Goal: Task Accomplishment & Management: Use online tool/utility

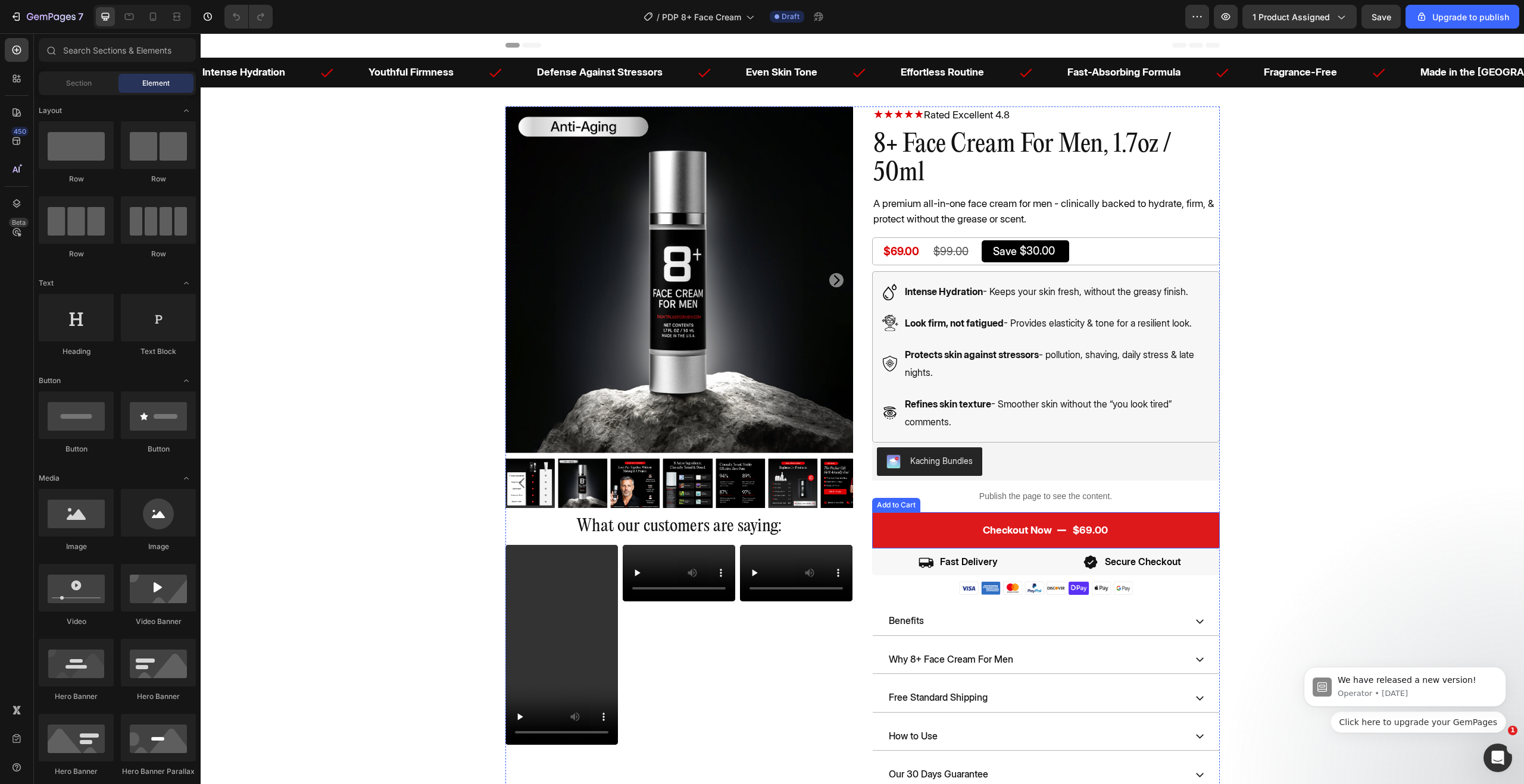
click at [1061, 532] on icon "Checkout Now" at bounding box center [1062, 530] width 10 height 10
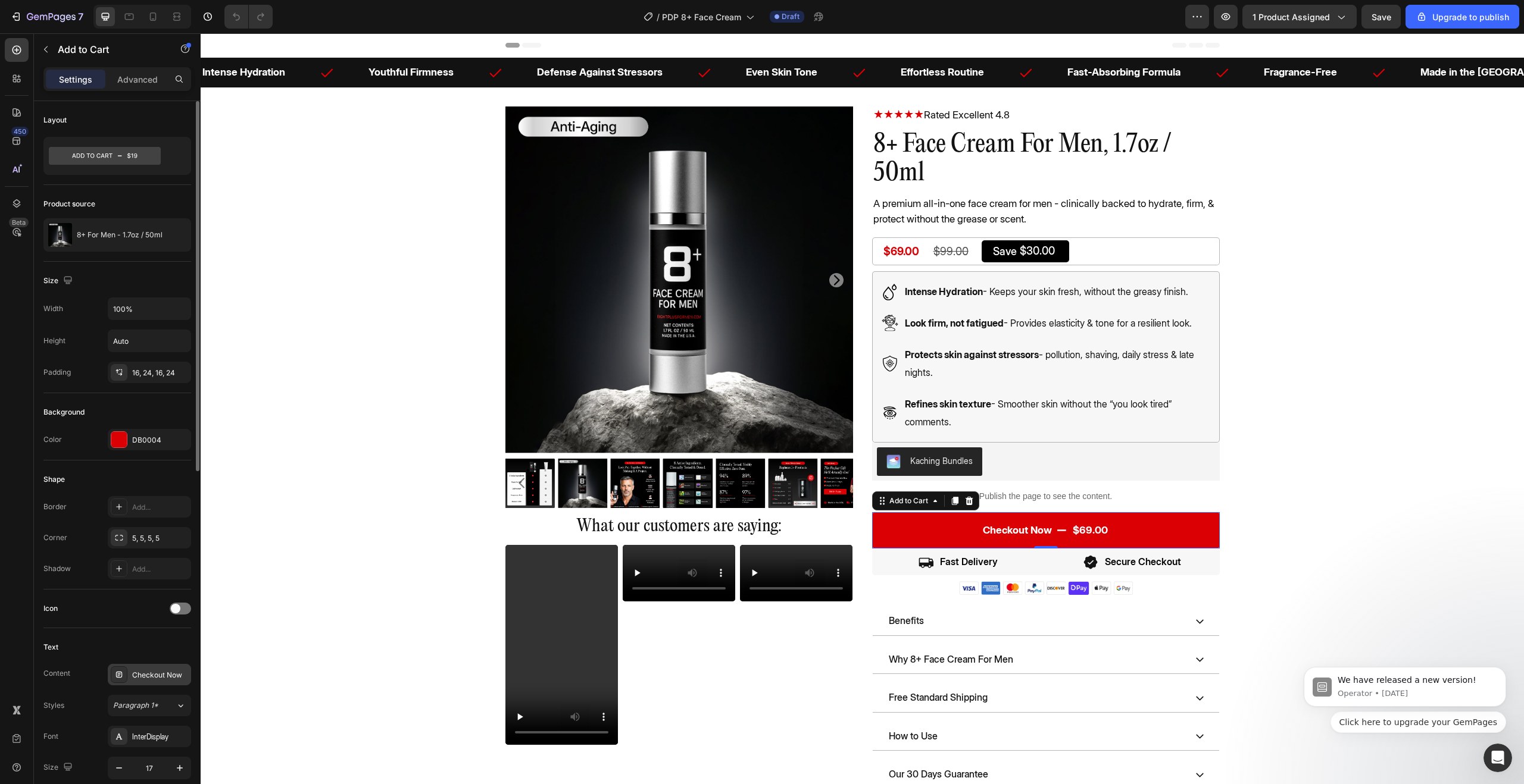
scroll to position [69, 0]
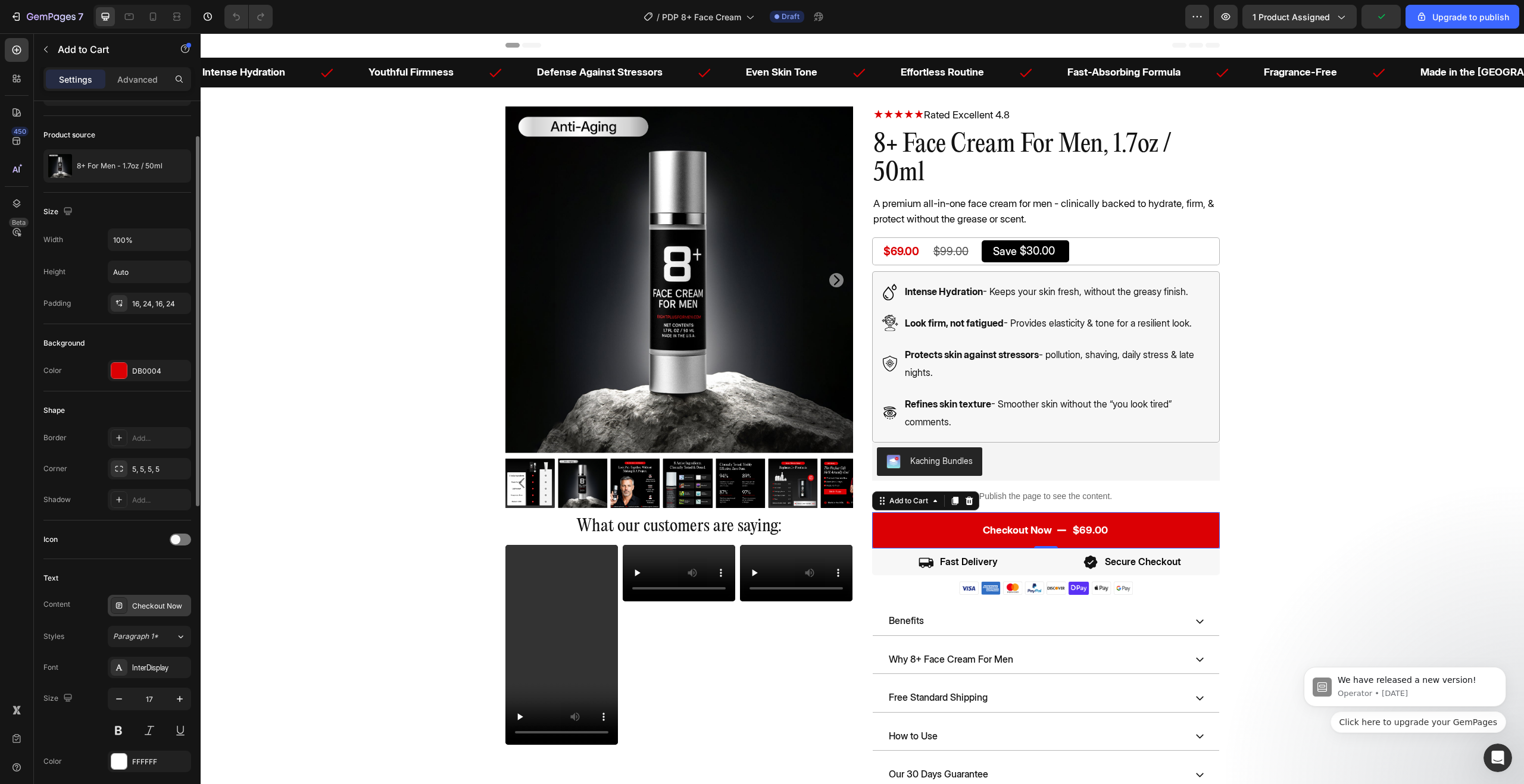
click at [150, 601] on div "Checkout Now" at bounding box center [160, 606] width 56 height 11
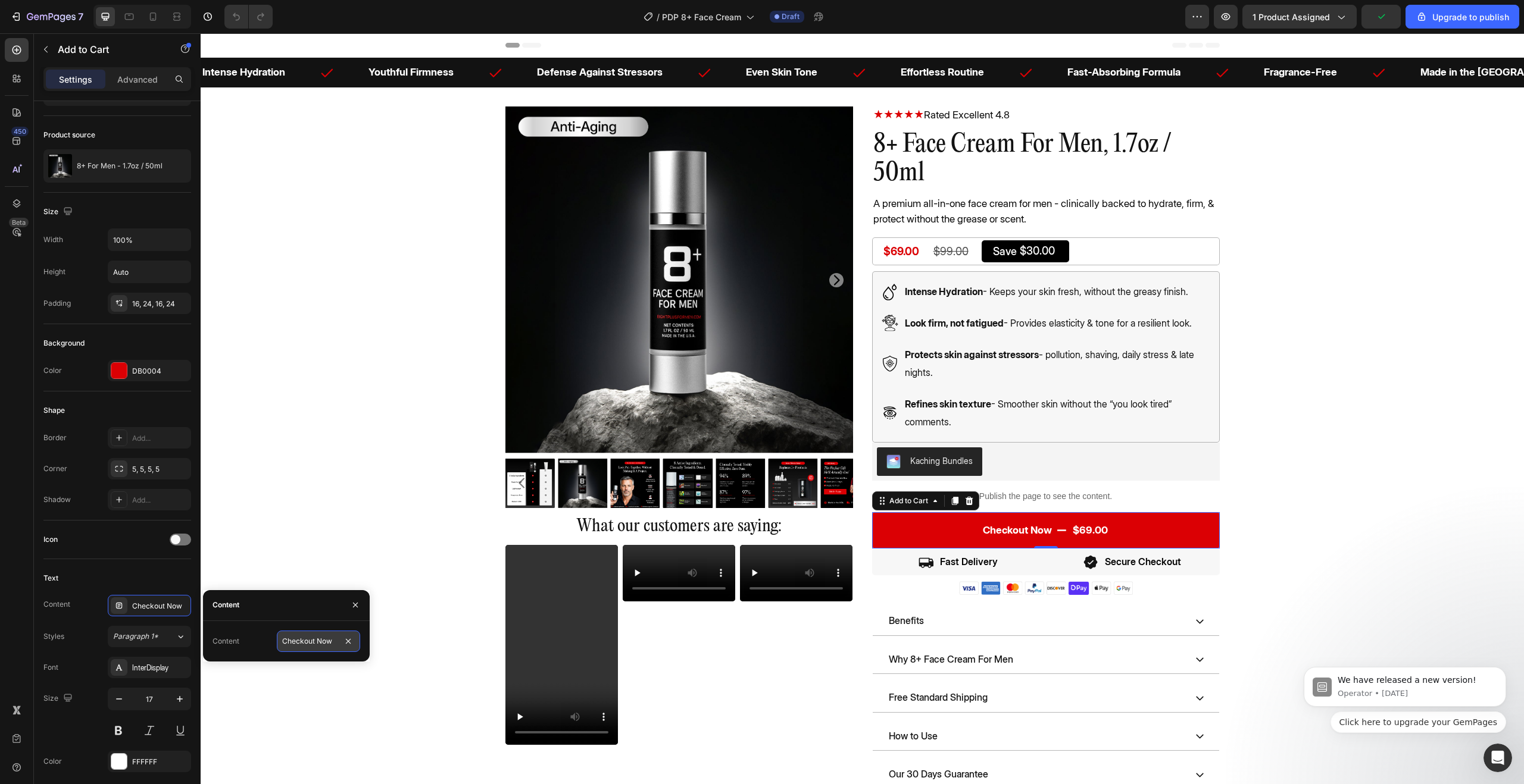
click at [307, 646] on input "Checkout Now" at bounding box center [319, 641] width 84 height 21
type input "Add To Cart"
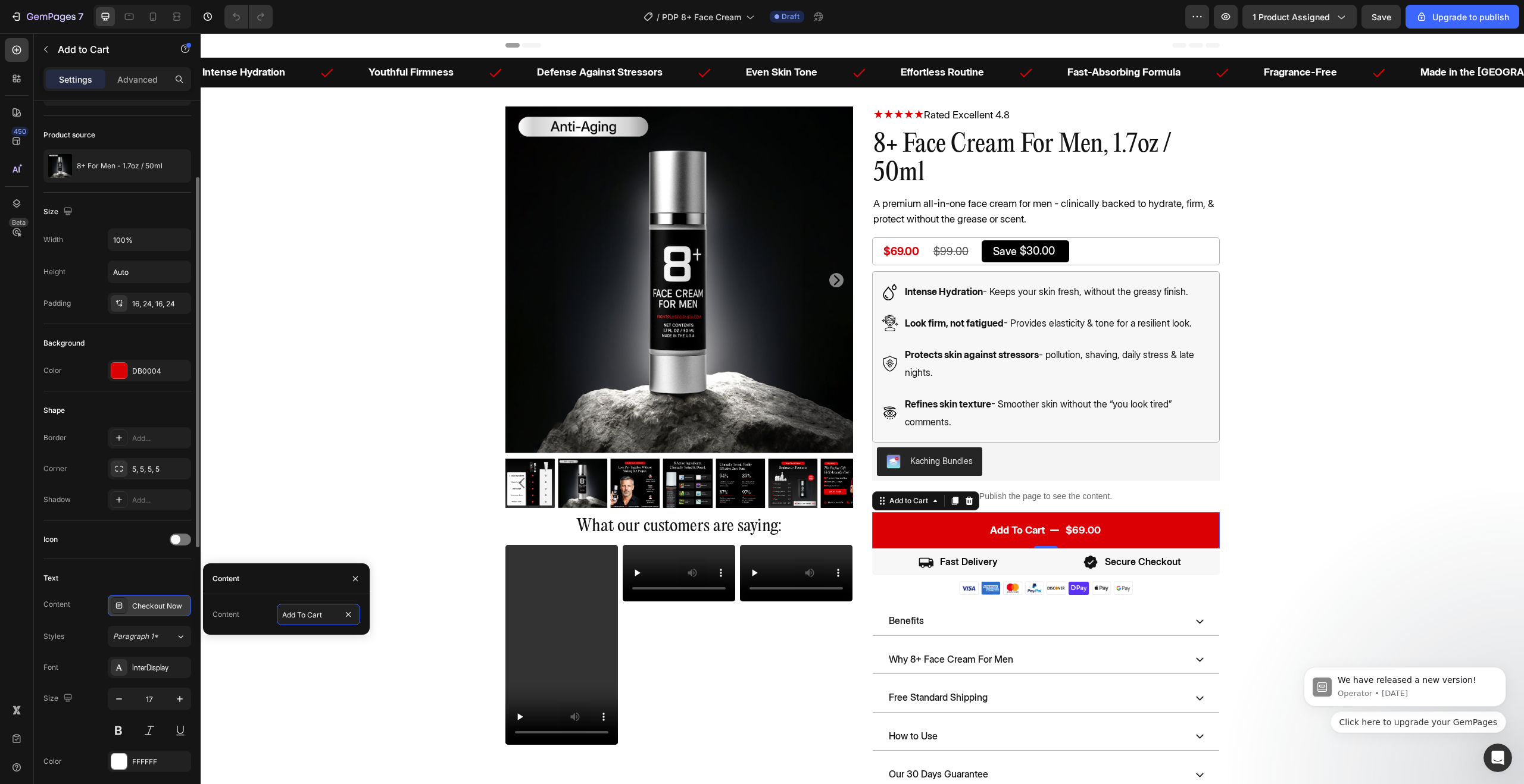
scroll to position [306, 0]
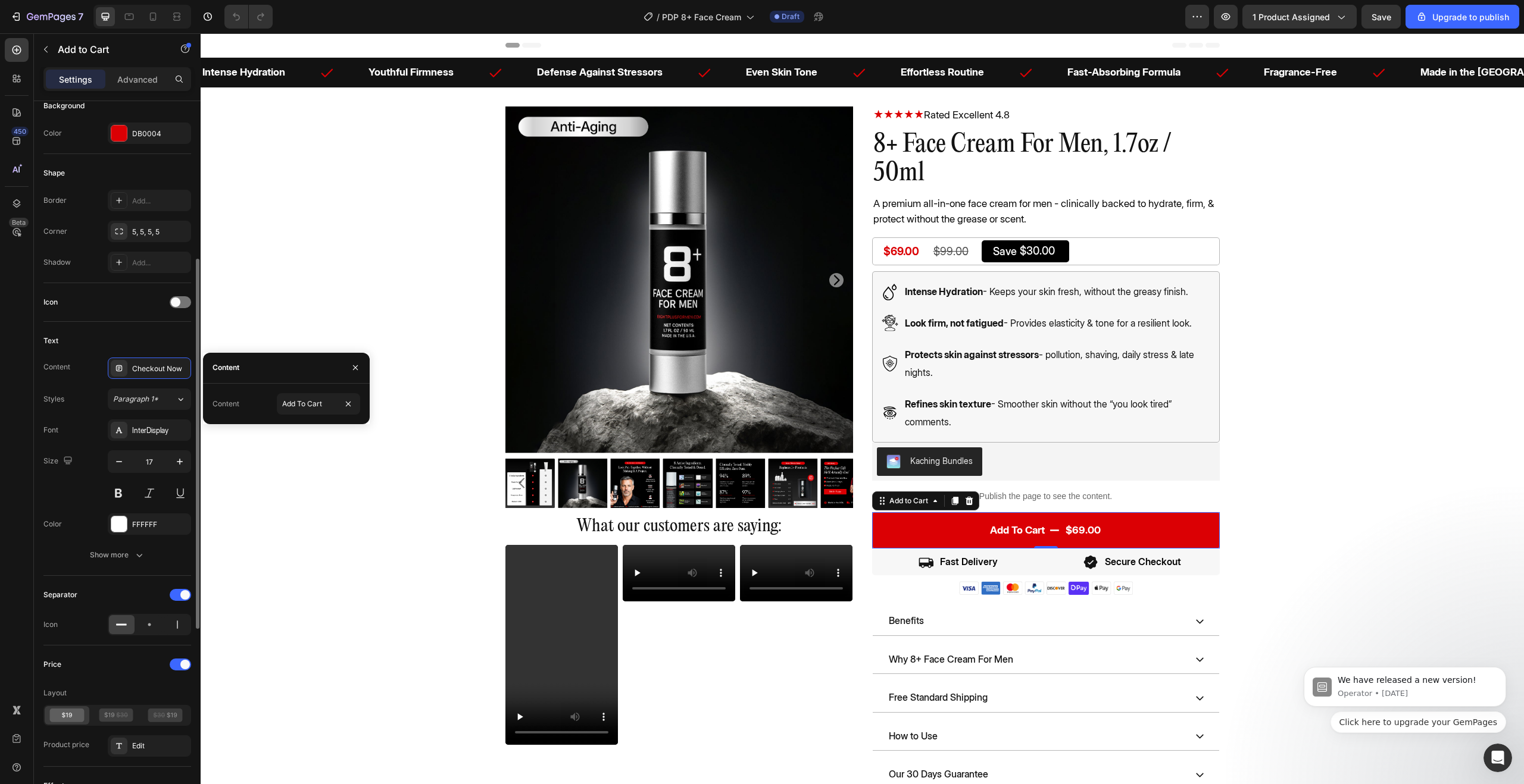
click at [139, 582] on div "Separator Icon" at bounding box center [117, 611] width 148 height 70
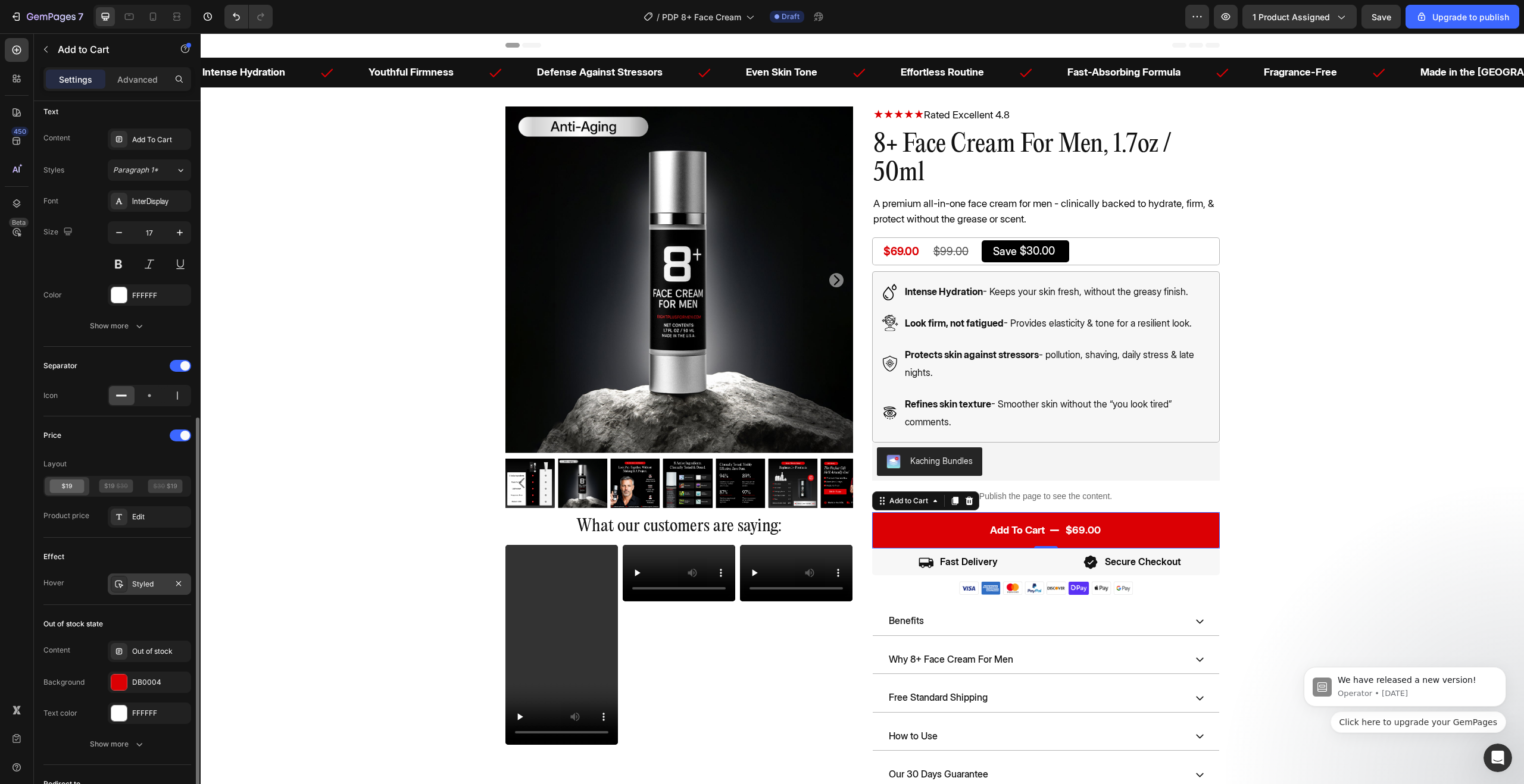
scroll to position [640, 0]
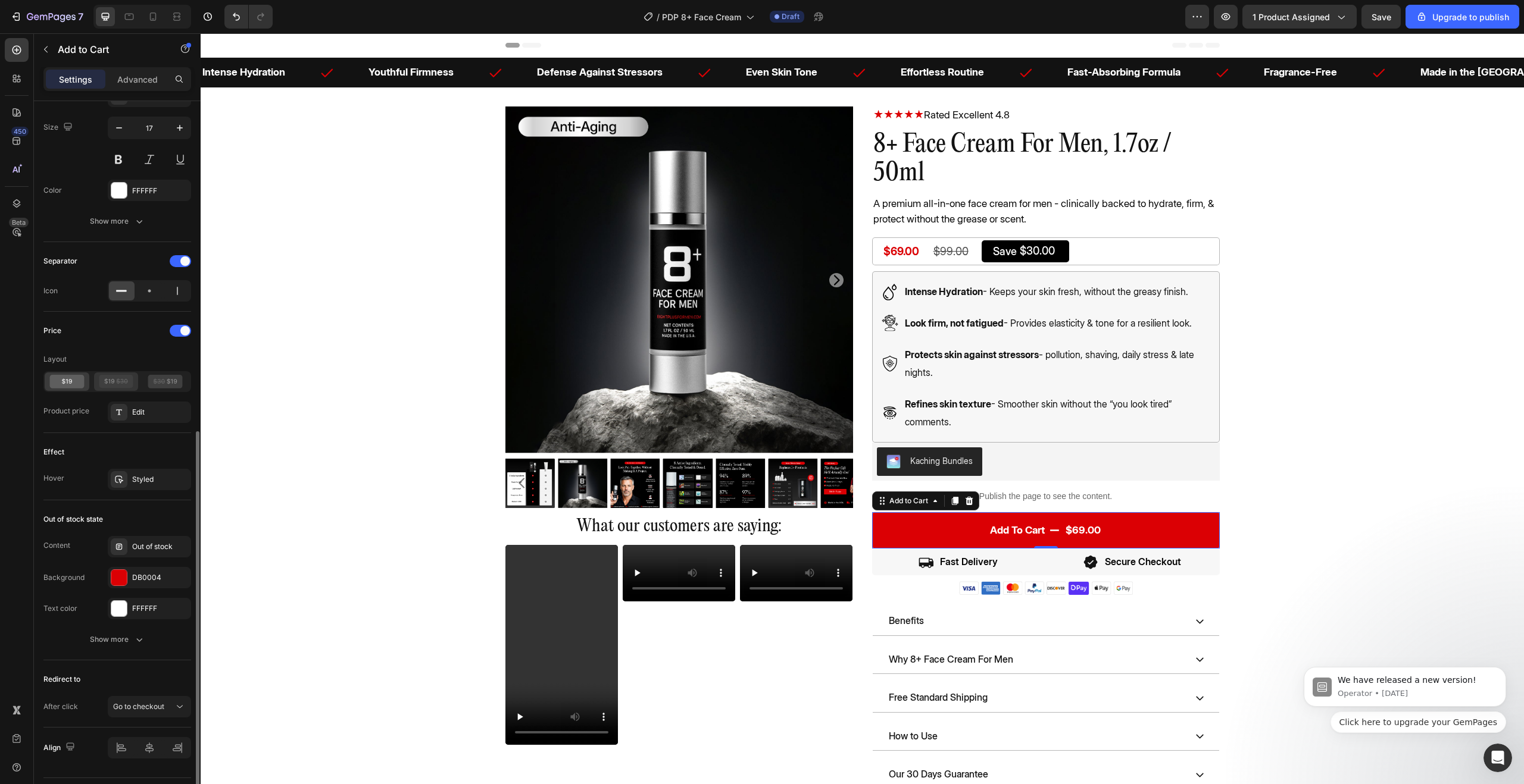
click at [112, 384] on icon at bounding box center [115, 382] width 34 height 14
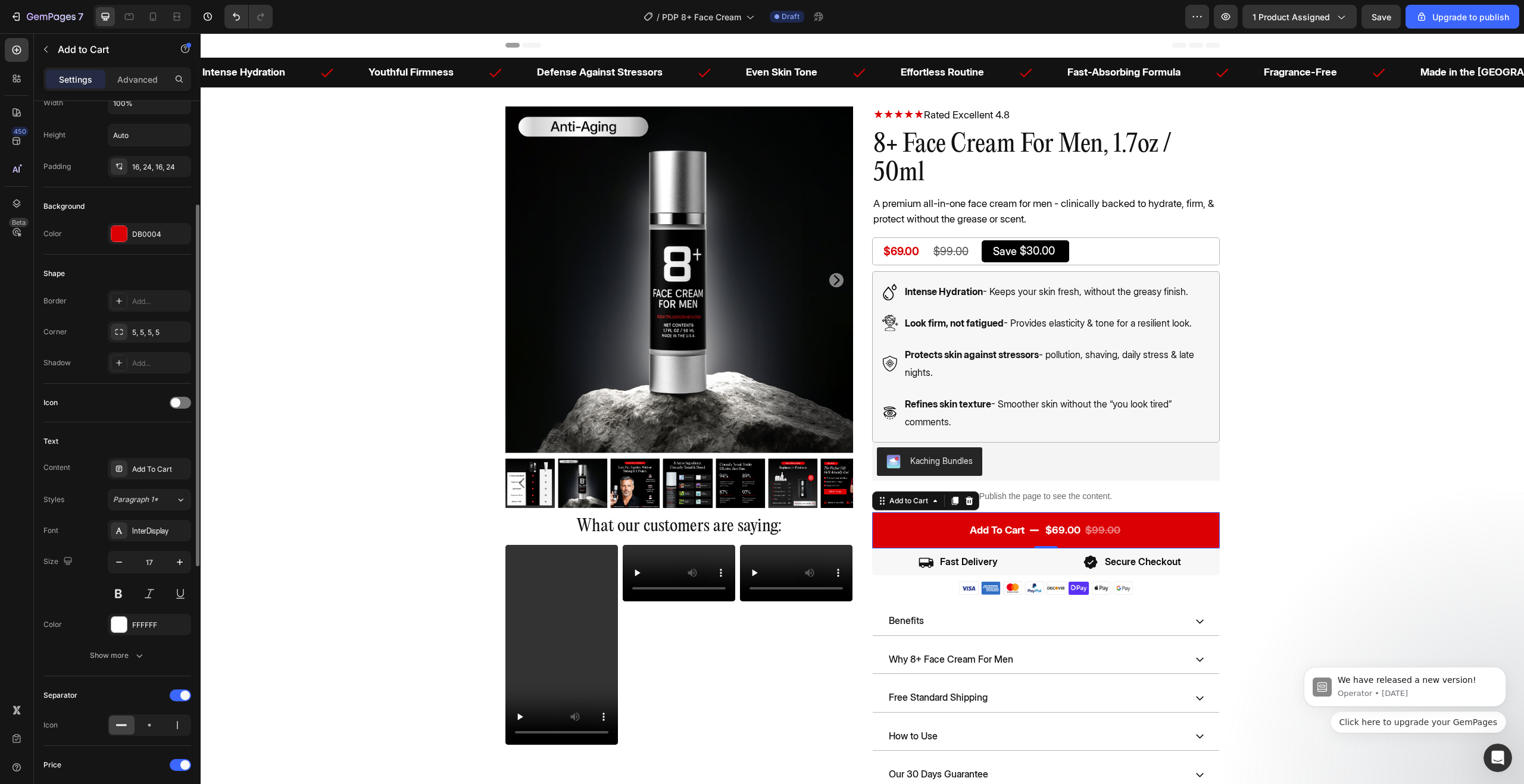
scroll to position [0, 0]
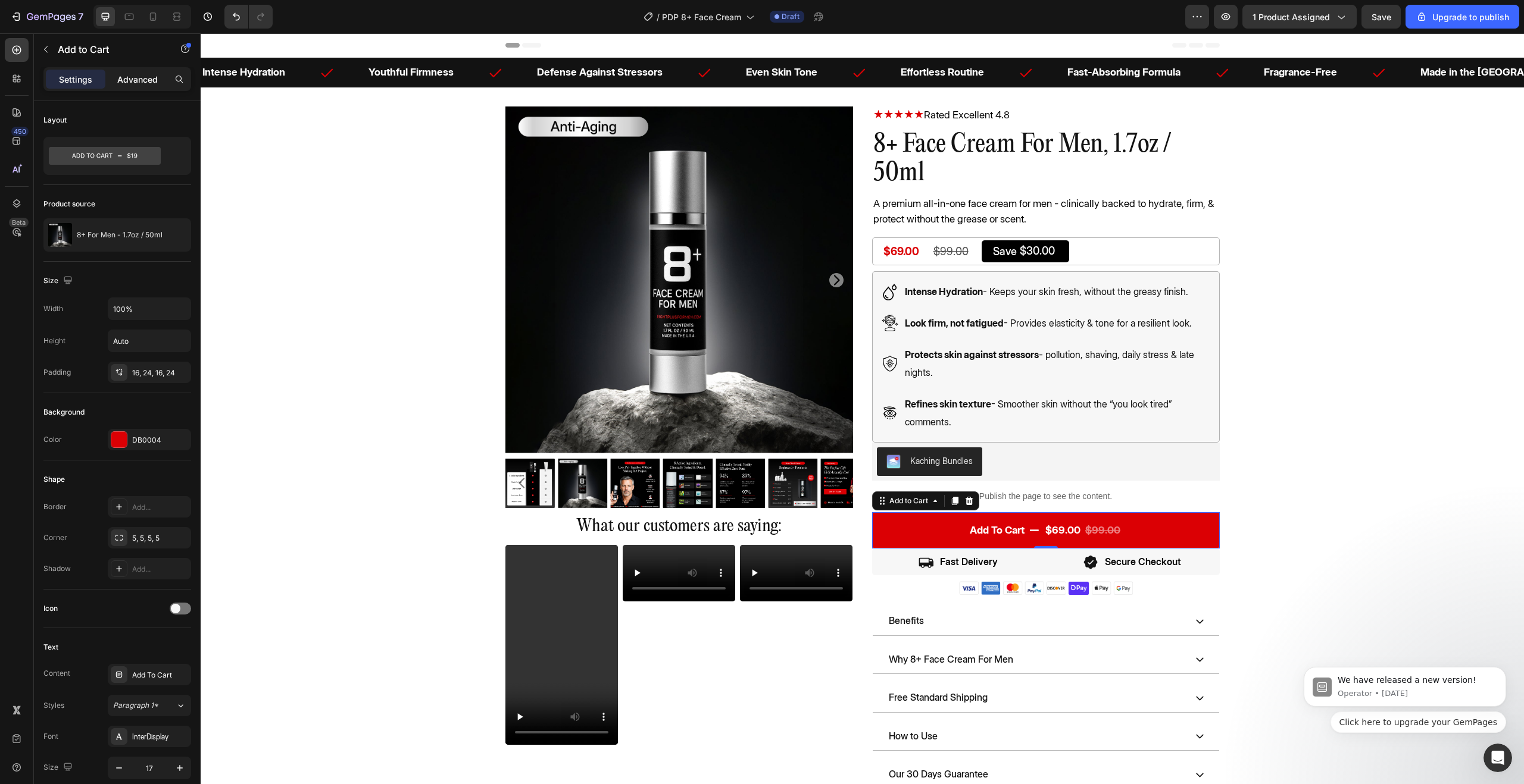
click at [128, 72] on div "Advanced" at bounding box center [137, 79] width 59 height 19
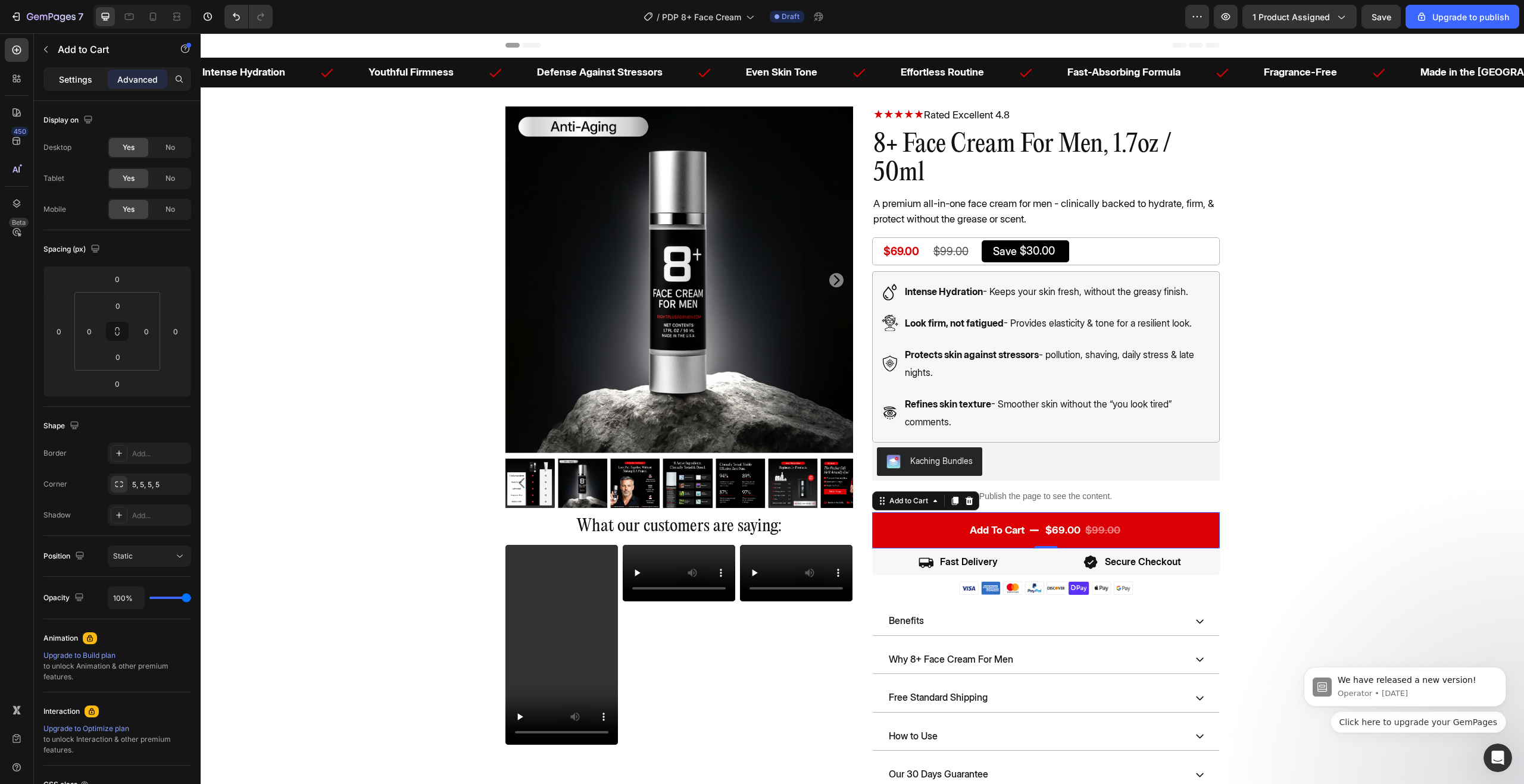
click at [84, 82] on p "Settings" at bounding box center [75, 79] width 33 height 12
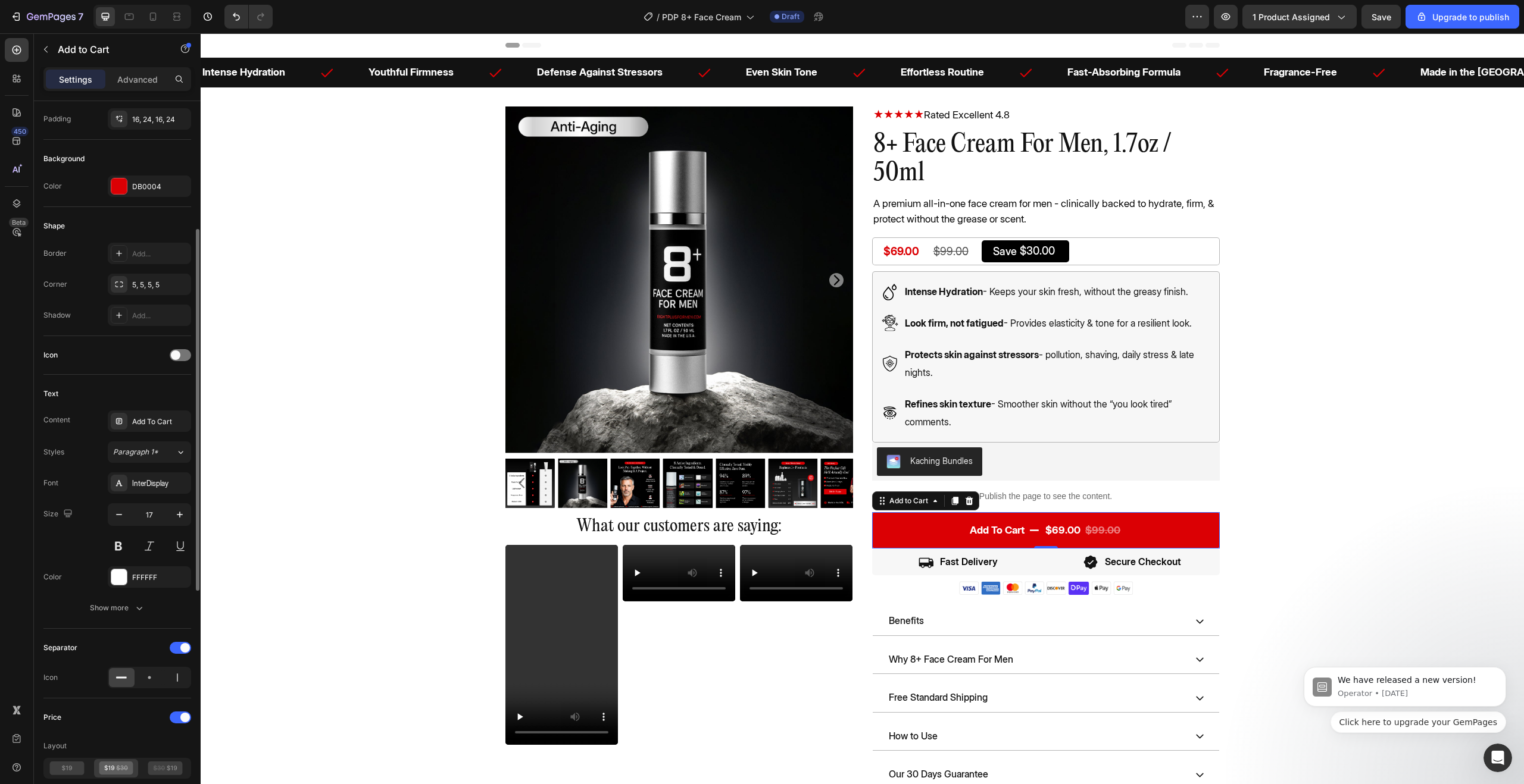
scroll to position [385, 0]
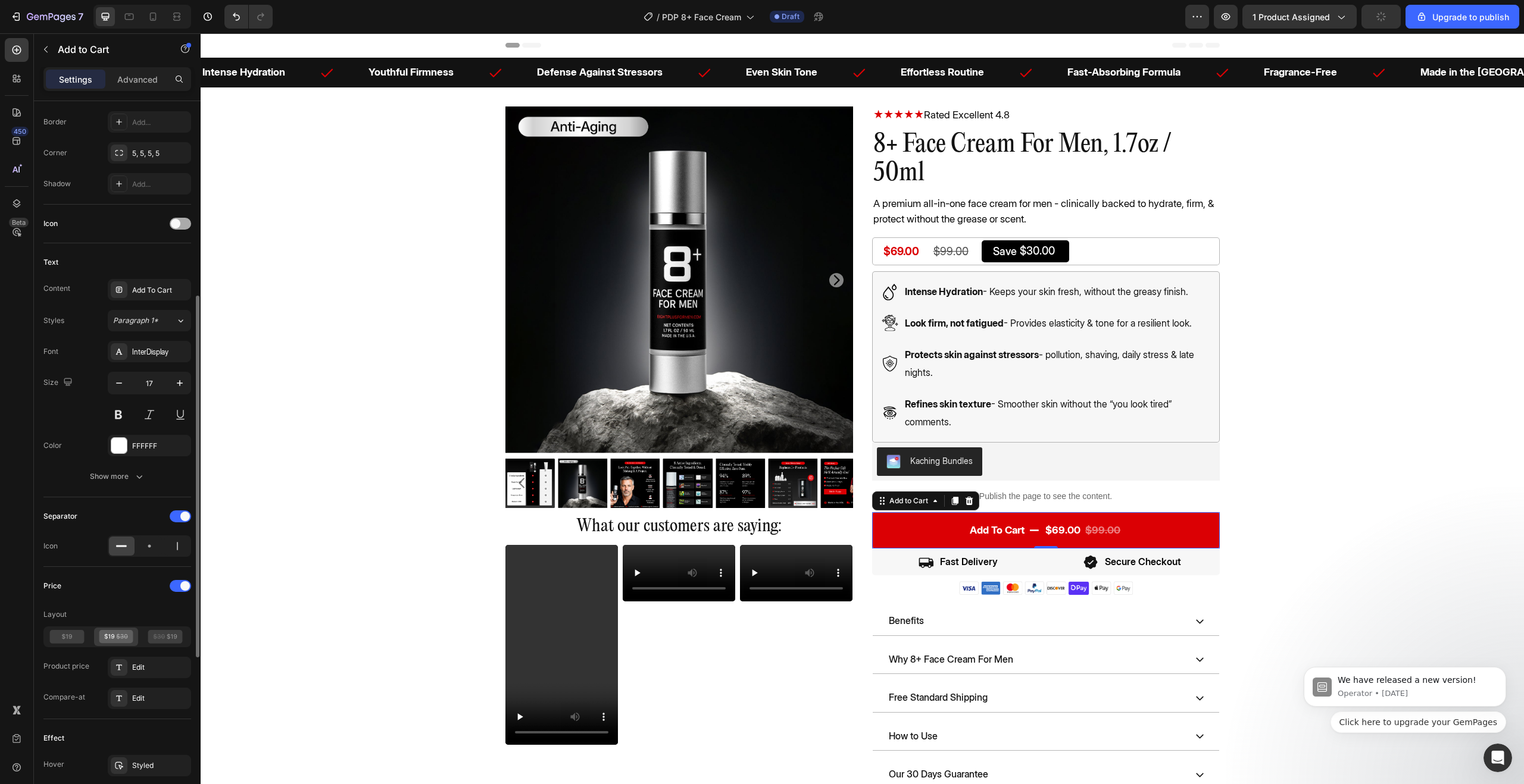
click at [175, 226] on span at bounding box center [175, 223] width 9 height 9
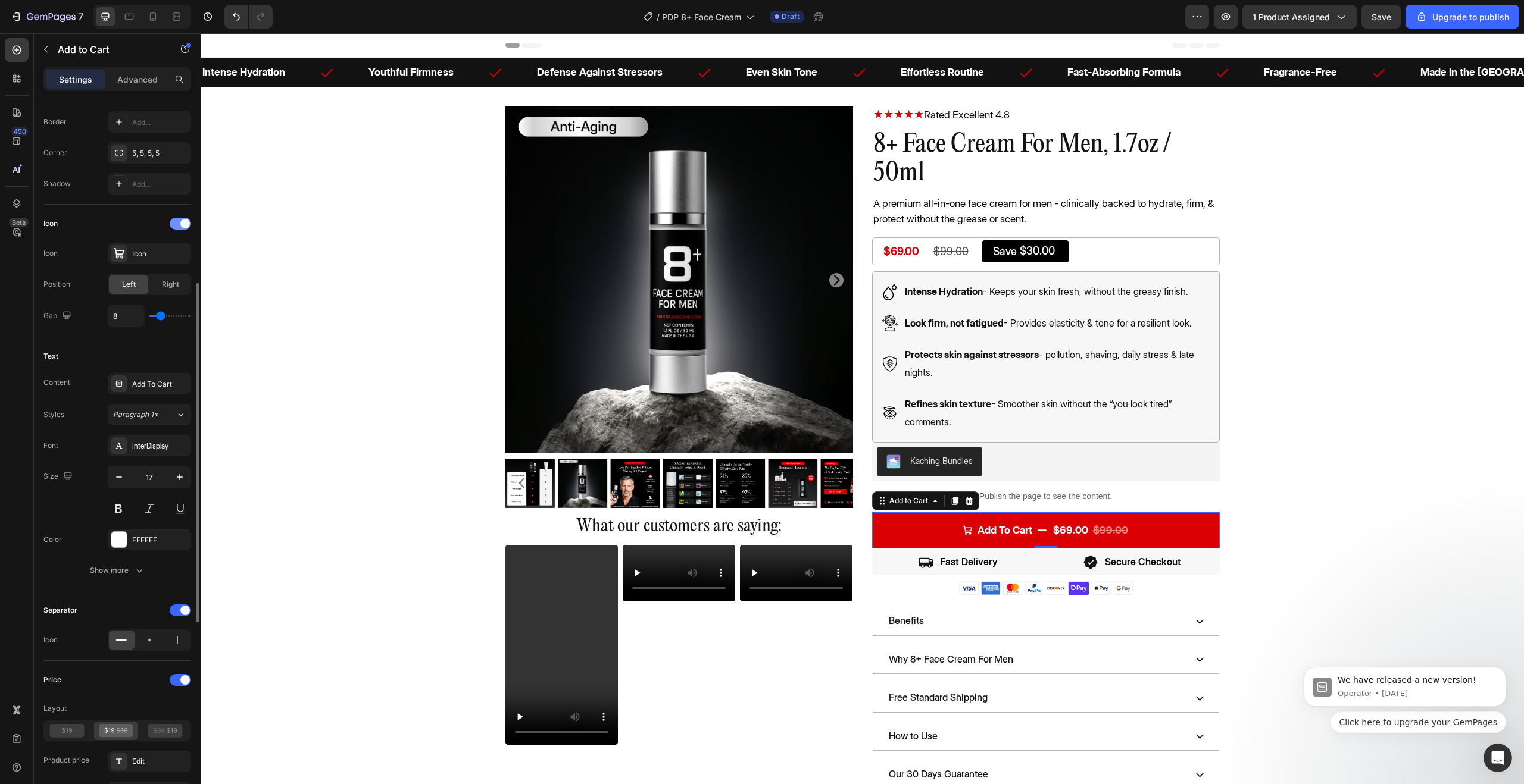
click at [175, 225] on div at bounding box center [180, 223] width 21 height 12
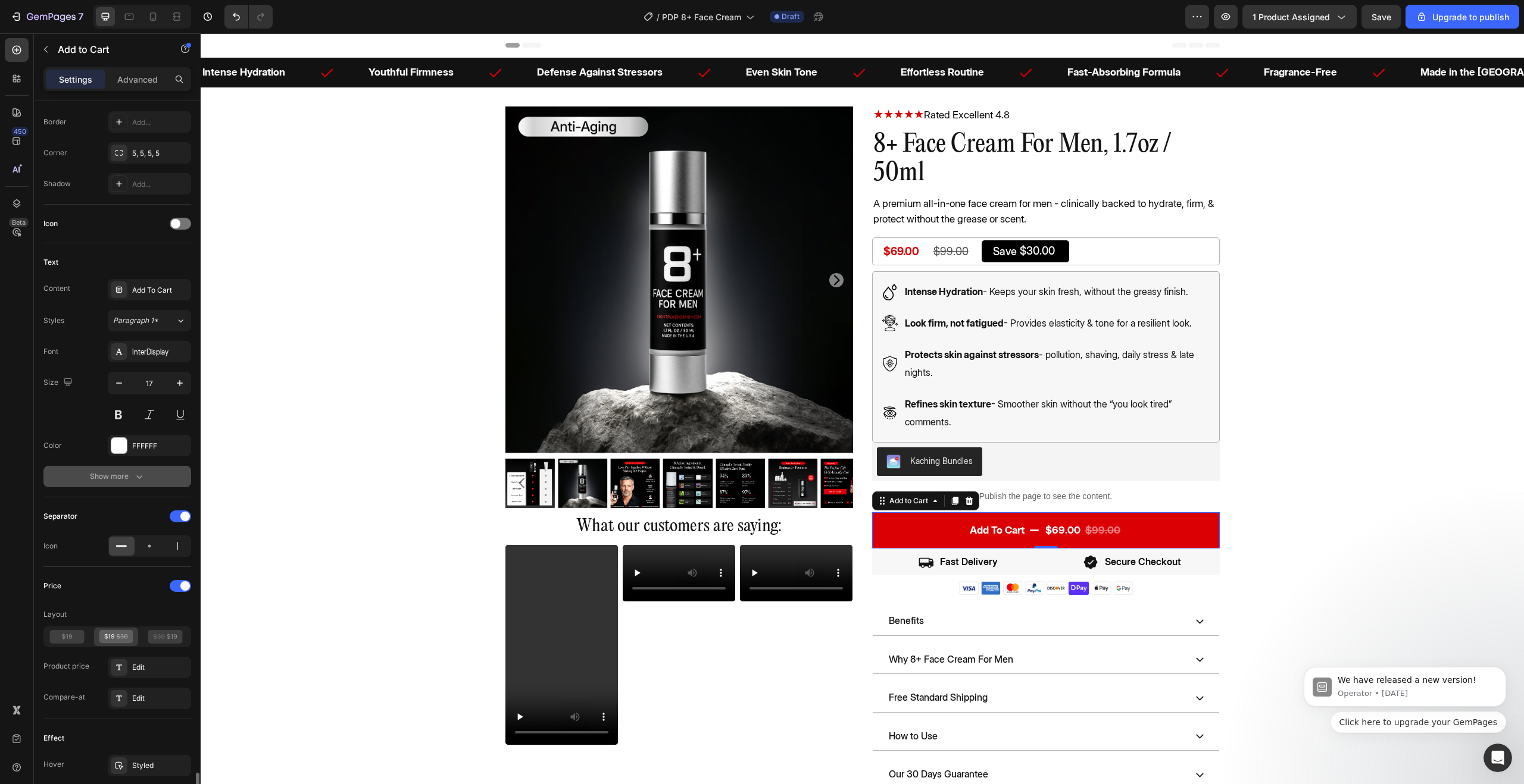
scroll to position [702, 0]
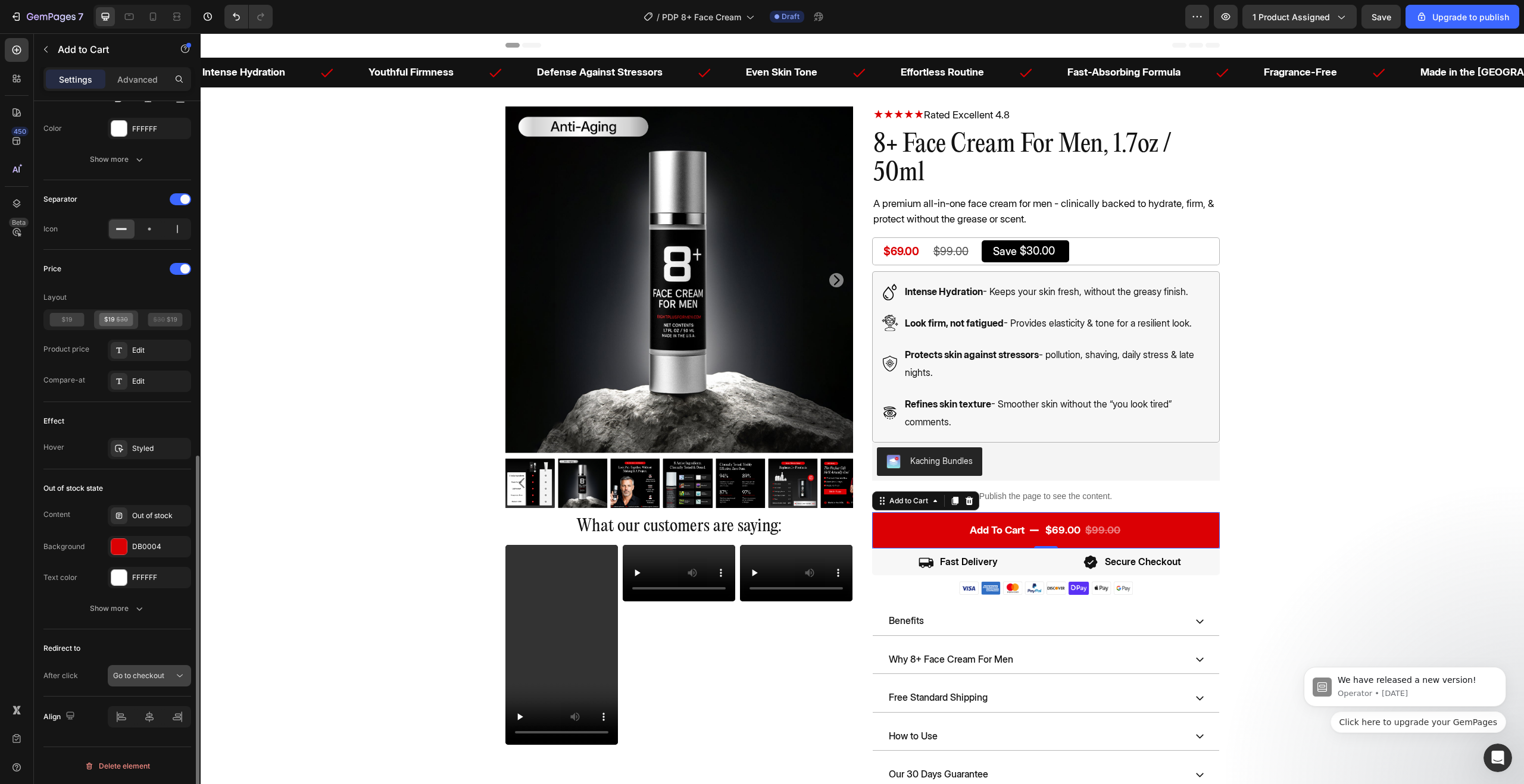
click at [155, 677] on span "Go to checkout" at bounding box center [139, 675] width 51 height 9
click at [145, 619] on span "Open cart" at bounding box center [129, 623] width 33 height 11
click at [1386, 22] on div "Save" at bounding box center [1381, 17] width 19 height 12
click at [1236, 17] on button "button" at bounding box center [1226, 17] width 24 height 24
click at [1386, 12] on span "Save" at bounding box center [1381, 17] width 19 height 10
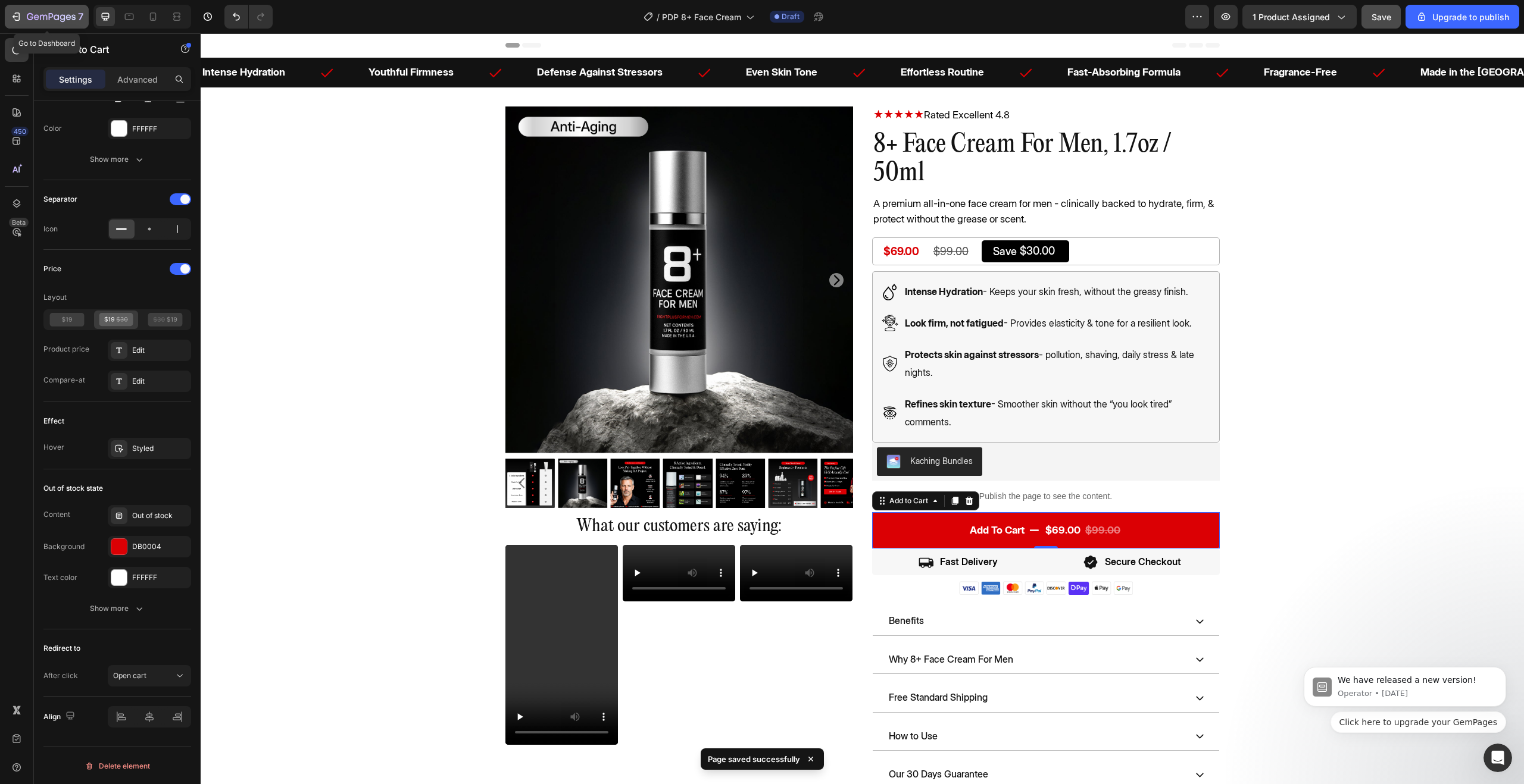
click at [46, 20] on icon "button" at bounding box center [51, 17] width 49 height 10
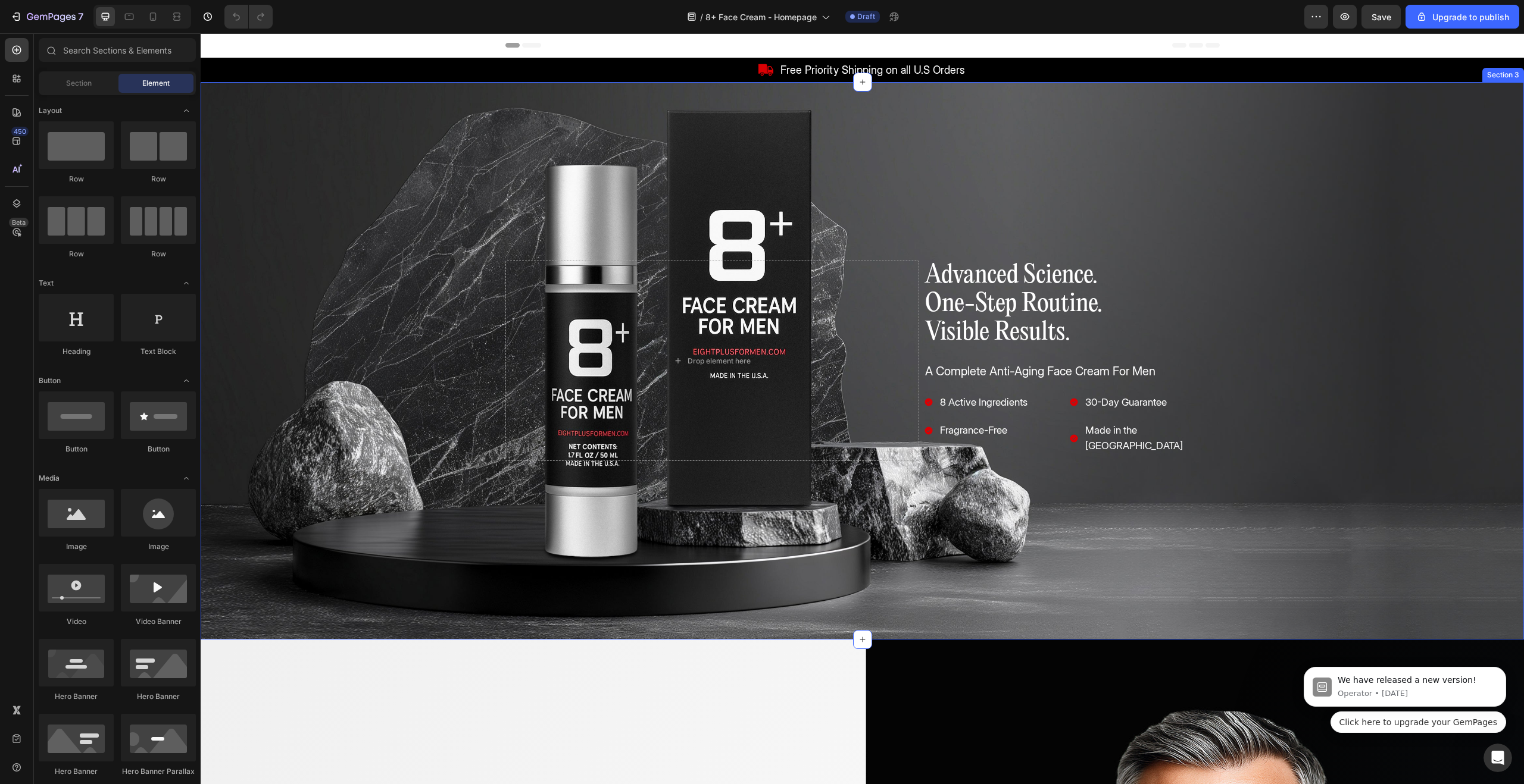
click at [797, 494] on div "Drop element here Advanced Science. One-Step Routine. Visible Results. Heading …" at bounding box center [862, 361] width 1324 height 558
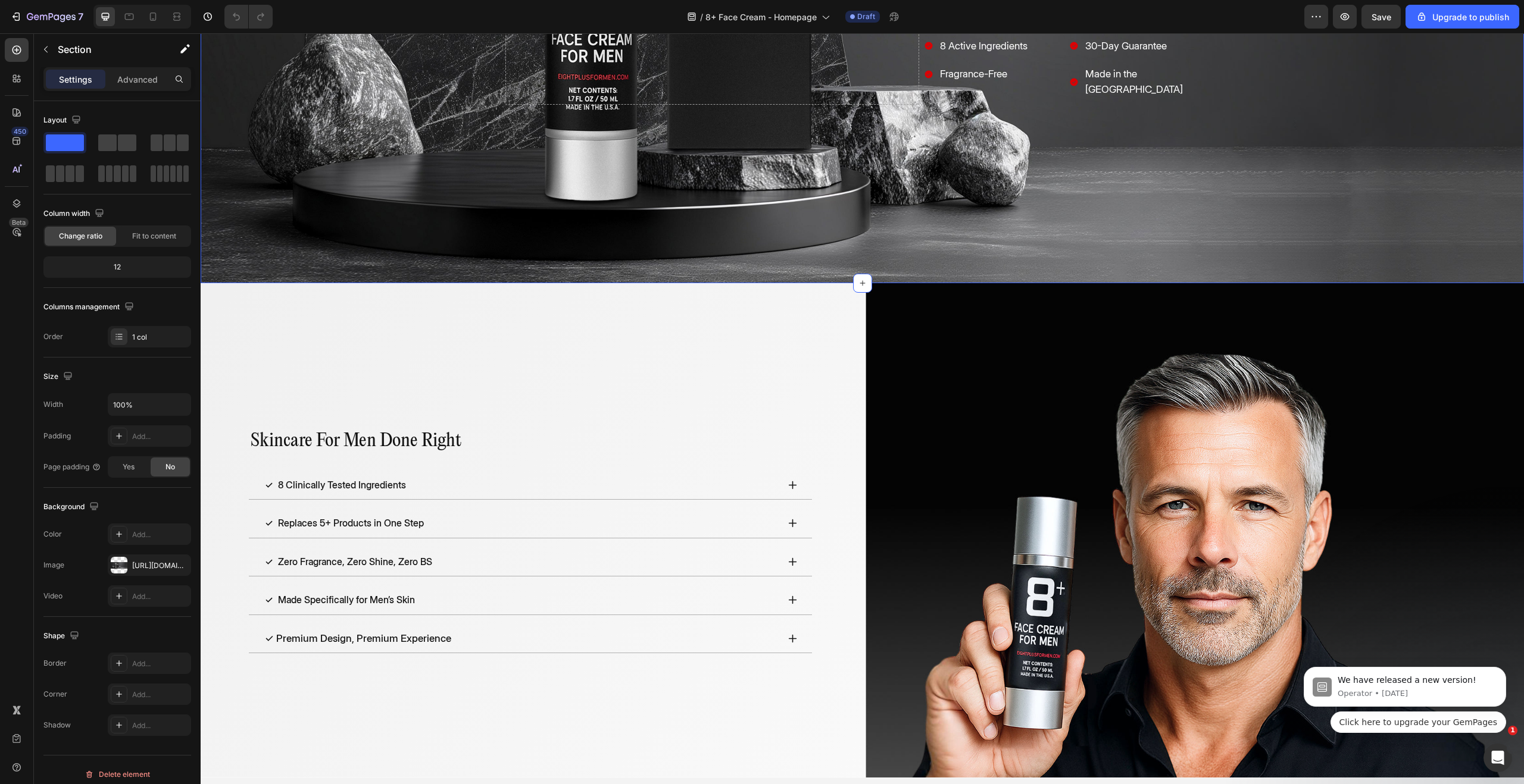
scroll to position [1, 0]
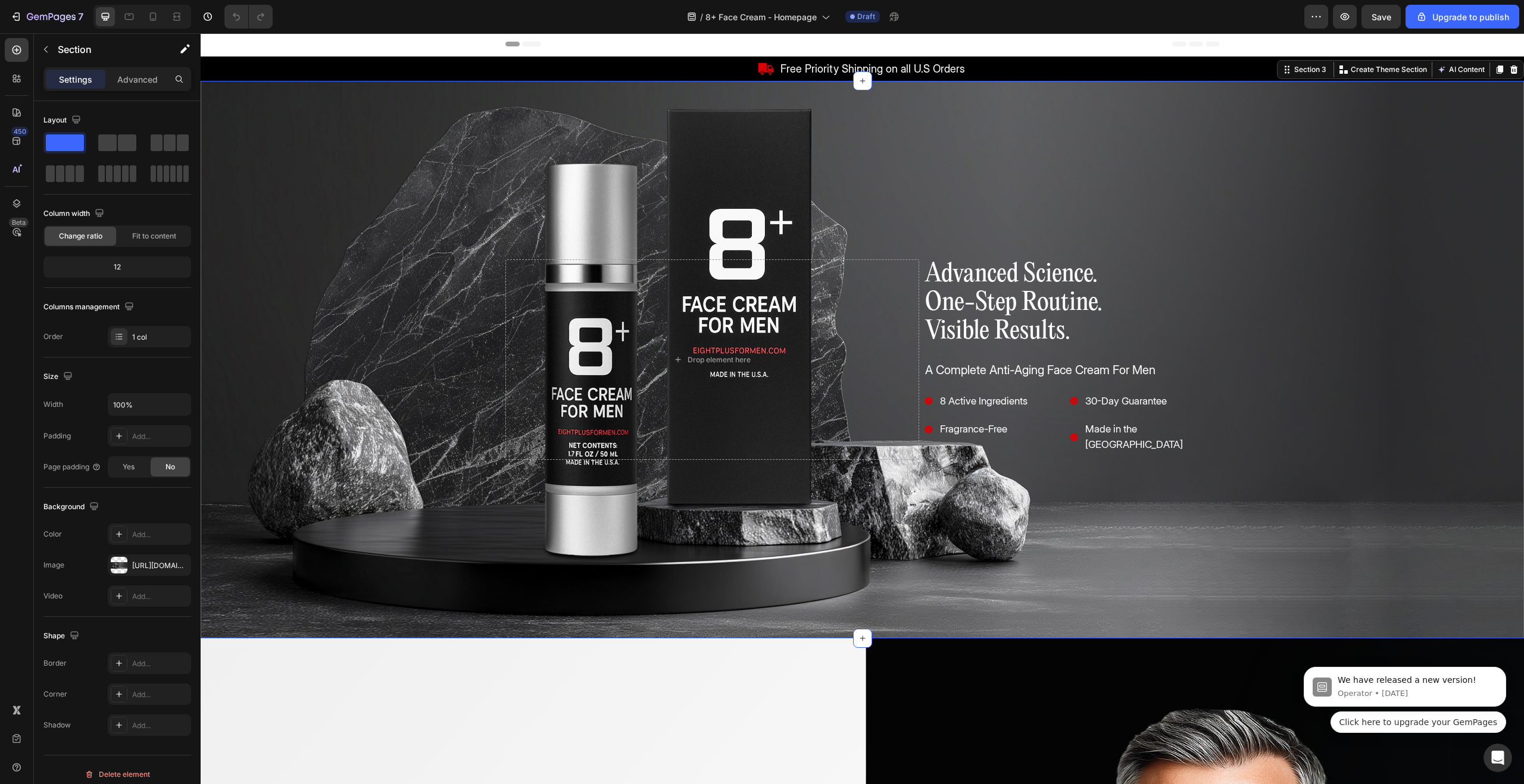
click at [368, 508] on div "Drop element here Advanced Science. One-Step Routine. Visible Results. Heading …" at bounding box center [862, 360] width 1324 height 558
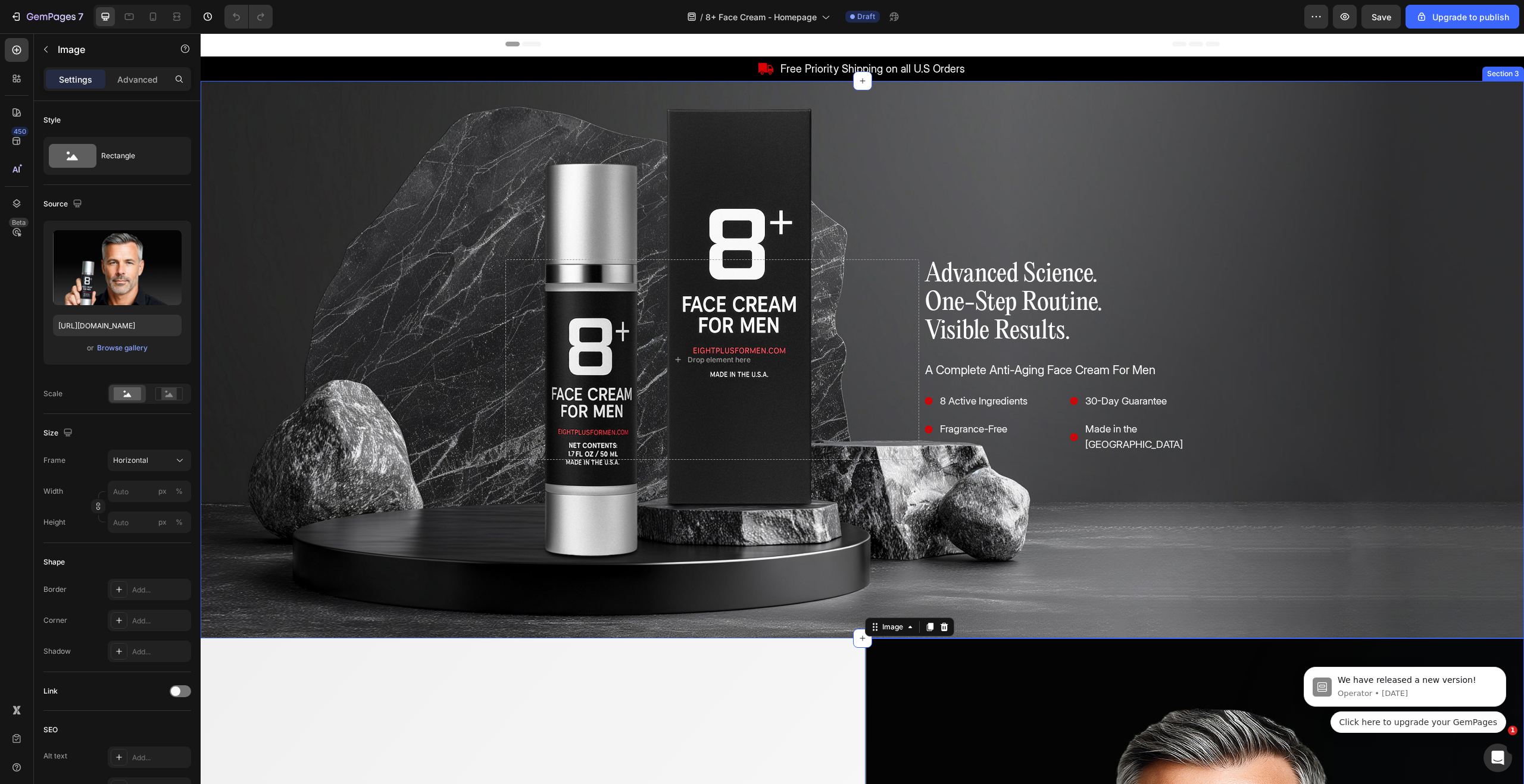
click at [753, 549] on div "Drop element here Advanced Science. One-Step Routine. Visible Results. Heading …" at bounding box center [862, 360] width 1324 height 558
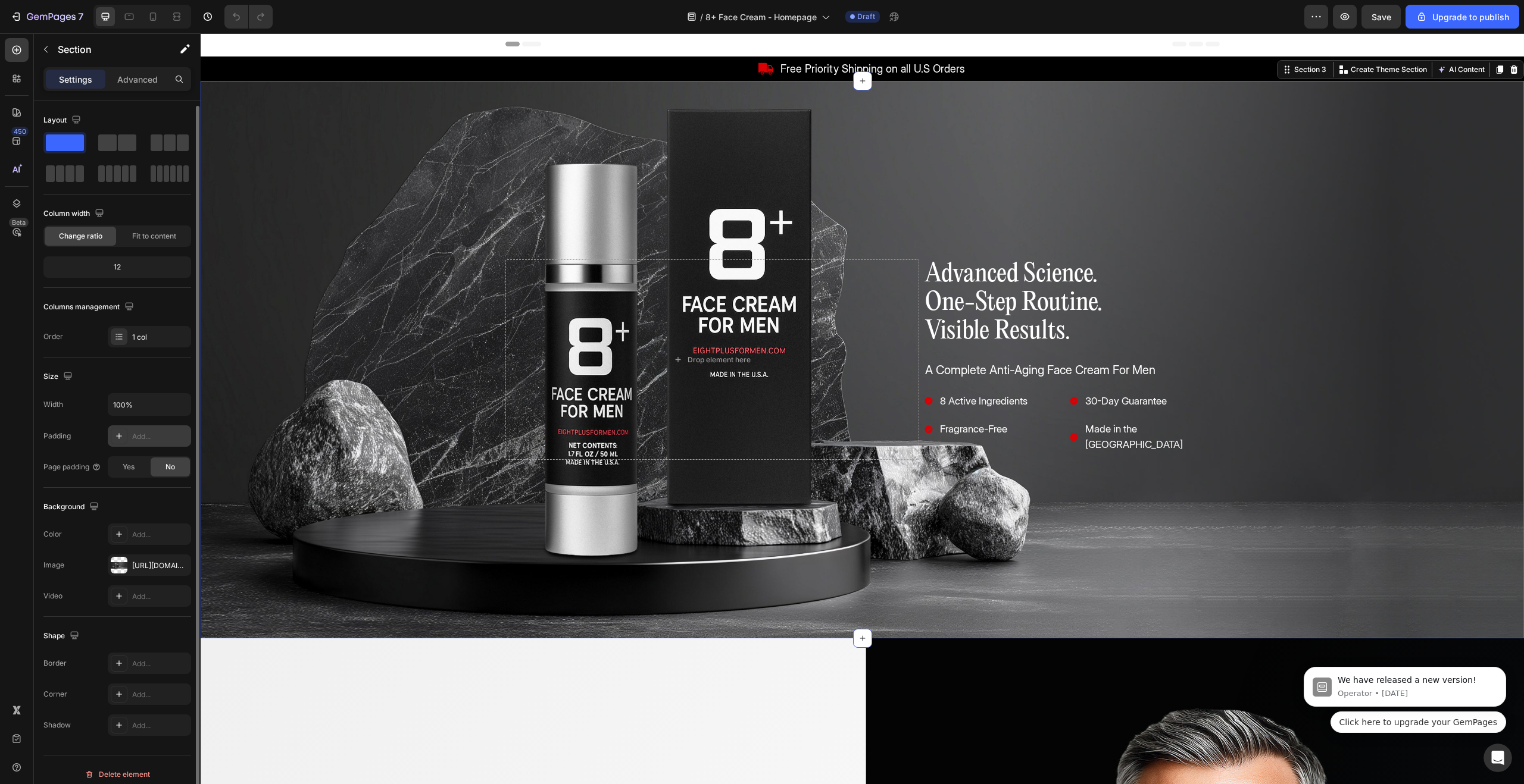
scroll to position [9, 0]
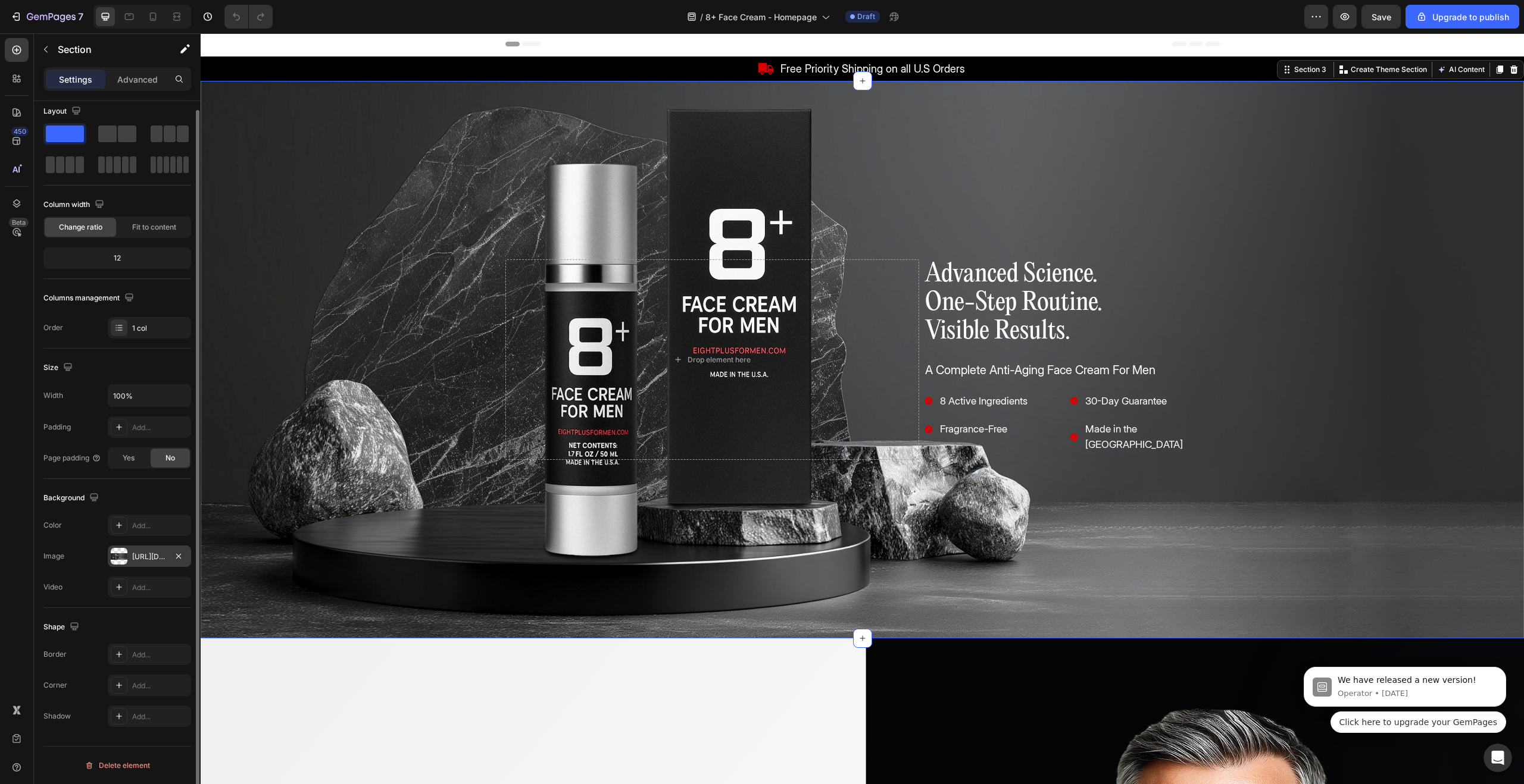
click at [124, 556] on div at bounding box center [119, 556] width 17 height 17
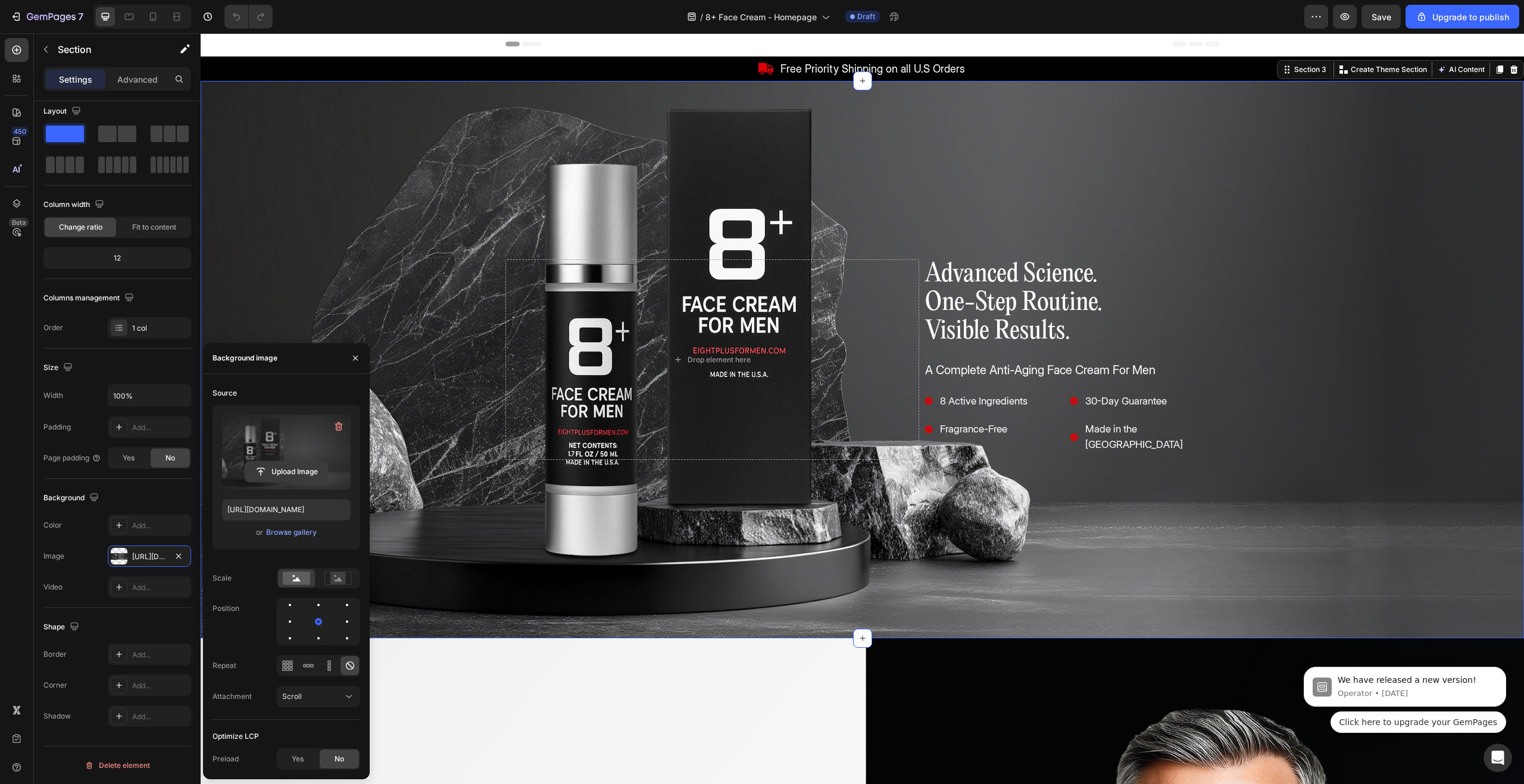
click at [302, 472] on input "file" at bounding box center [286, 472] width 82 height 20
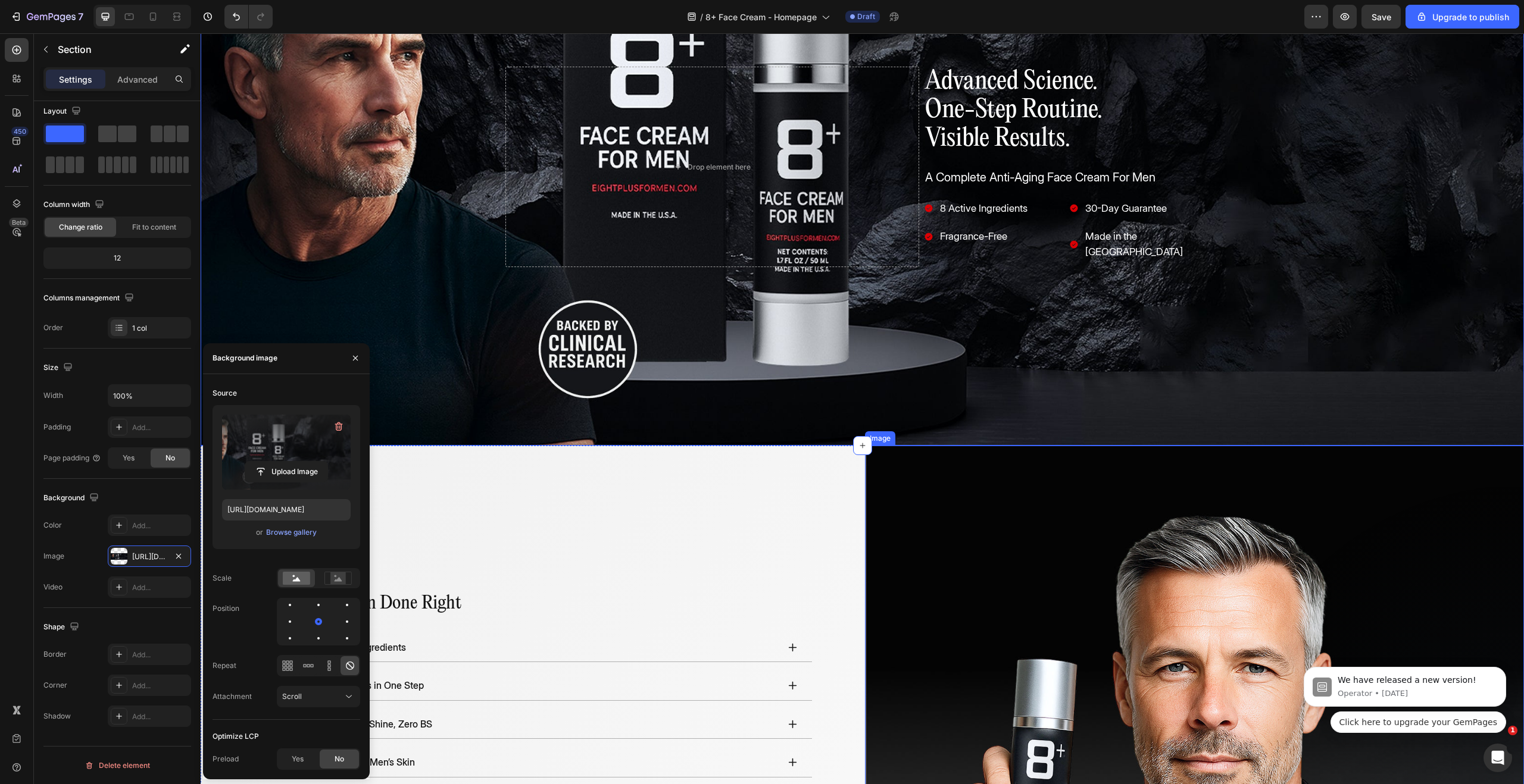
scroll to position [47, 0]
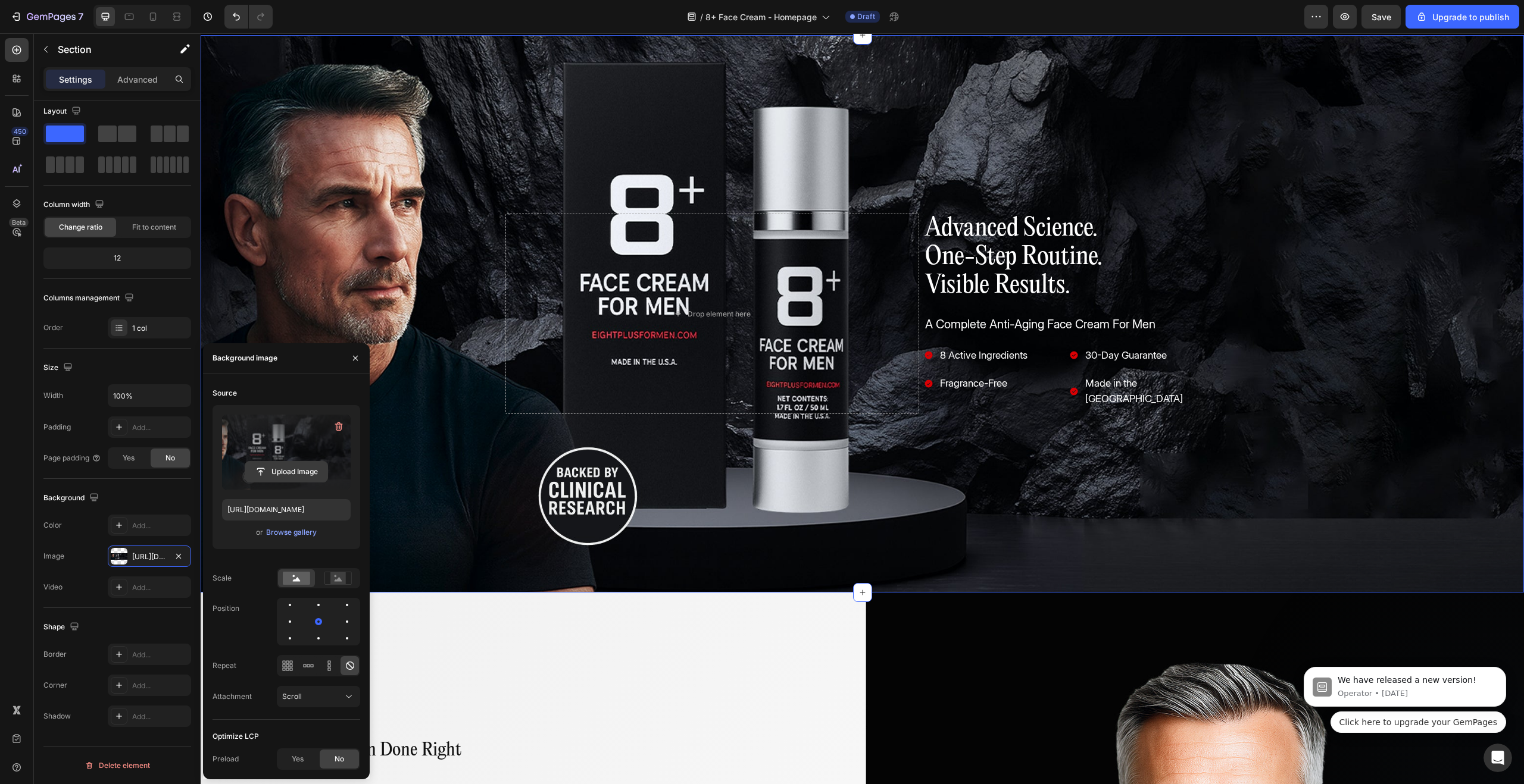
click at [286, 462] on input "file" at bounding box center [286, 472] width 82 height 20
click at [279, 462] on input "file" at bounding box center [286, 472] width 82 height 20
type input "[URL][DOMAIN_NAME]"
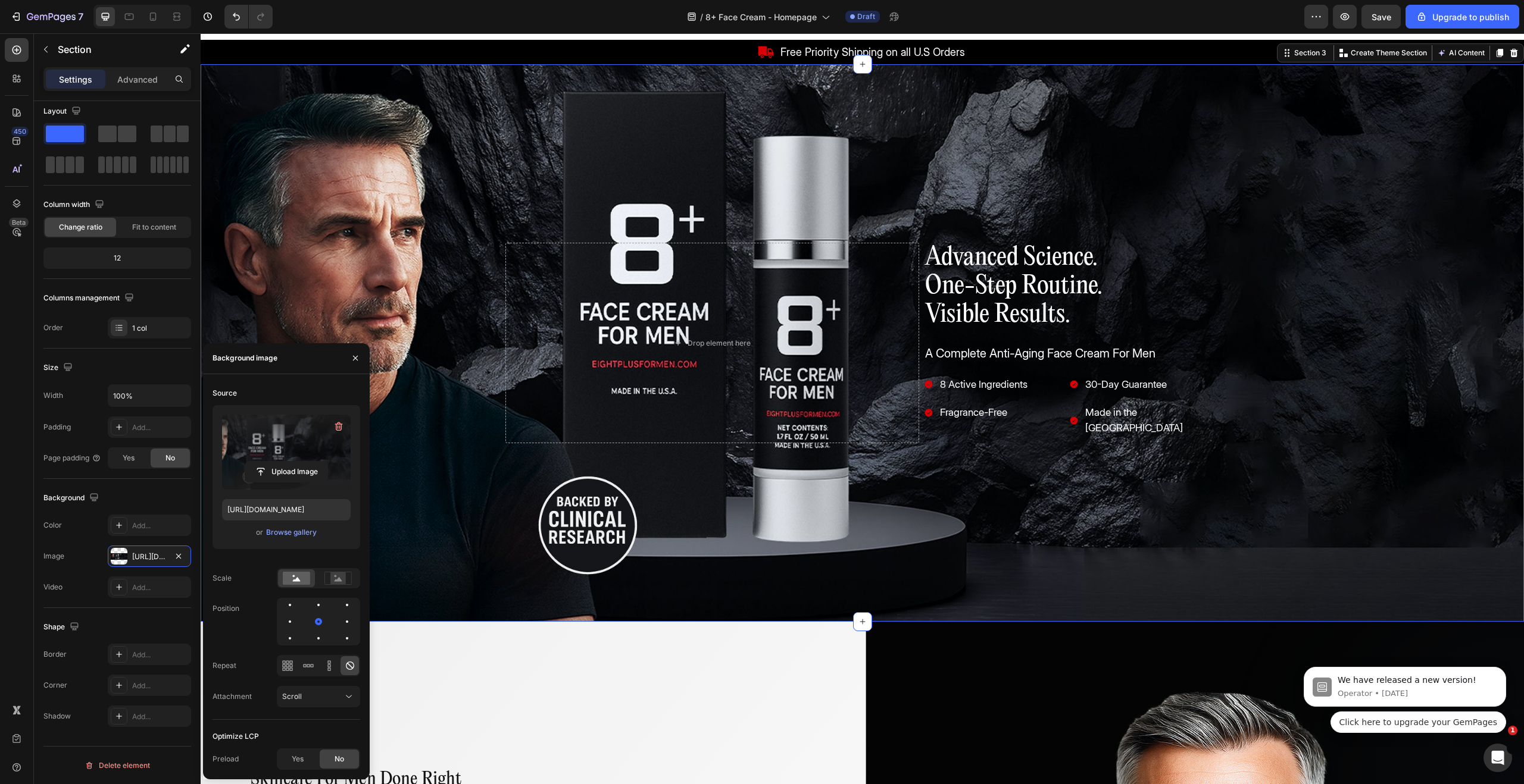
scroll to position [0, 0]
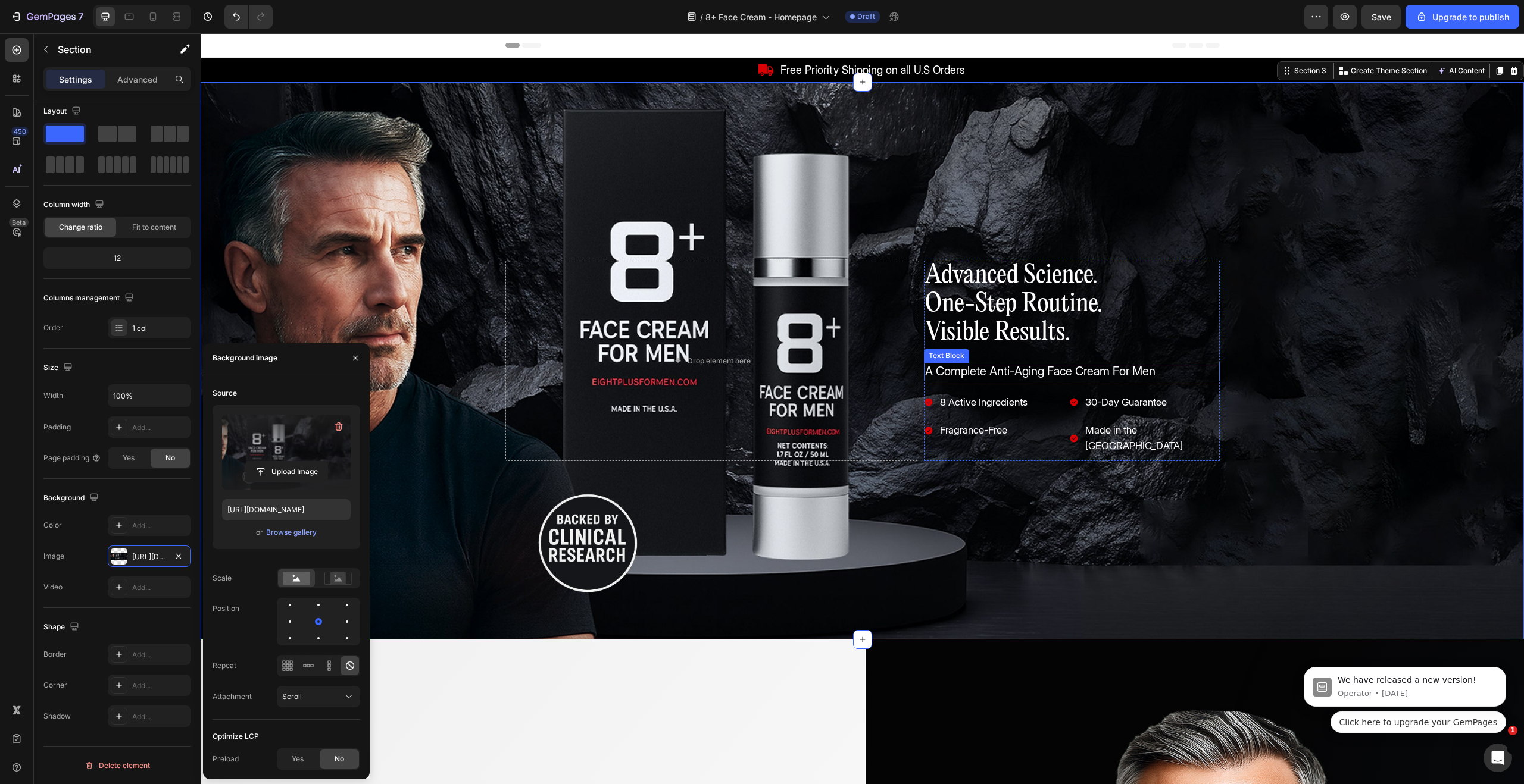
click at [1058, 374] on span "A Complete Anti-Aging Face Cream For Men" at bounding box center [1040, 371] width 230 height 14
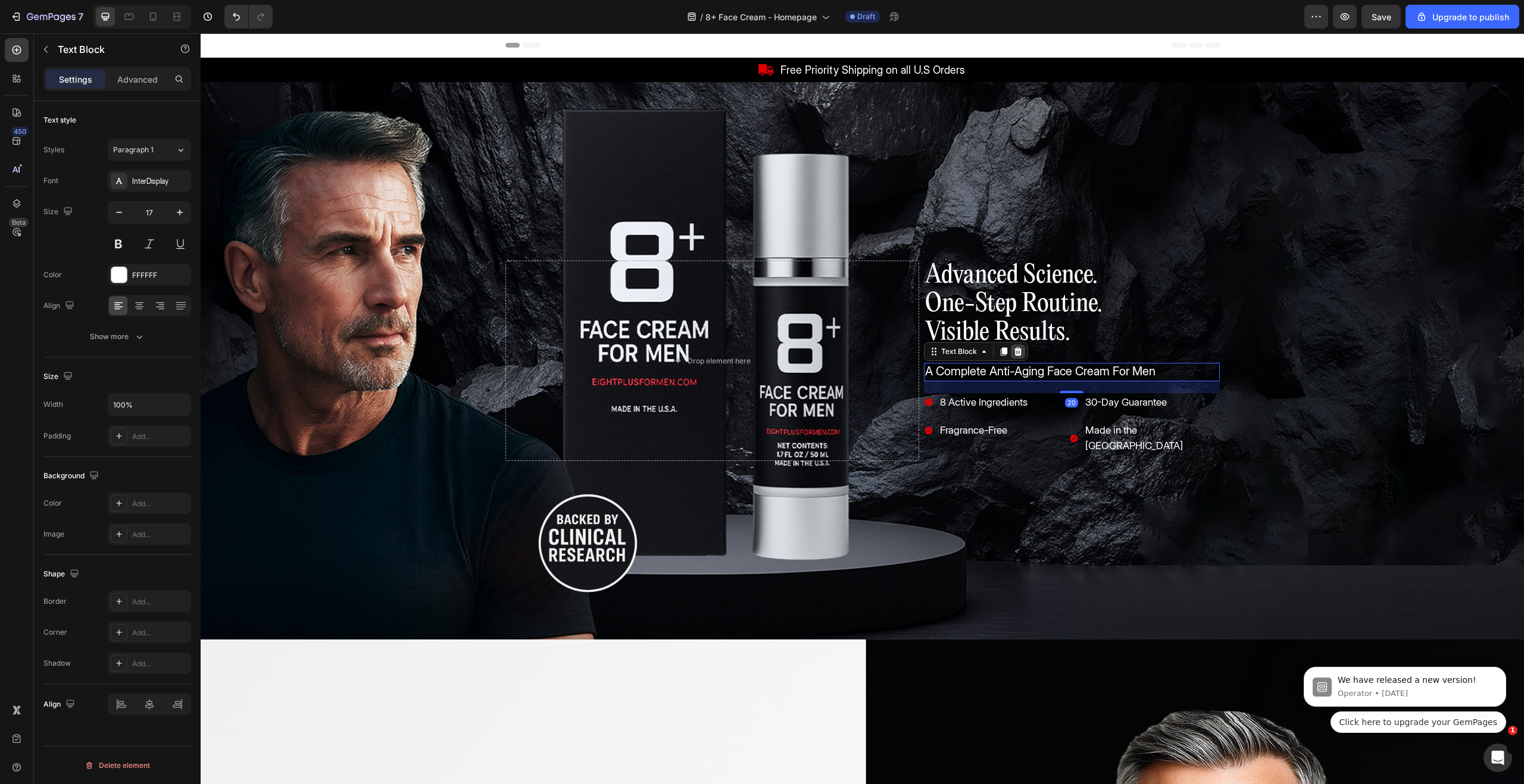
click at [1021, 352] on icon at bounding box center [1018, 351] width 9 height 9
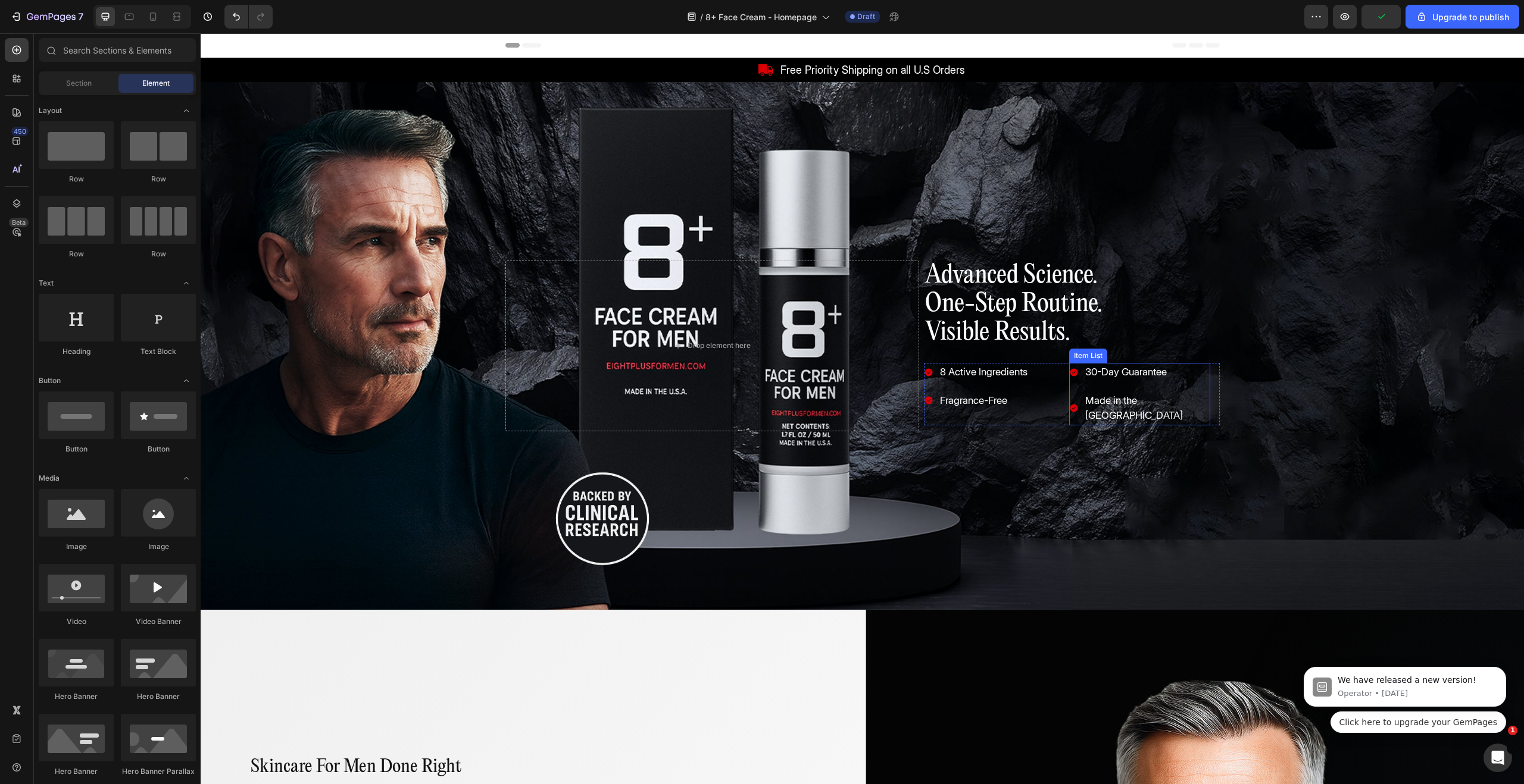
click at [1194, 386] on div "30-Day Guarantee Made in the [GEOGRAPHIC_DATA]" at bounding box center [1139, 394] width 140 height 62
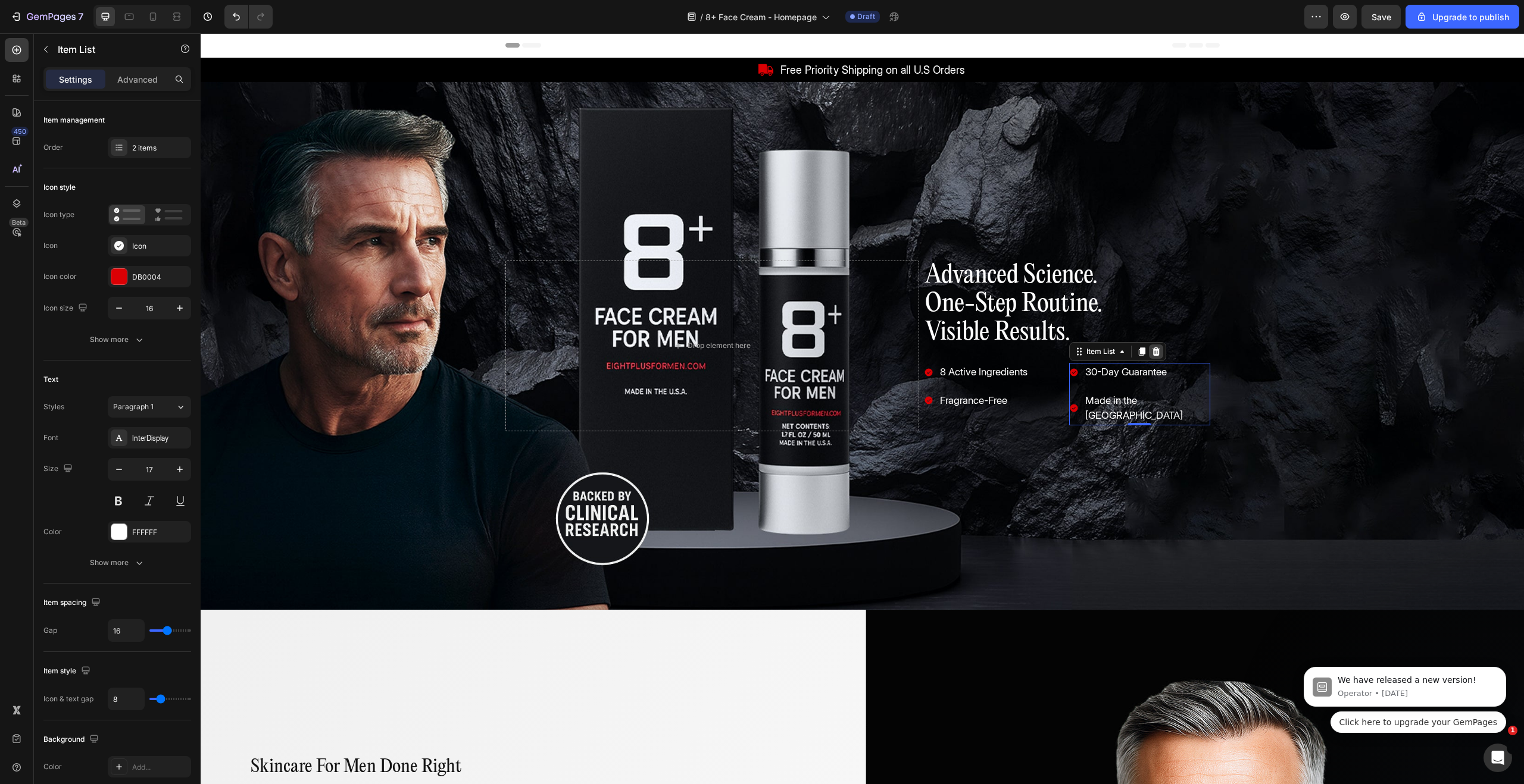
click at [1158, 354] on icon at bounding box center [1156, 351] width 7 height 8
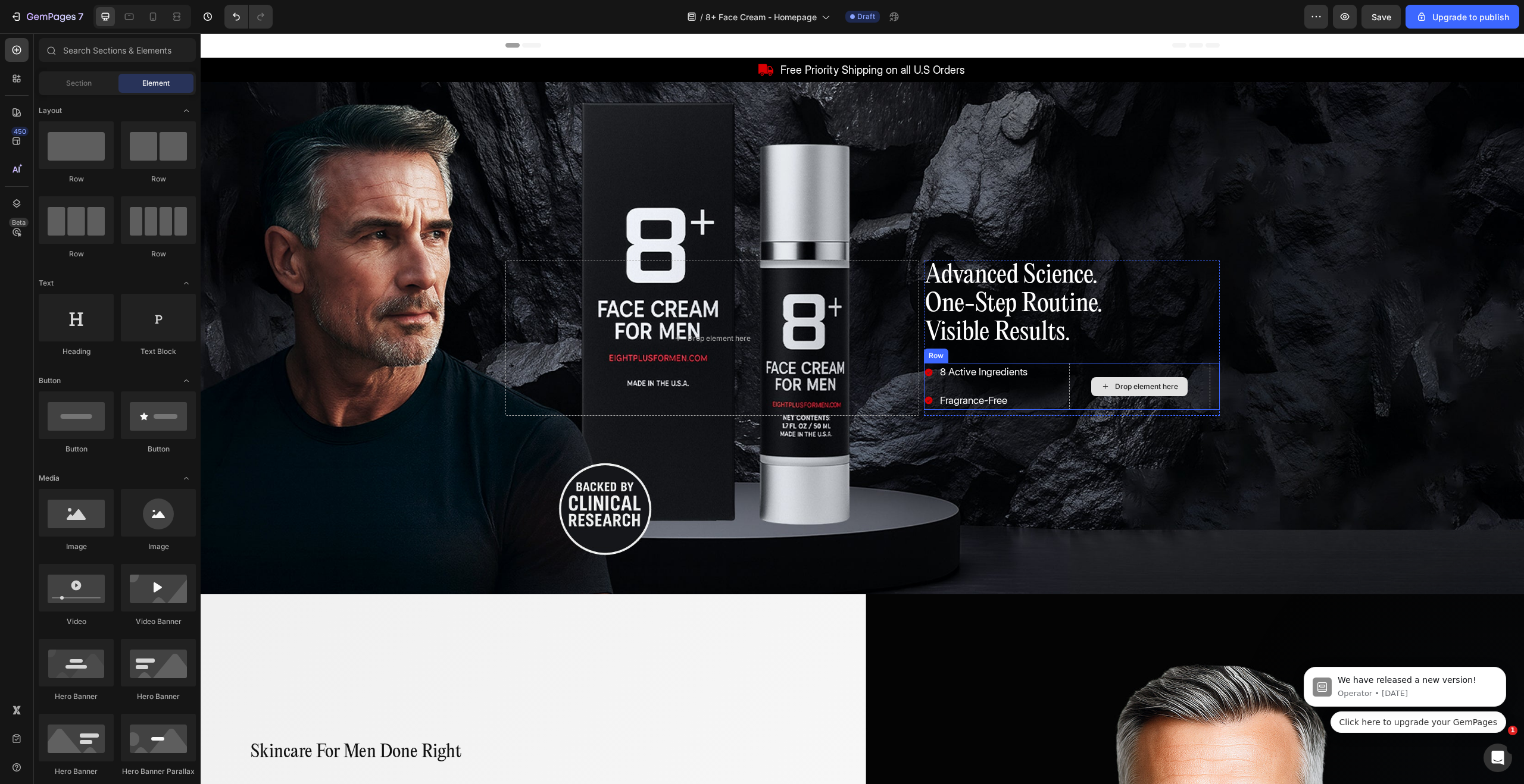
click at [1186, 377] on div "Drop element here" at bounding box center [1140, 387] width 97 height 19
click at [1068, 378] on div "8 Active Ingredients Fragrance-Free Item List Drop element here Row" at bounding box center [1072, 386] width 296 height 47
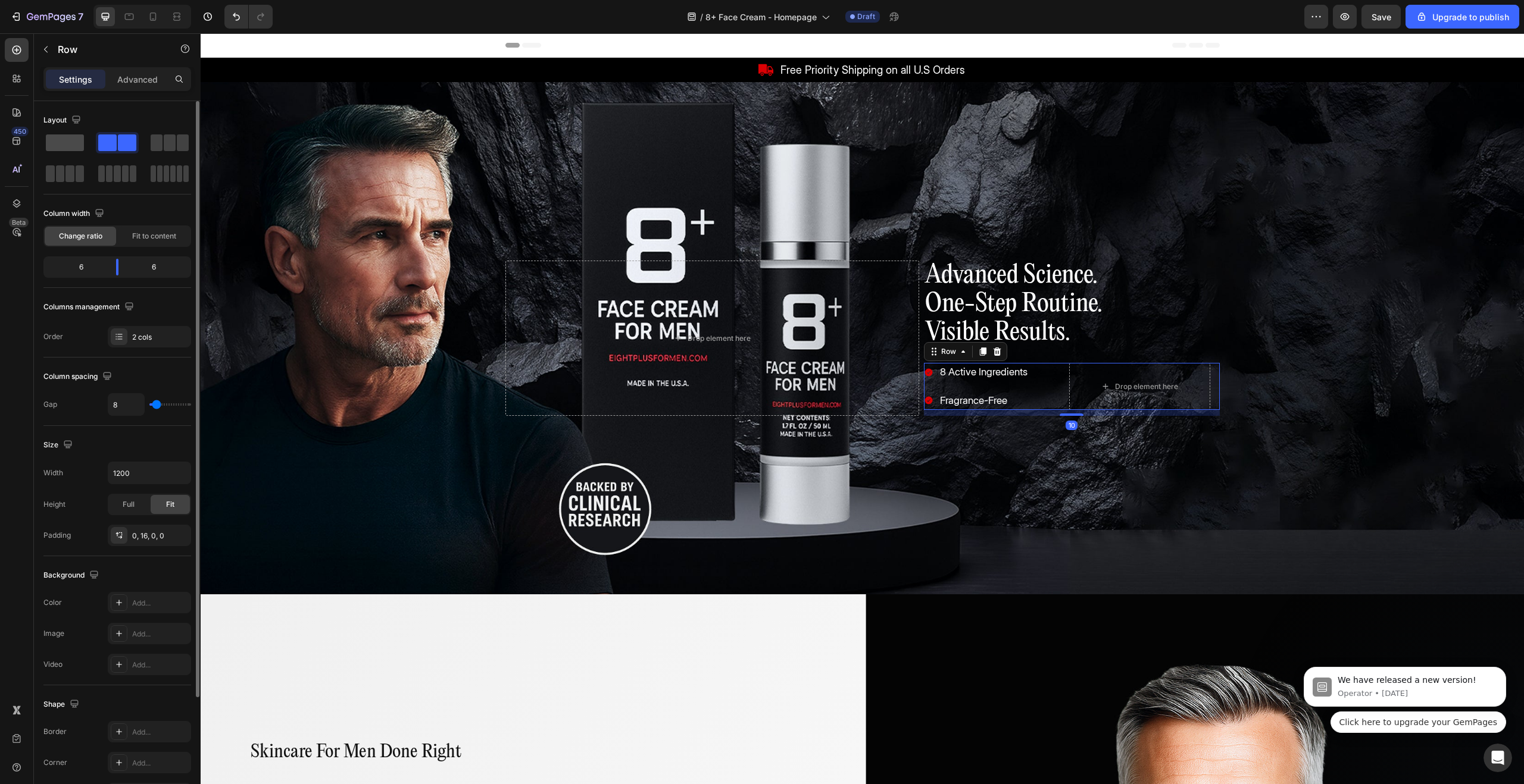
click at [96, 145] on div at bounding box center [117, 143] width 43 height 21
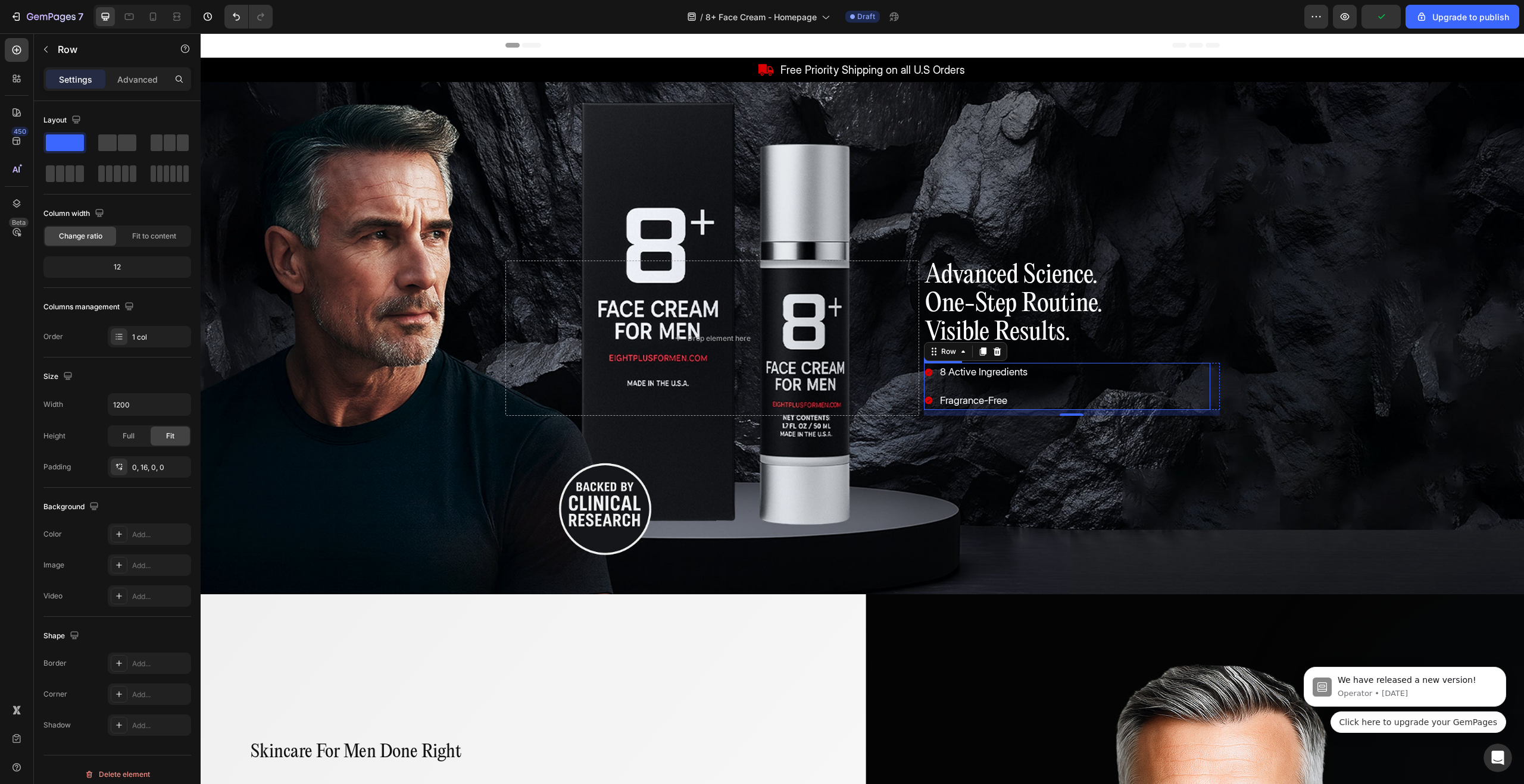
click at [988, 370] on p "8 Active Ingredients" at bounding box center [984, 372] width 87 height 16
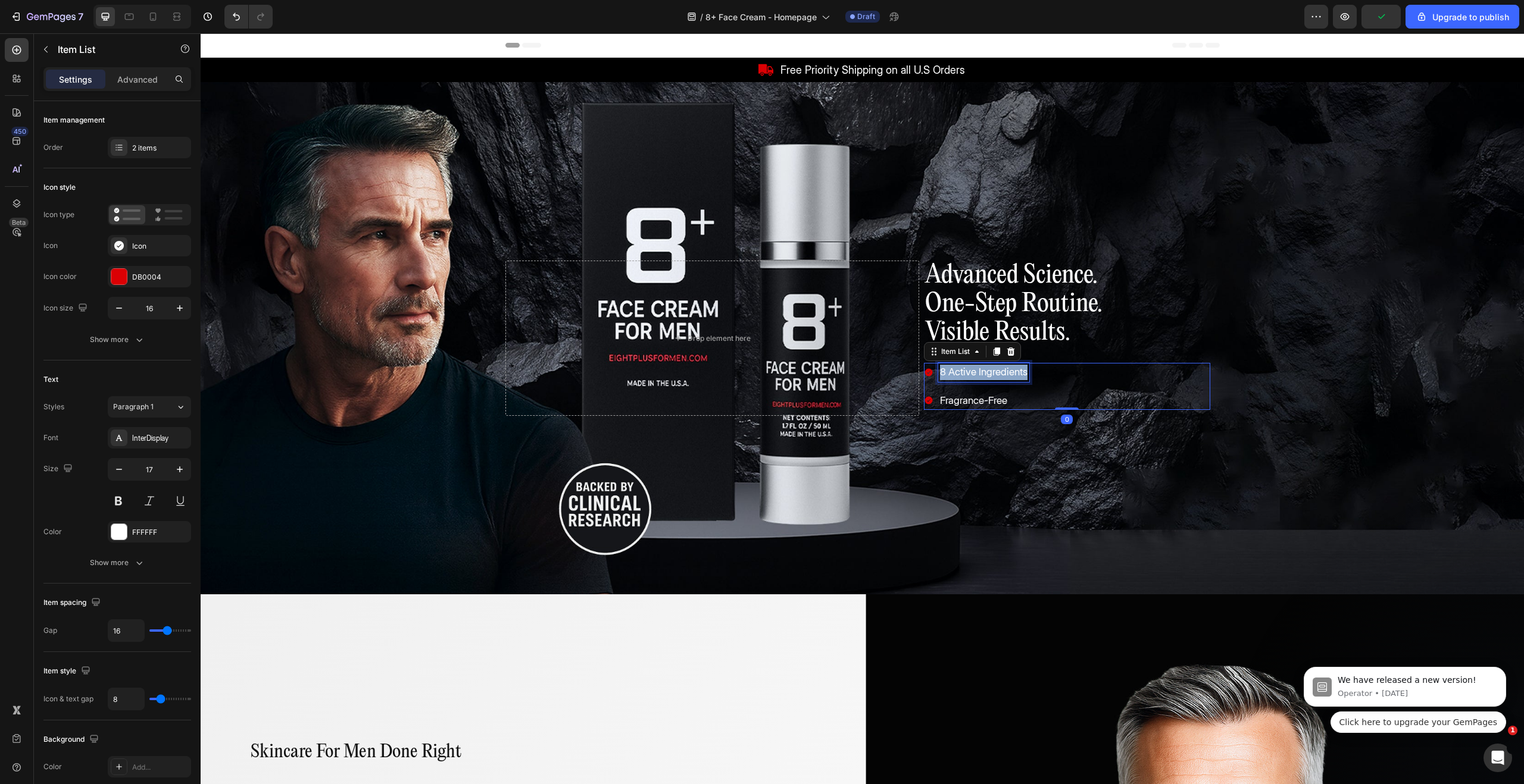
click at [988, 370] on p "8 Active Ingredients" at bounding box center [984, 372] width 87 height 16
click at [964, 400] on p "Fragrance-Free" at bounding box center [1007, 401] width 135 height 16
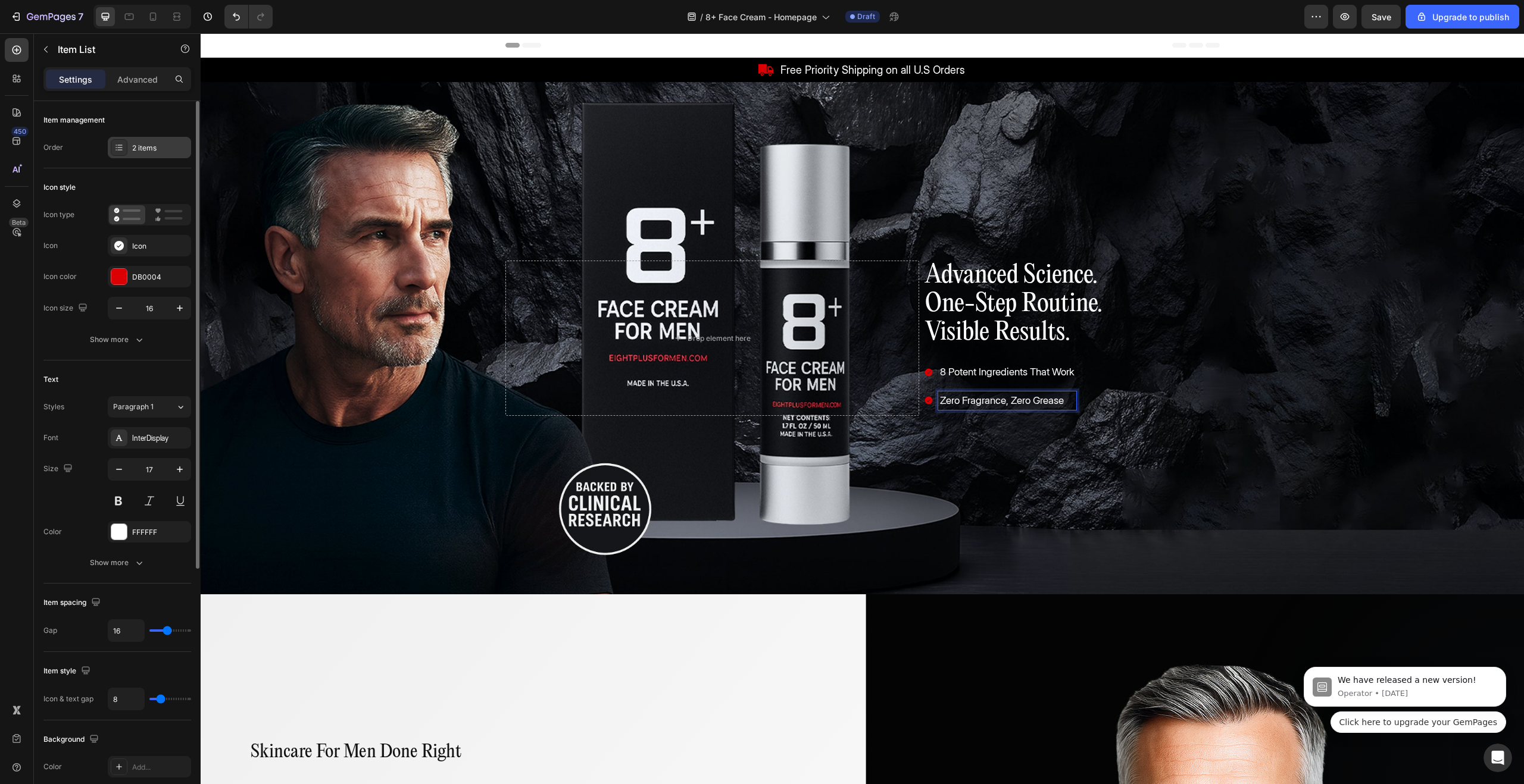
click at [149, 150] on div "2 items" at bounding box center [160, 148] width 56 height 11
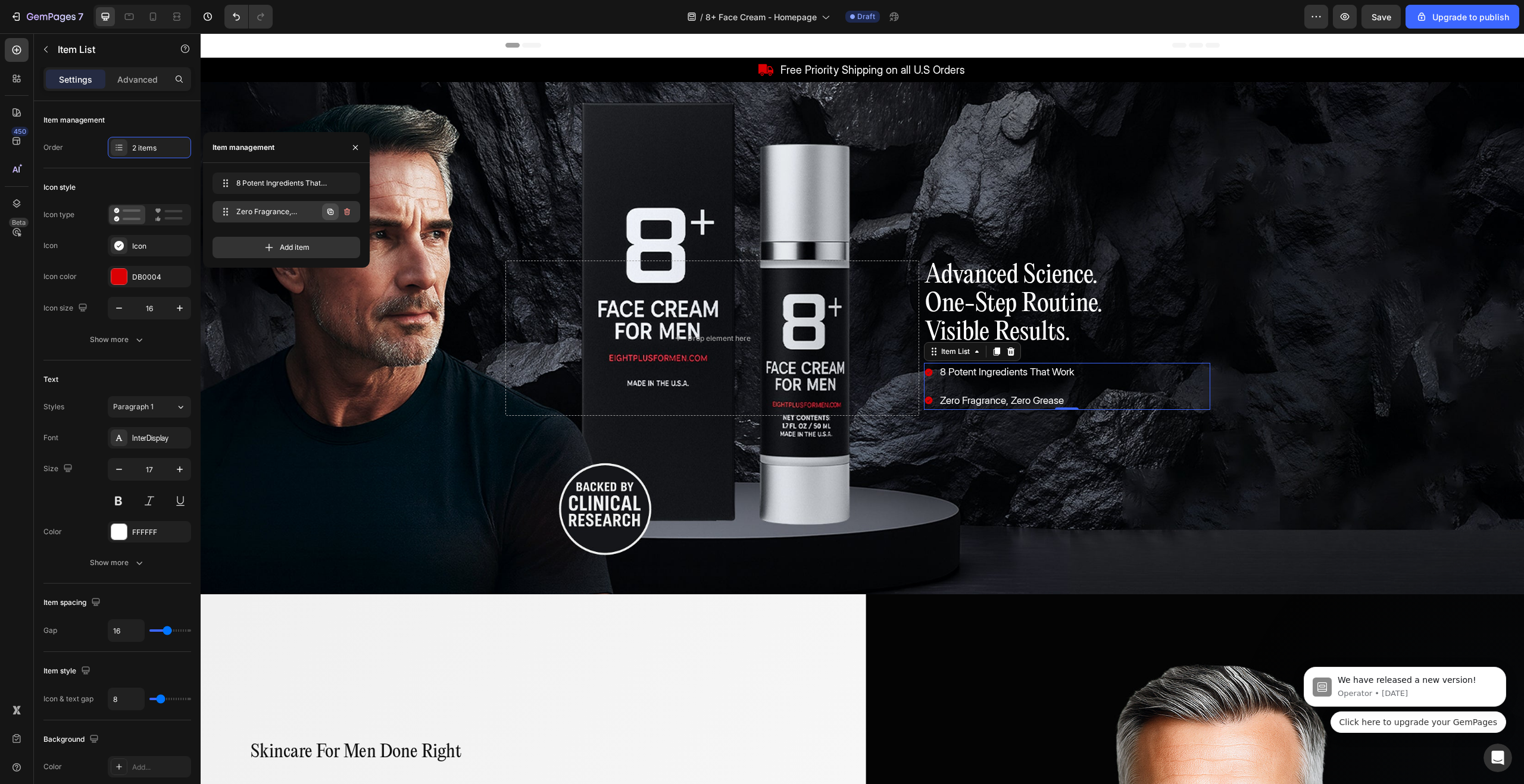
click at [330, 211] on icon "button" at bounding box center [330, 211] width 9 height 9
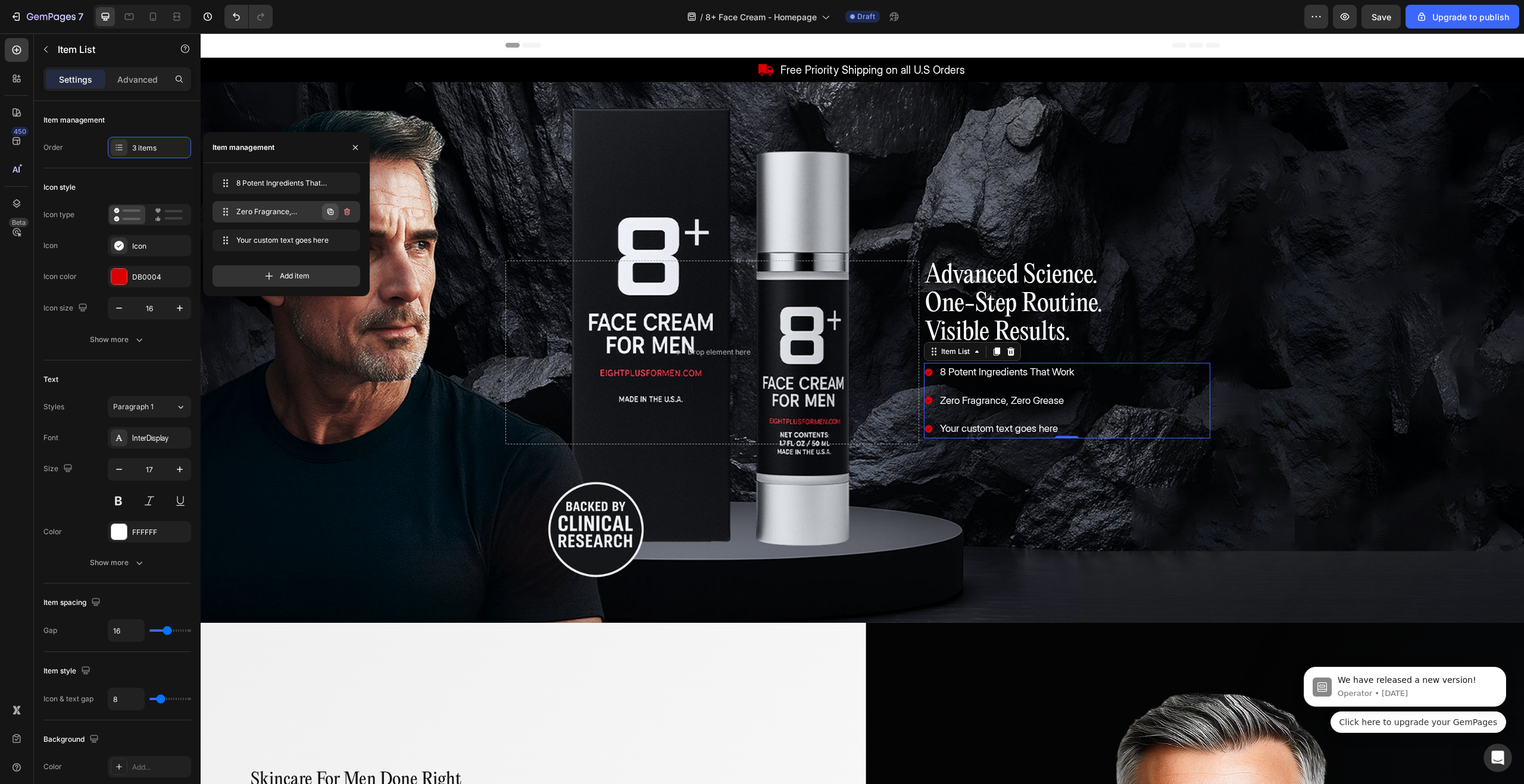
click at [330, 213] on icon "button" at bounding box center [330, 211] width 9 height 9
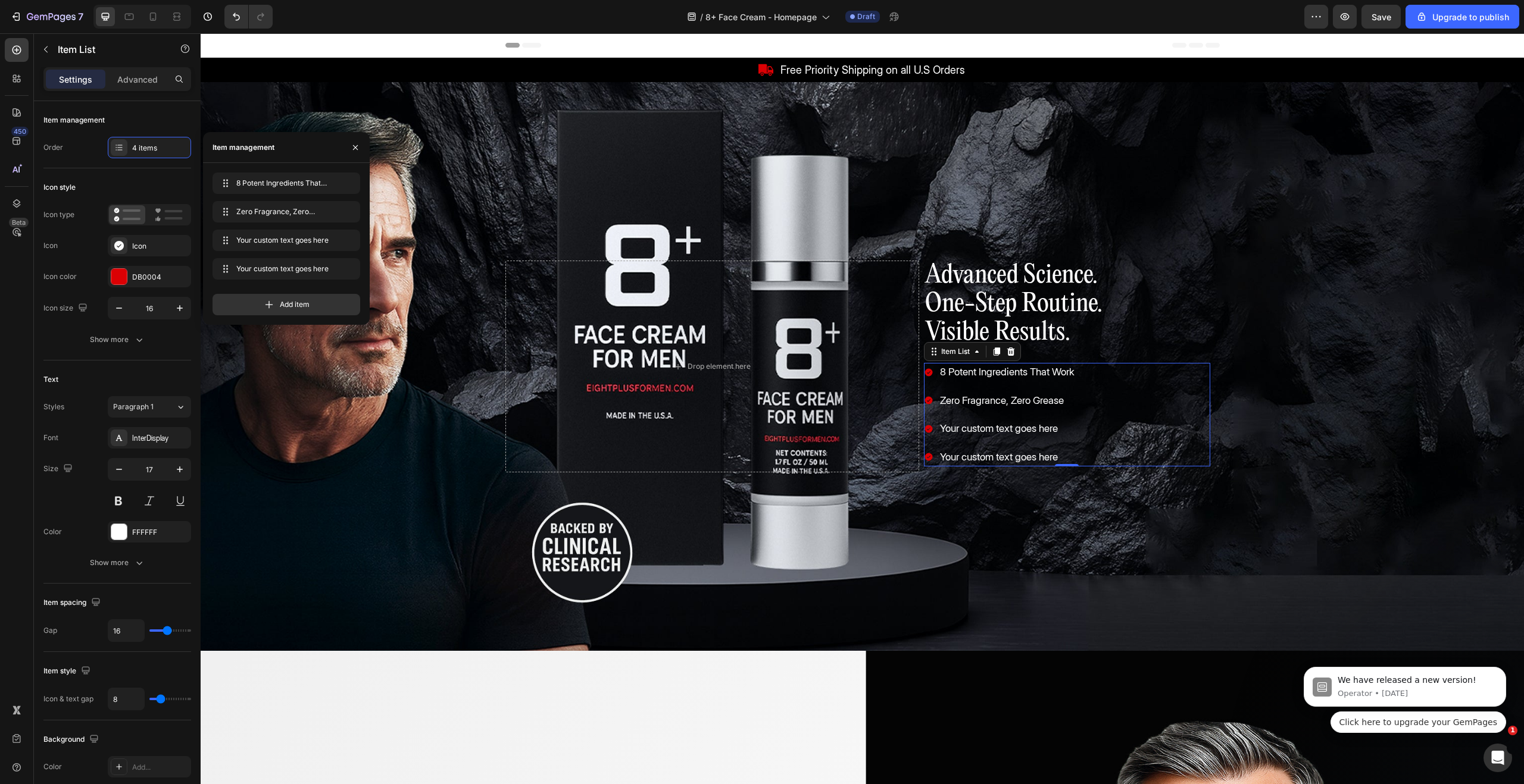
click at [818, 185] on div "Drop element here Advanced Science. One-Step Routine. Visible Results. Heading …" at bounding box center [862, 367] width 1324 height 569
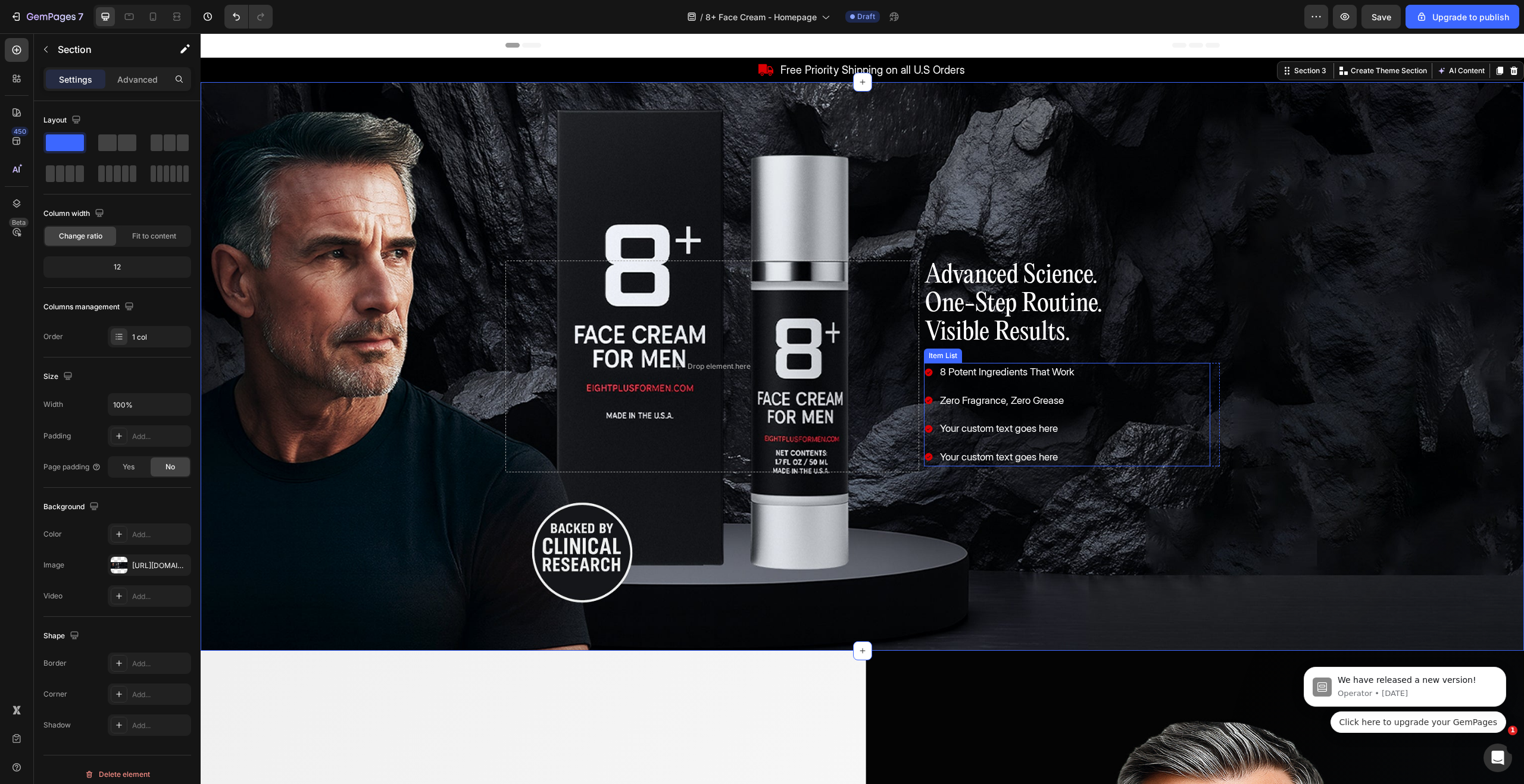
click at [1007, 428] on div "Your custom text goes here" at bounding box center [1007, 429] width 138 height 19
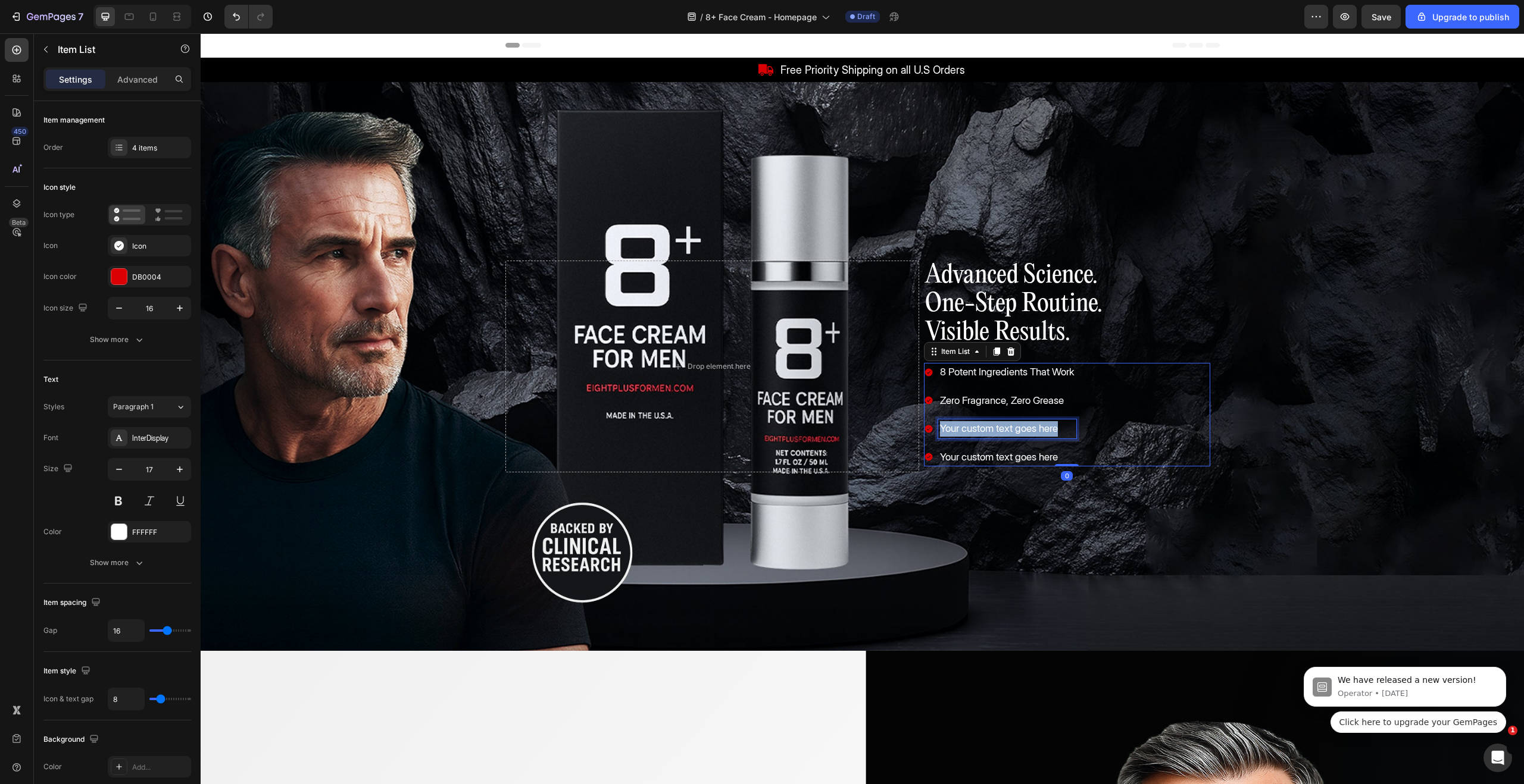
click at [1007, 428] on p "Your custom text goes here" at bounding box center [1007, 428] width 135 height 16
click at [983, 456] on p "Your custom text goes here" at bounding box center [1007, 457] width 135 height 16
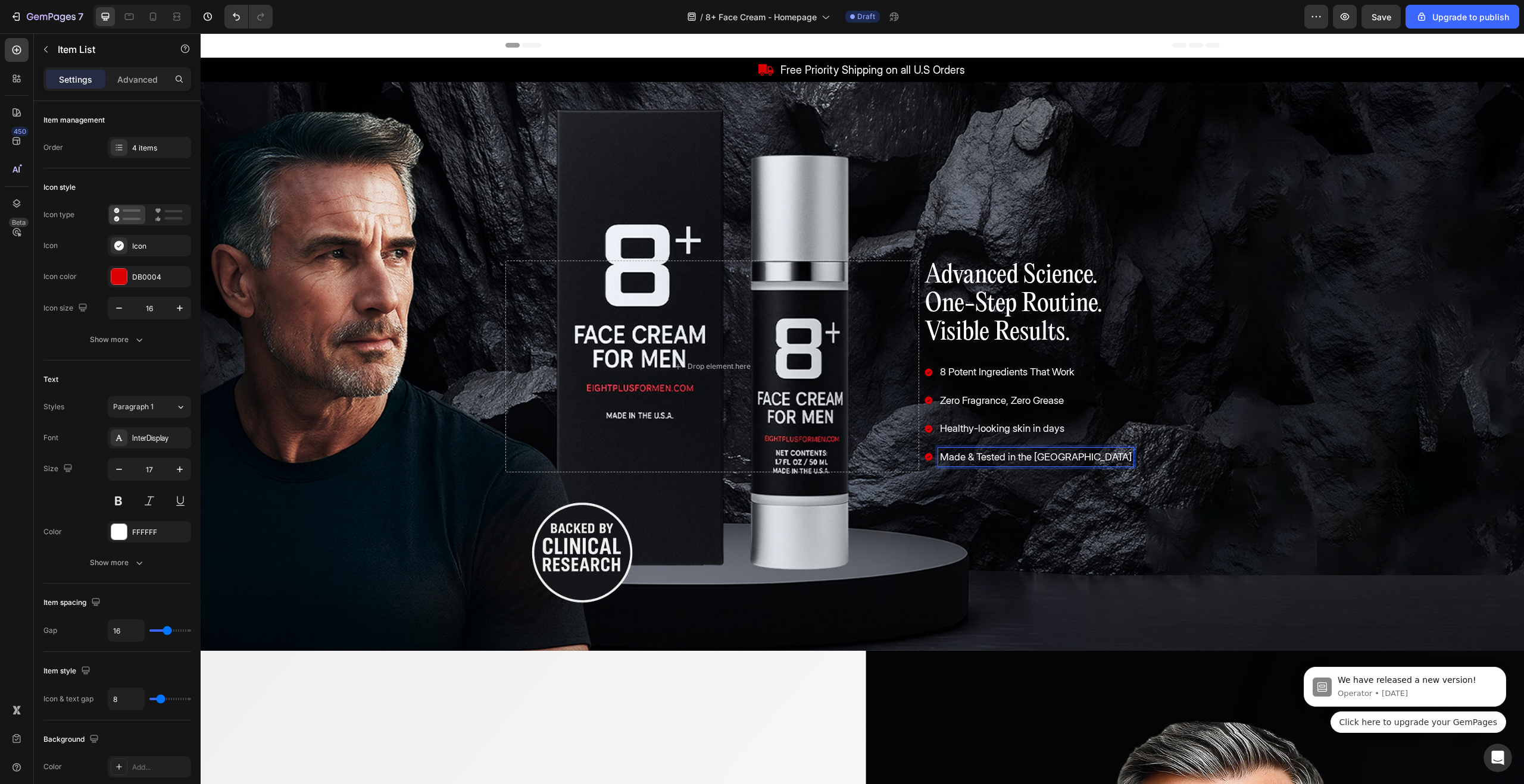
click at [985, 375] on p "8 Potent Ingredients That Work" at bounding box center [1035, 372] width 192 height 16
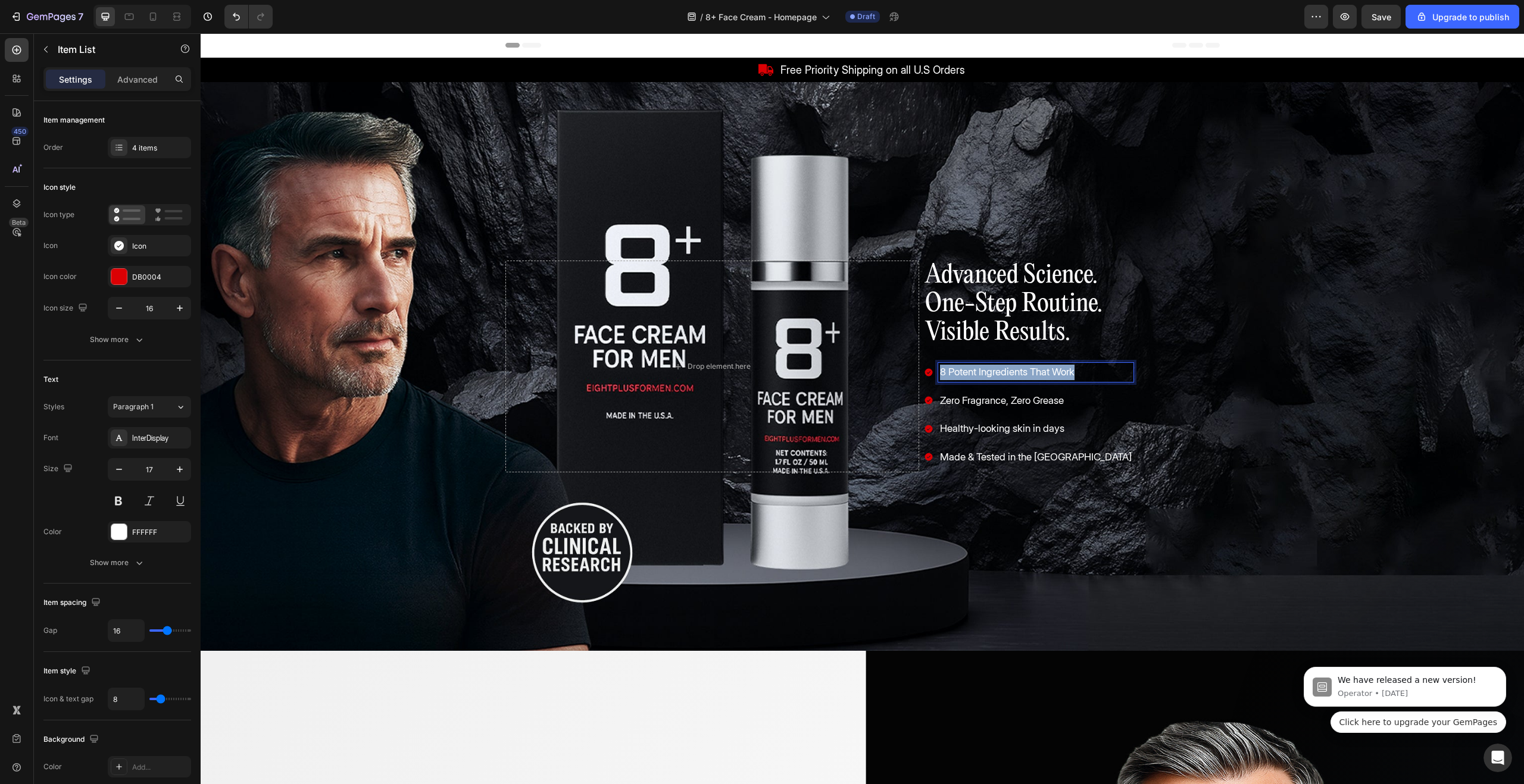
click at [985, 375] on p "8 Potent Ingredients That Work" at bounding box center [1035, 372] width 192 height 16
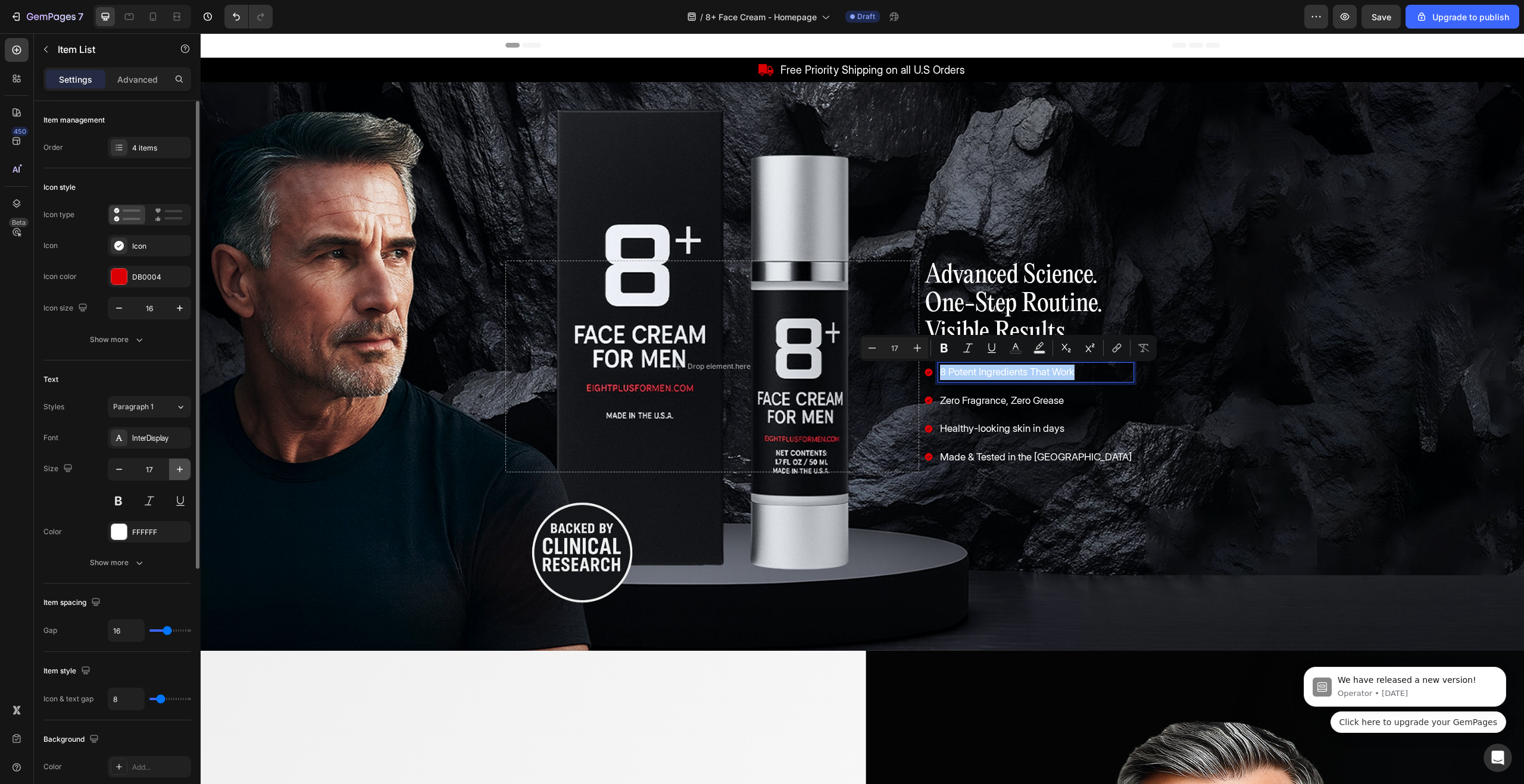
click at [177, 470] on icon "button" at bounding box center [180, 469] width 12 height 12
type input "18"
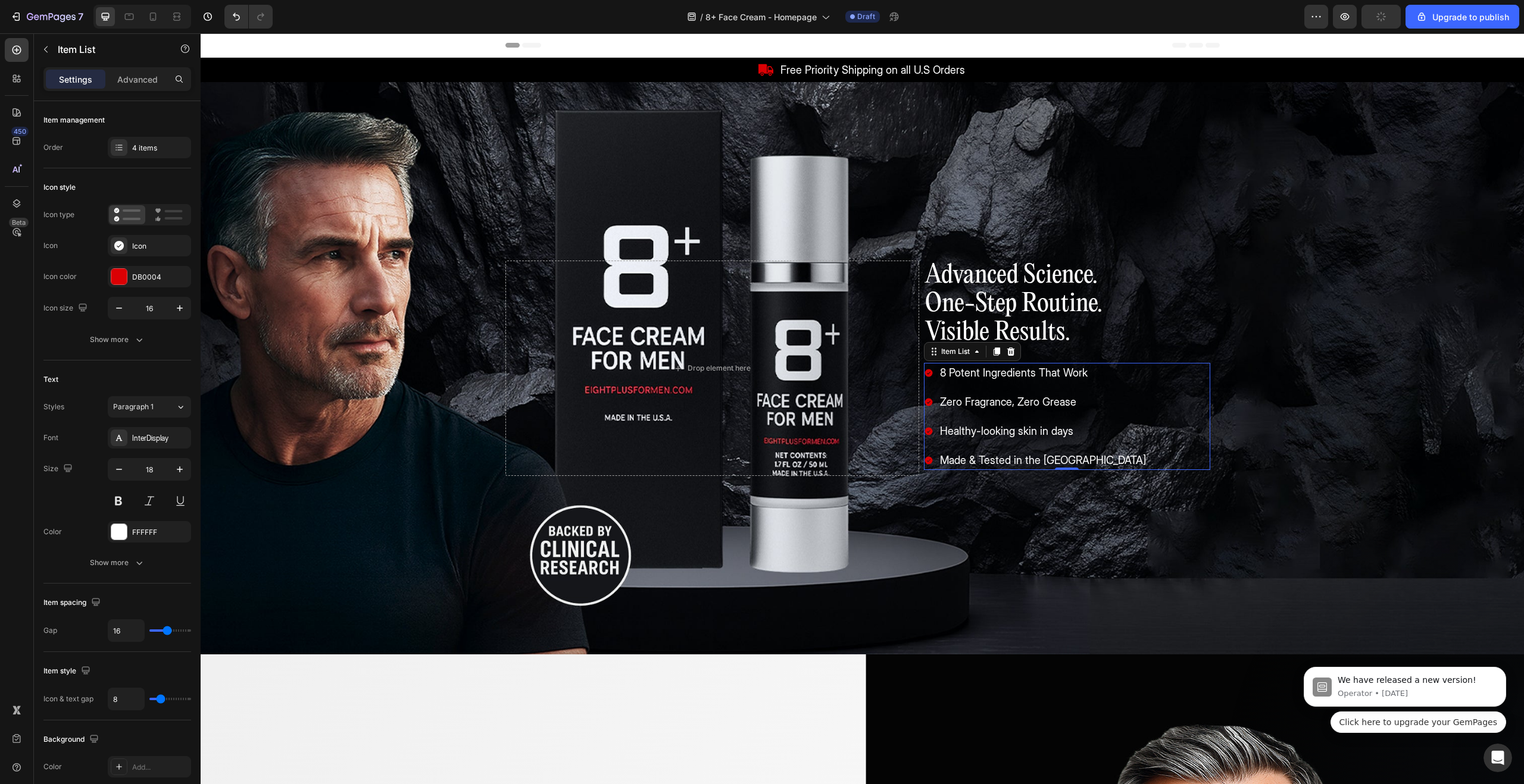
click at [984, 396] on p "Zero Fragrance, Zero Grease" at bounding box center [1043, 402] width 206 height 16
click at [1005, 436] on p "Healthy-looking skin in days" at bounding box center [1043, 431] width 206 height 16
click at [1013, 457] on p "Made & Tested in the [GEOGRAPHIC_DATA]" at bounding box center [1043, 460] width 206 height 16
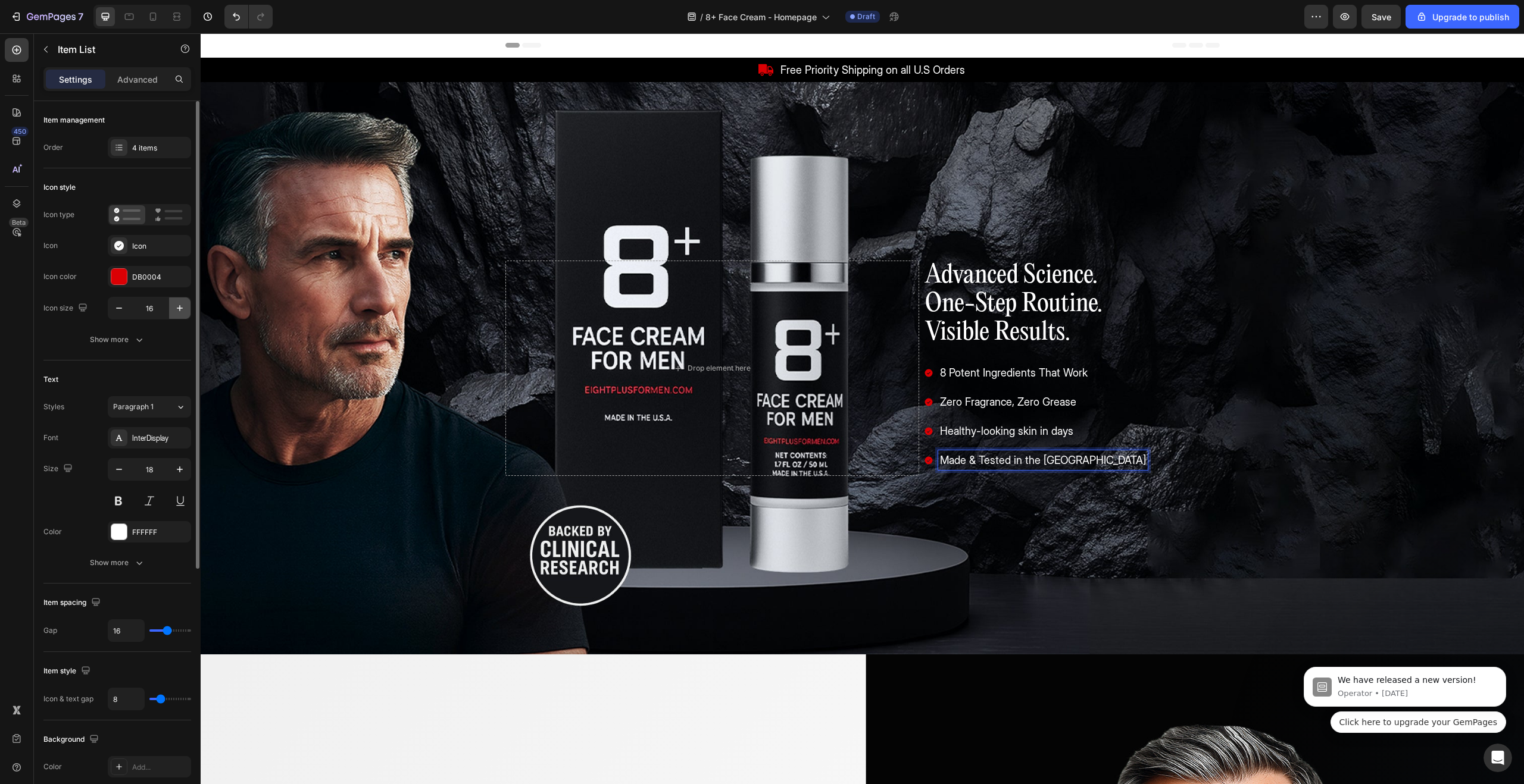
click at [180, 315] on button "button" at bounding box center [180, 308] width 21 height 21
click at [180, 315] on button "button" at bounding box center [180, 308] width 21 height 21
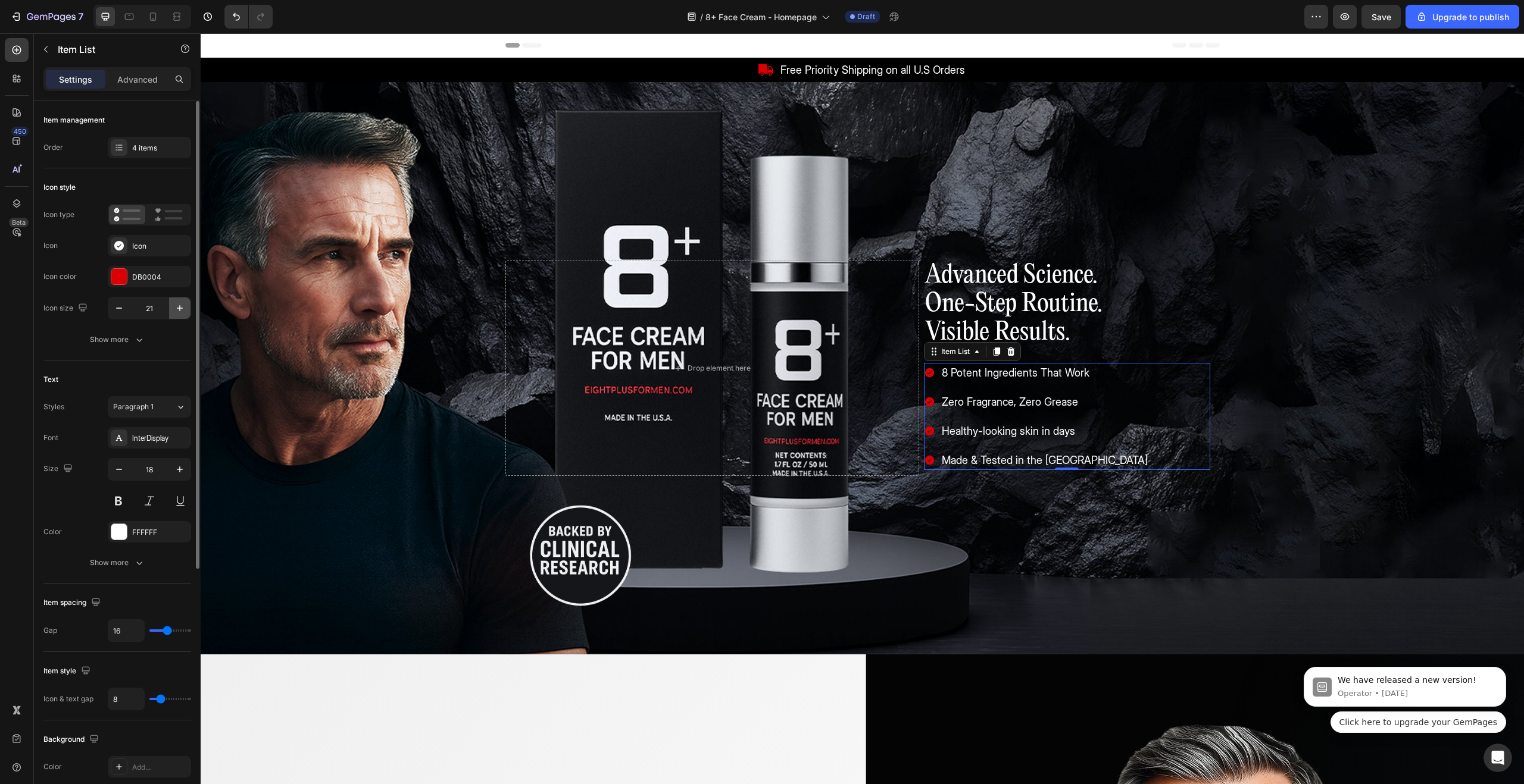
click at [180, 315] on button "button" at bounding box center [180, 308] width 21 height 21
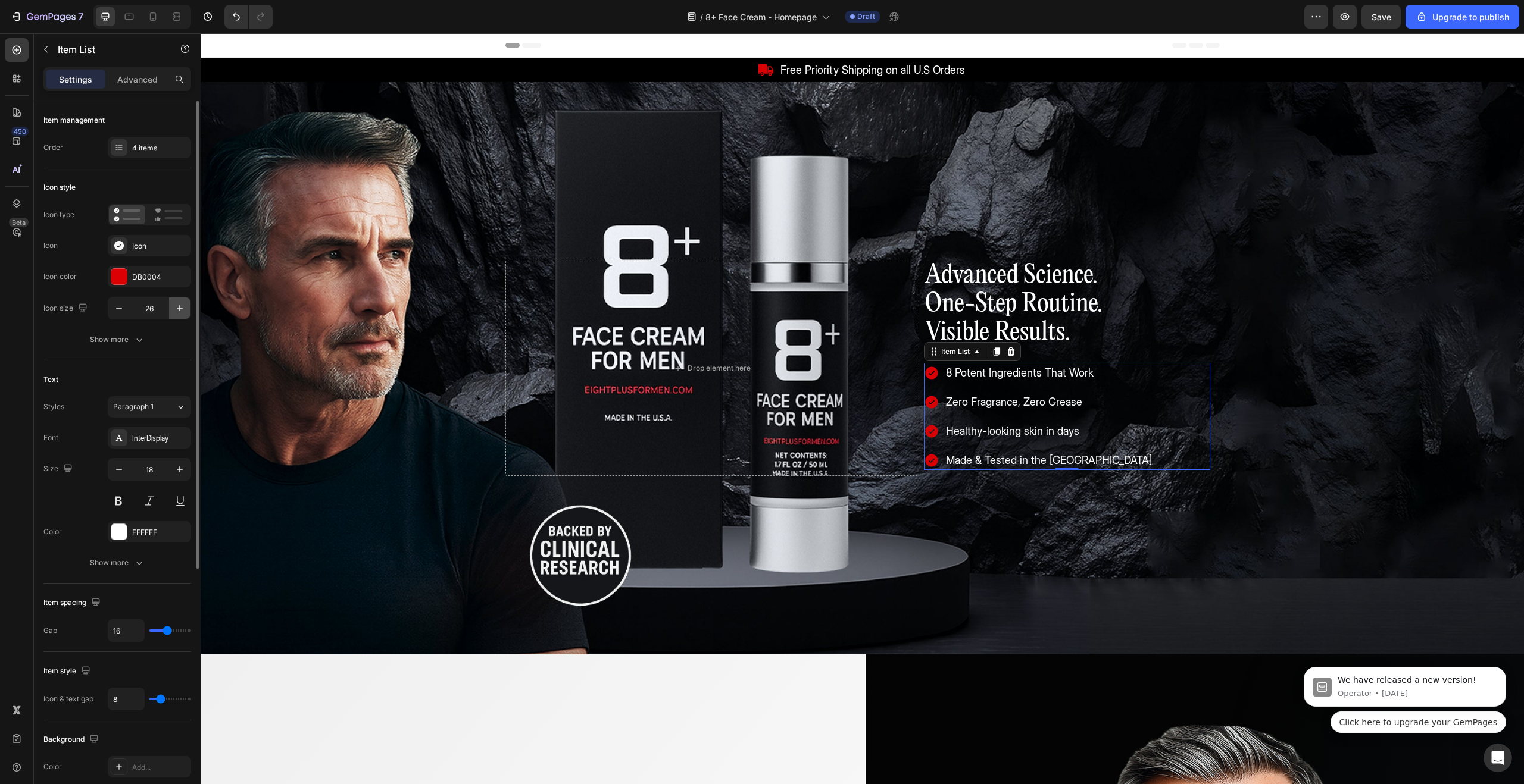
click at [180, 315] on button "button" at bounding box center [180, 308] width 21 height 21
type input "28"
click at [114, 249] on icon at bounding box center [119, 245] width 12 height 12
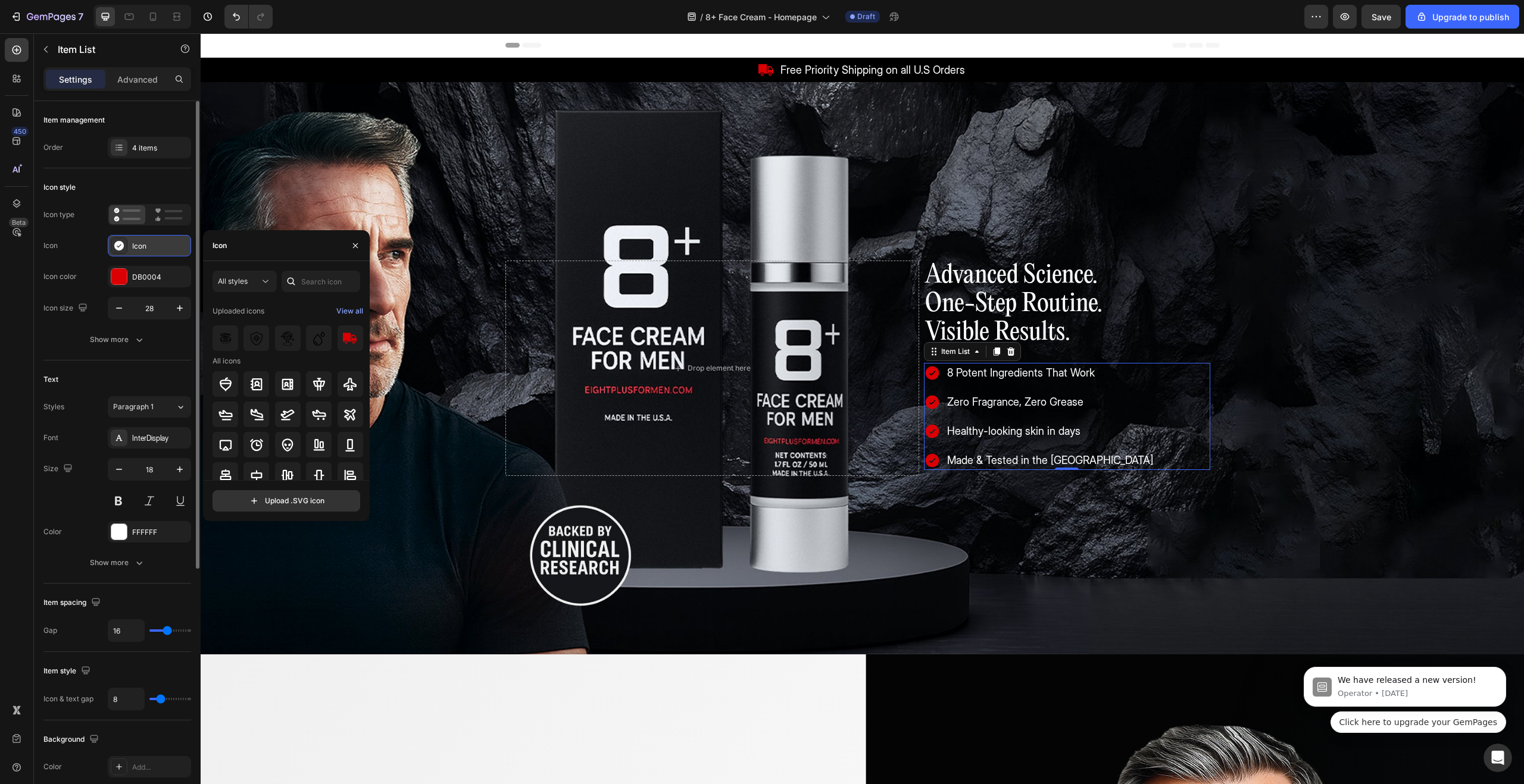
click at [114, 249] on icon at bounding box center [119, 245] width 12 height 12
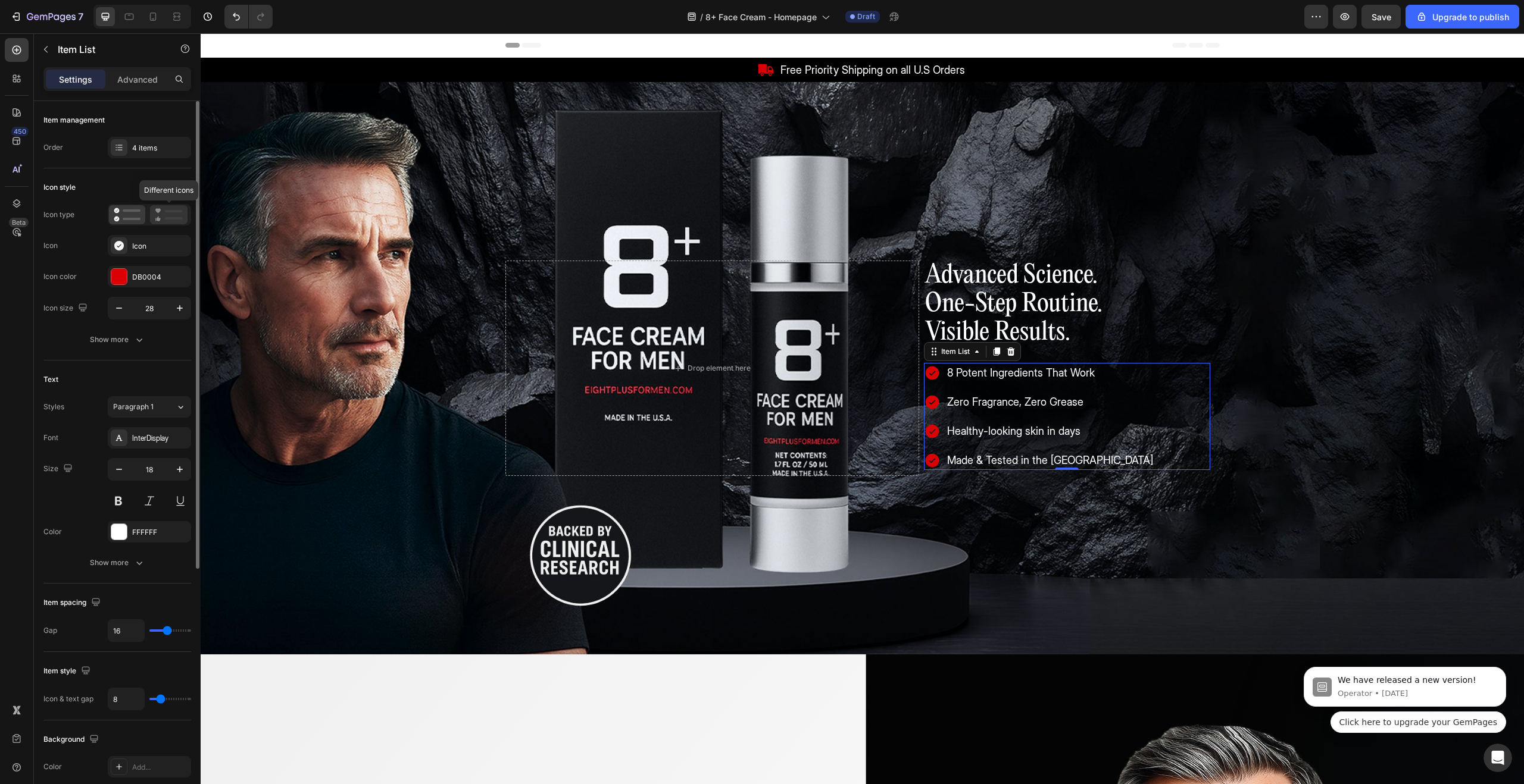
click at [171, 215] on icon at bounding box center [169, 215] width 28 height 14
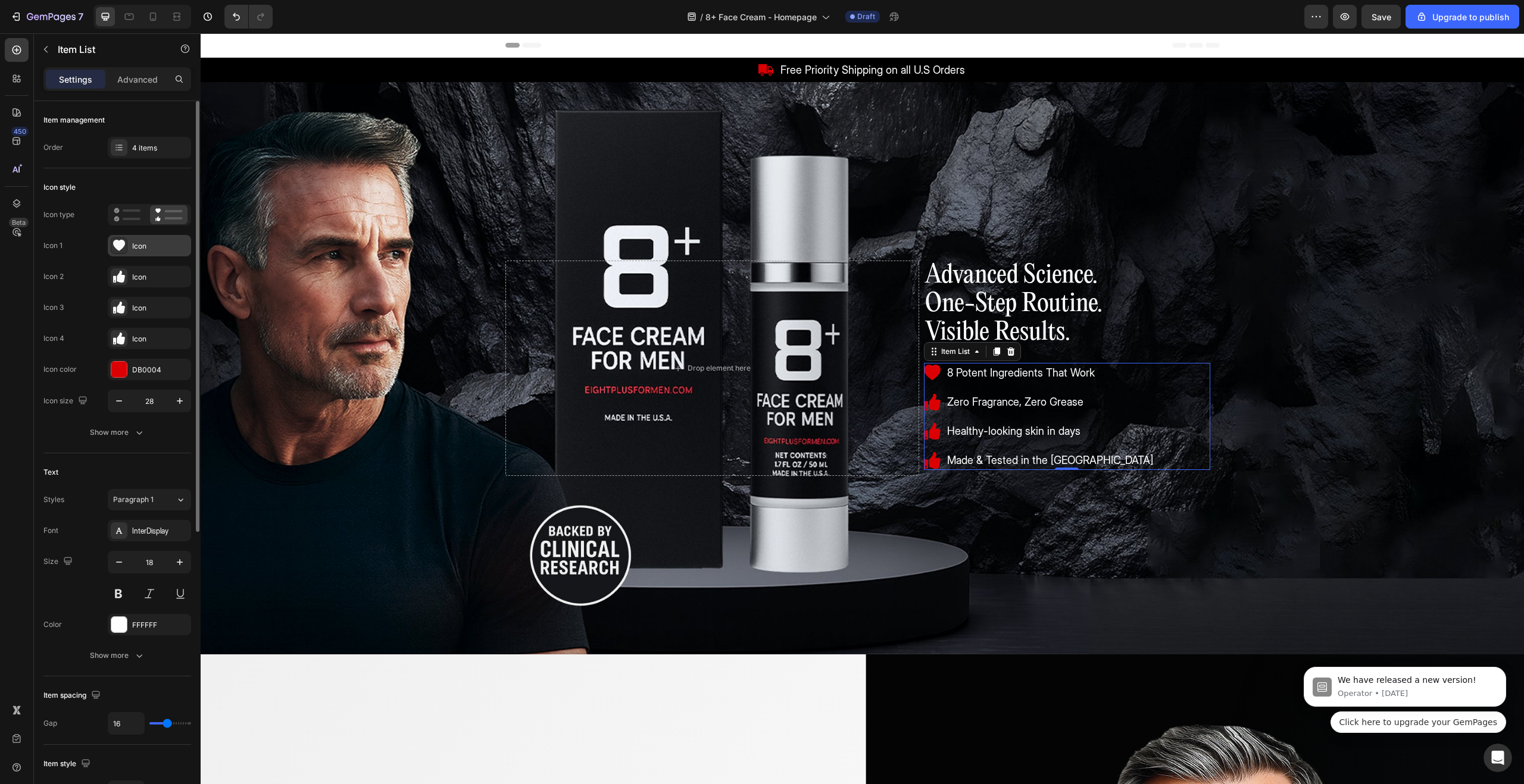
click at [119, 245] on icon at bounding box center [119, 245] width 12 height 11
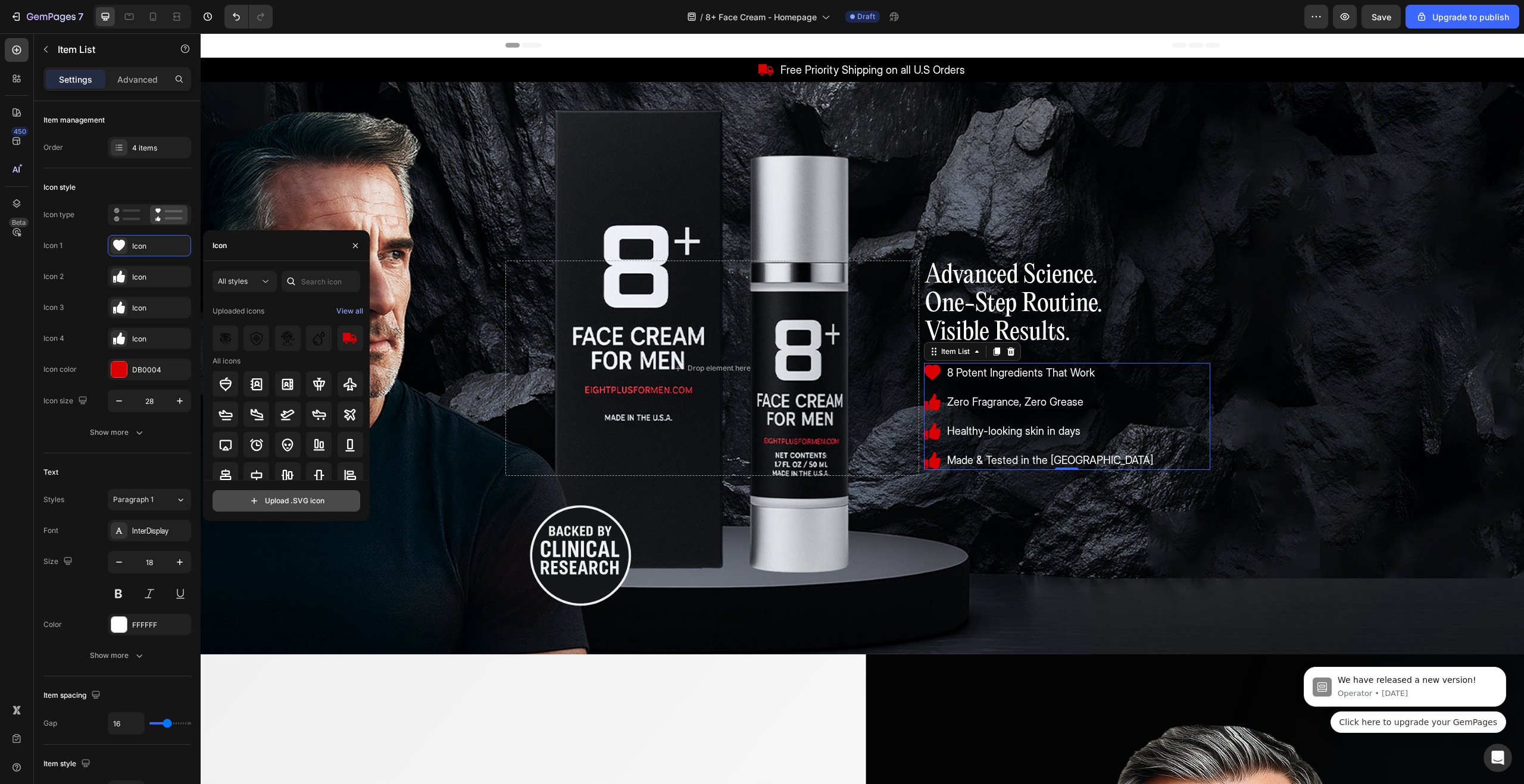
click at [286, 498] on input "file" at bounding box center [286, 501] width 147 height 20
type input "C:\fakepath\Group 1707479354.svg"
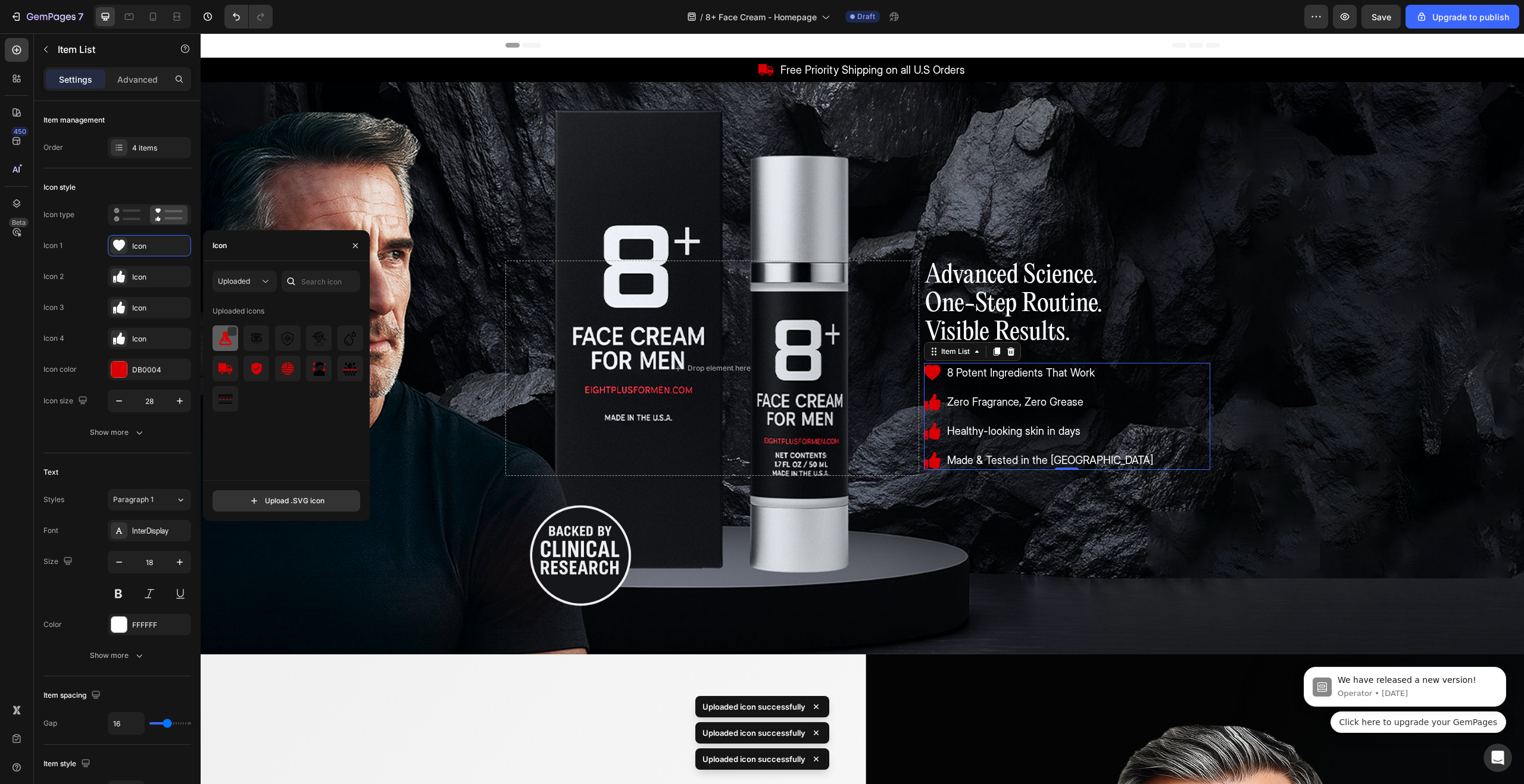
click at [220, 337] on img at bounding box center [225, 338] width 14 height 14
click at [354, 246] on icon "button" at bounding box center [356, 245] width 5 height 5
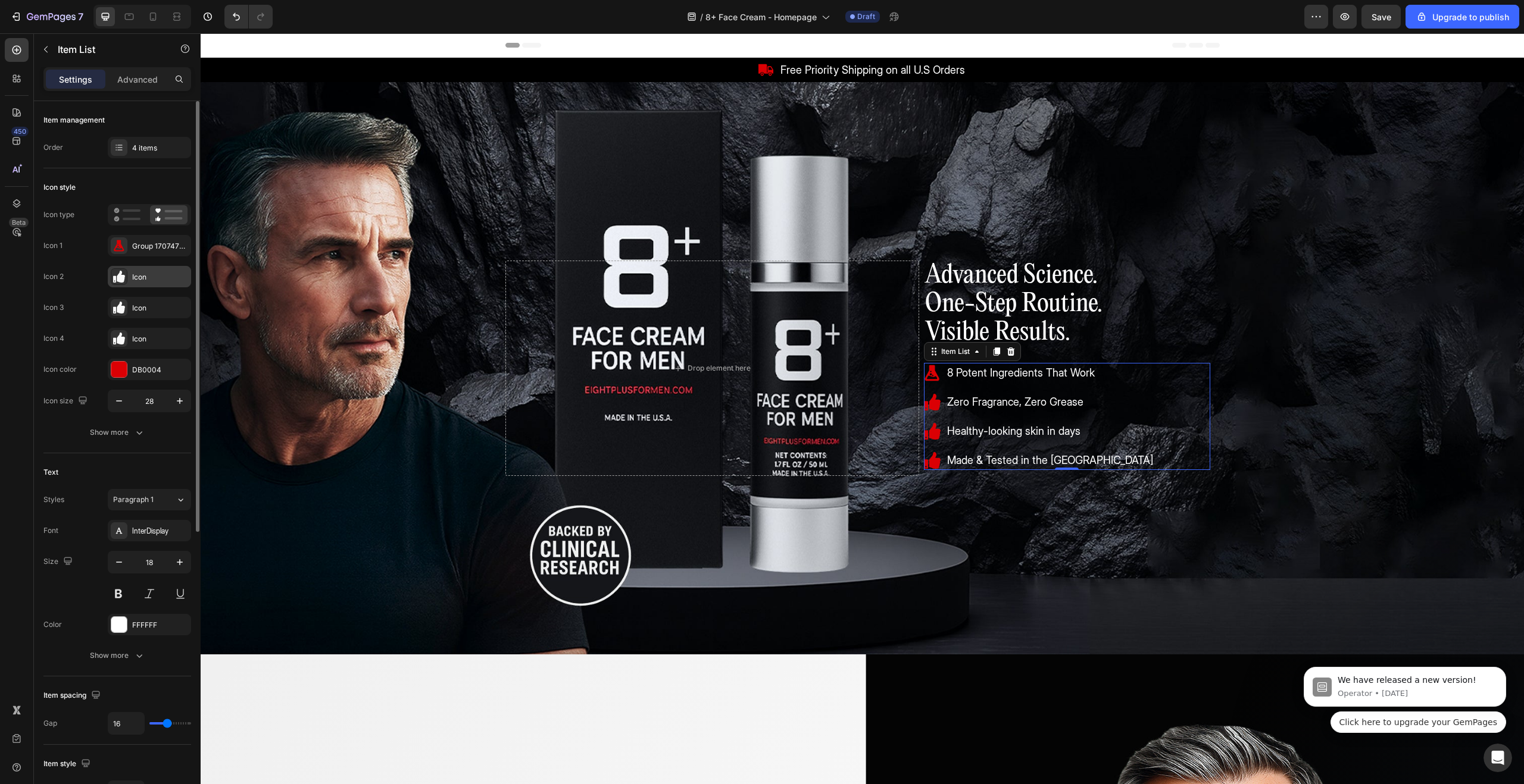
click at [121, 278] on icon at bounding box center [119, 276] width 12 height 12
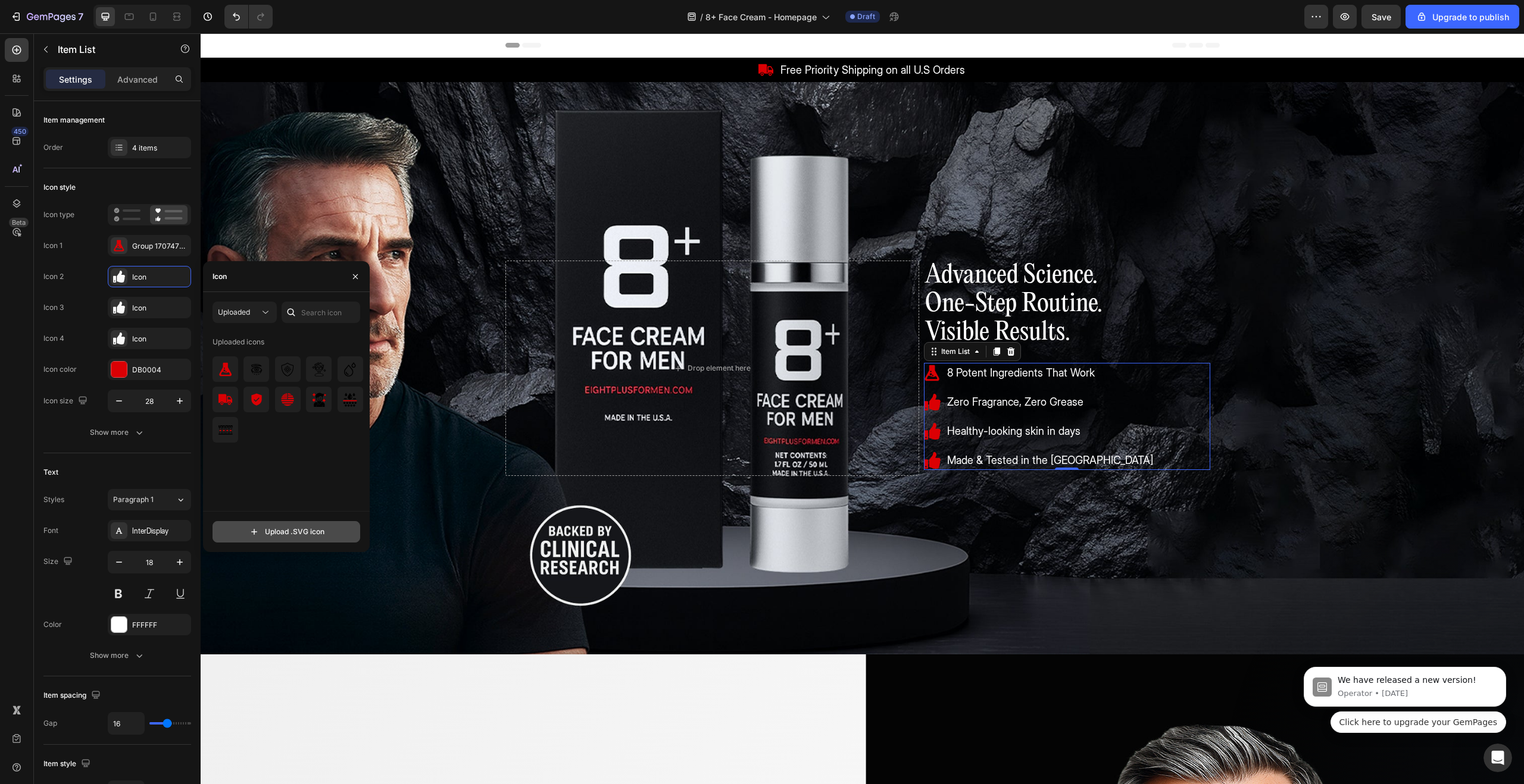
click at [285, 529] on input "file" at bounding box center [286, 532] width 147 height 20
type input "C:\fakepath\fragrance-free-sign-black-icon 1.svg"
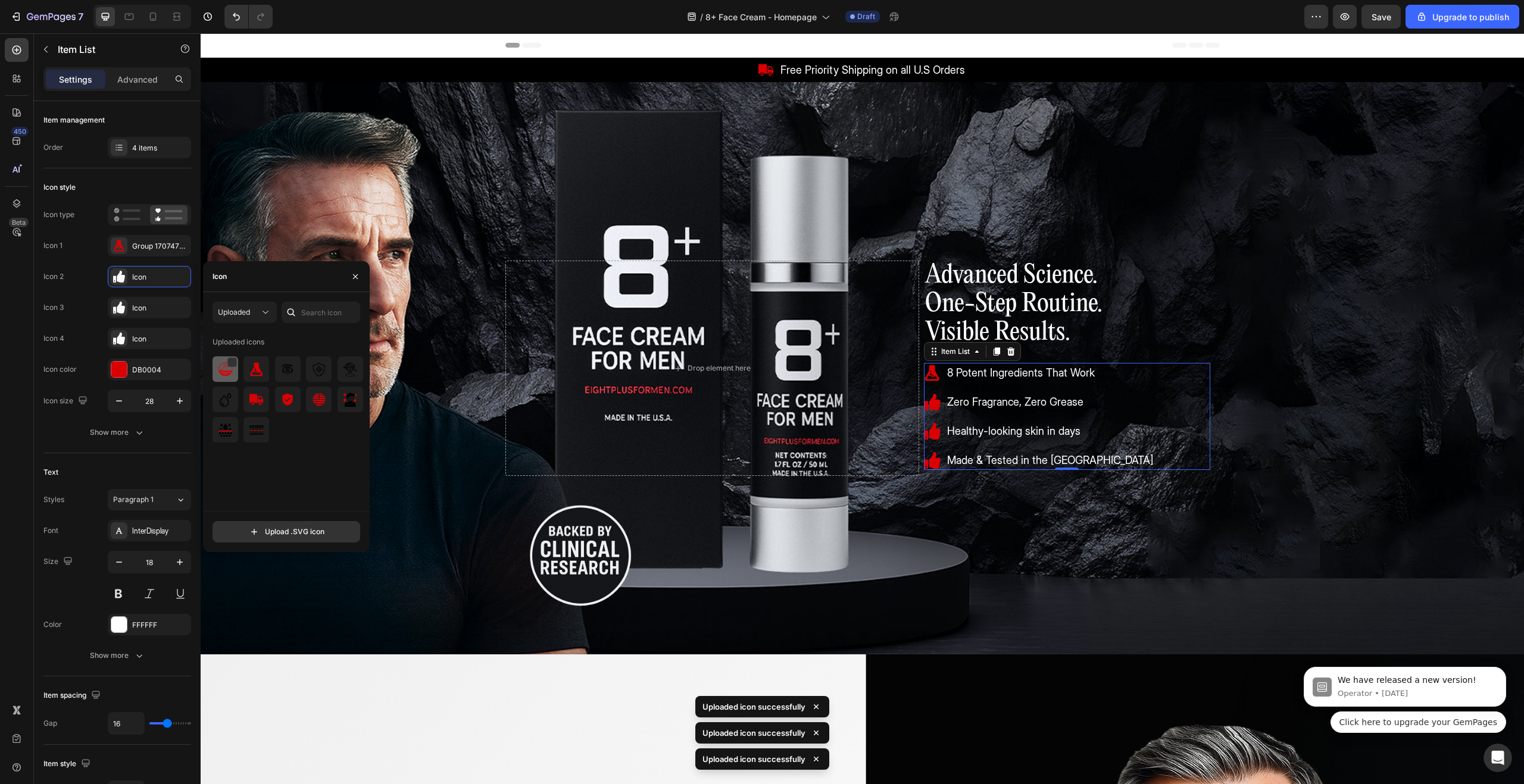
click at [222, 366] on img at bounding box center [225, 369] width 14 height 14
click at [123, 311] on icon at bounding box center [119, 307] width 12 height 12
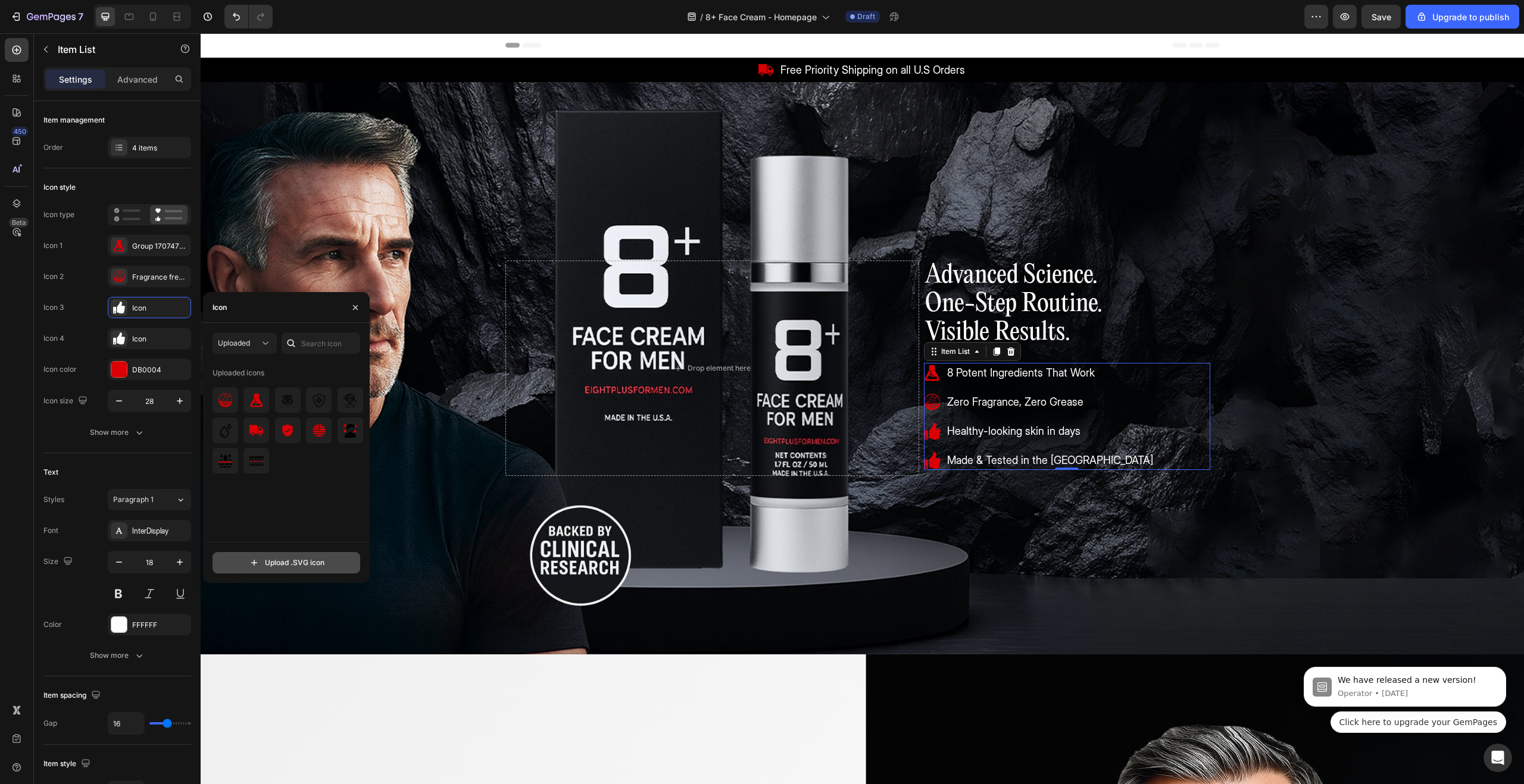
click at [293, 566] on input "file" at bounding box center [286, 563] width 147 height 20
type input "C:\fakepath\face-icon 1.svg"
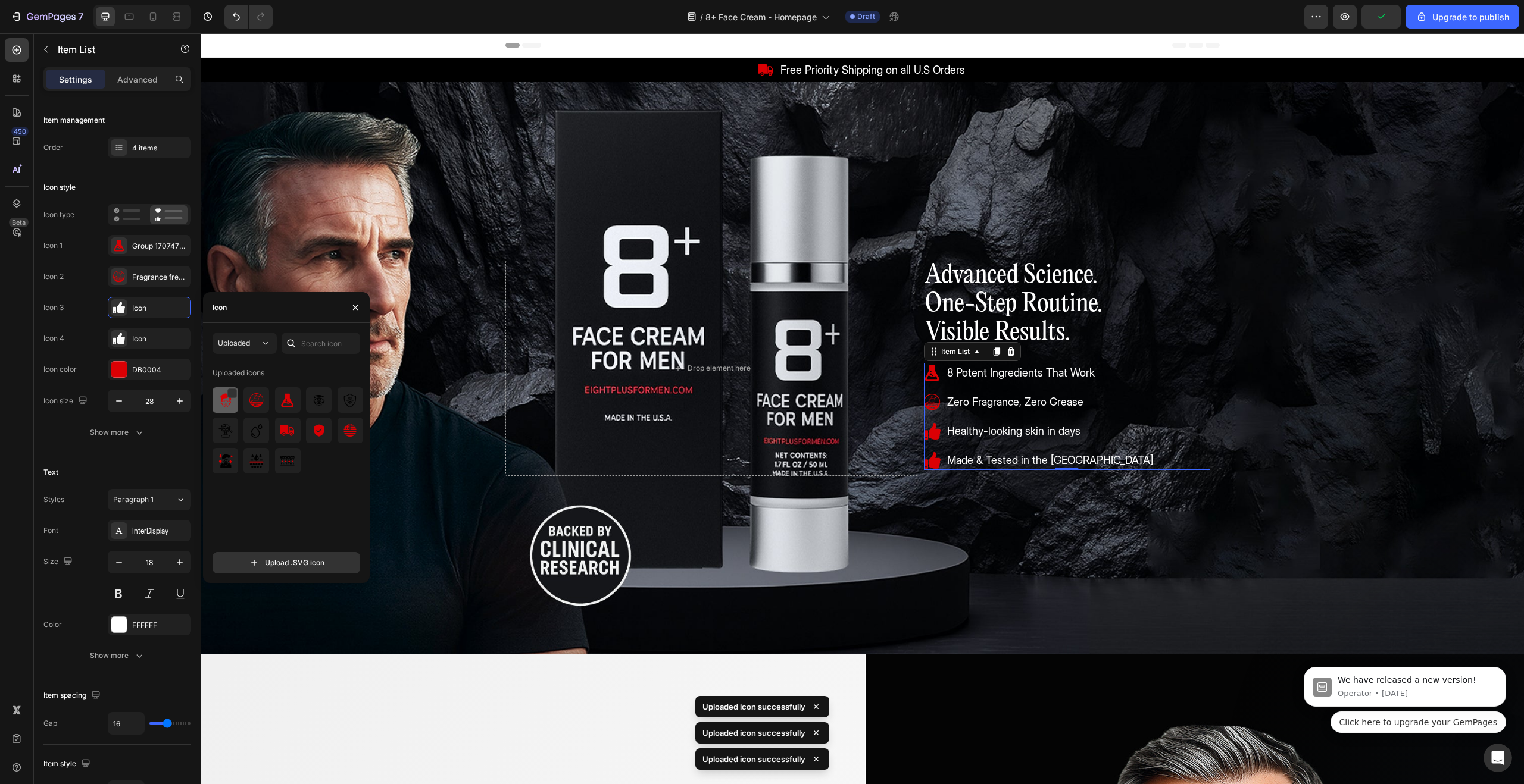
click at [223, 394] on img at bounding box center [225, 400] width 14 height 14
click at [124, 336] on icon at bounding box center [119, 338] width 12 height 12
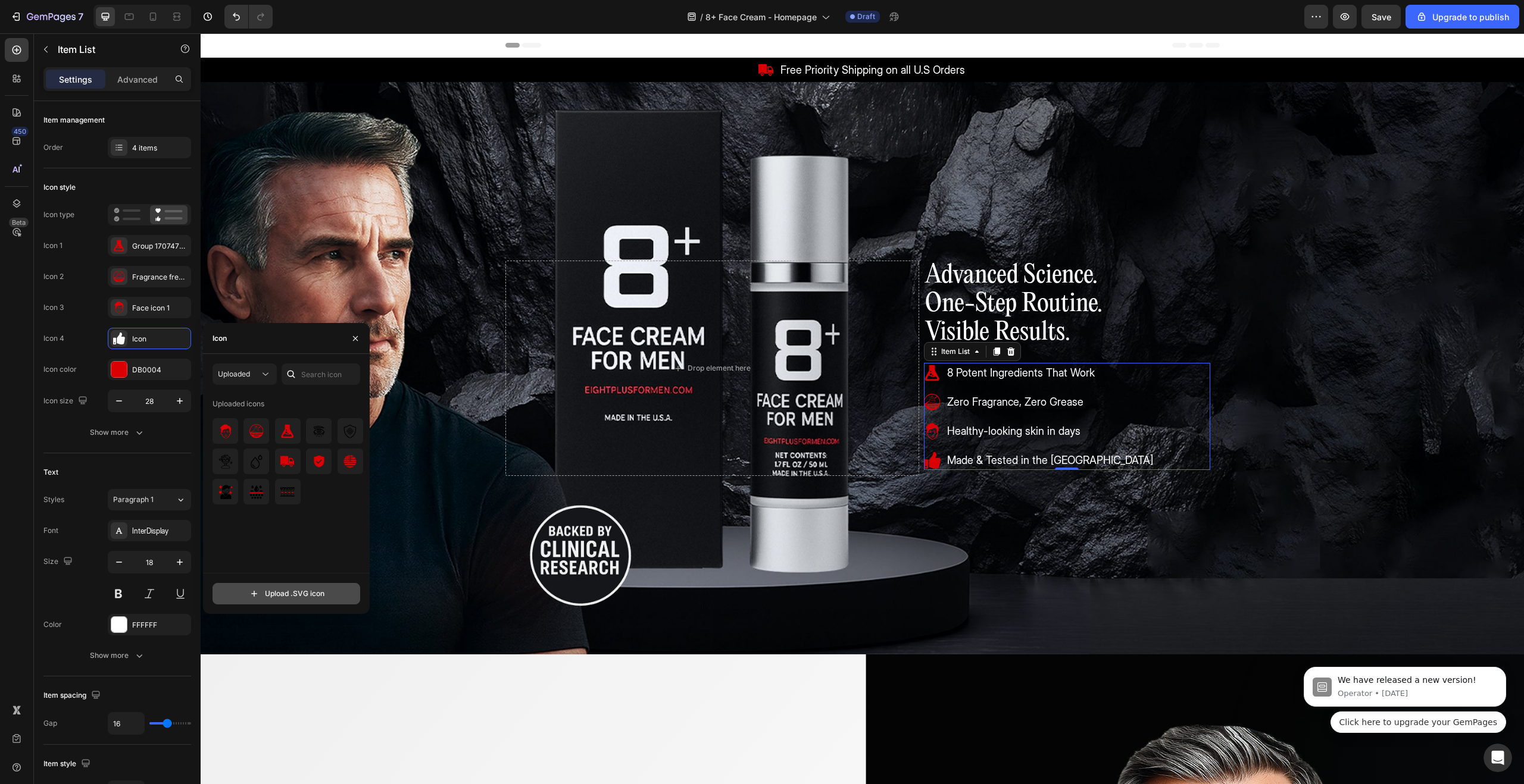
click at [288, 586] on input "file" at bounding box center [286, 594] width 147 height 20
type input "C:\fakepath\Group 1707479353.svg"
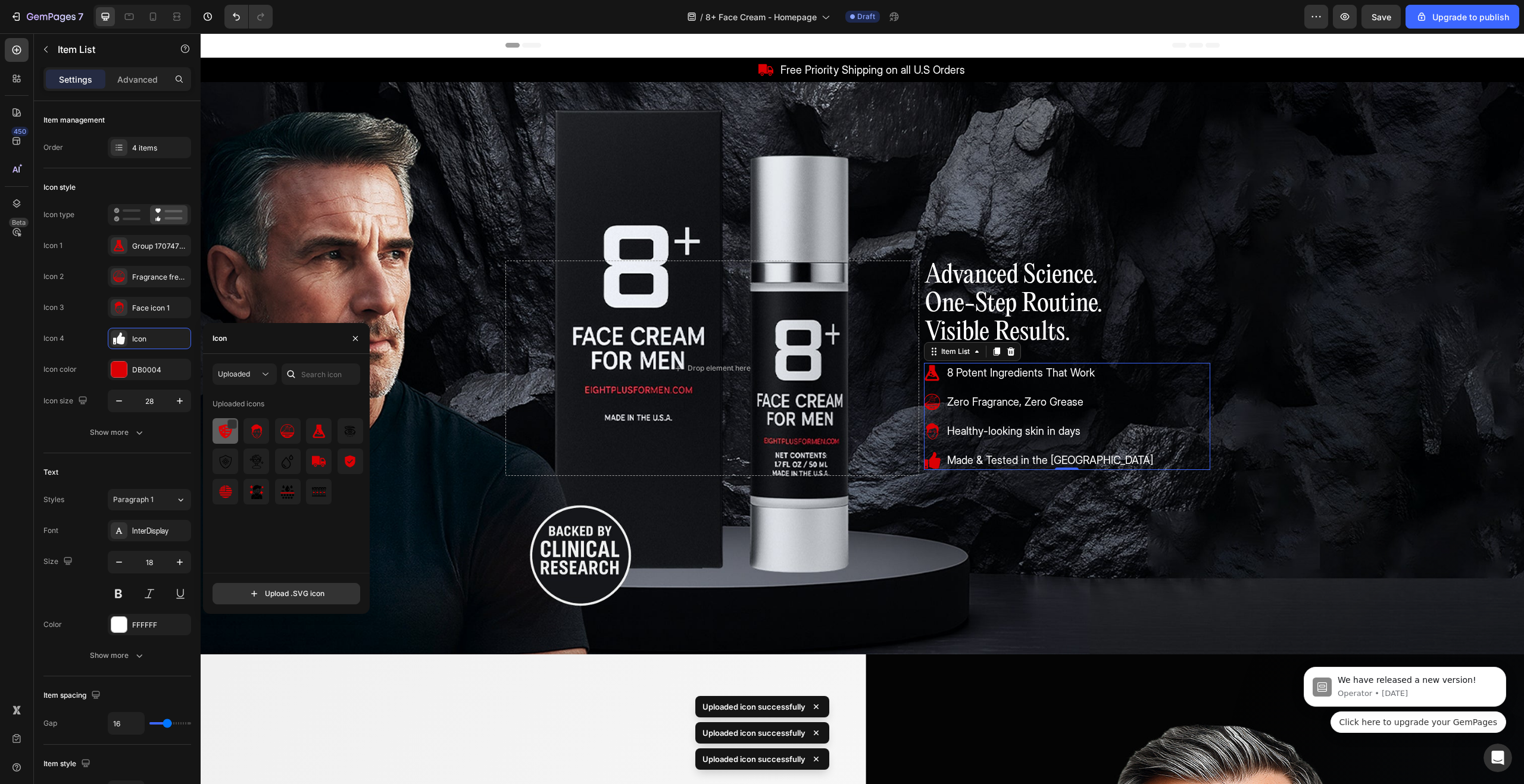
click at [229, 430] on img at bounding box center [225, 431] width 14 height 14
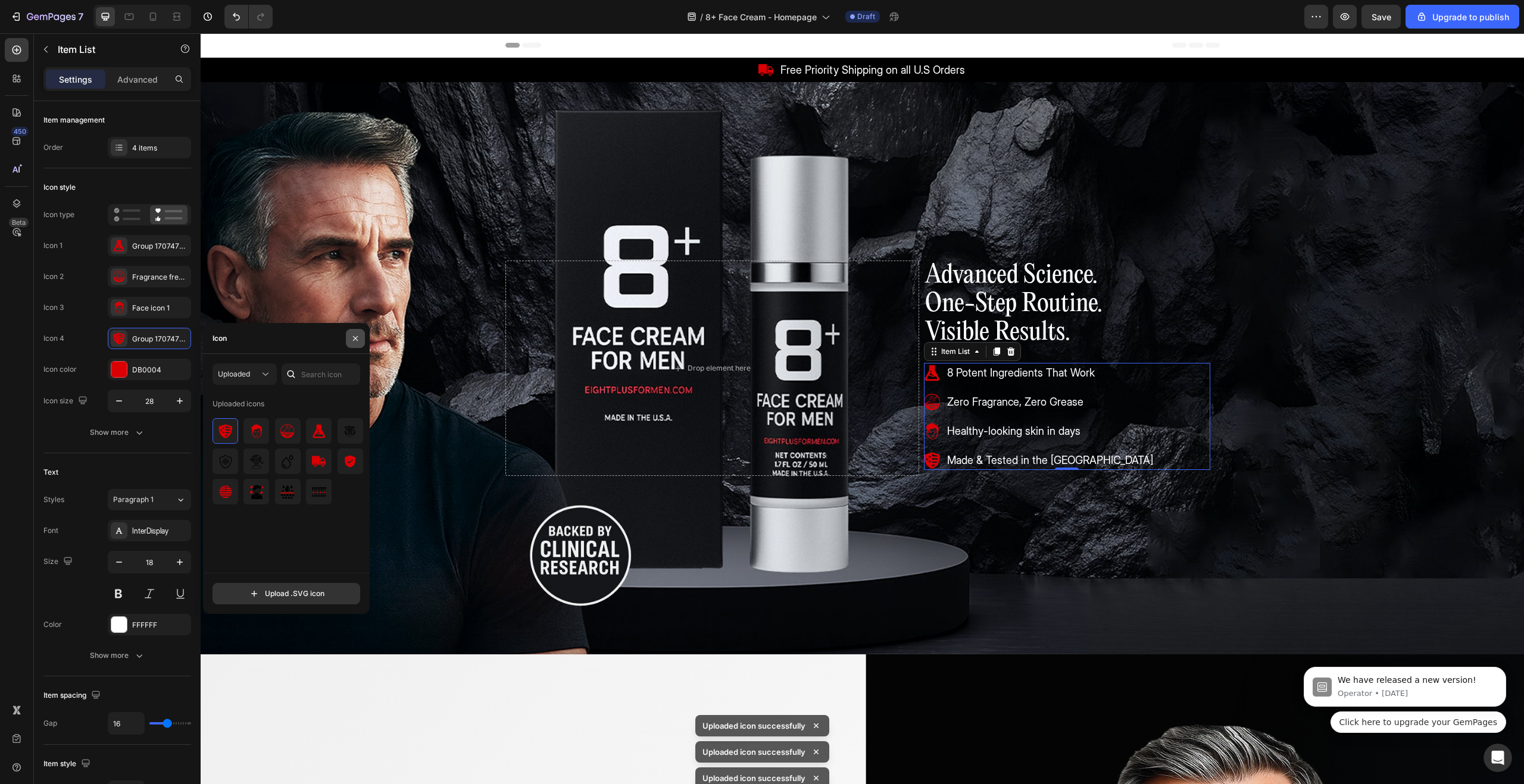
click at [356, 342] on icon "button" at bounding box center [355, 338] width 9 height 9
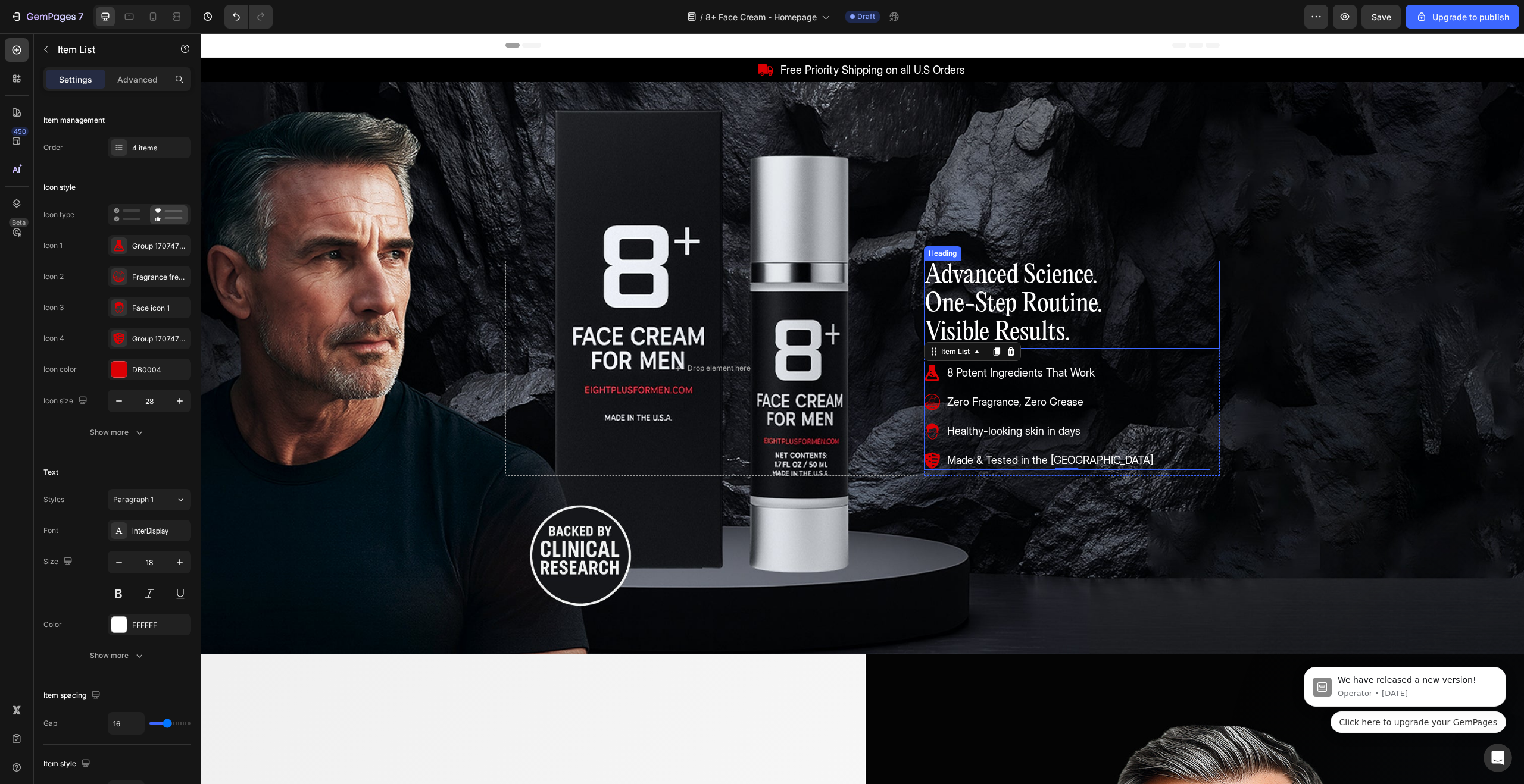
click at [1088, 317] on h1 "Advanced Science. One-Step Routine. Visible Results." at bounding box center [1072, 304] width 296 height 88
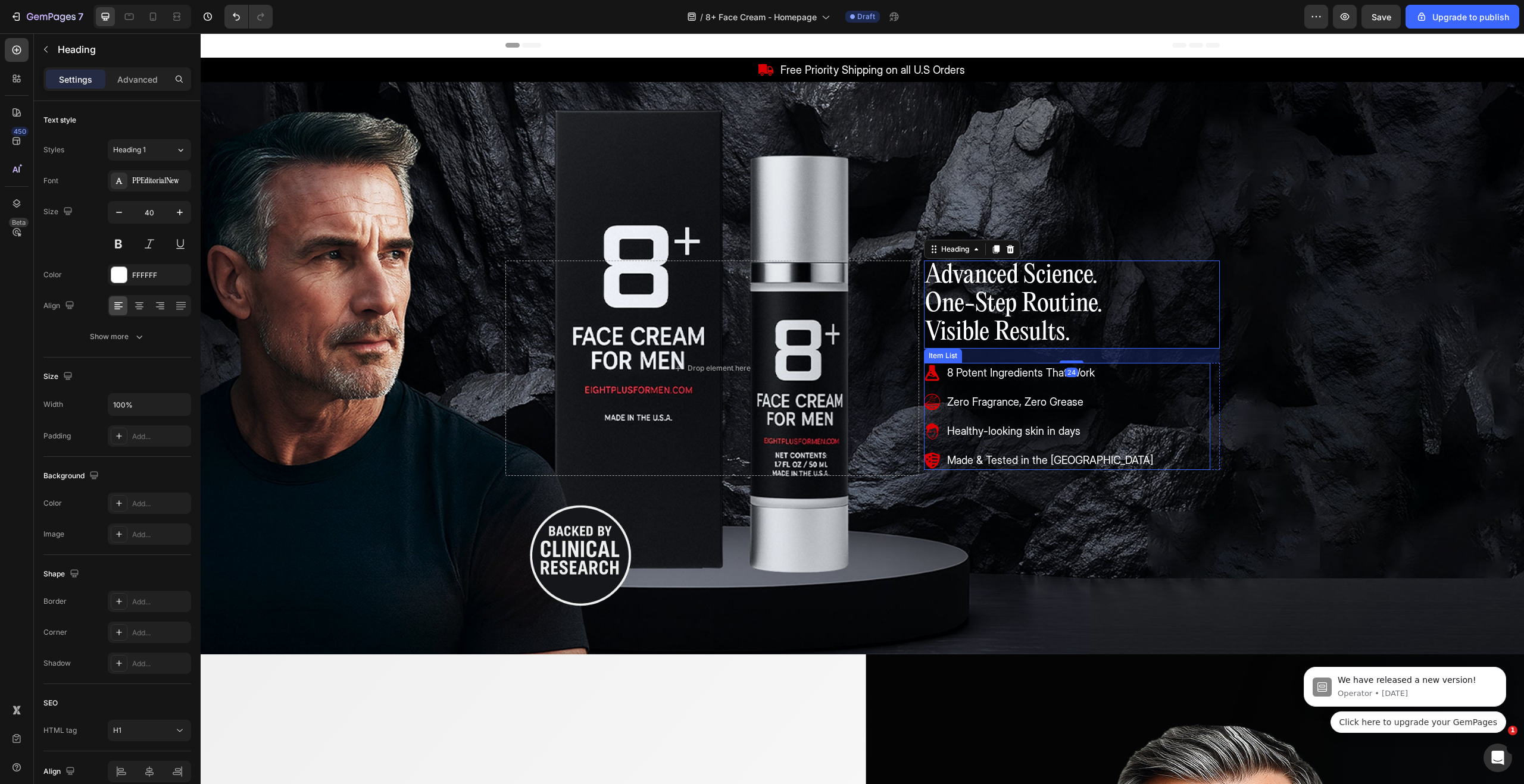
click at [1095, 420] on div "8 Potent Ingredients That Work Zero Fragrance, Zero Grease Healthy-looking skin…" at bounding box center [1067, 417] width 286 height 107
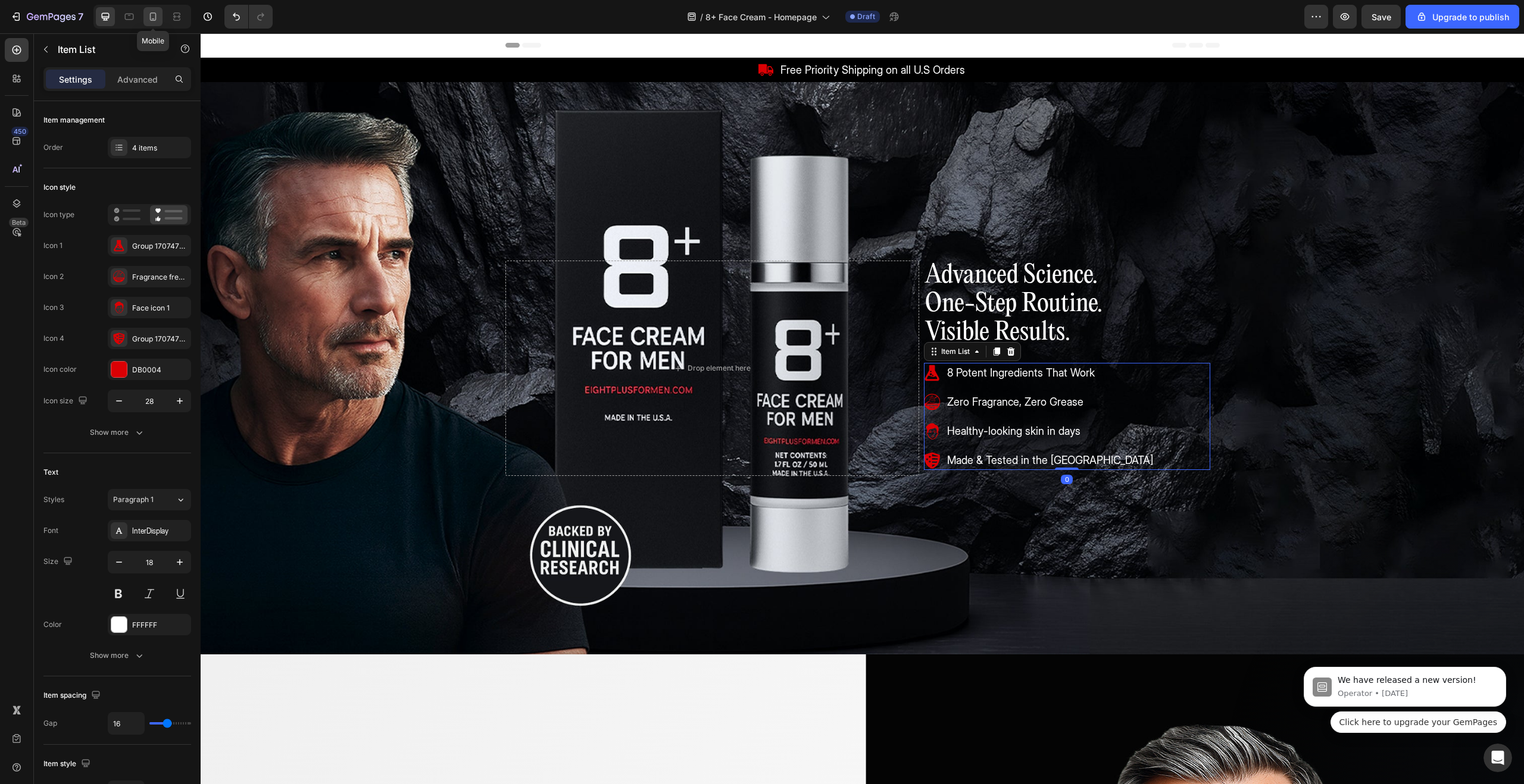
click at [147, 16] on div at bounding box center [153, 16] width 19 height 19
type input "16"
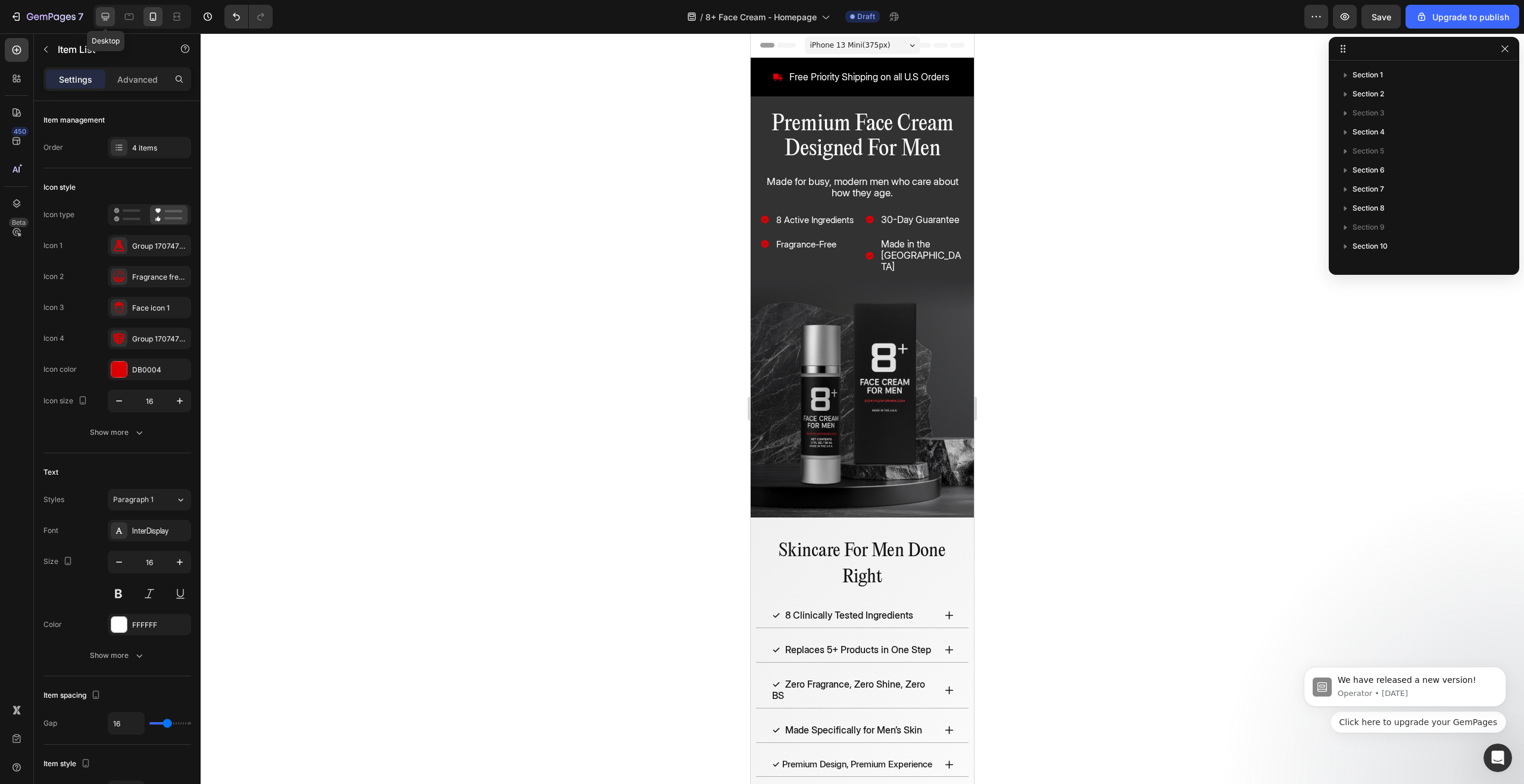
click at [110, 12] on icon at bounding box center [105, 16] width 12 height 12
type input "28"
type input "18"
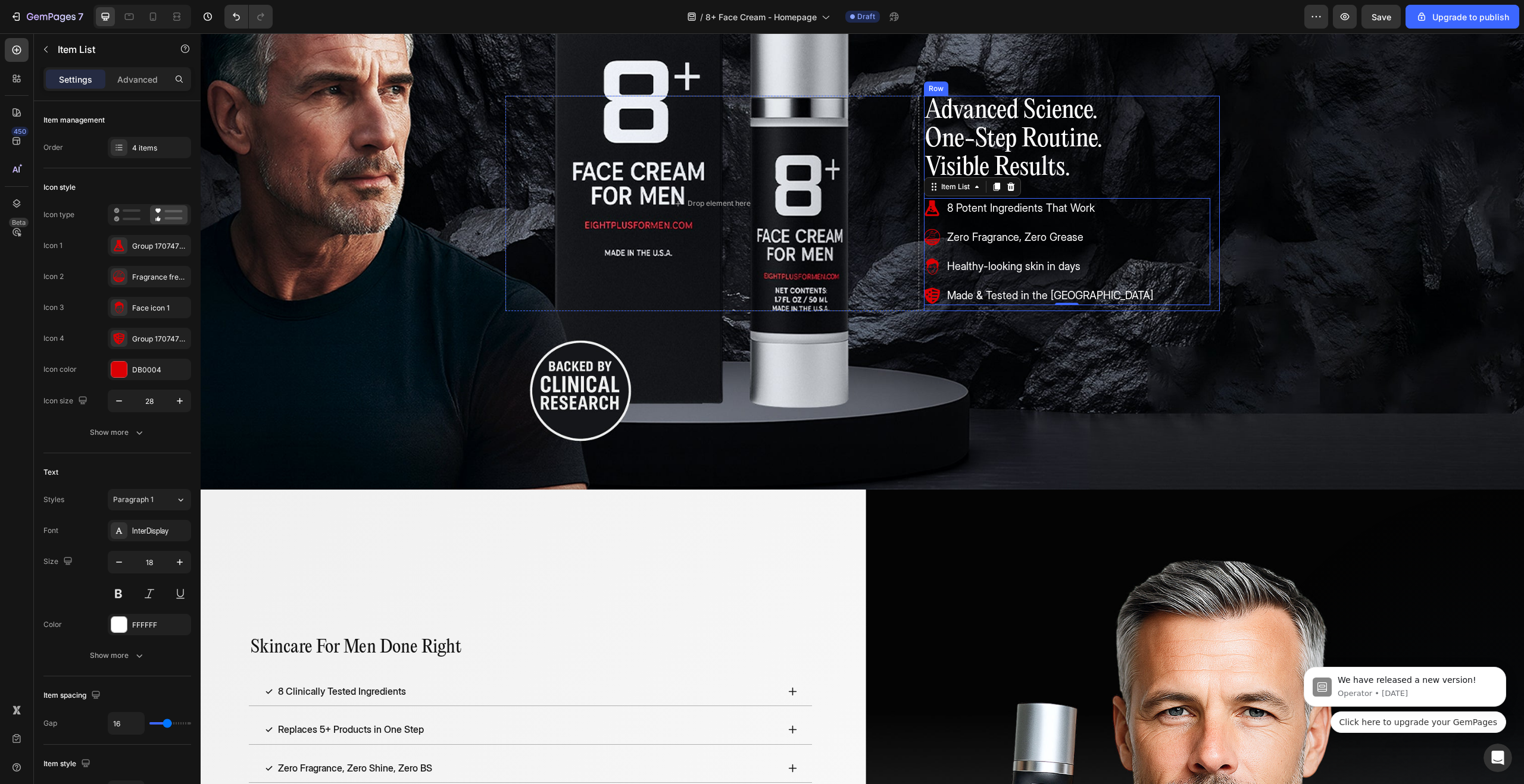
click at [1004, 329] on div "Drop element here Advanced Science. One-Step Routine. Visible Results. Heading …" at bounding box center [862, 203] width 1324 height 573
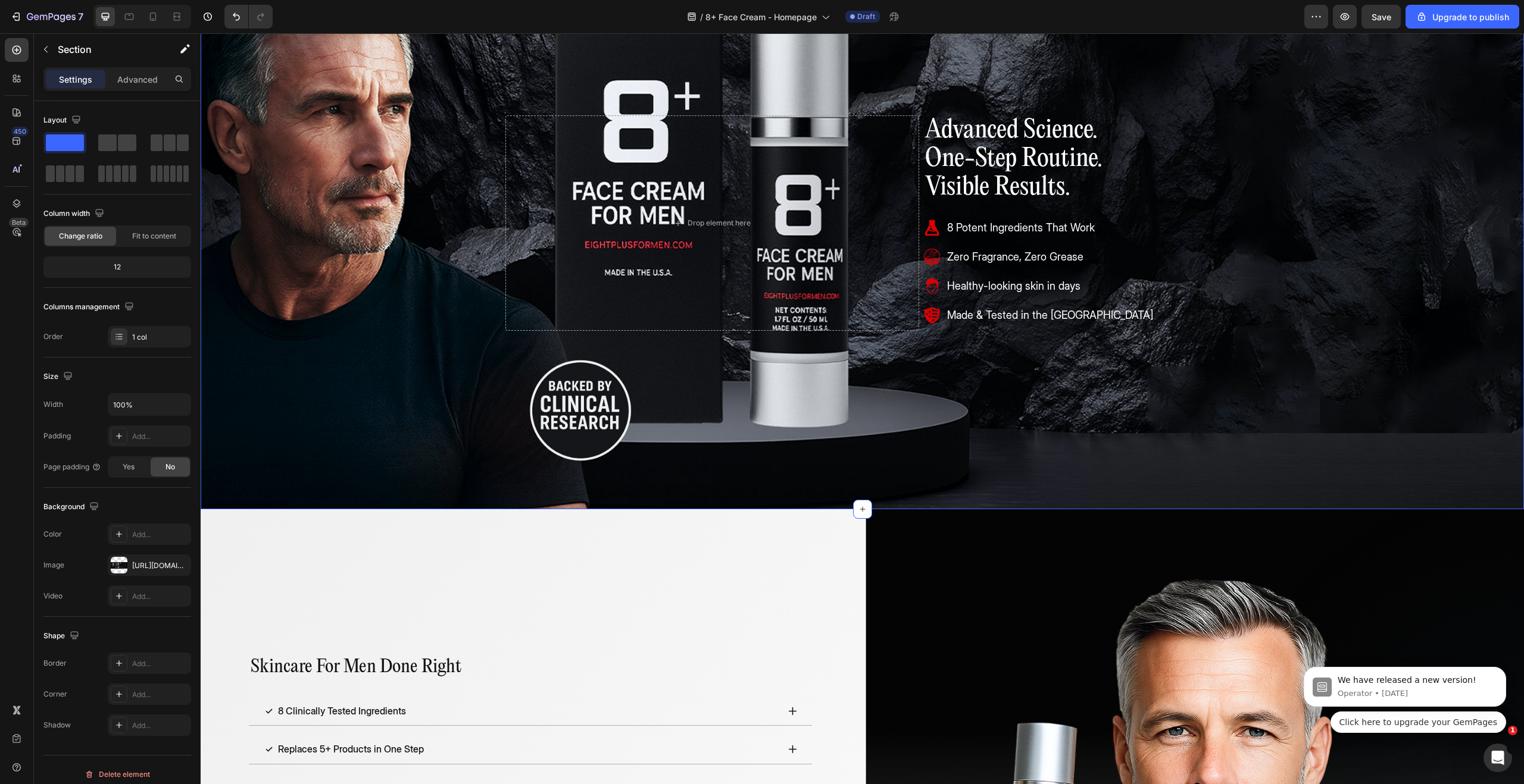
scroll to position [87, 0]
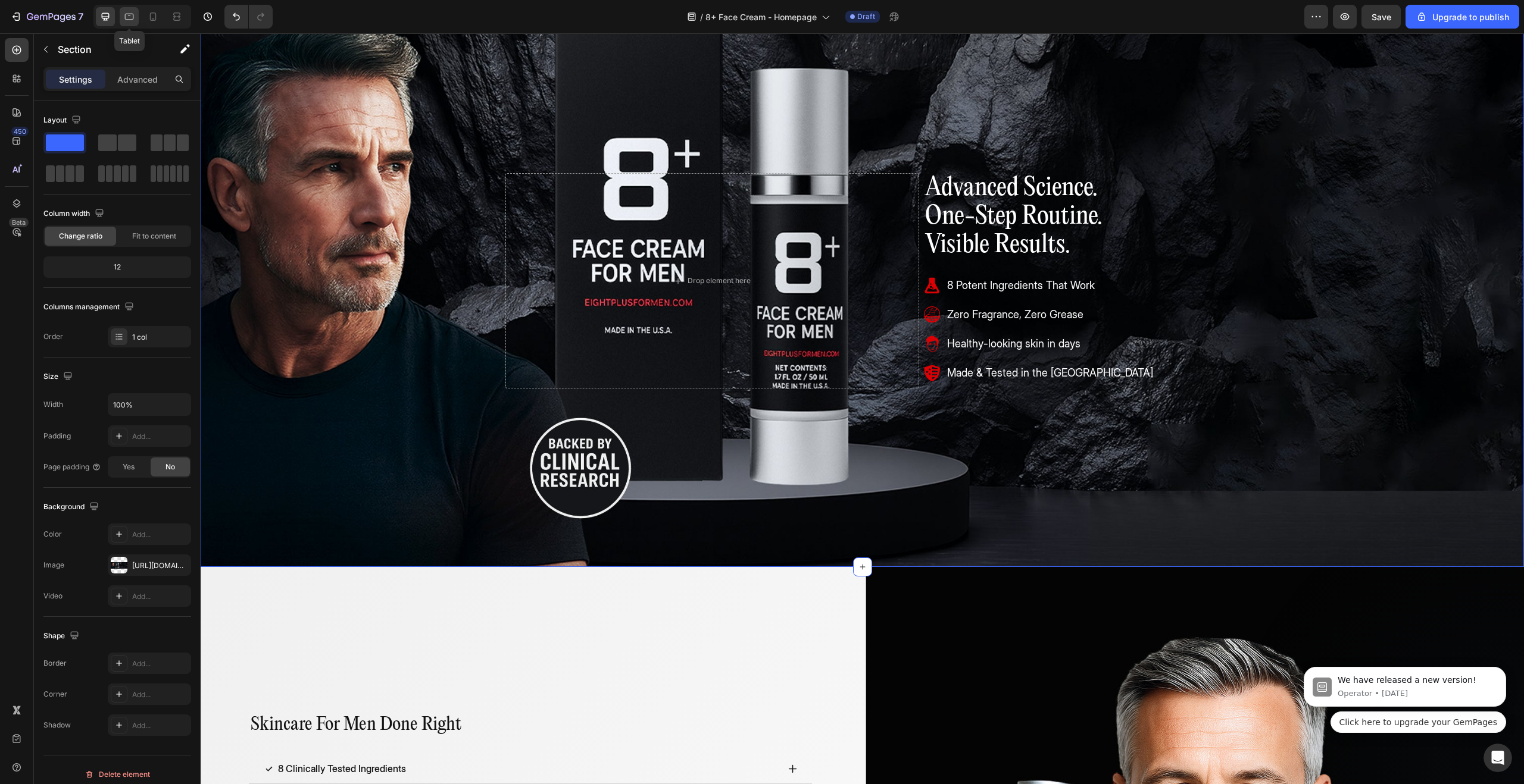
click at [132, 22] on div at bounding box center [129, 16] width 19 height 19
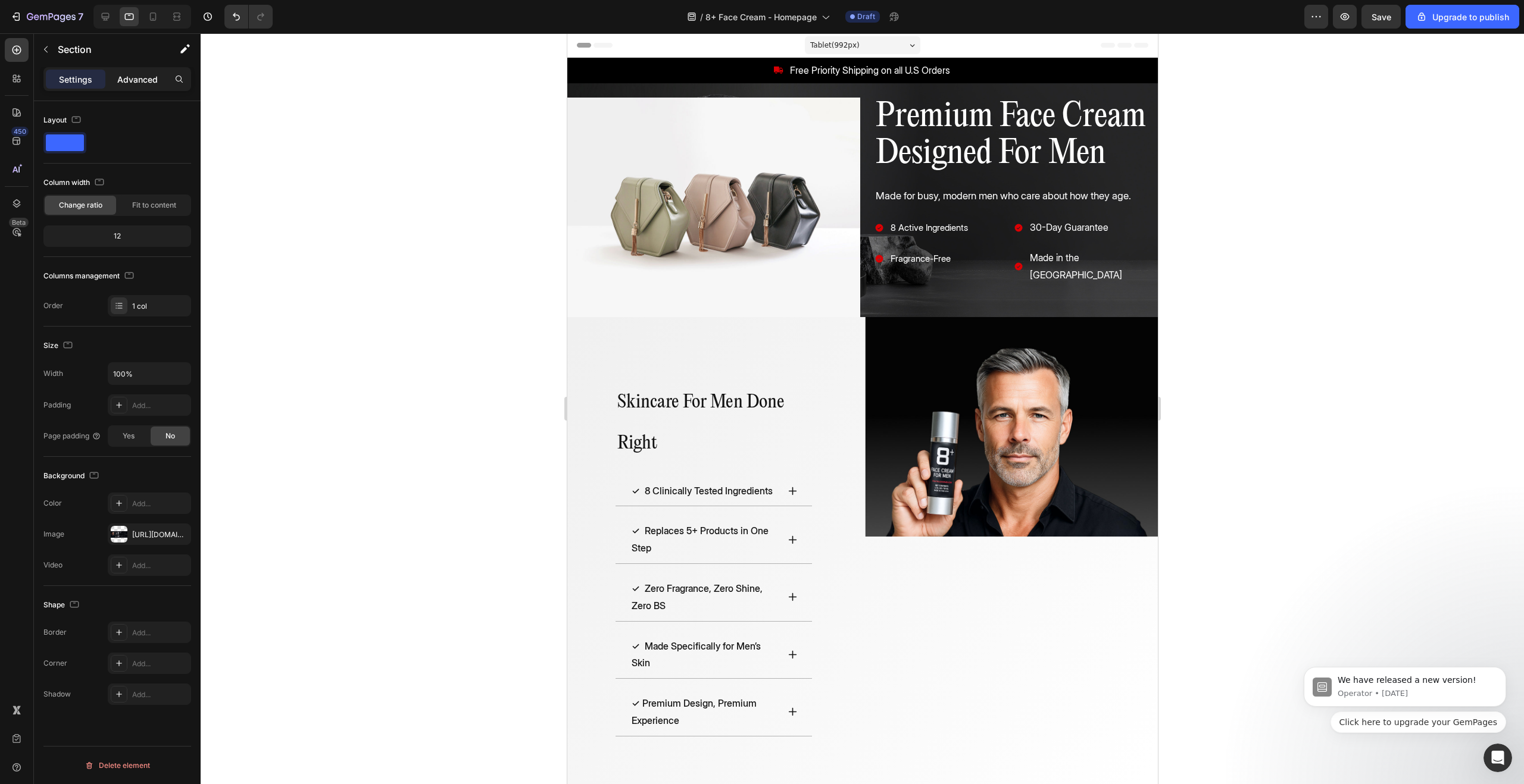
click at [149, 73] on p "Advanced" at bounding box center [137, 79] width 41 height 12
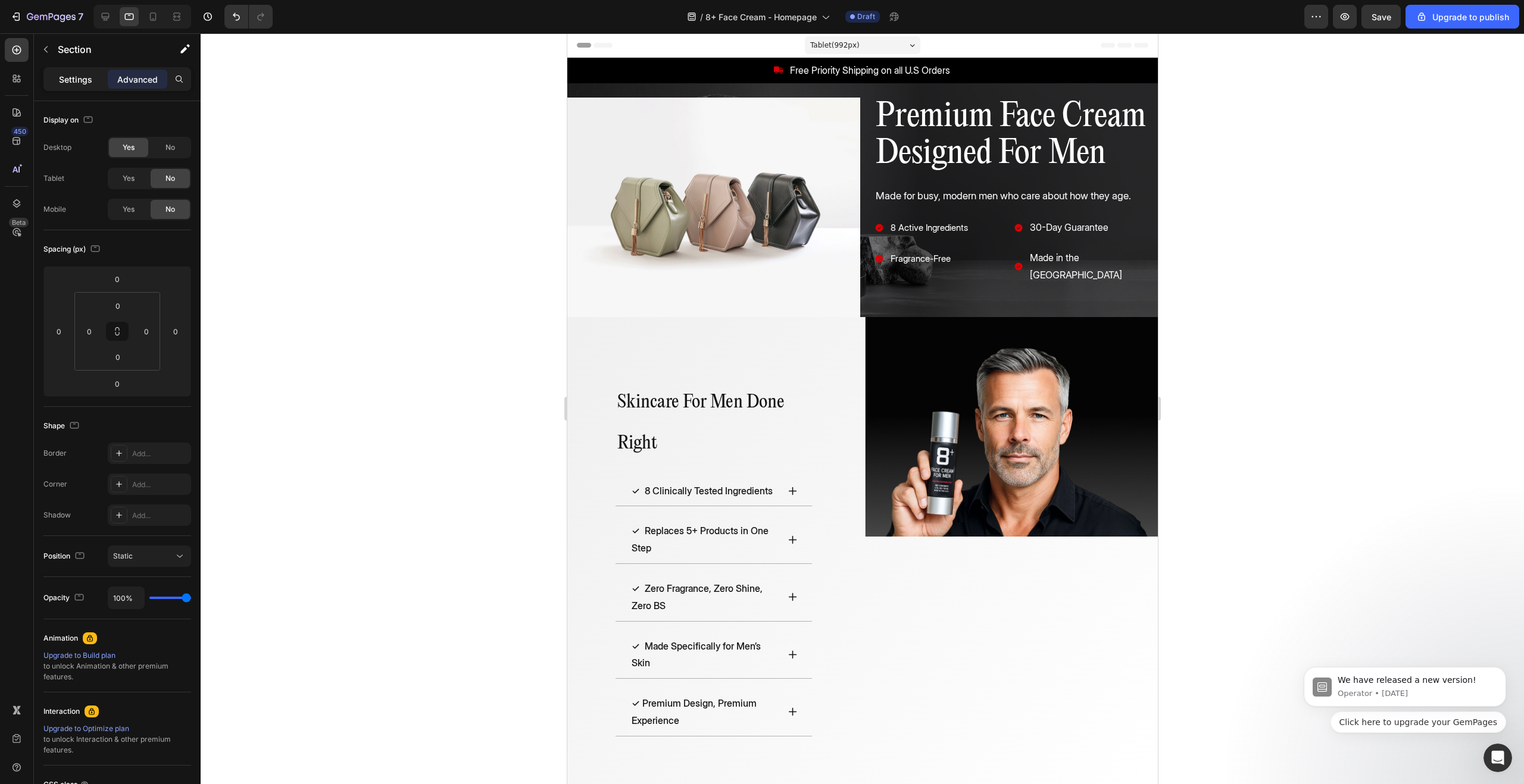
click at [72, 84] on p "Settings" at bounding box center [75, 79] width 33 height 12
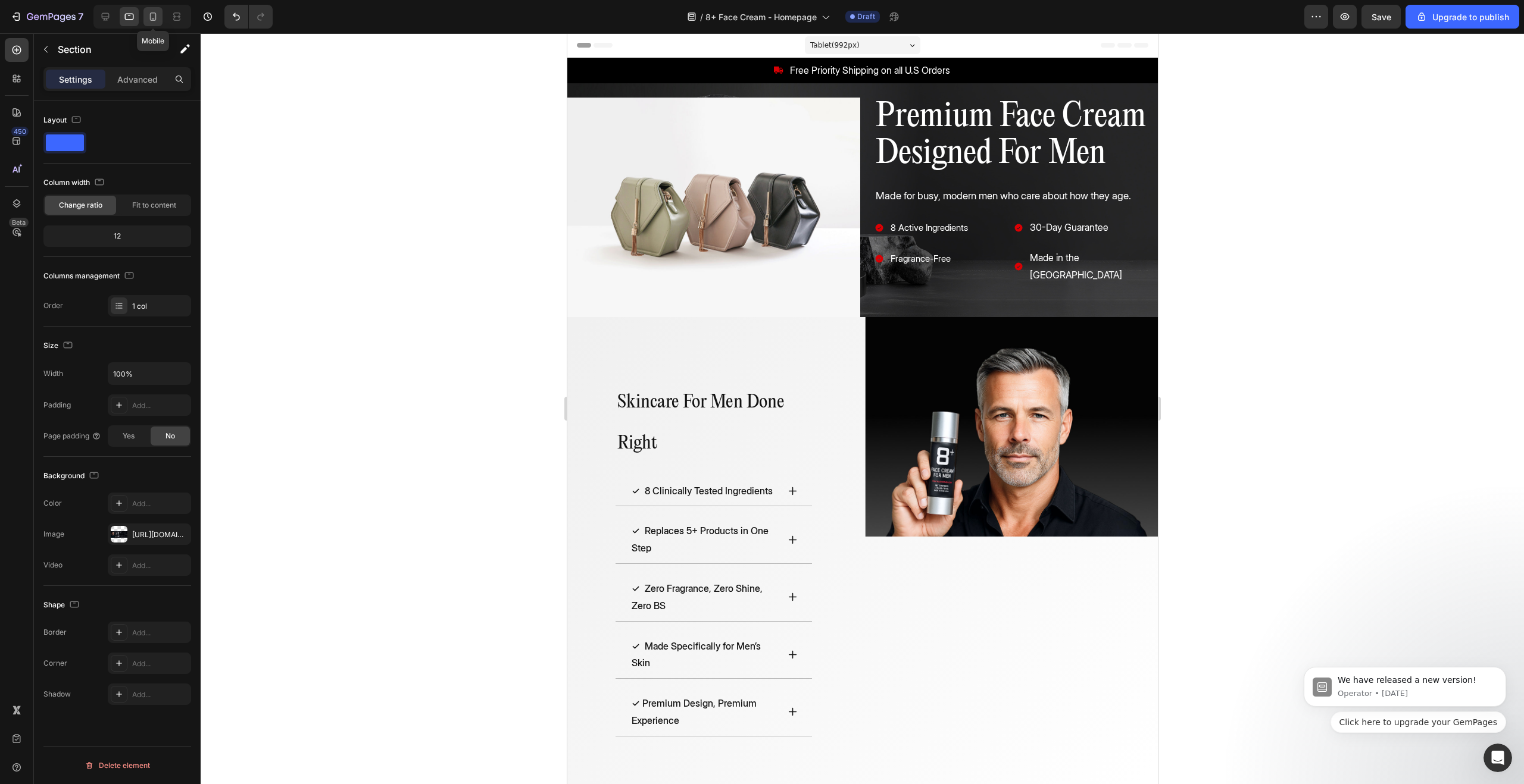
click at [152, 22] on icon at bounding box center [153, 16] width 12 height 12
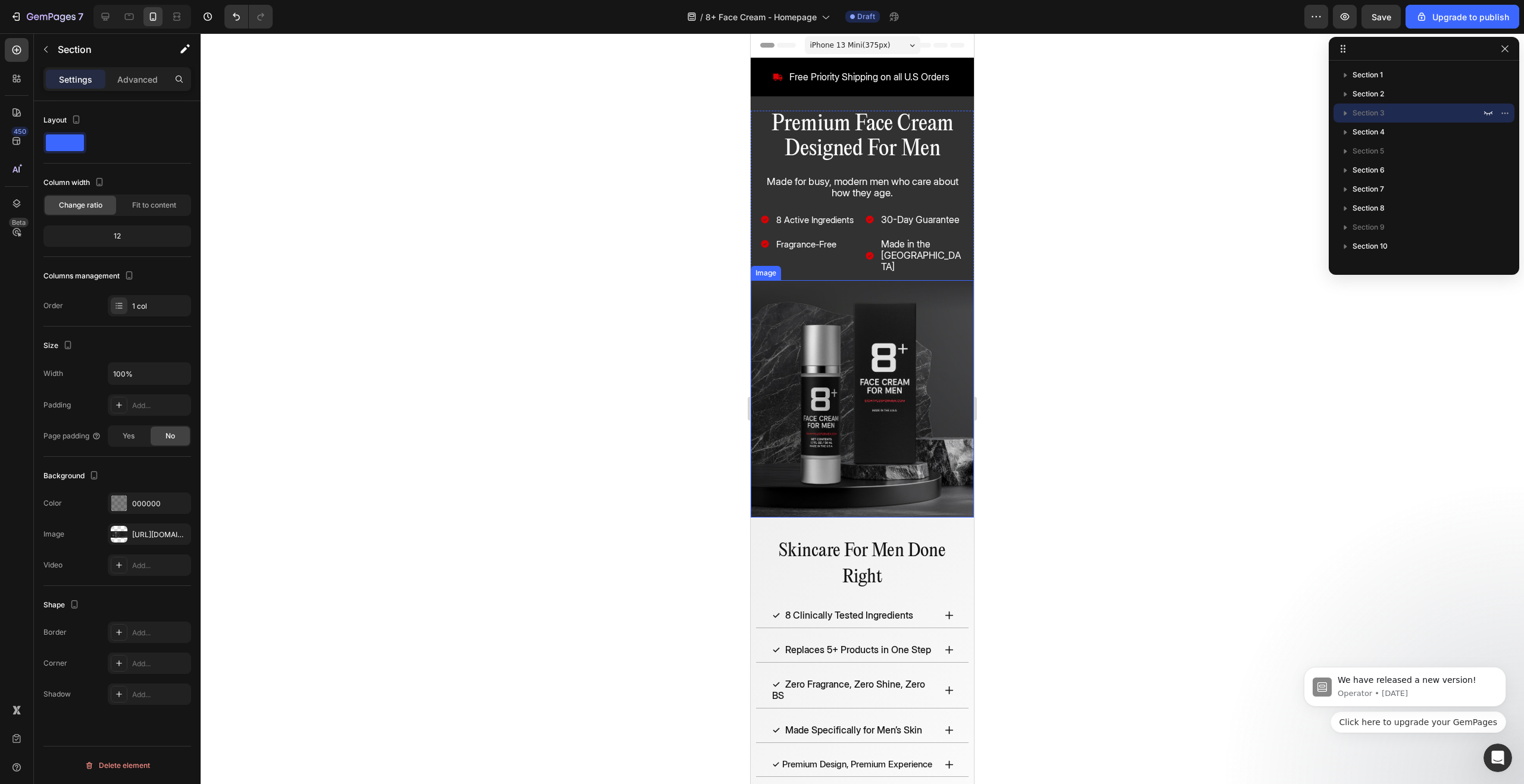
click at [919, 372] on img at bounding box center [862, 399] width 223 height 238
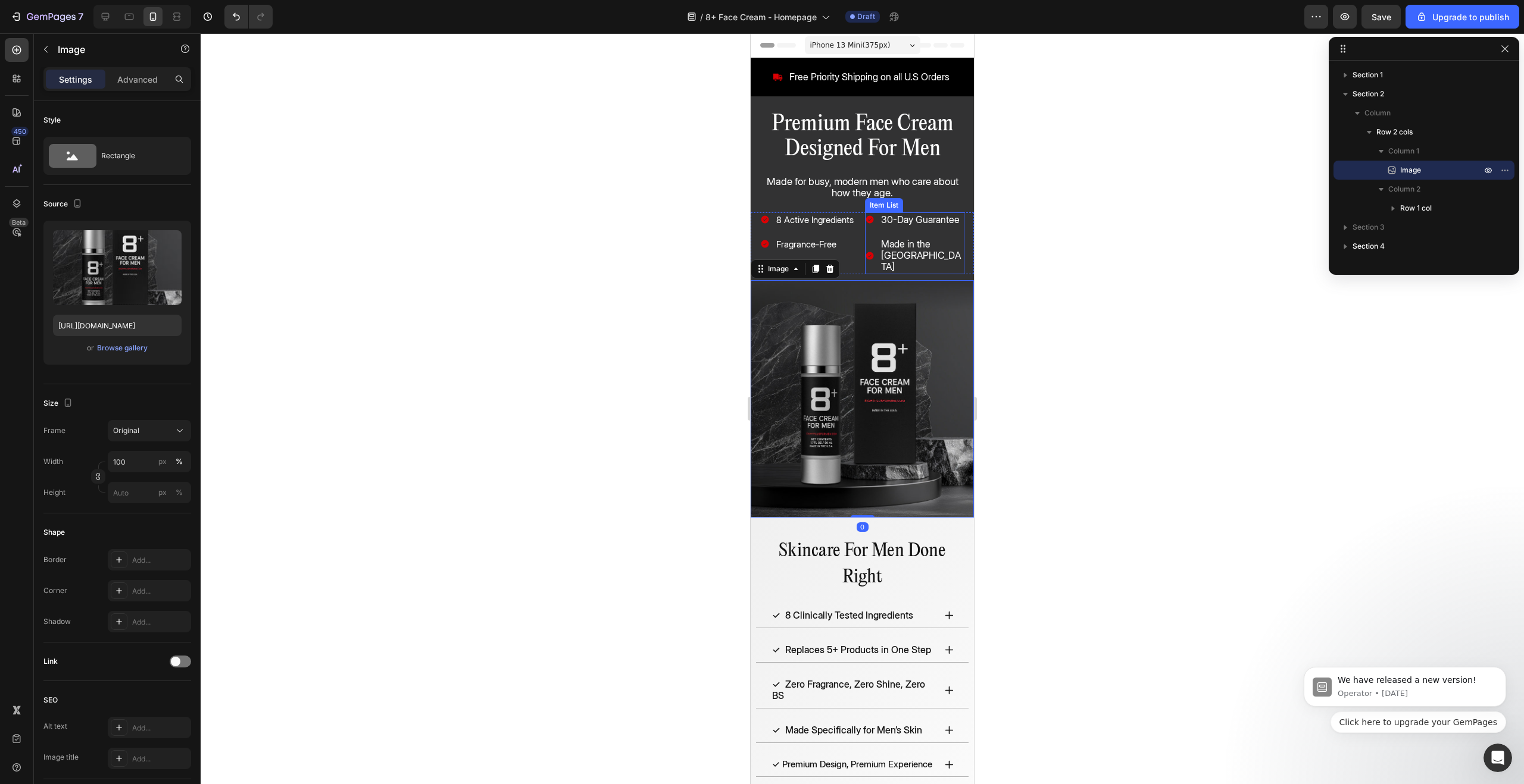
click at [891, 231] on div "30-Day Guarantee Made in the [GEOGRAPHIC_DATA]" at bounding box center [915, 244] width 100 height 62
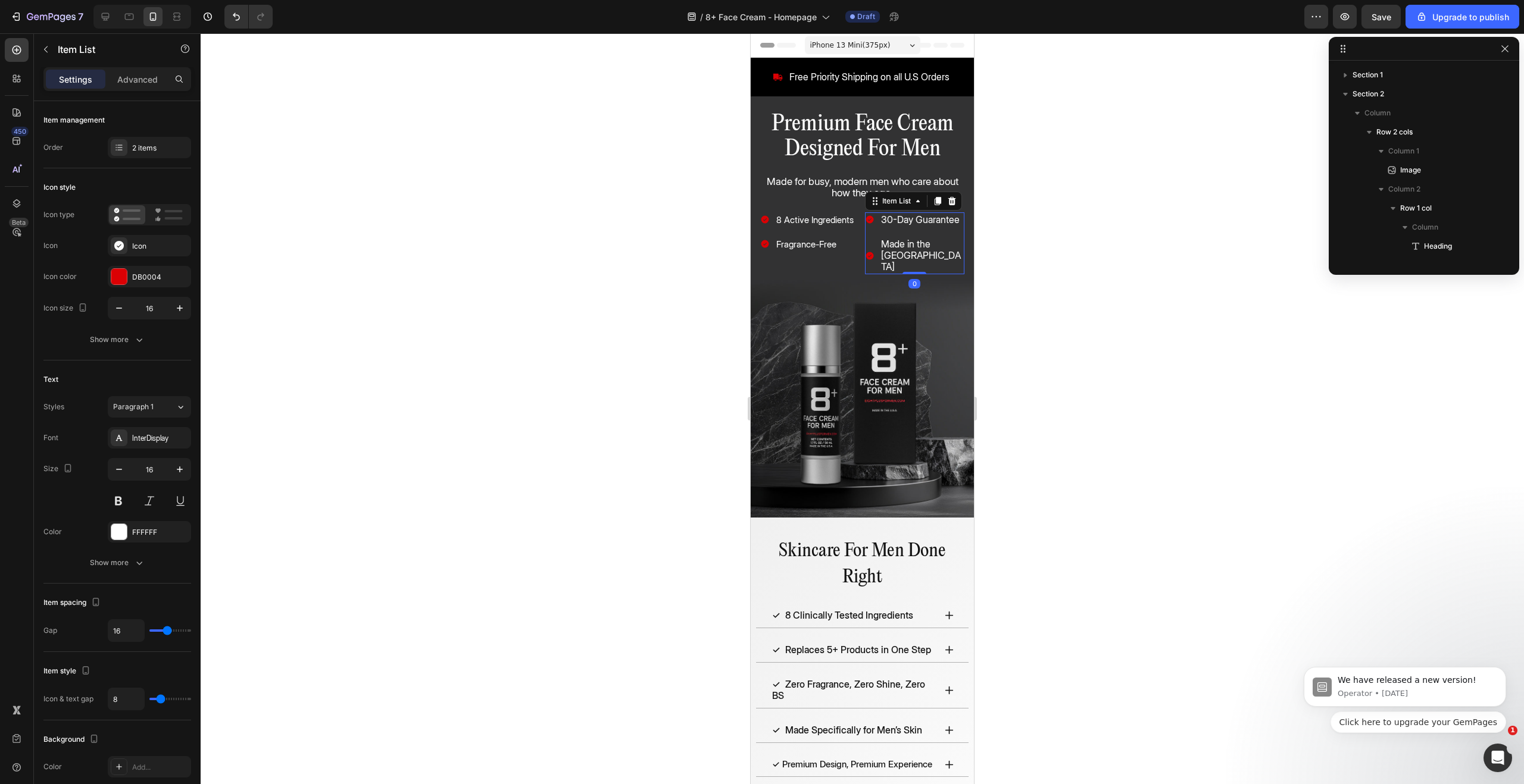
scroll to position [206, 0]
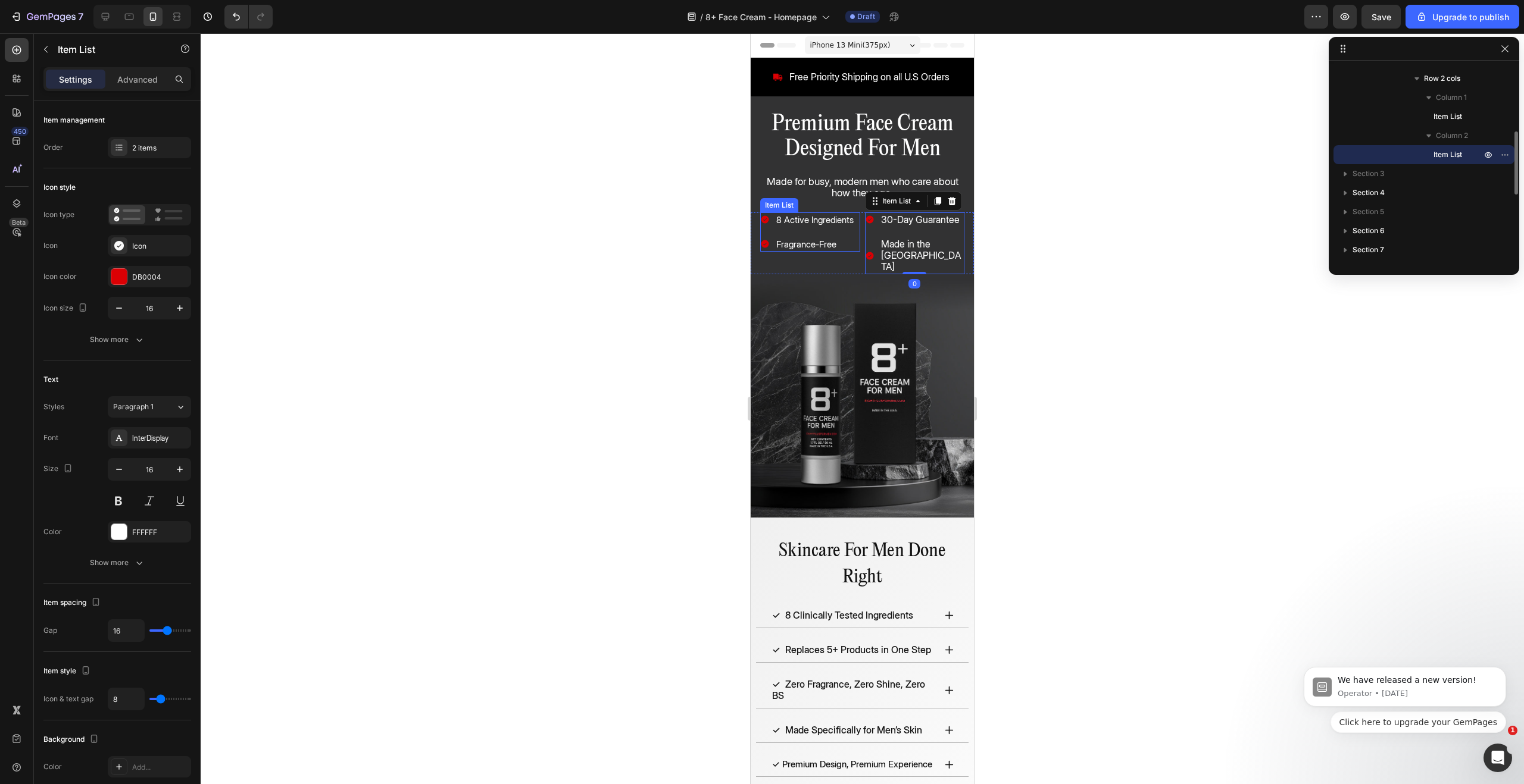
click at [848, 232] on div "8 Active Ingredients Fragrance-Free" at bounding box center [808, 232] width 95 height 39
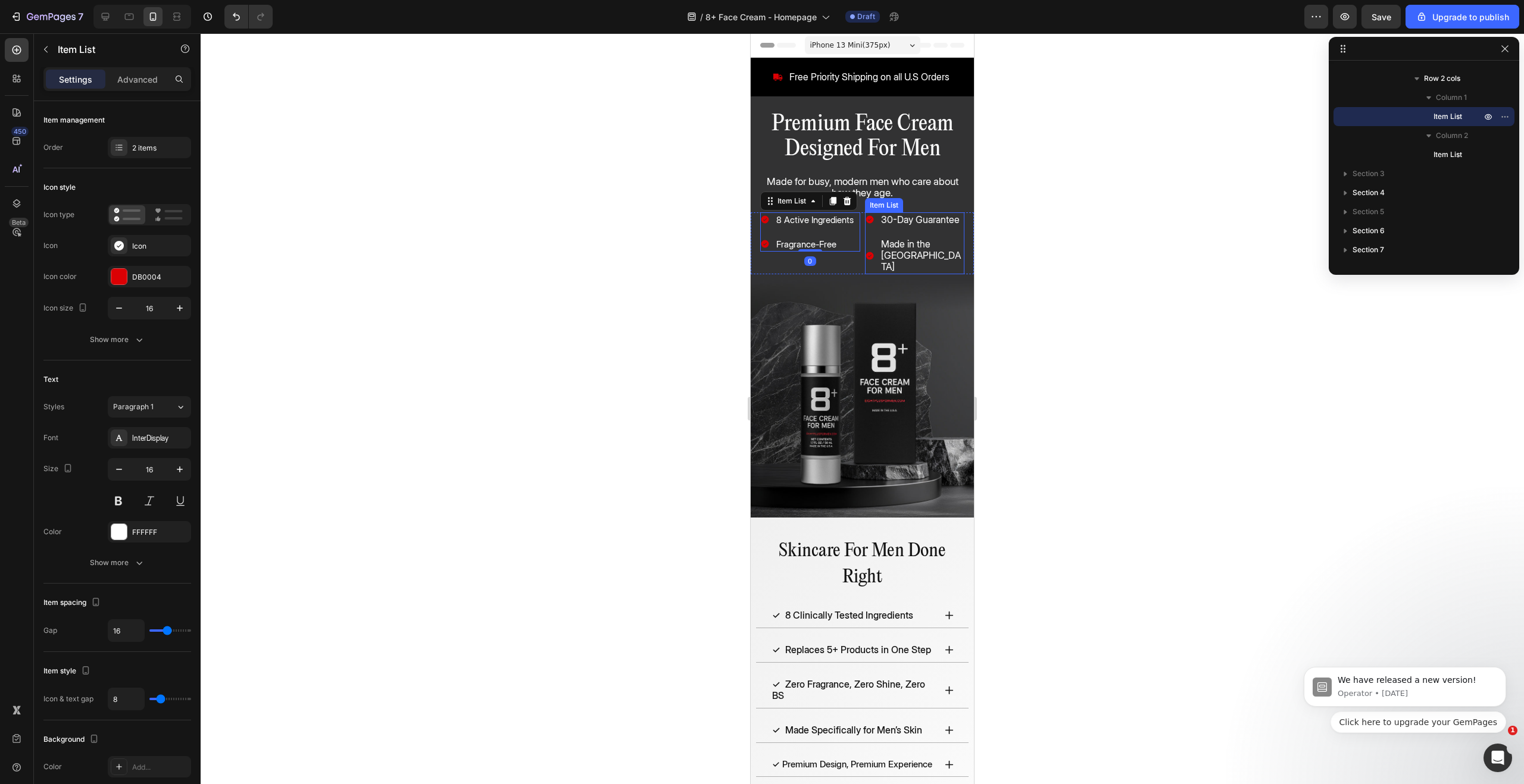
click at [900, 236] on div "30-Day Guarantee Made in the [GEOGRAPHIC_DATA]" at bounding box center [915, 244] width 100 height 62
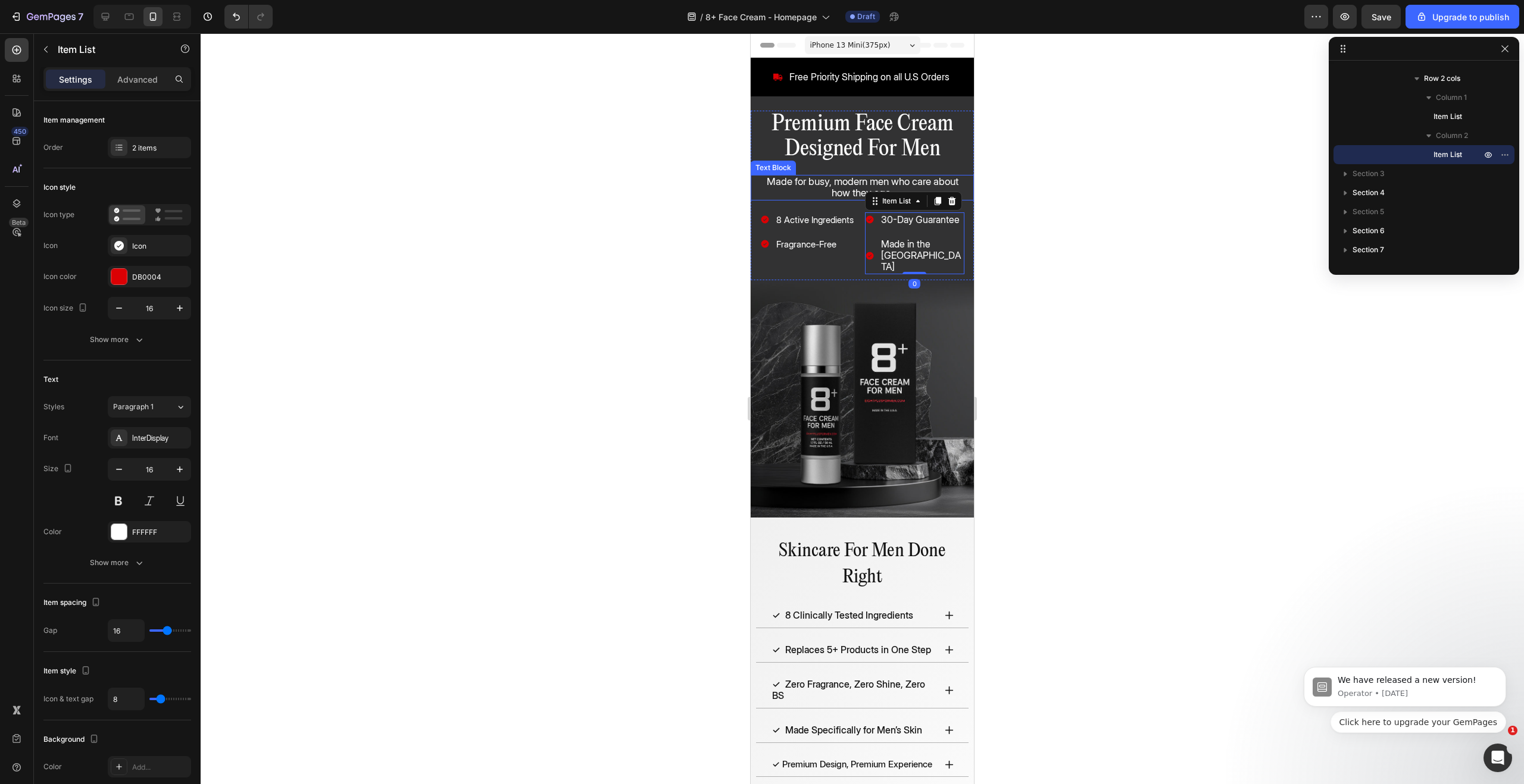
click at [823, 183] on span "Made for busy, modern men who care about how they age." at bounding box center [862, 186] width 192 height 23
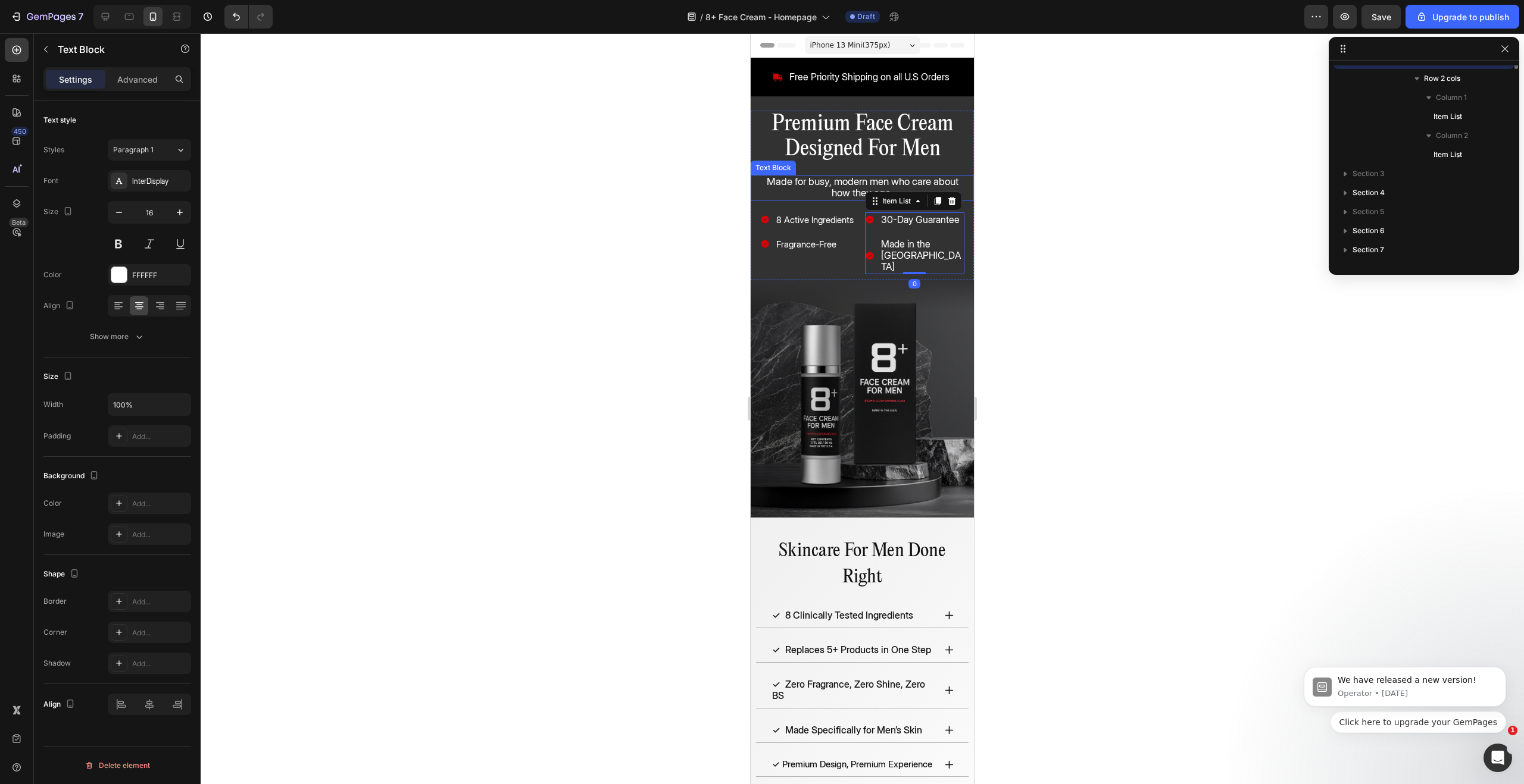
scroll to position [110, 0]
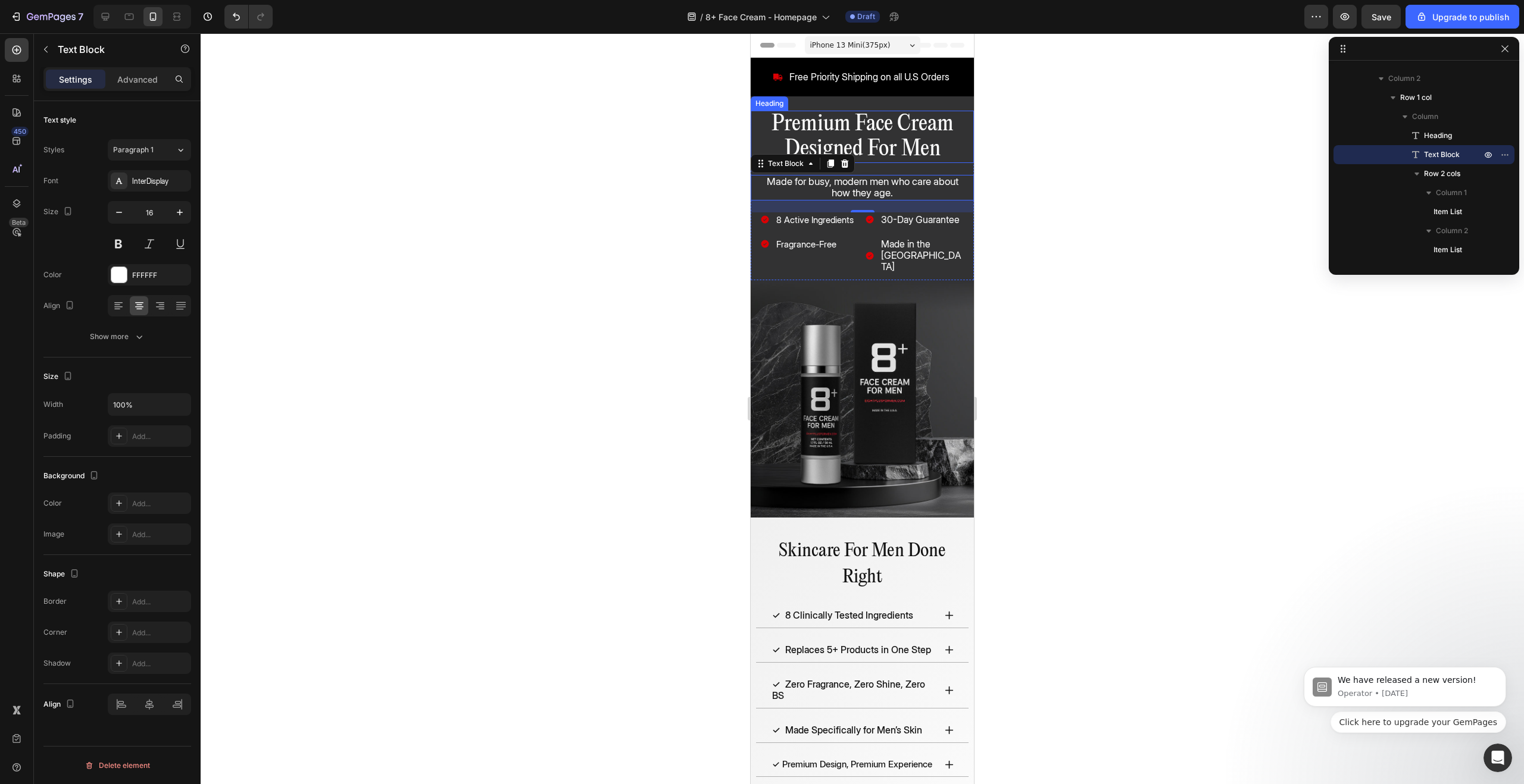
click at [866, 150] on h1 "Premium Face Cream Designed For Men" at bounding box center [862, 137] width 204 height 52
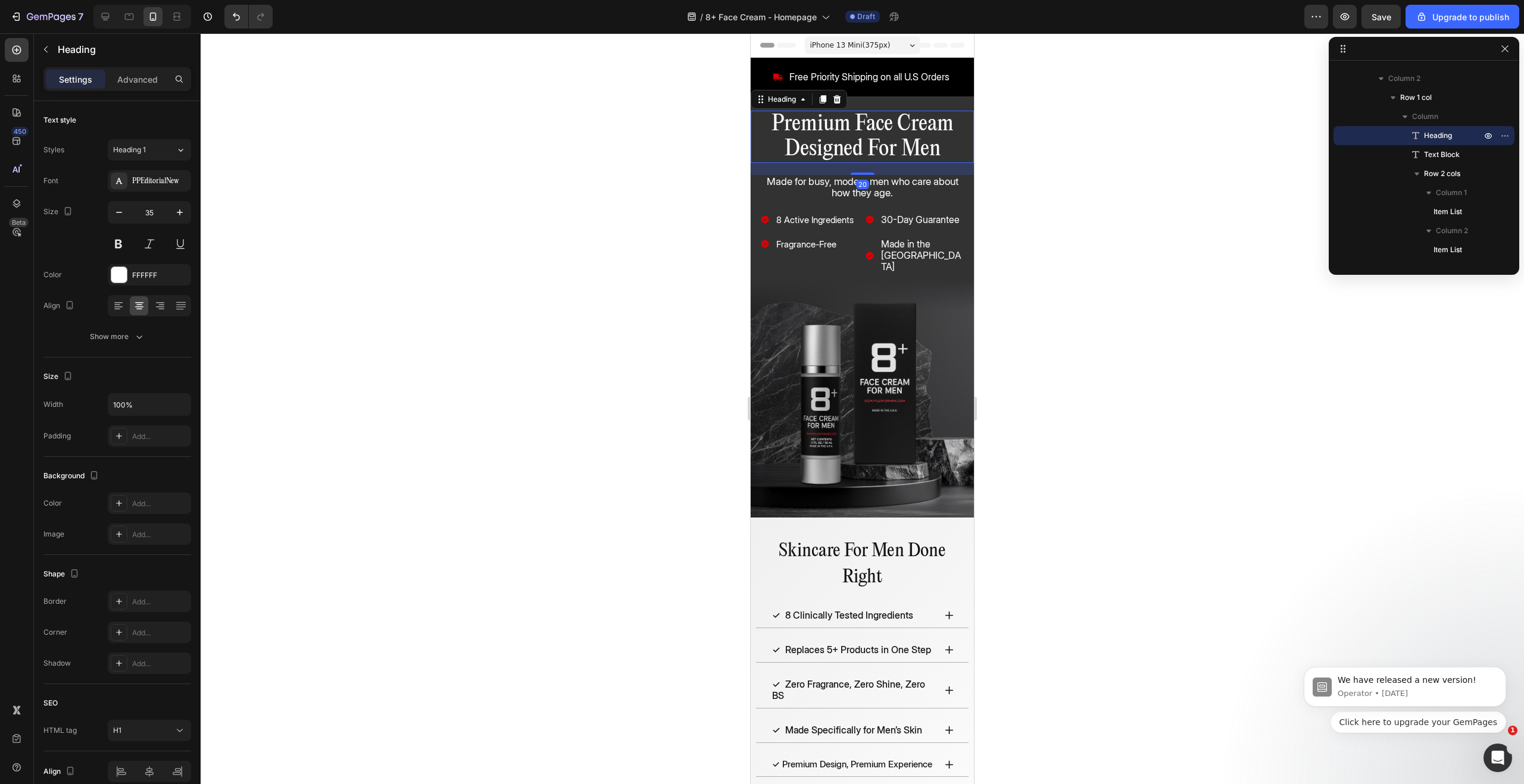
click at [866, 150] on h1 "Premium Face Cream Designed For Men" at bounding box center [862, 137] width 204 height 52
click at [866, 150] on p "Premium Face Cream Designed For Men" at bounding box center [862, 137] width 202 height 50
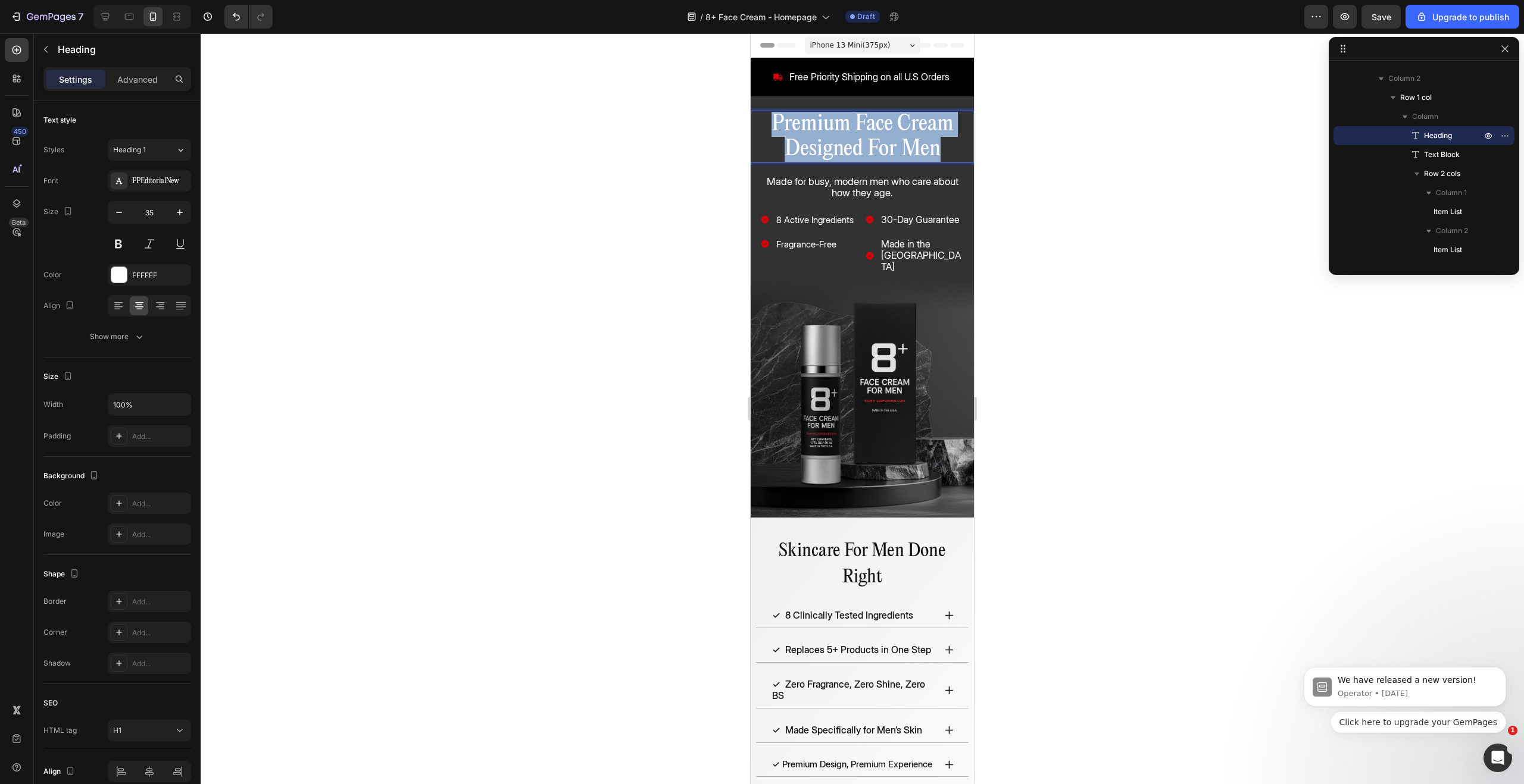
click at [866, 150] on p "Premium Face Cream Designed For Men" at bounding box center [862, 137] width 202 height 50
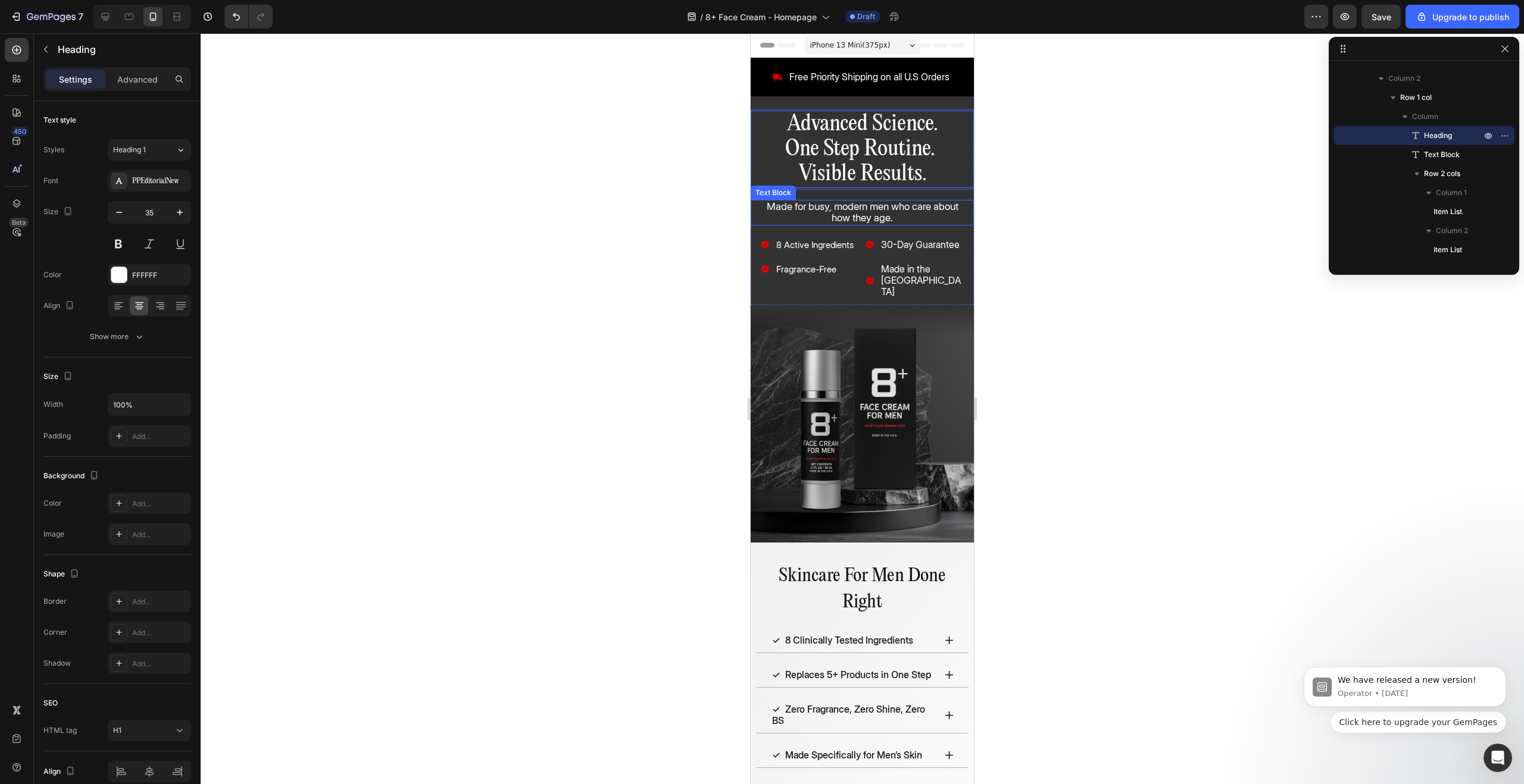
click at [934, 216] on p "Made for busy, modern men who care about how they age." at bounding box center [862, 212] width 202 height 22
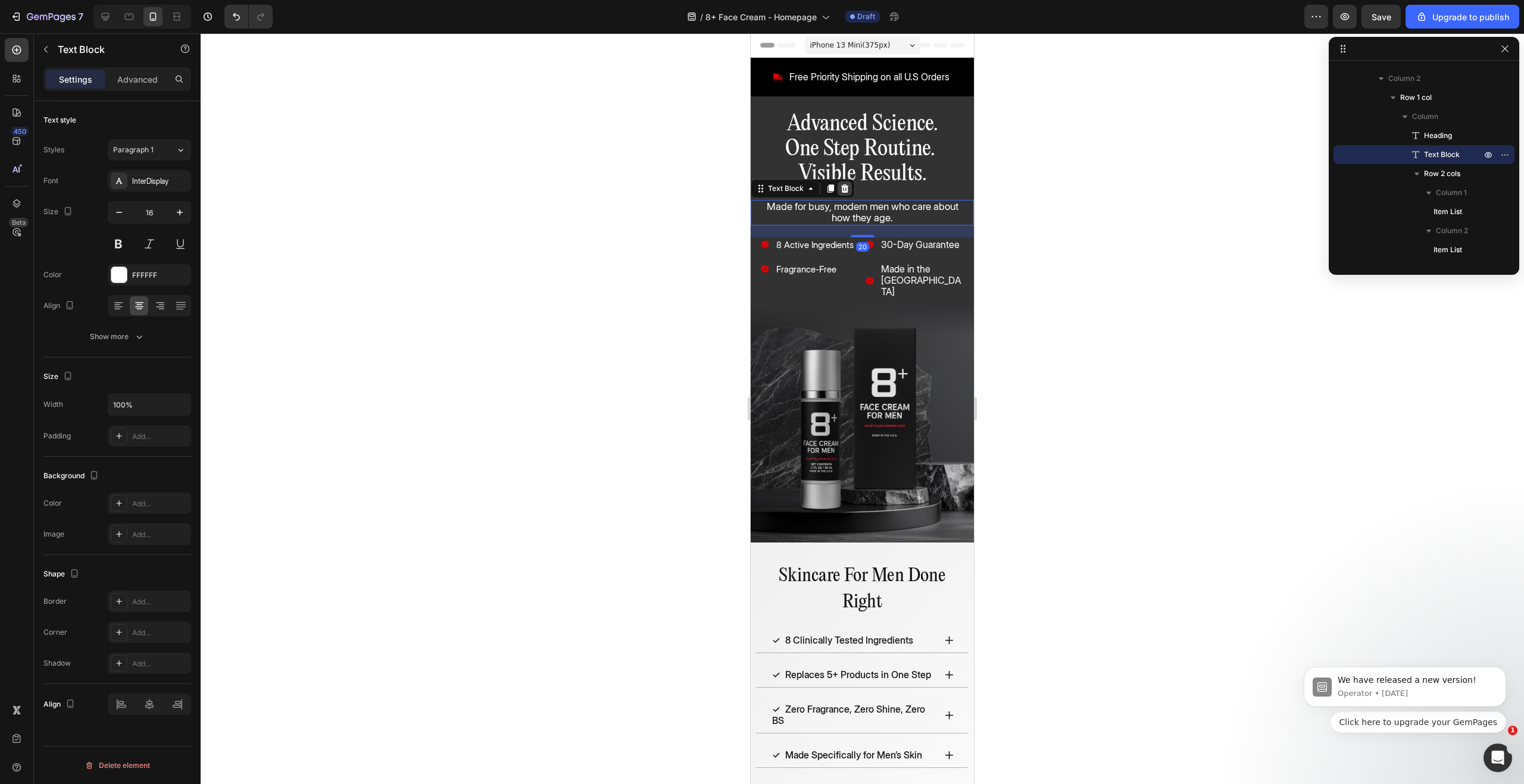
click at [847, 185] on icon at bounding box center [844, 188] width 9 height 9
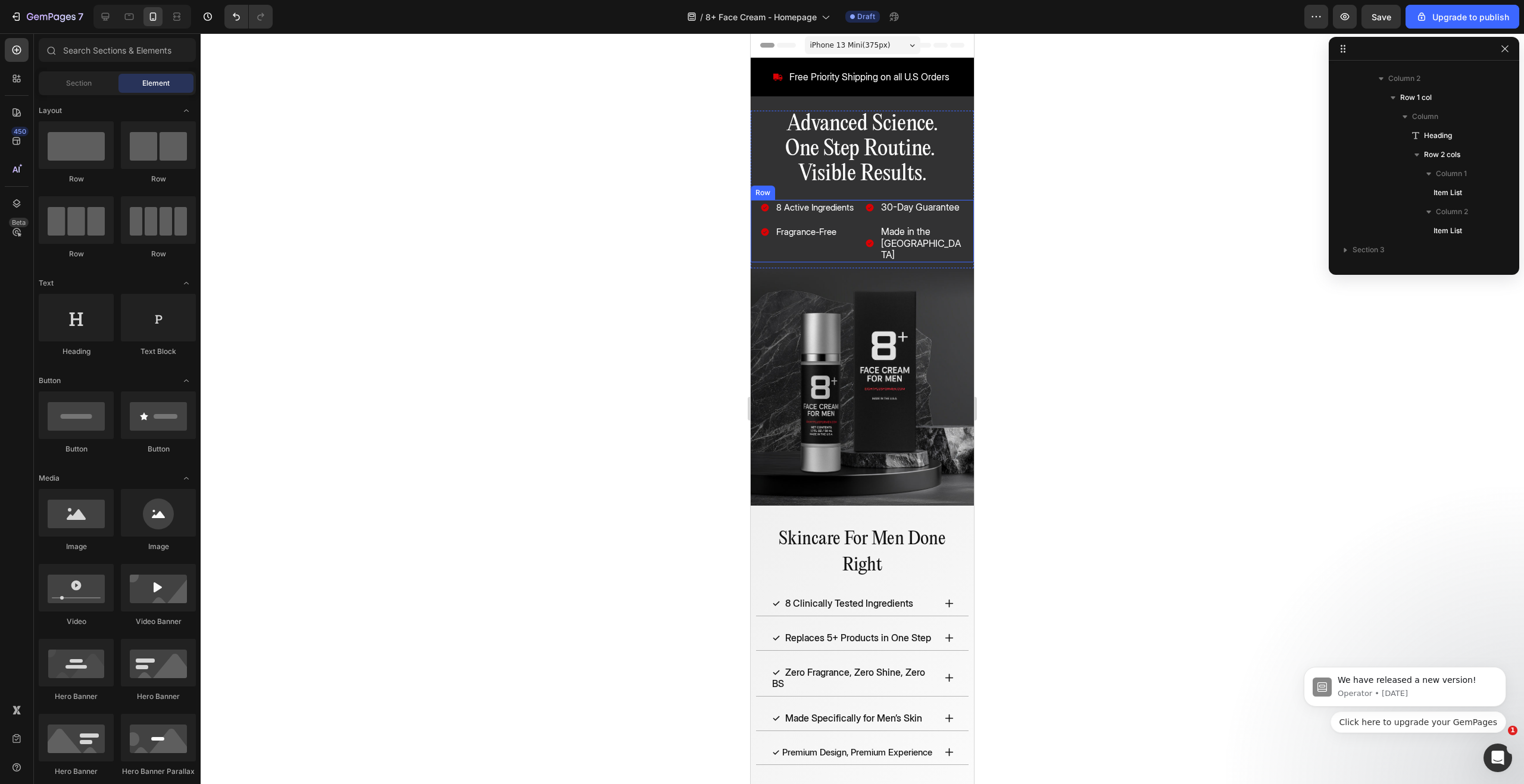
click at [860, 224] on div "8 Active Ingredients Fragrance-Free Item List 30-Day Guarantee Made in the [GEO…" at bounding box center [862, 231] width 223 height 62
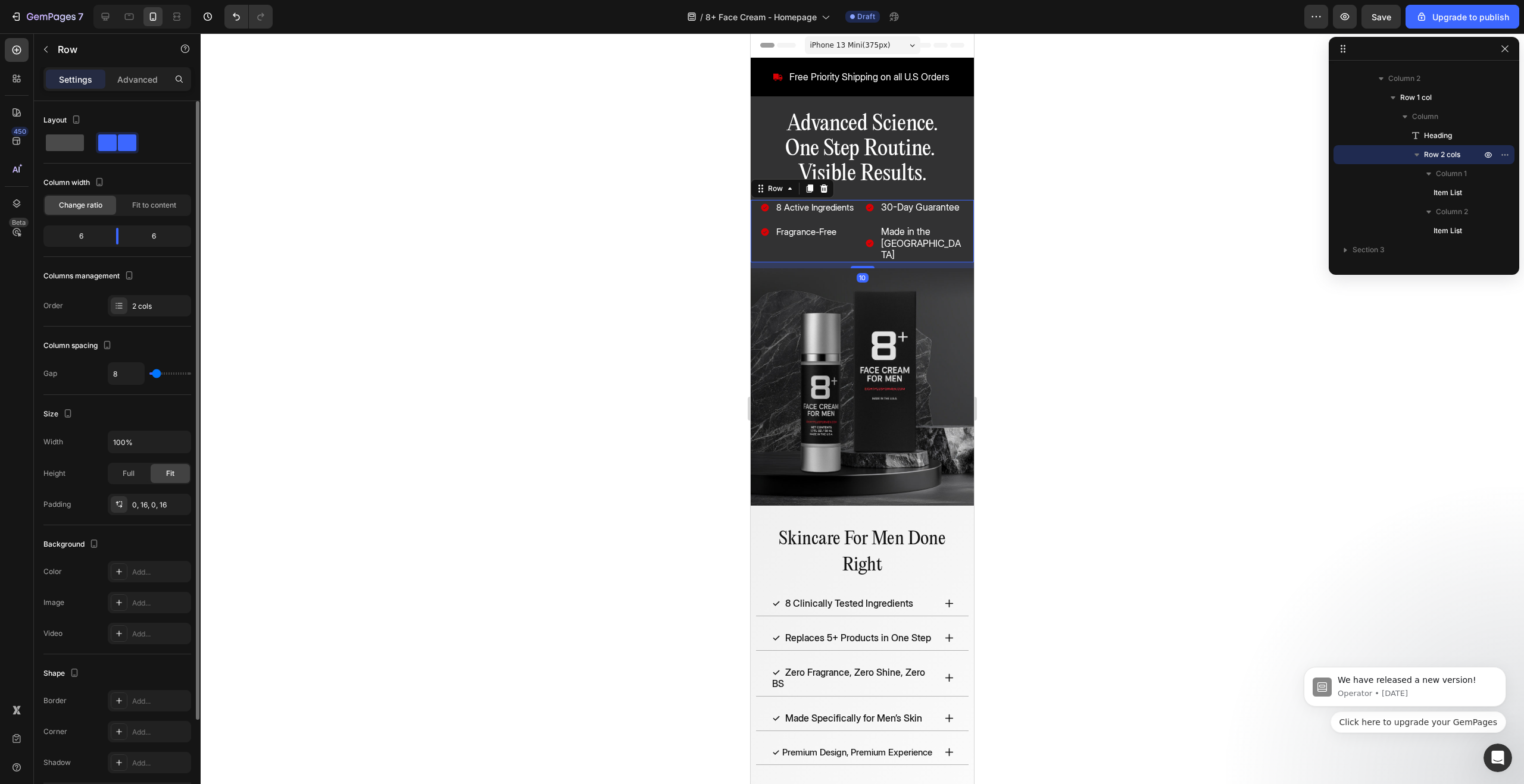
click at [61, 138] on span at bounding box center [64, 143] width 38 height 17
type input "0"
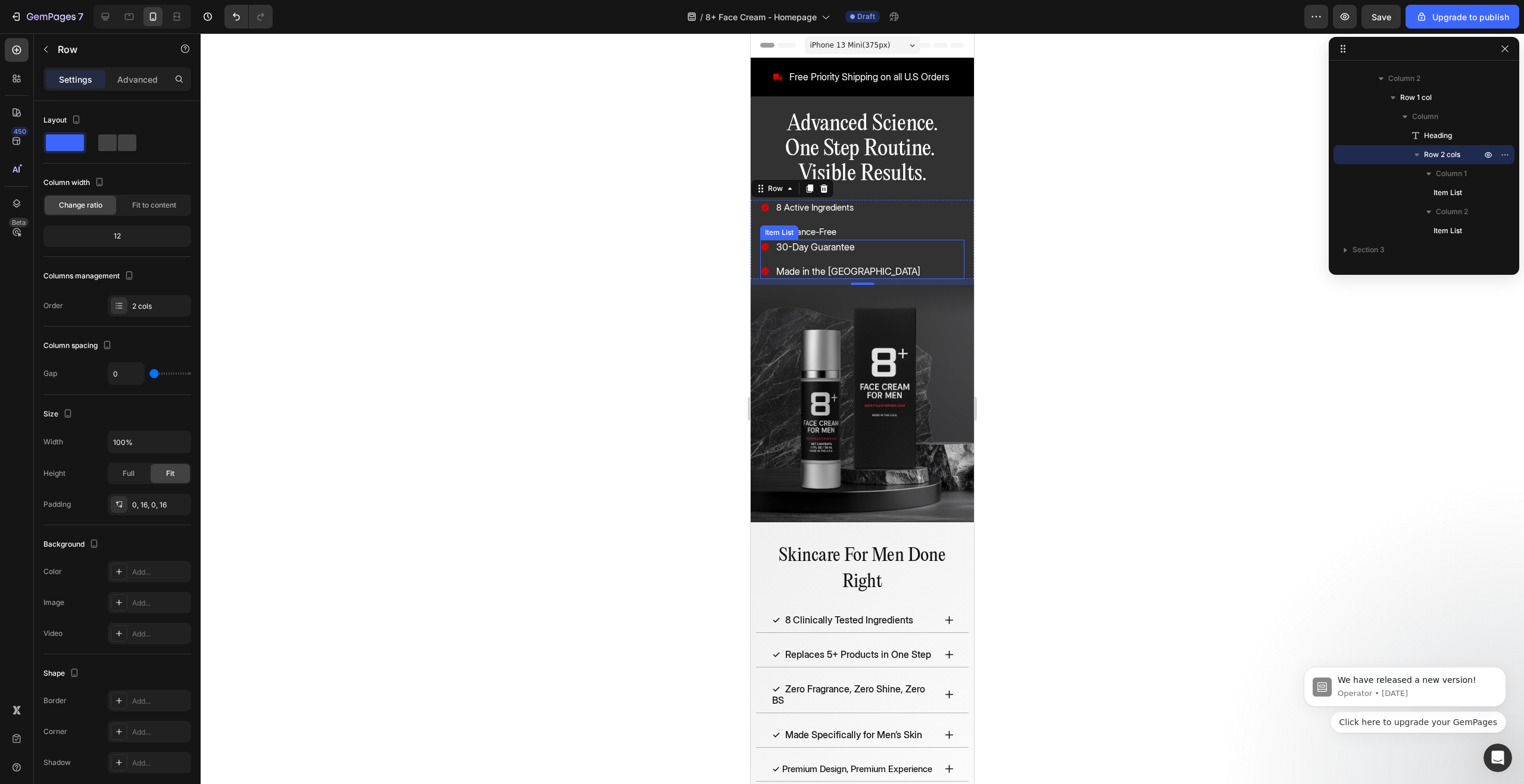
click at [872, 251] on div "30-Day Guarantee Made in the [GEOGRAPHIC_DATA]" at bounding box center [862, 259] width 204 height 39
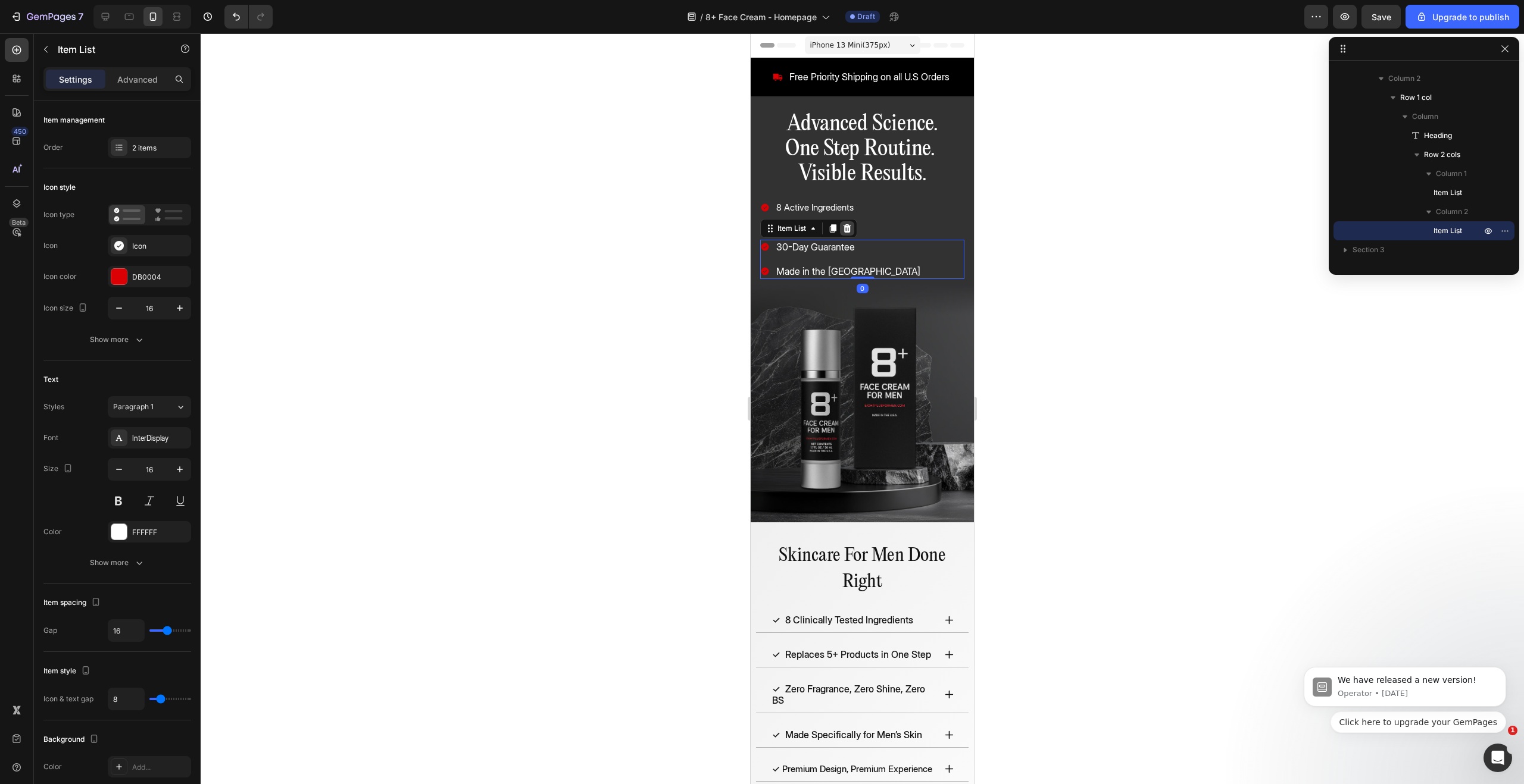
click at [847, 234] on div at bounding box center [847, 228] width 14 height 14
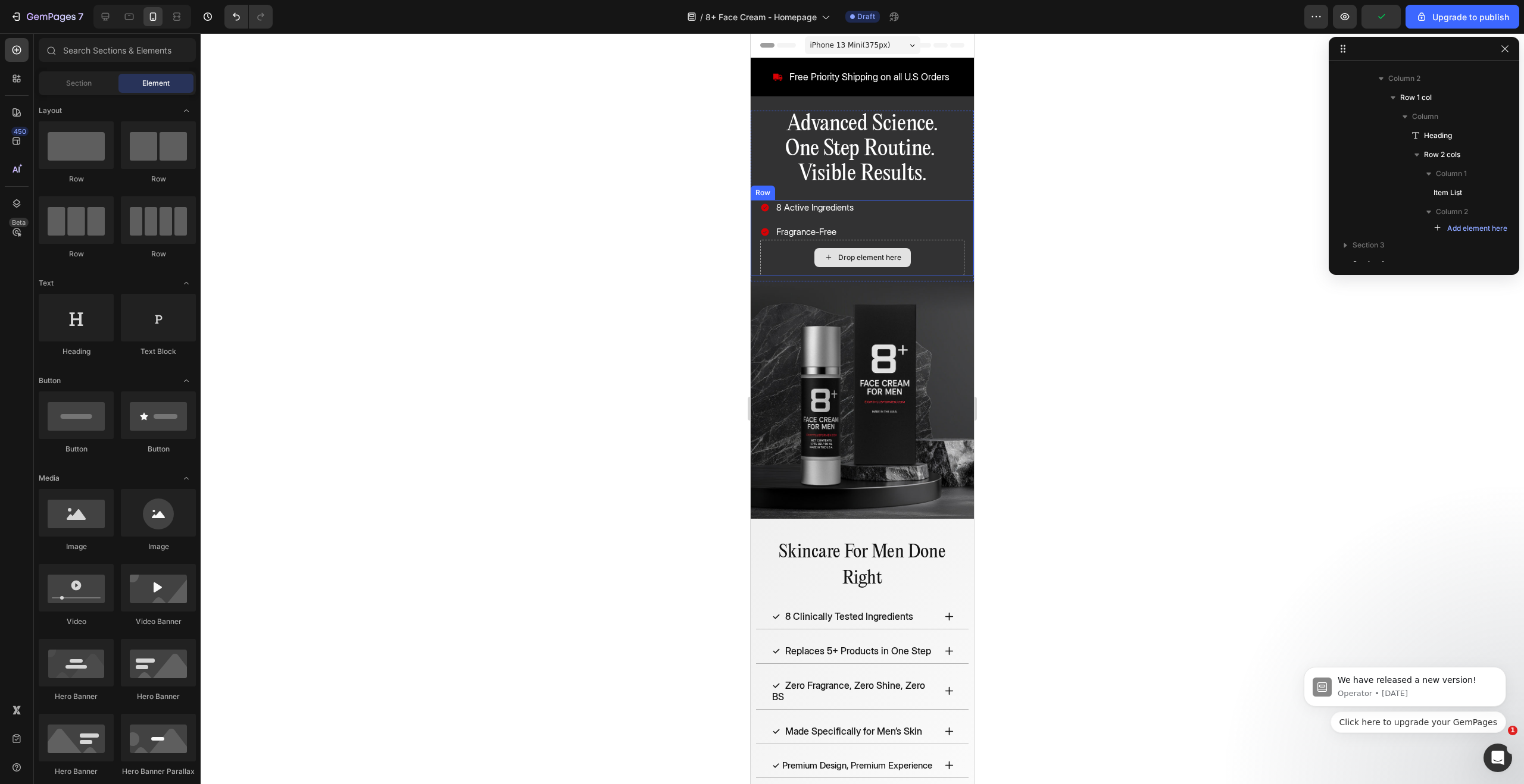
click at [896, 256] on div "Drop element here" at bounding box center [869, 257] width 63 height 9
click at [928, 259] on div "Drop element here" at bounding box center [862, 257] width 204 height 36
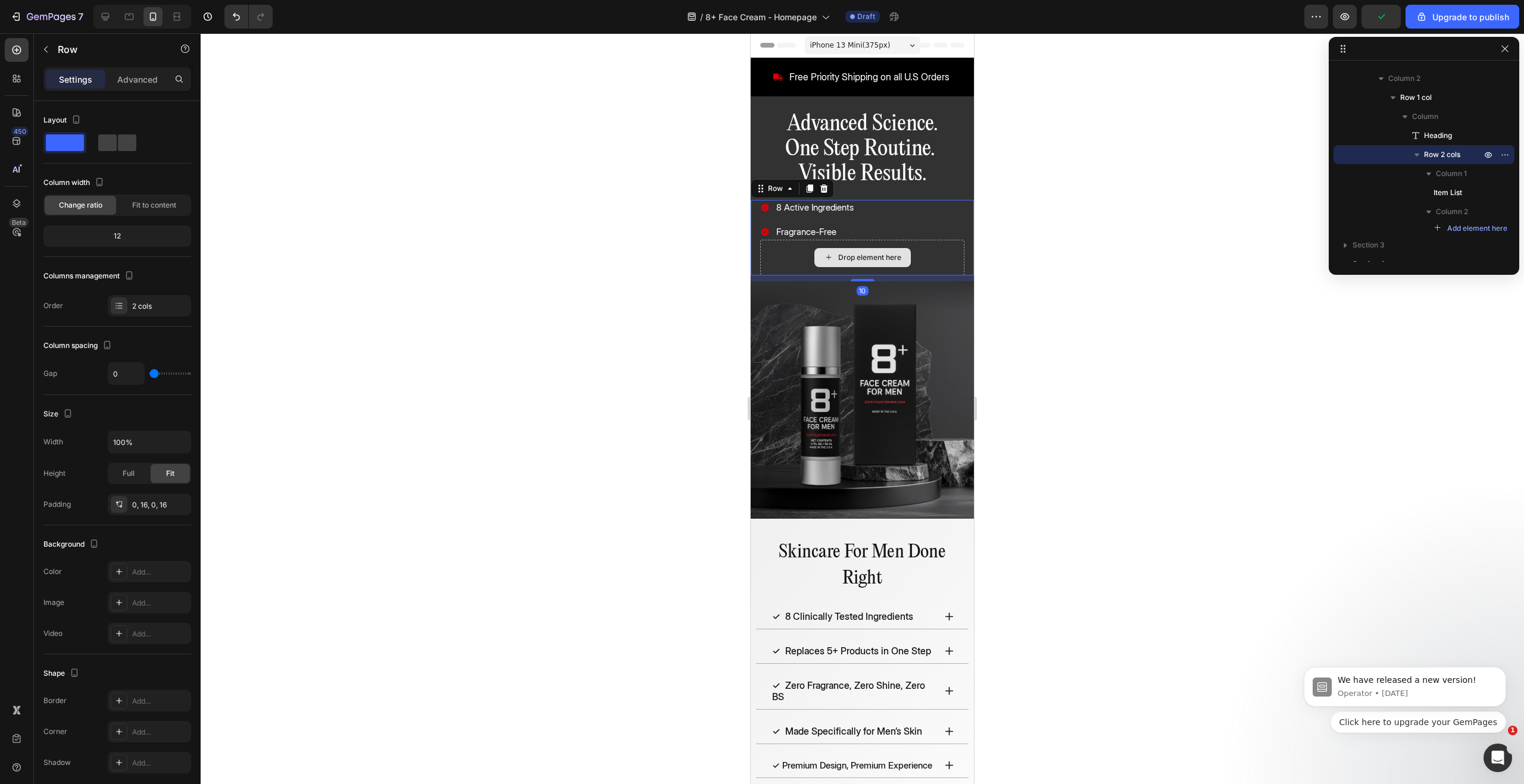
click at [954, 253] on div "Drop element here" at bounding box center [862, 257] width 204 height 36
click at [967, 236] on div "8 Active Ingredients Fragrance-Free Item List Drop element here Row 10" at bounding box center [862, 238] width 223 height 75
click at [872, 234] on div "8 Active Ingredients Fragrance-Free" at bounding box center [862, 220] width 204 height 39
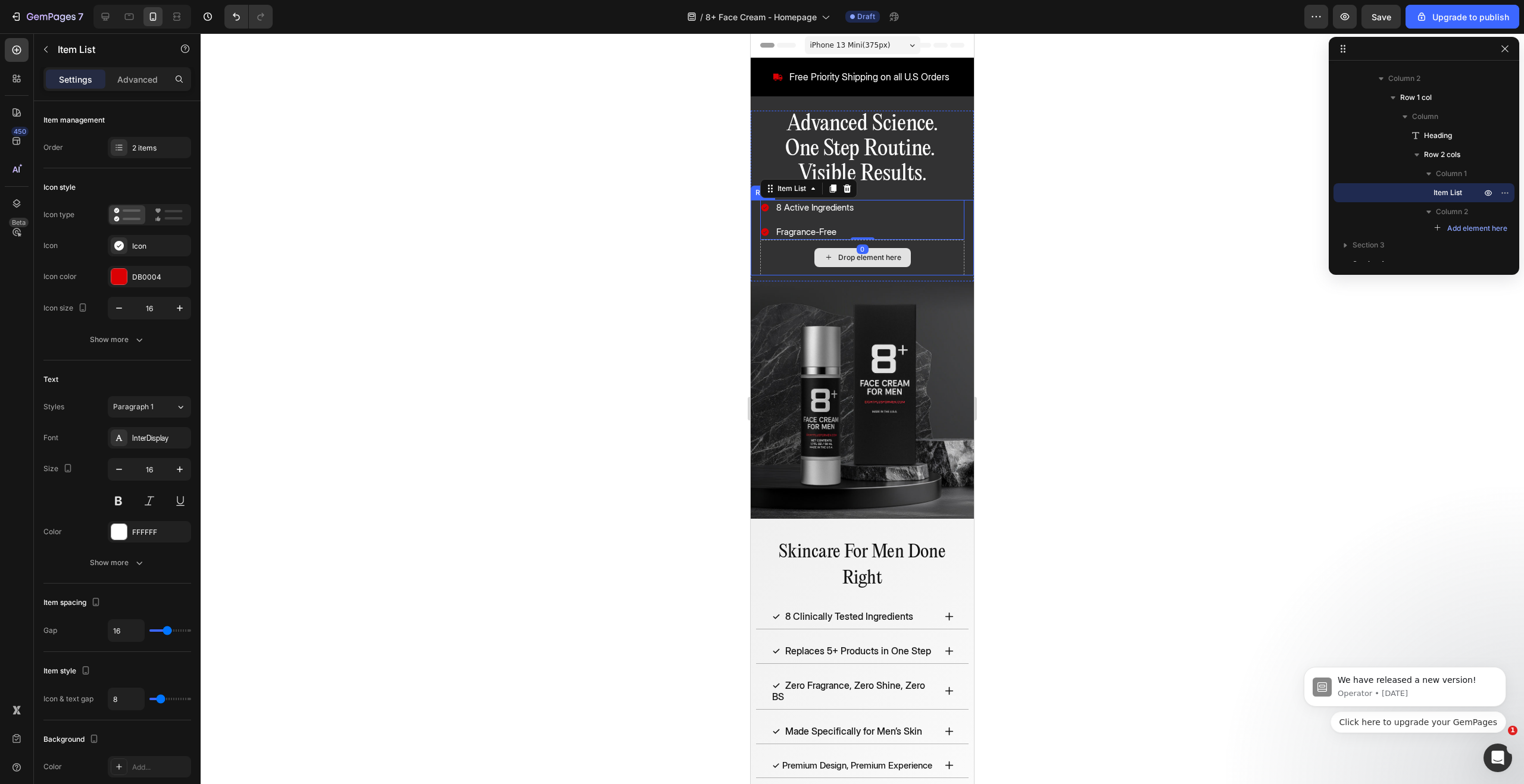
click at [927, 258] on div "Drop element here" at bounding box center [862, 257] width 204 height 36
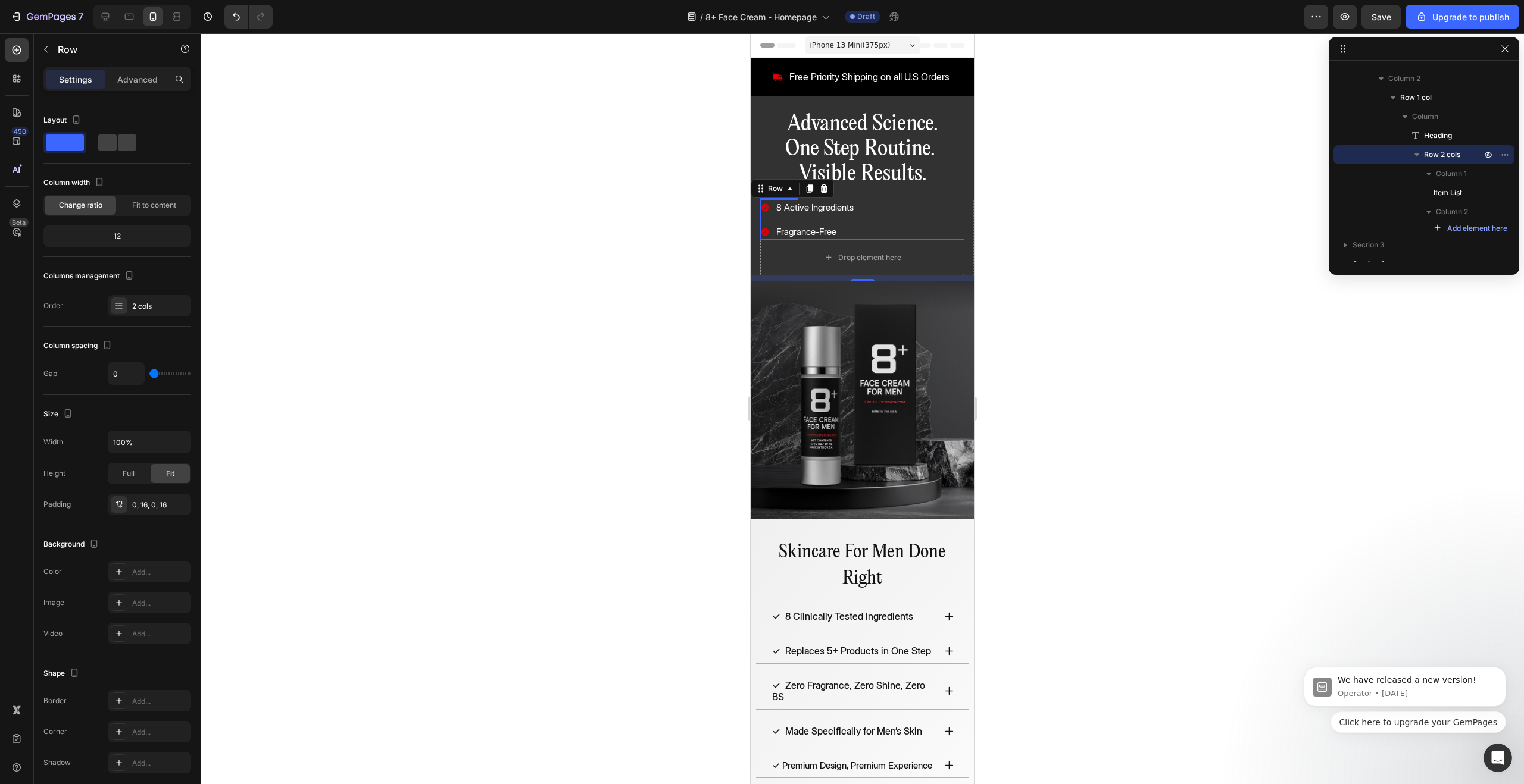
click at [922, 228] on div "8 Active Ingredients Fragrance-Free" at bounding box center [862, 220] width 204 height 39
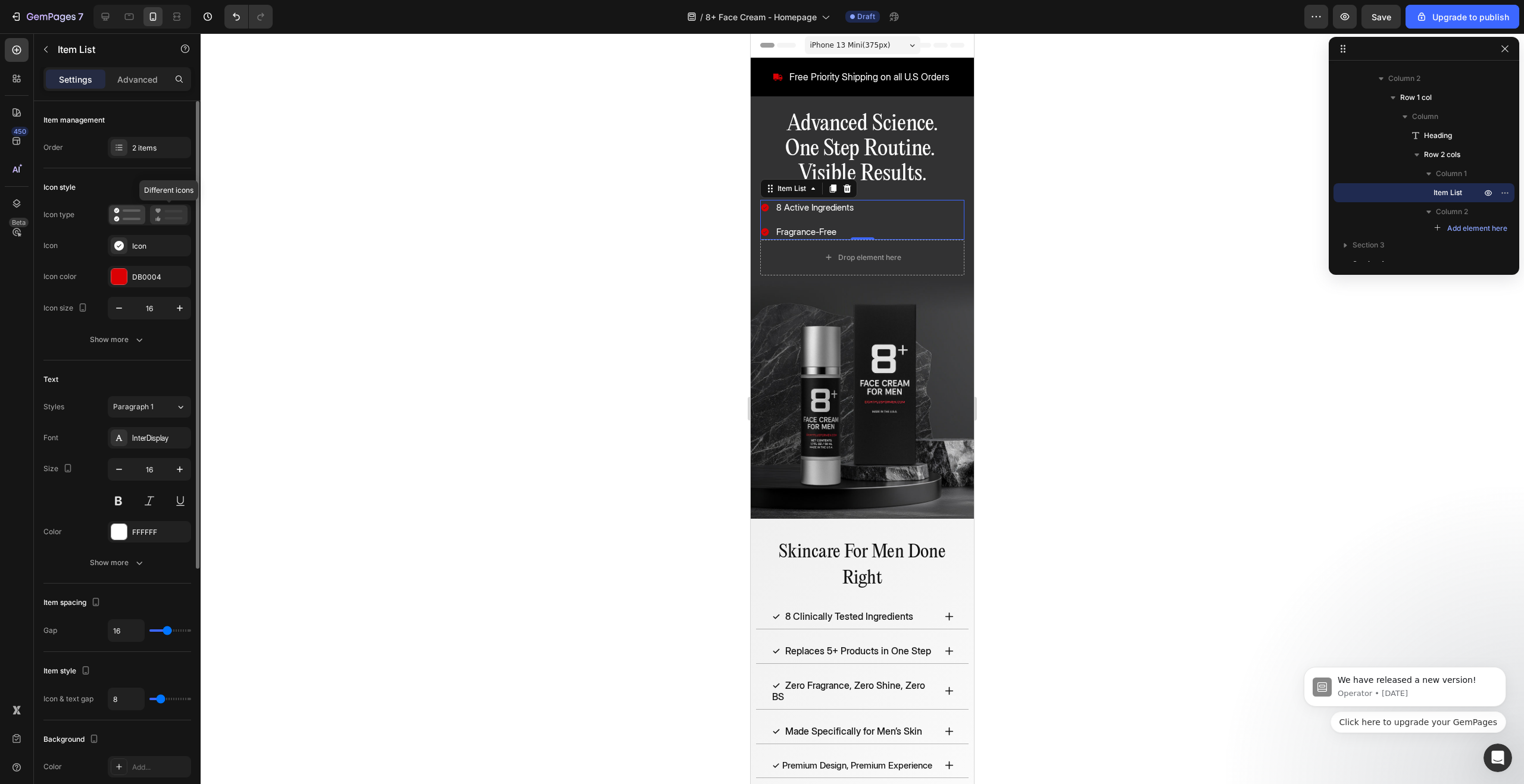
click at [166, 211] on rect at bounding box center [173, 211] width 18 height 2
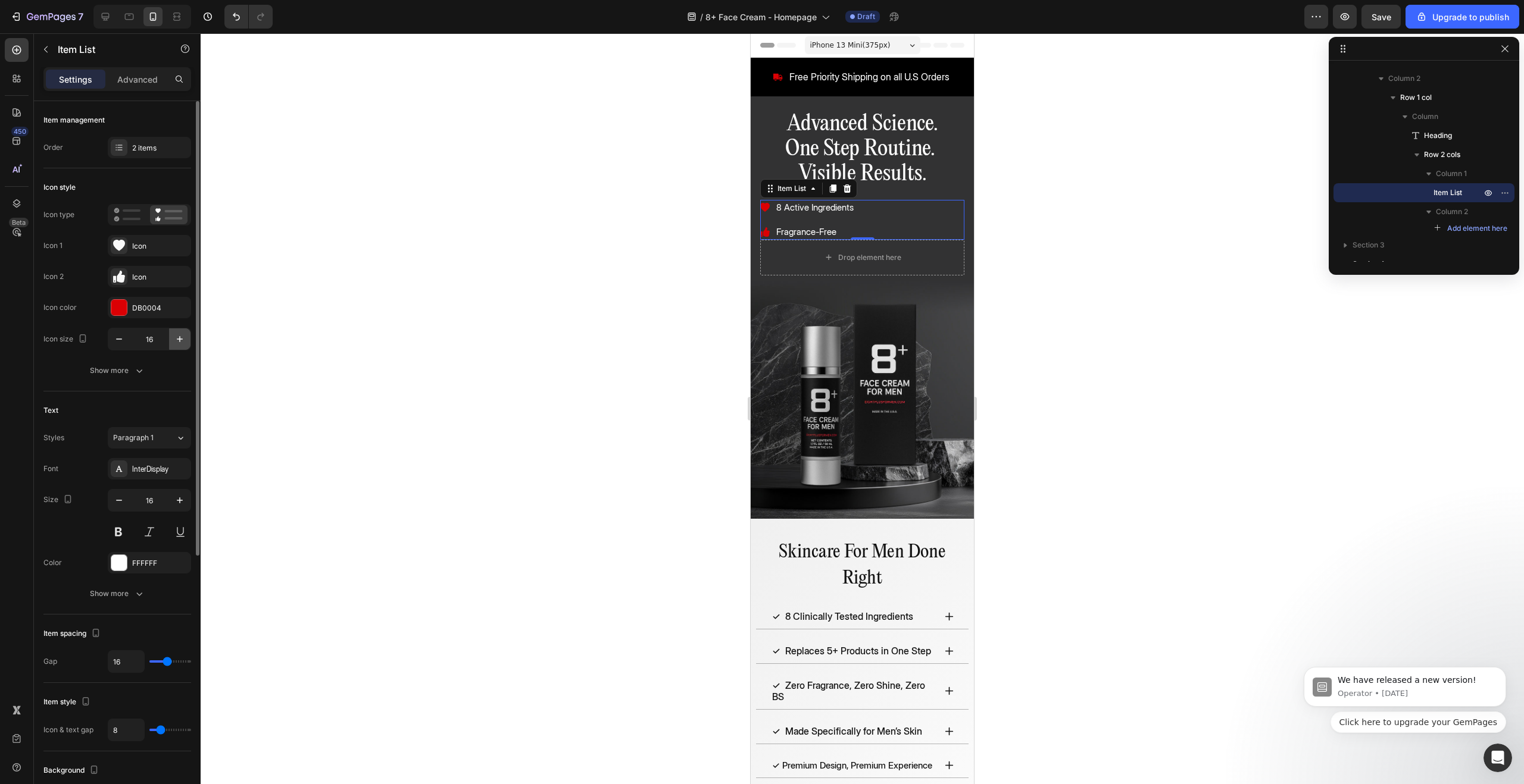
click at [182, 344] on icon "button" at bounding box center [180, 339] width 12 height 12
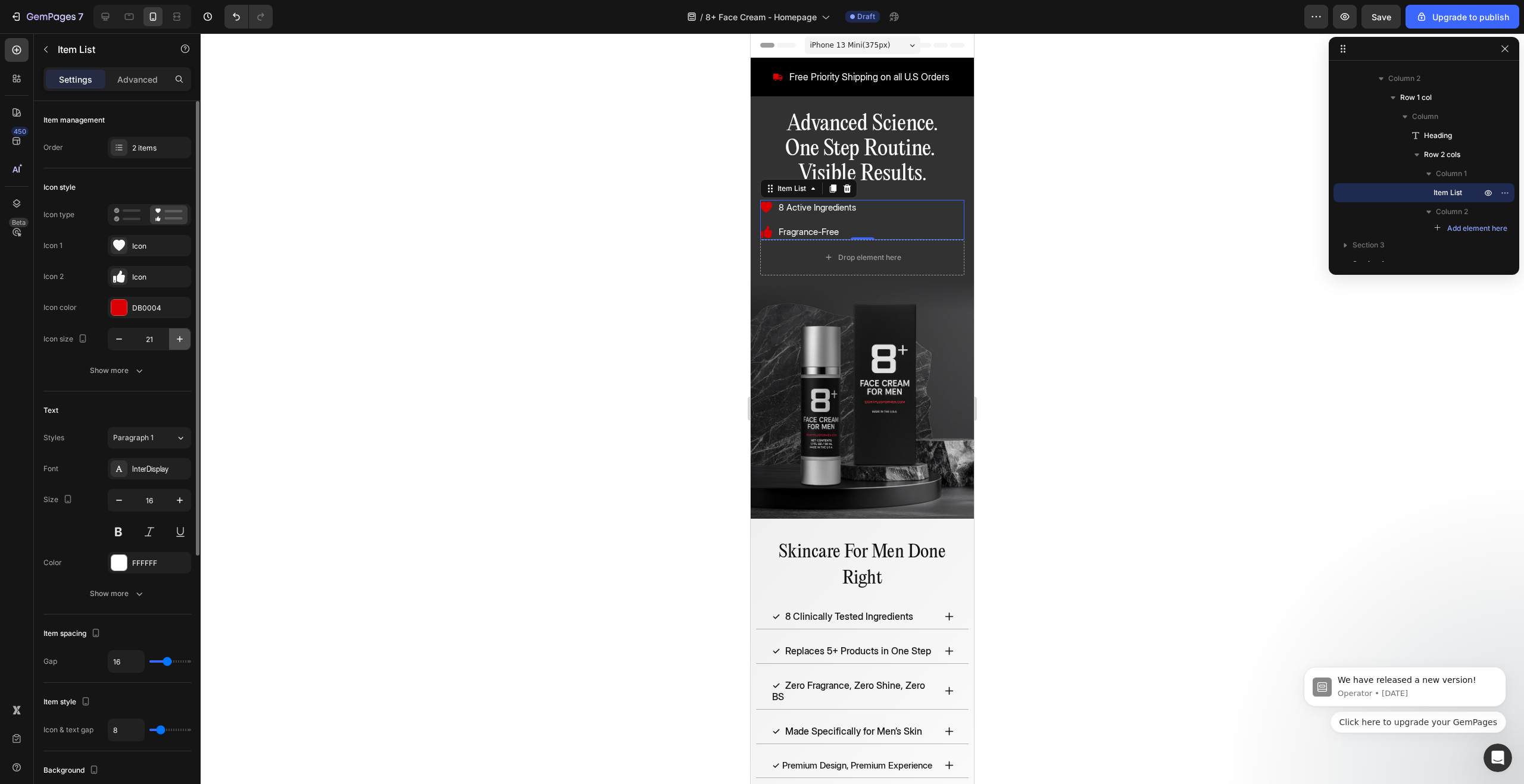
click at [182, 344] on icon "button" at bounding box center [180, 339] width 12 height 12
click at [182, 344] on icon "button" at bounding box center [180, 339] width 12 height 12
click at [124, 342] on icon "button" at bounding box center [119, 339] width 12 height 12
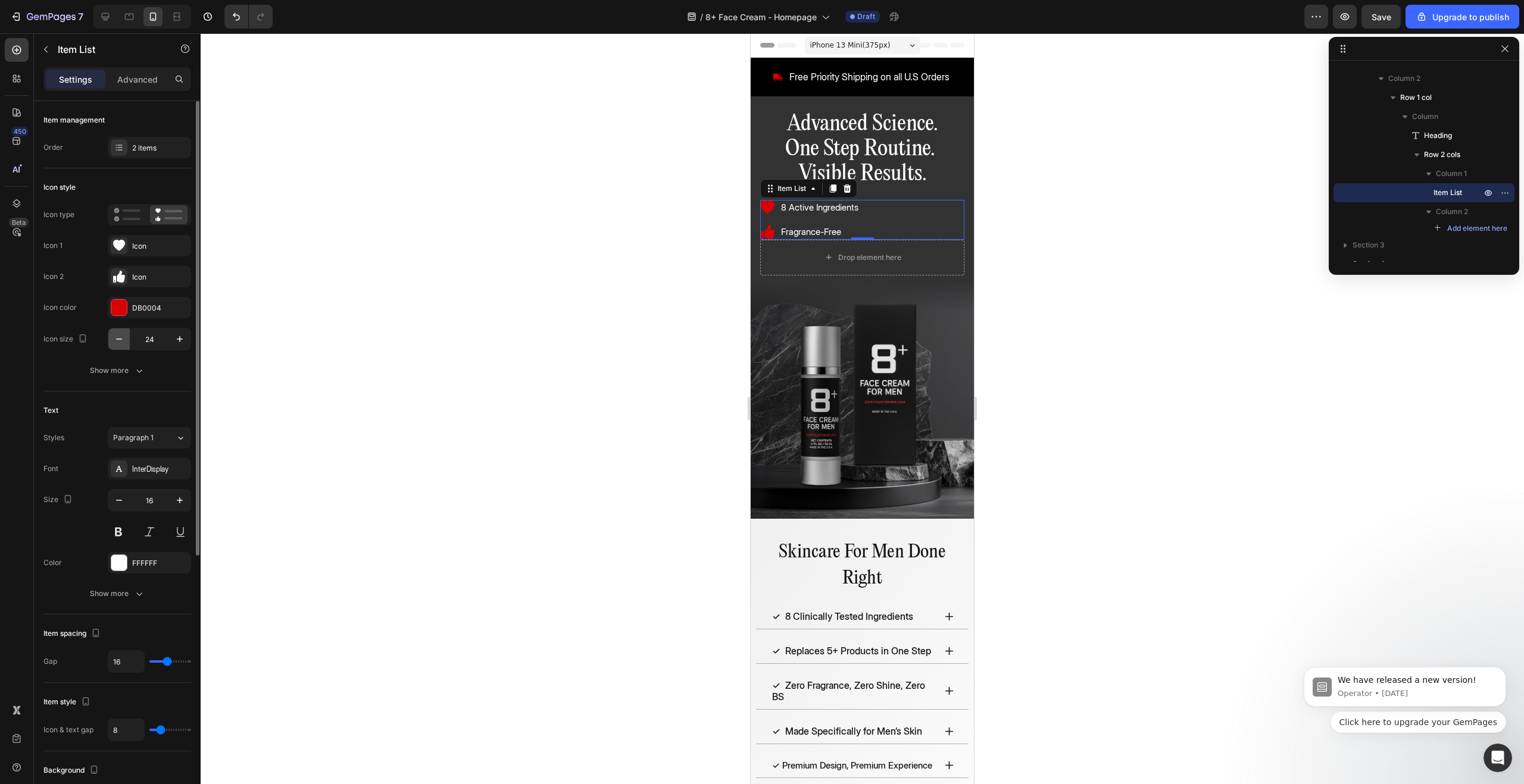
click at [124, 342] on icon "button" at bounding box center [119, 339] width 12 height 12
click at [124, 342] on icon "button" at bounding box center [119, 339] width 12 height 12
click at [173, 342] on button "button" at bounding box center [180, 339] width 21 height 21
type input "22"
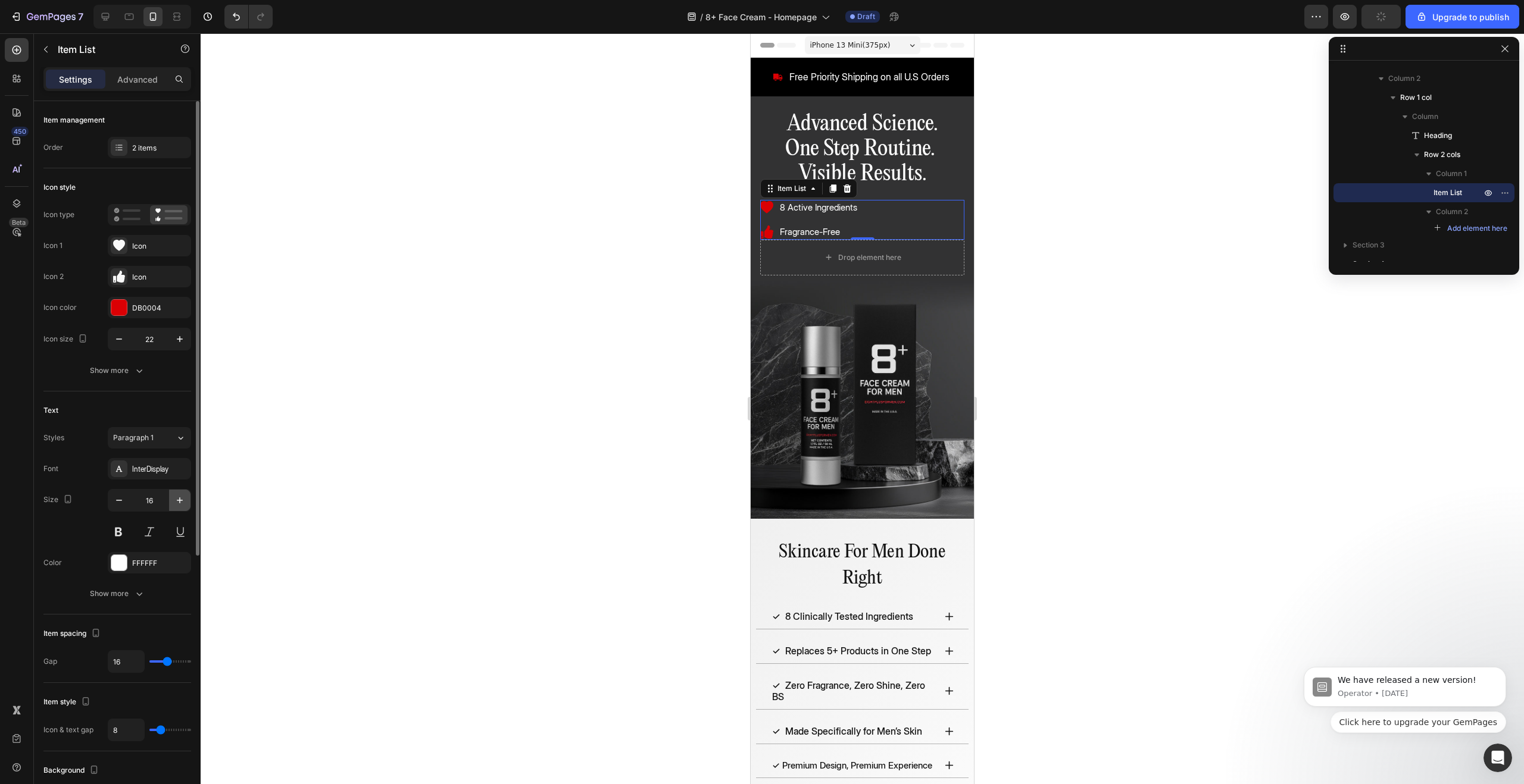
click at [178, 500] on icon "button" at bounding box center [180, 500] width 12 height 12
click at [123, 497] on icon "button" at bounding box center [119, 500] width 12 height 12
type input "15"
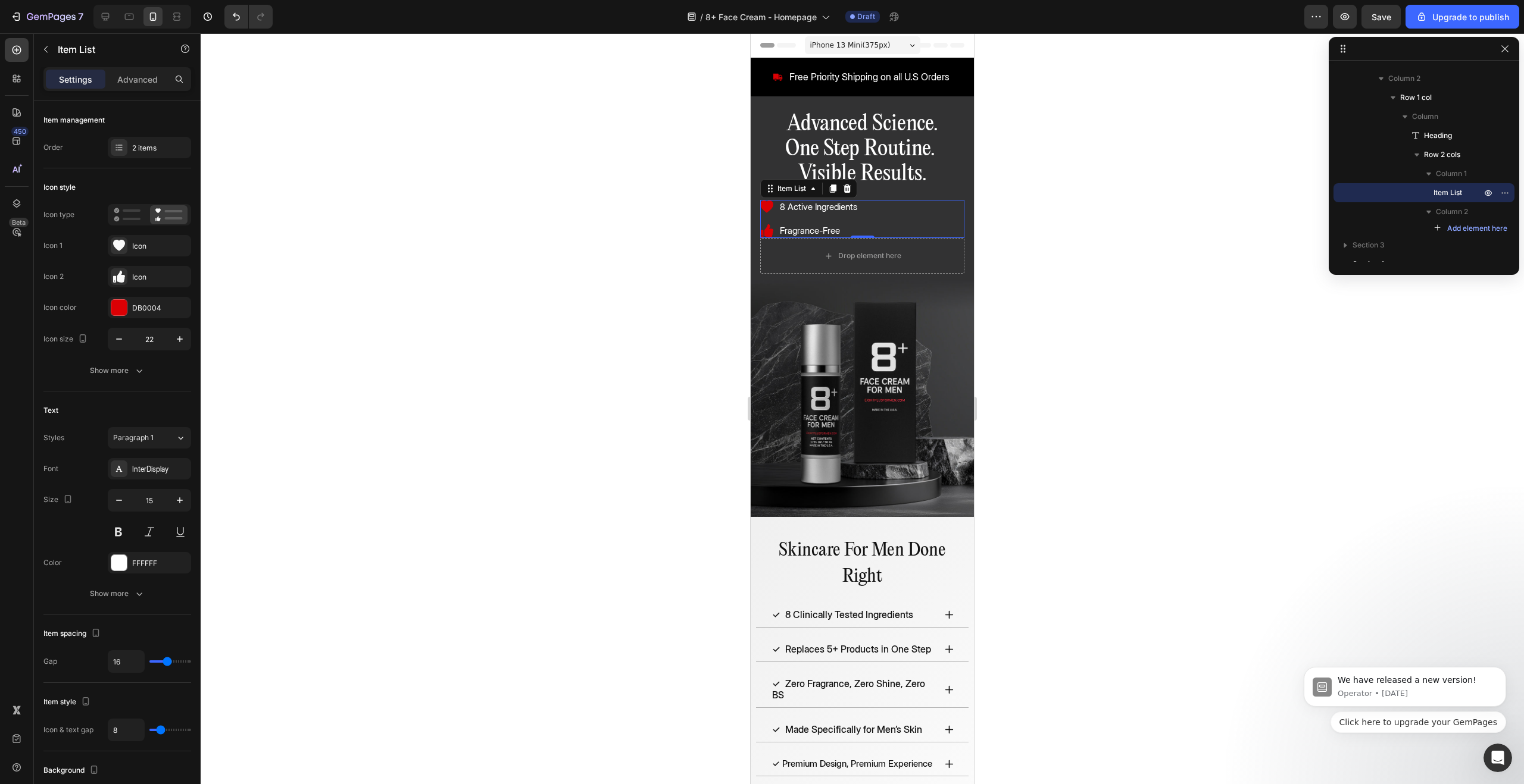
click at [835, 207] on span "8 Active Ingredients" at bounding box center [819, 206] width 77 height 11
click at [813, 186] on icon "Editor contextual toolbar" at bounding box center [811, 183] width 12 height 12
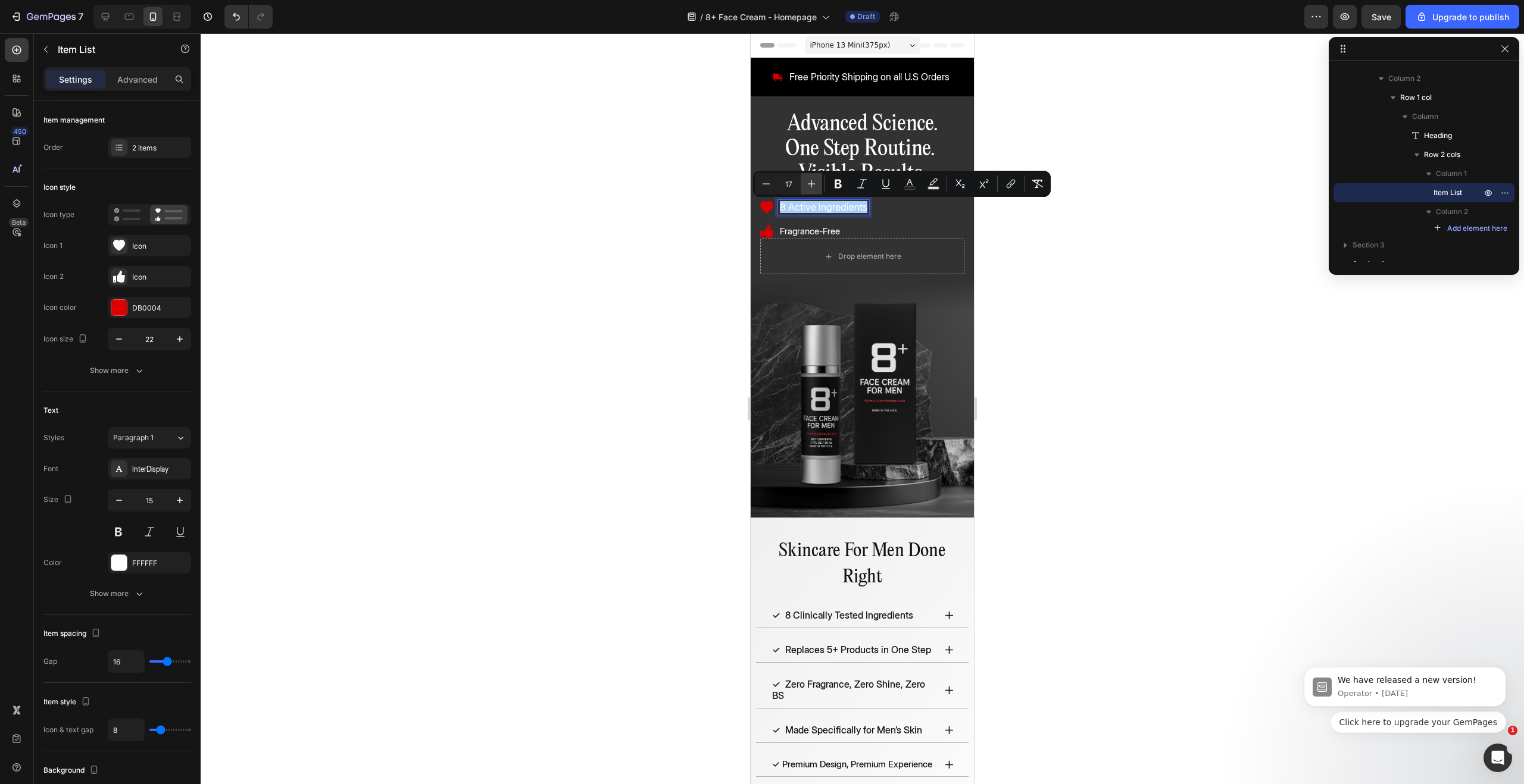
click at [813, 186] on icon "Editor contextual toolbar" at bounding box center [811, 183] width 12 height 12
type input "18"
click at [808, 233] on span "Fragrance-Free" at bounding box center [810, 231] width 60 height 11
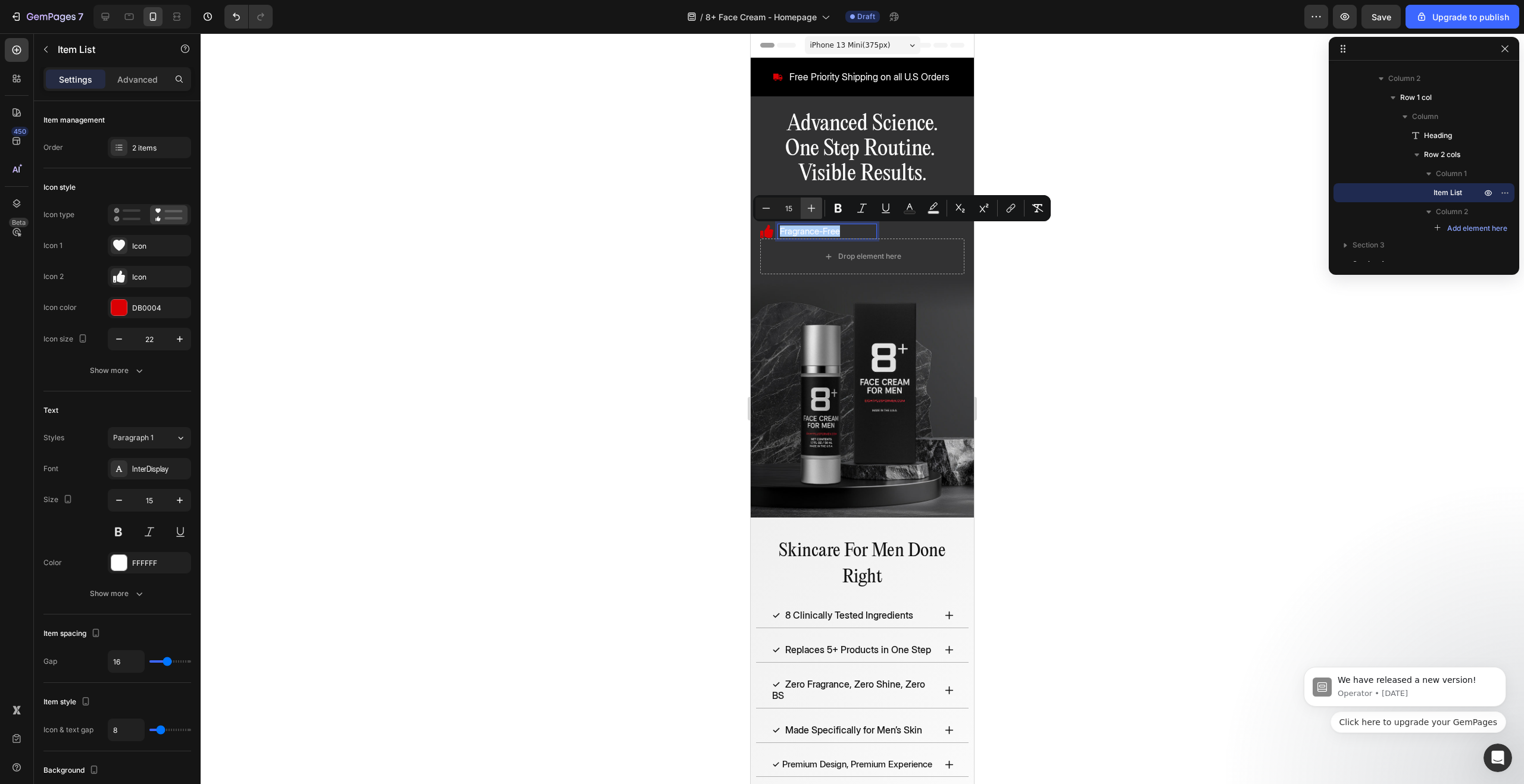
click at [815, 204] on icon "Editor contextual toolbar" at bounding box center [811, 208] width 12 height 12
type input "18"
click at [646, 288] on div at bounding box center [862, 409] width 1324 height 751
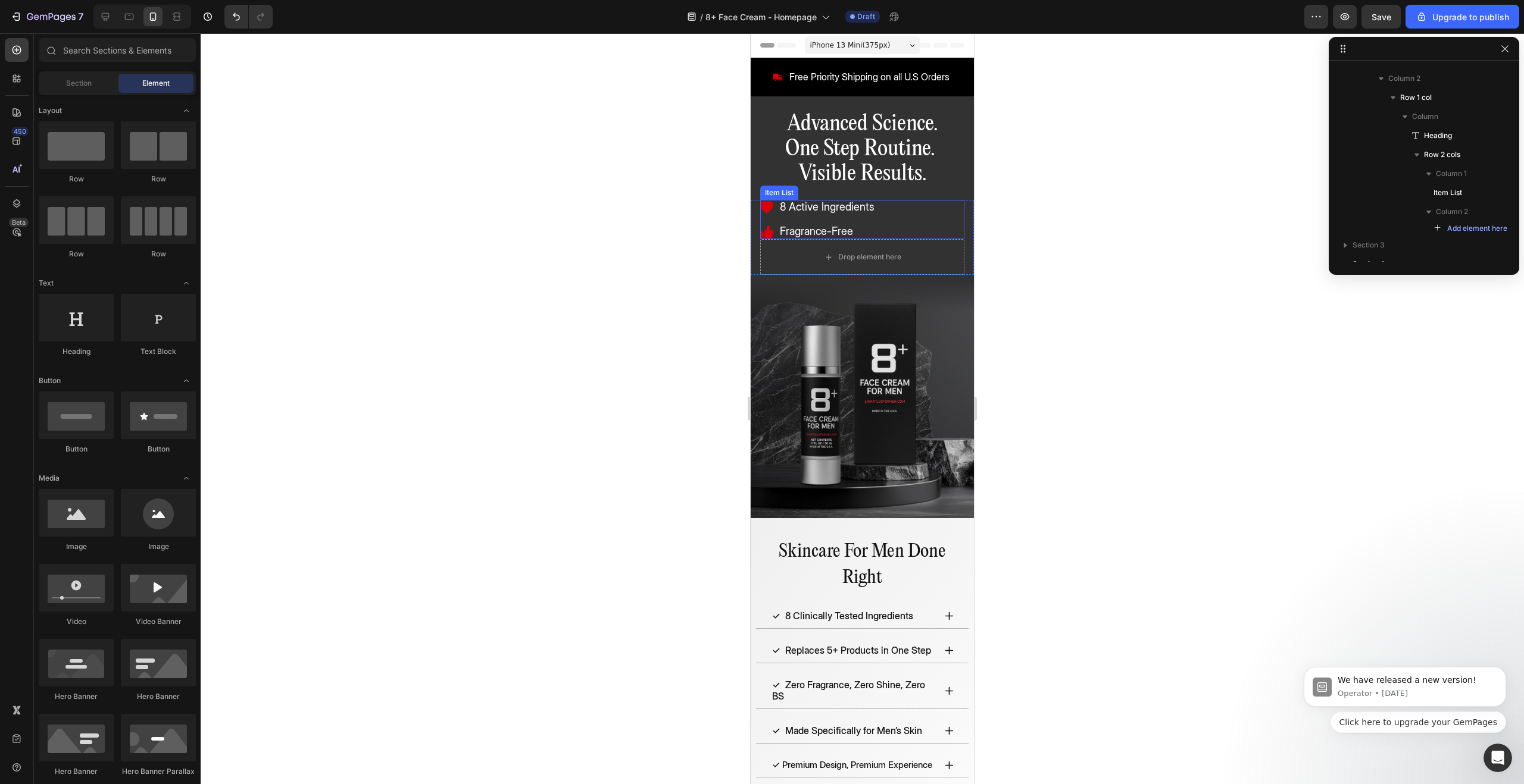
click at [900, 230] on div "8 Active Ingredients Fragrance-Free" at bounding box center [862, 220] width 204 height 39
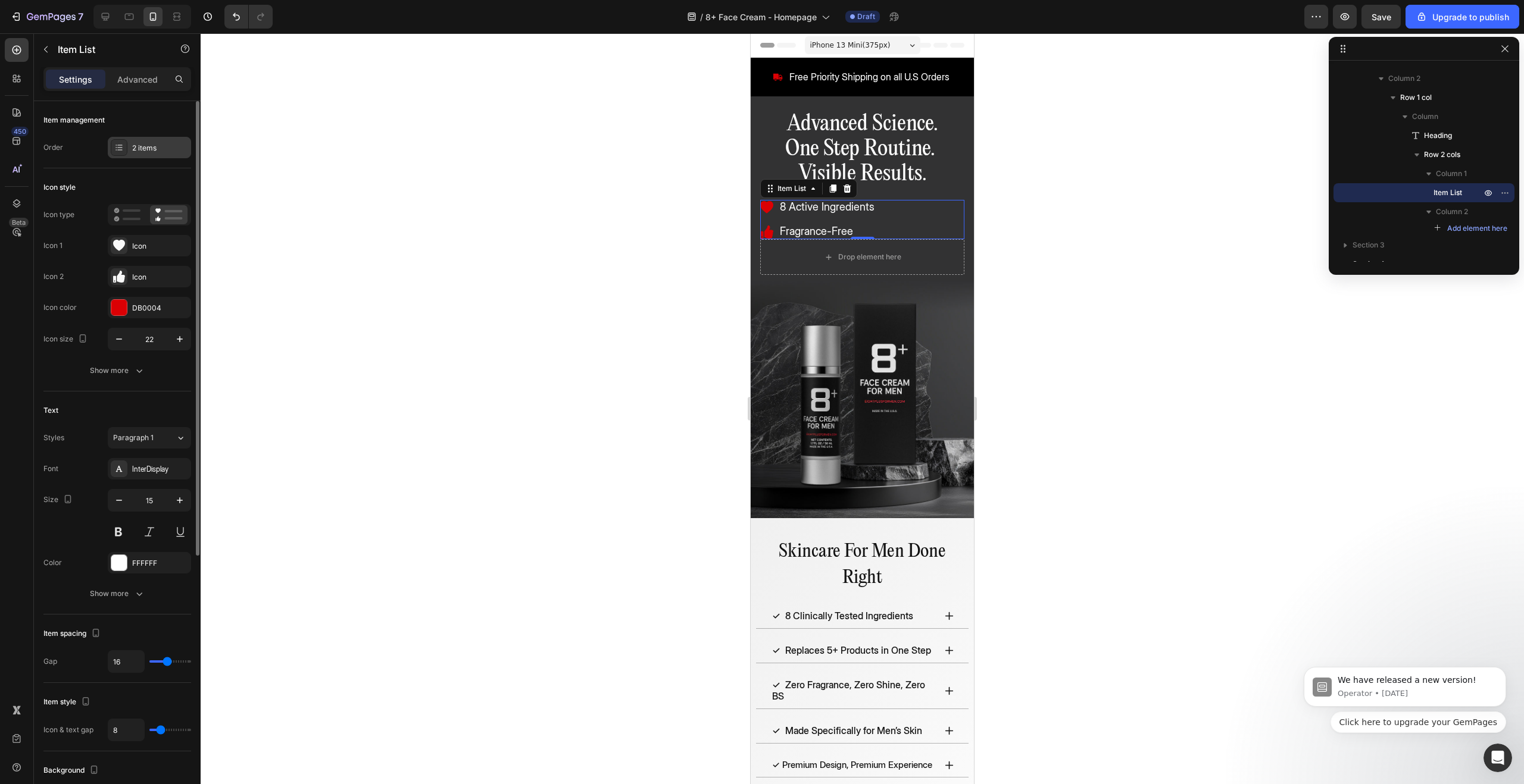
click at [149, 154] on div "2 items" at bounding box center [150, 147] width 84 height 21
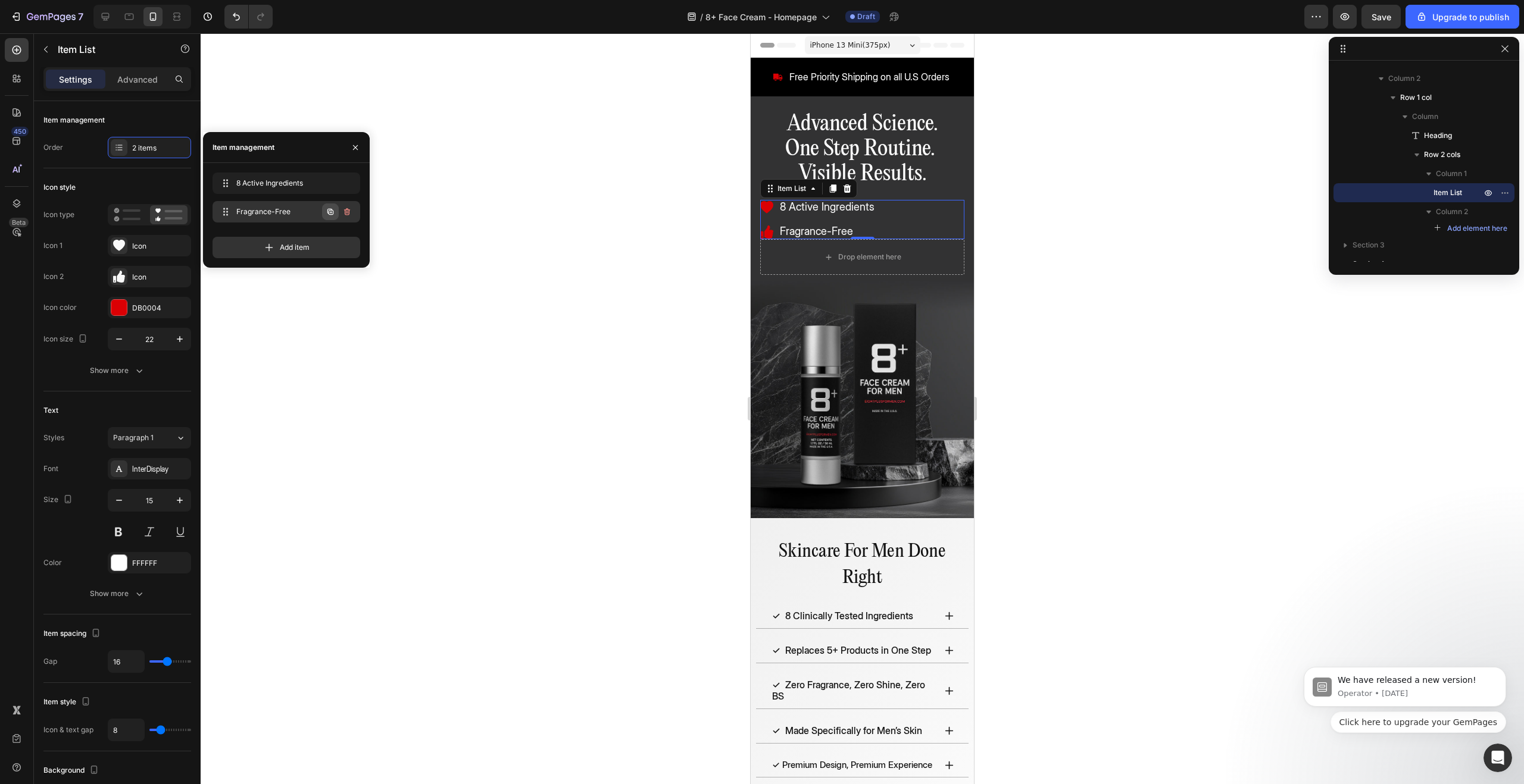
click at [332, 213] on icon "button" at bounding box center [330, 211] width 9 height 9
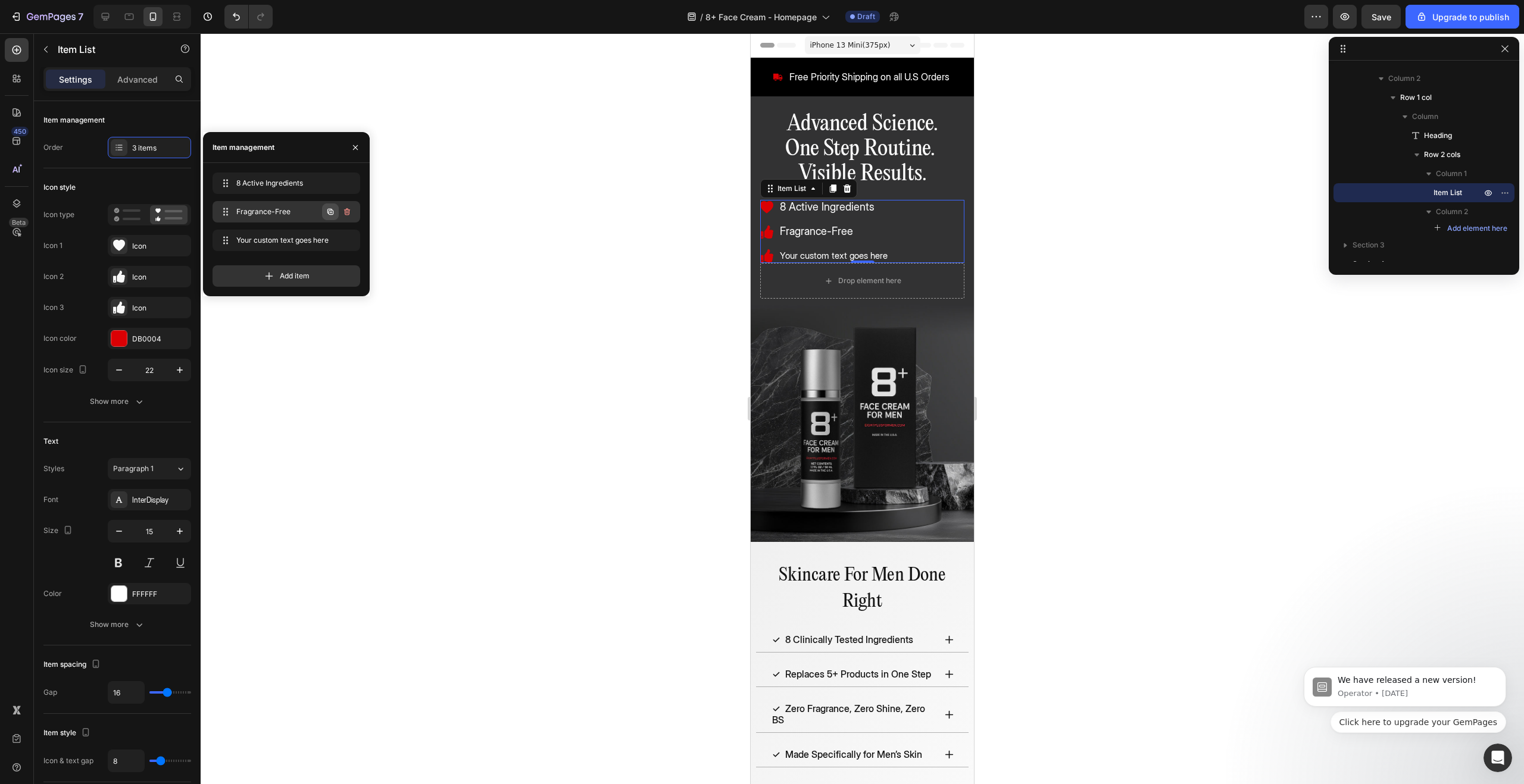
click at [332, 216] on button "button" at bounding box center [330, 211] width 17 height 17
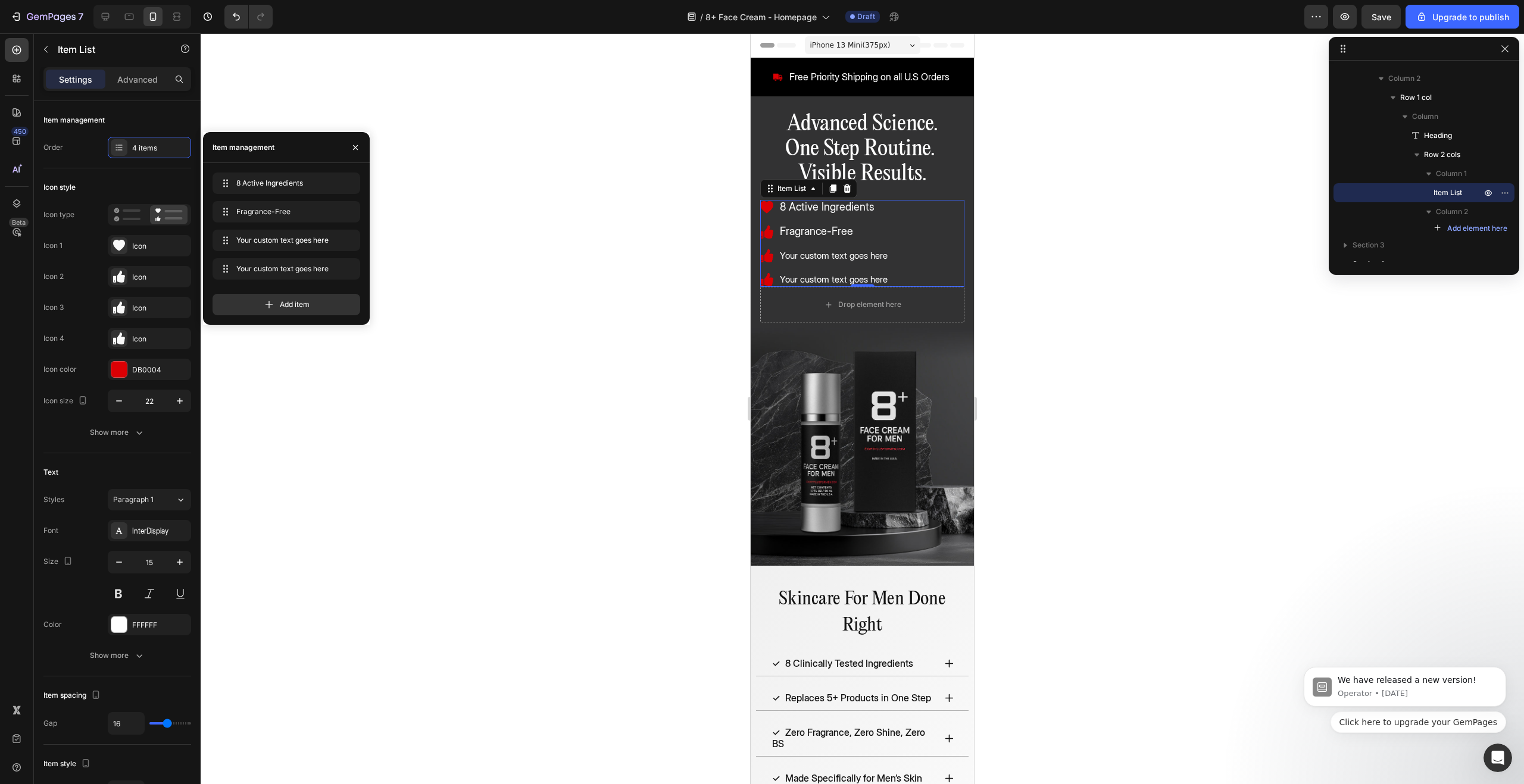
click at [838, 259] on div "Your custom text goes here" at bounding box center [834, 256] width 111 height 14
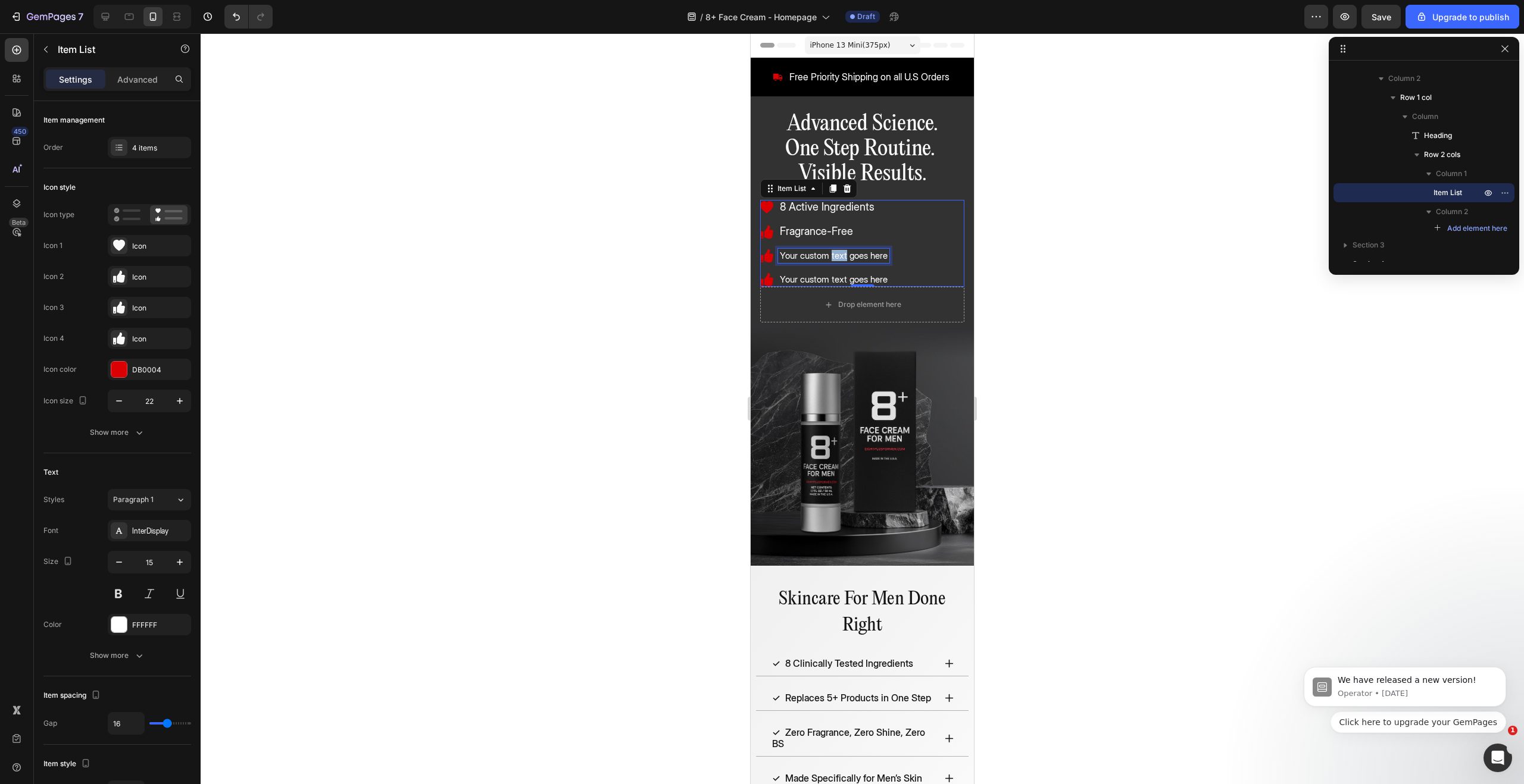
click at [838, 259] on p "Your custom text goes here" at bounding box center [834, 256] width 108 height 11
click at [811, 231] on icon "Editor contextual toolbar" at bounding box center [811, 232] width 12 height 12
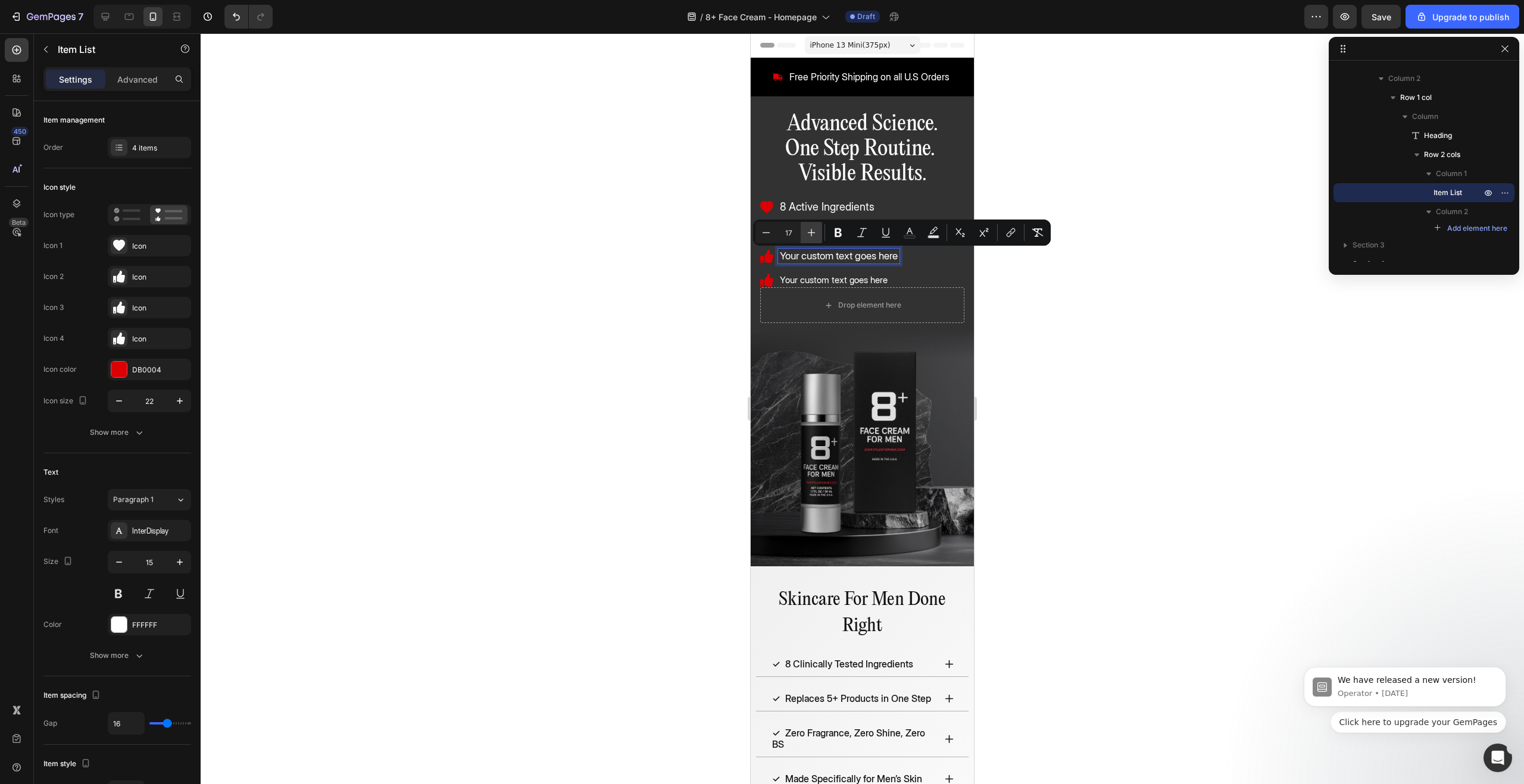
type input "18"
click at [827, 278] on p "Your custom text goes here" at bounding box center [846, 280] width 132 height 11
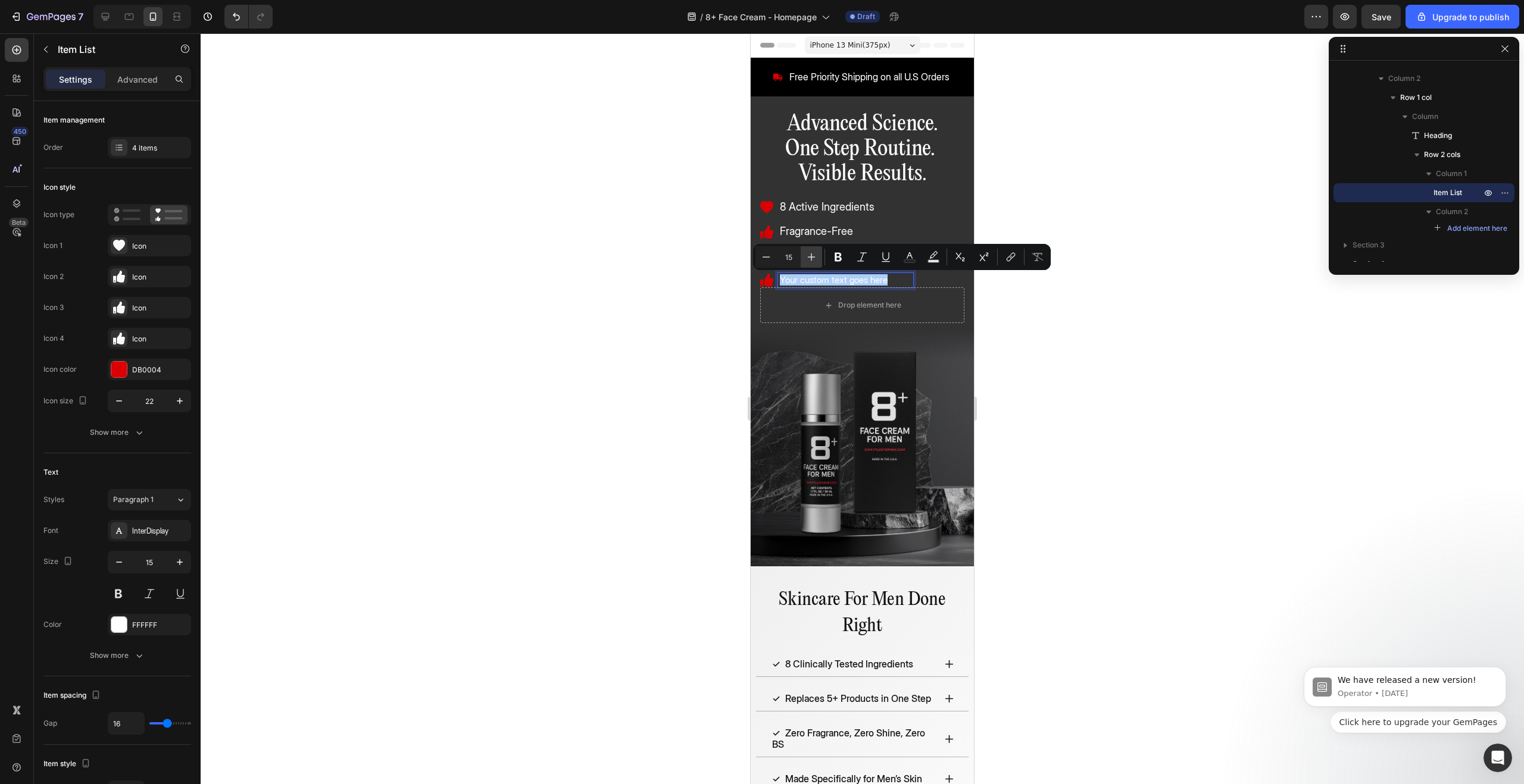
click at [810, 257] on icon "Editor contextual toolbar" at bounding box center [812, 257] width 7 height 7
type input "18"
click at [1108, 437] on div at bounding box center [862, 409] width 1324 height 751
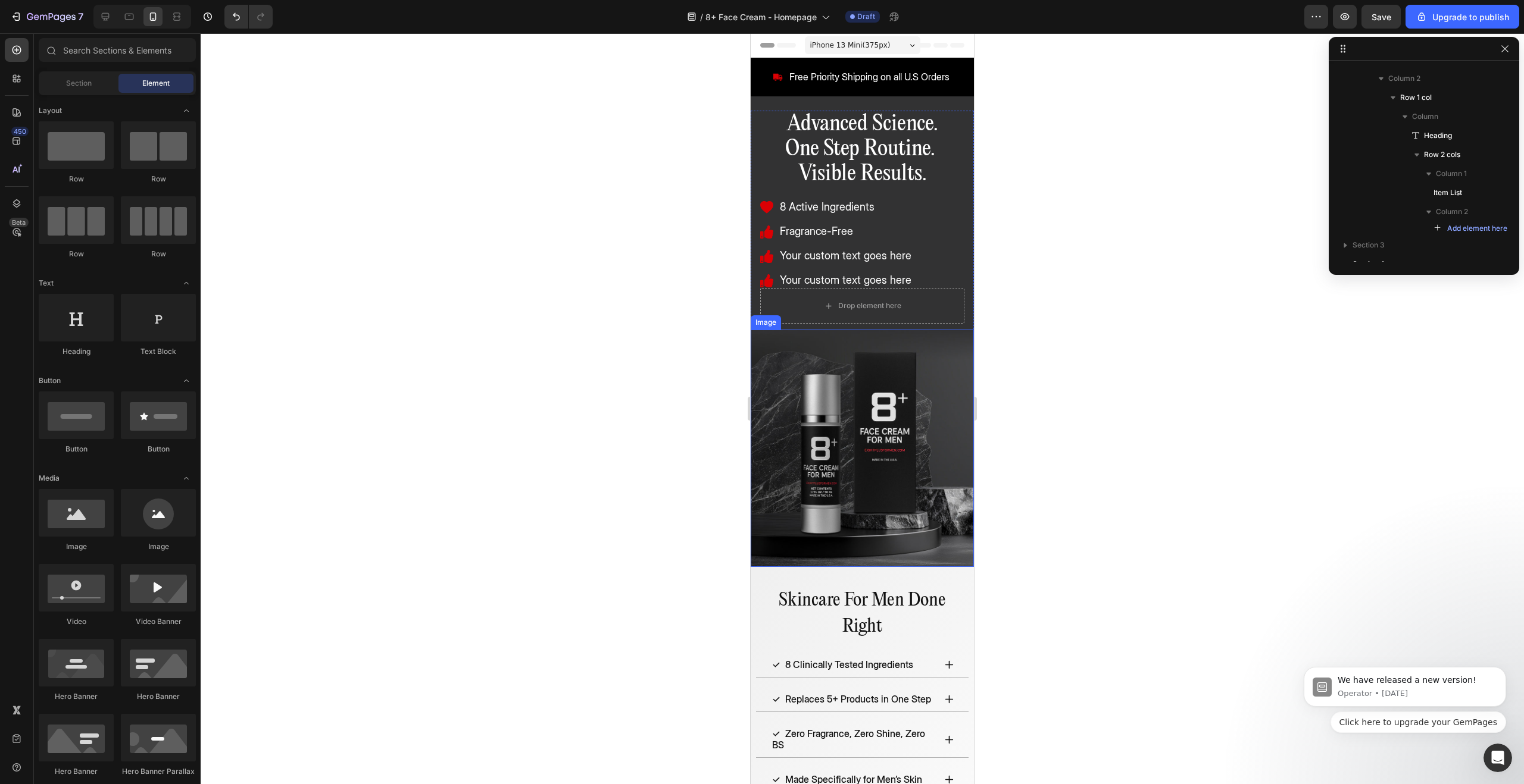
click at [905, 415] on img at bounding box center [862, 448] width 223 height 238
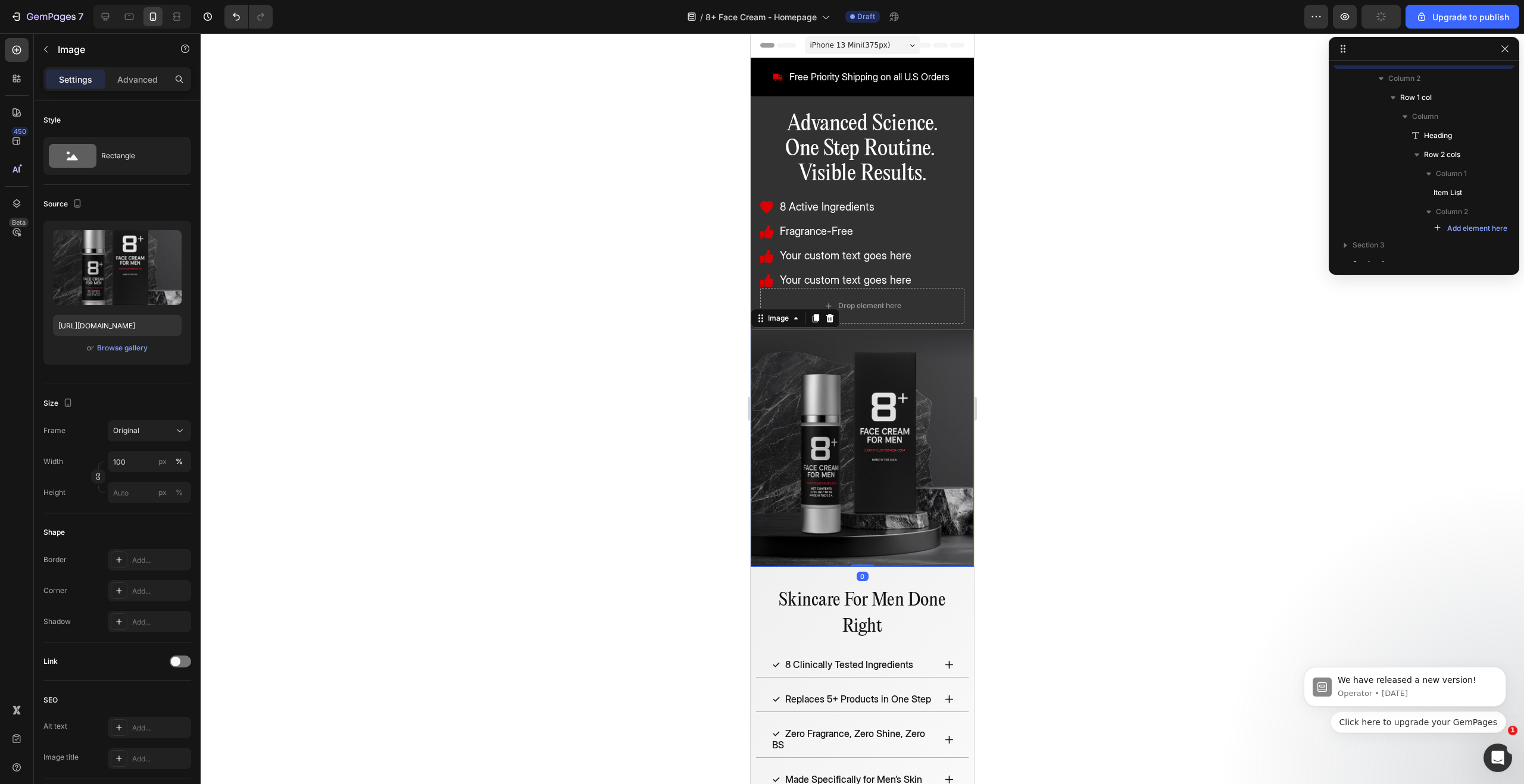
scroll to position [16, 0]
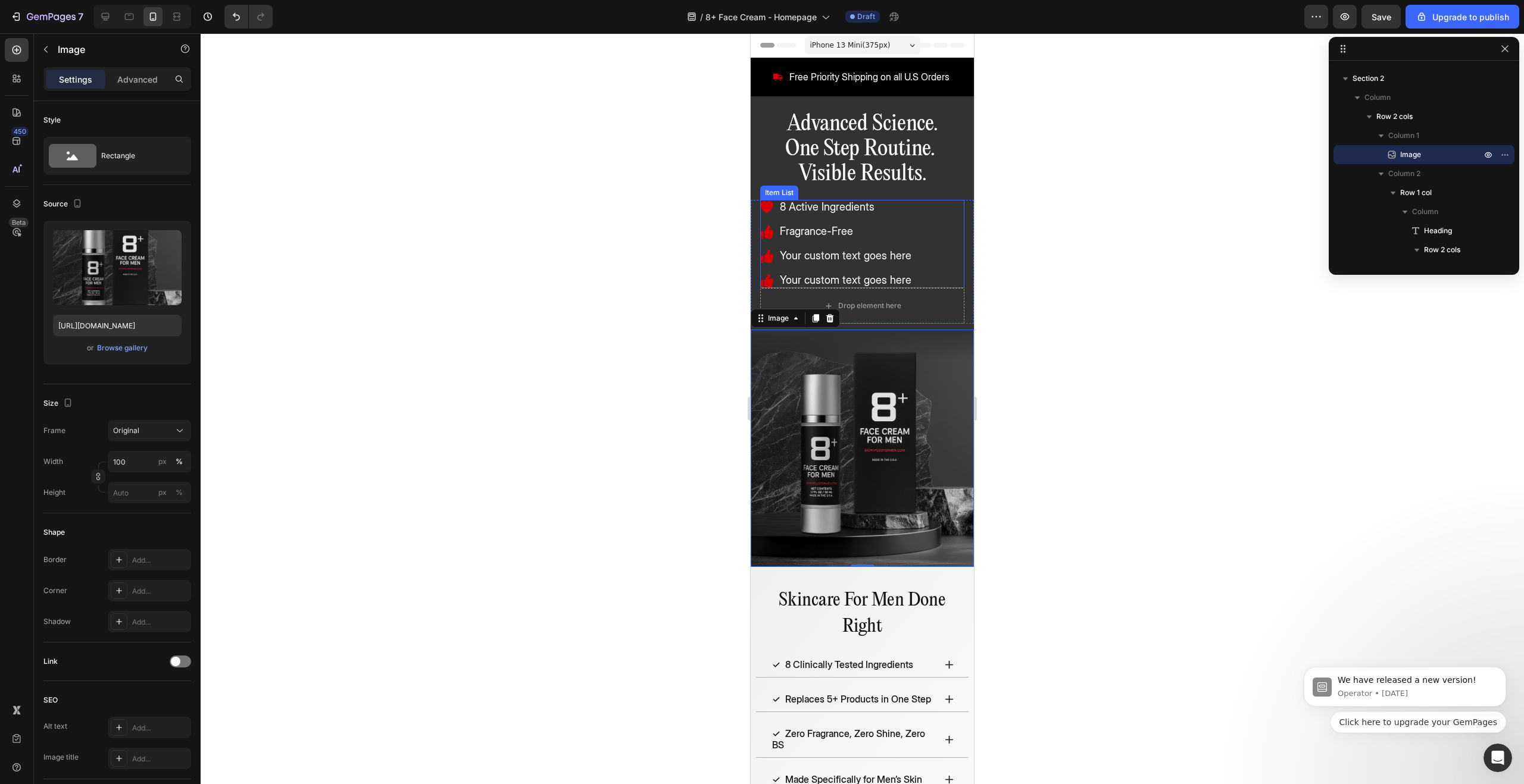
click at [830, 260] on span "Your custom text goes here" at bounding box center [846, 256] width 132 height 12
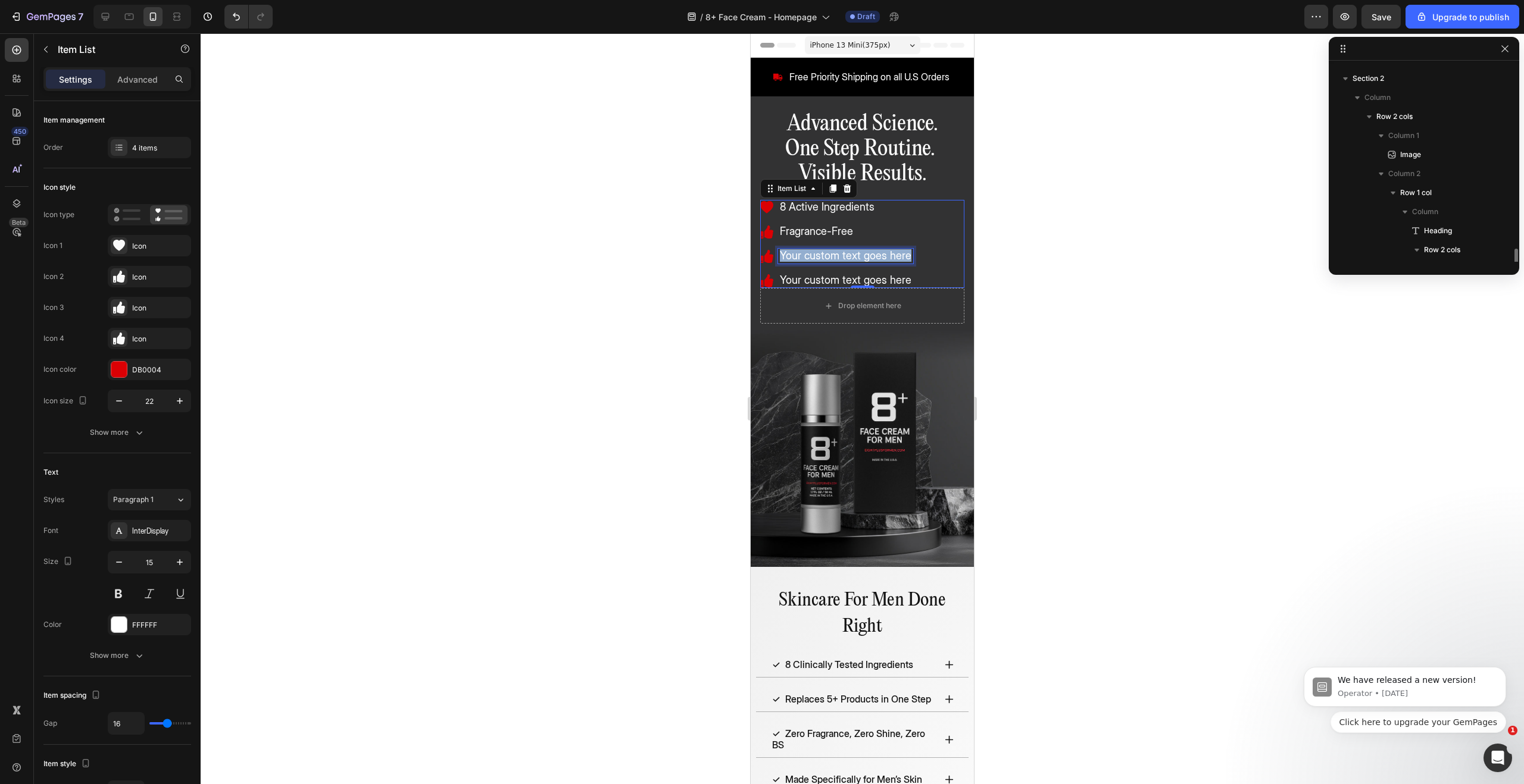
scroll to position [148, 0]
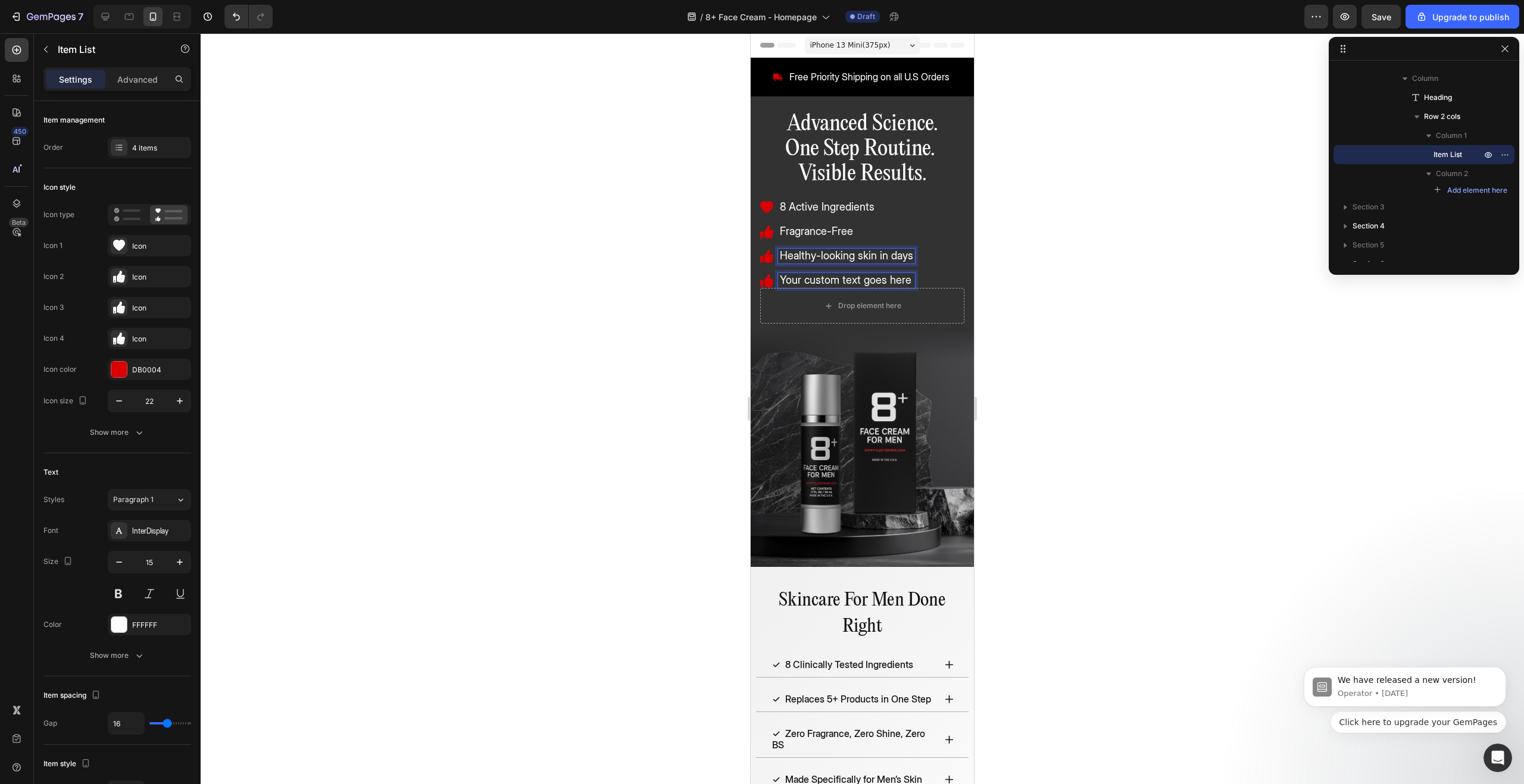
click at [827, 278] on span "Your custom text goes here" at bounding box center [846, 280] width 132 height 12
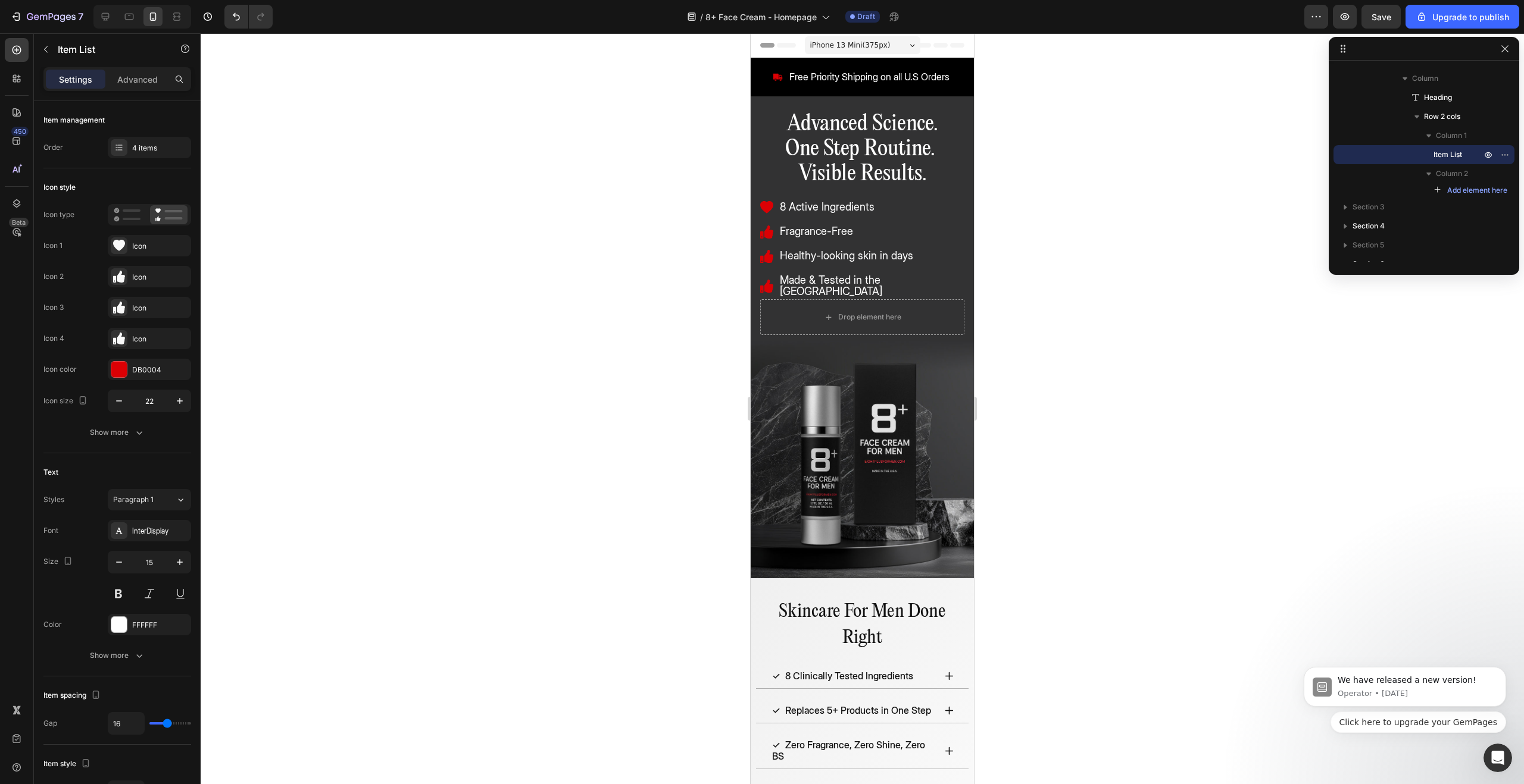
click at [1124, 314] on div at bounding box center [862, 409] width 1324 height 751
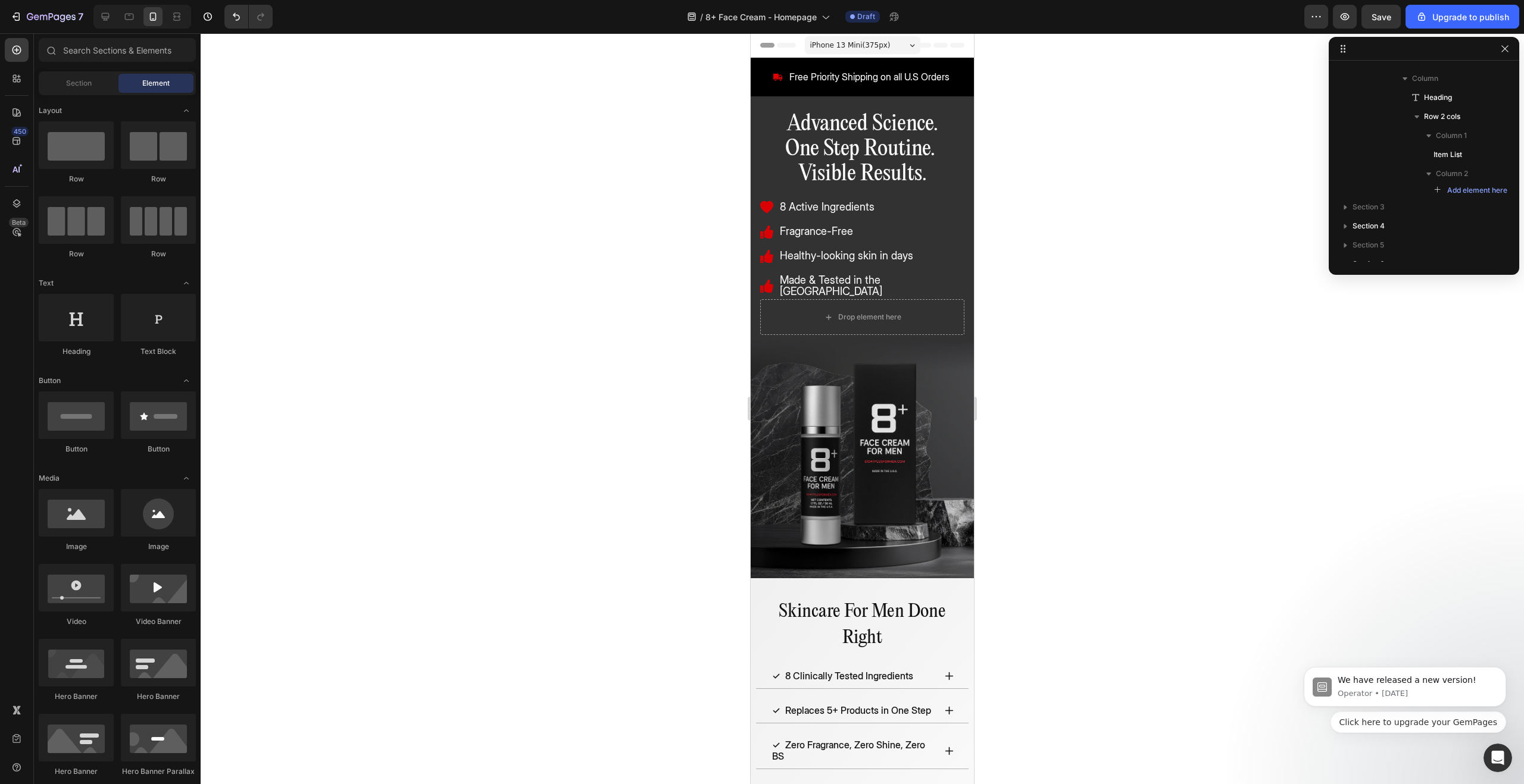
click at [1124, 314] on div at bounding box center [862, 409] width 1324 height 751
click at [934, 283] on div "8 Active Ingredients Fragrance-Free Healthy-looking skin in days Made & Tested …" at bounding box center [862, 249] width 204 height 99
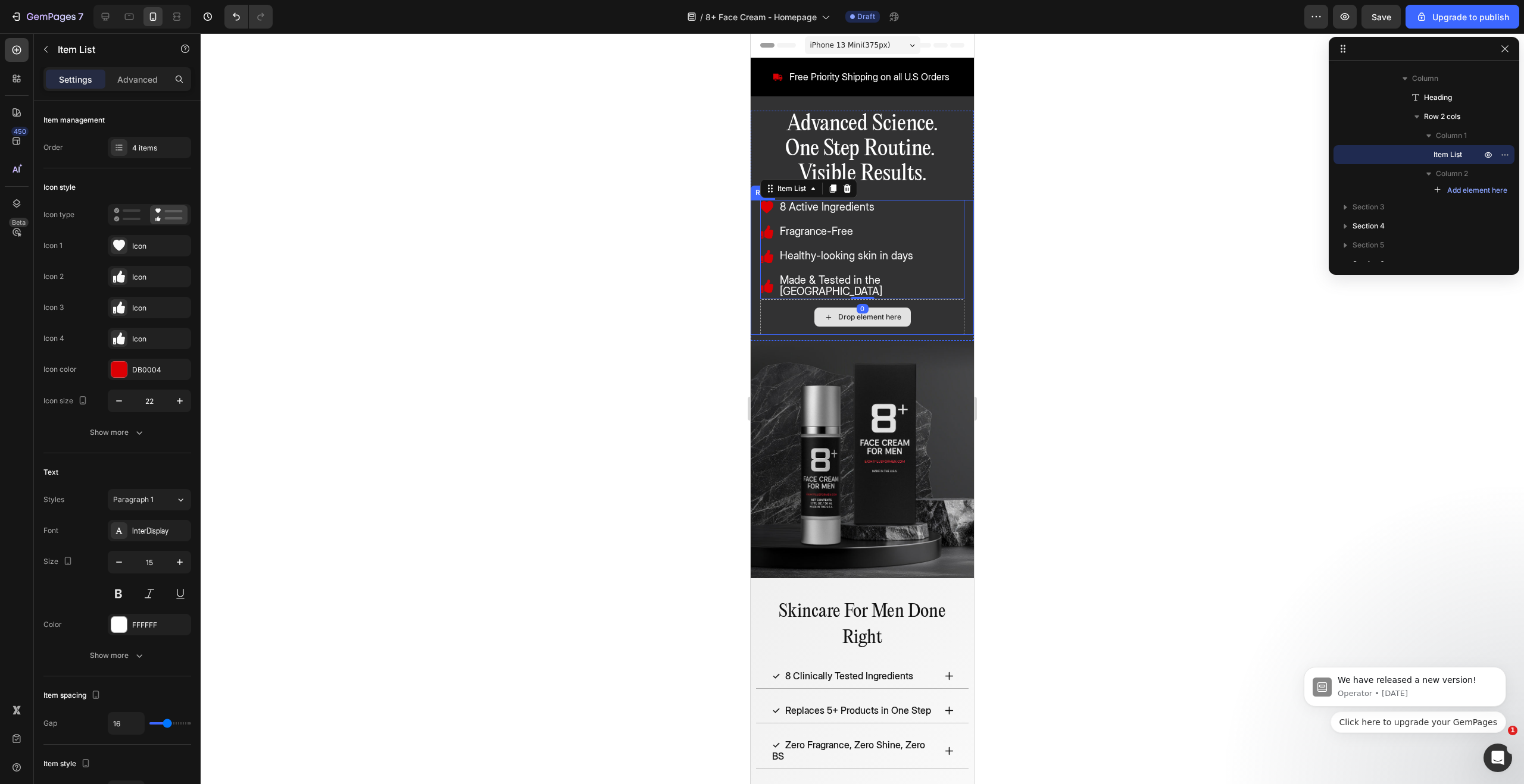
click at [944, 312] on div "Drop element here" at bounding box center [862, 317] width 204 height 36
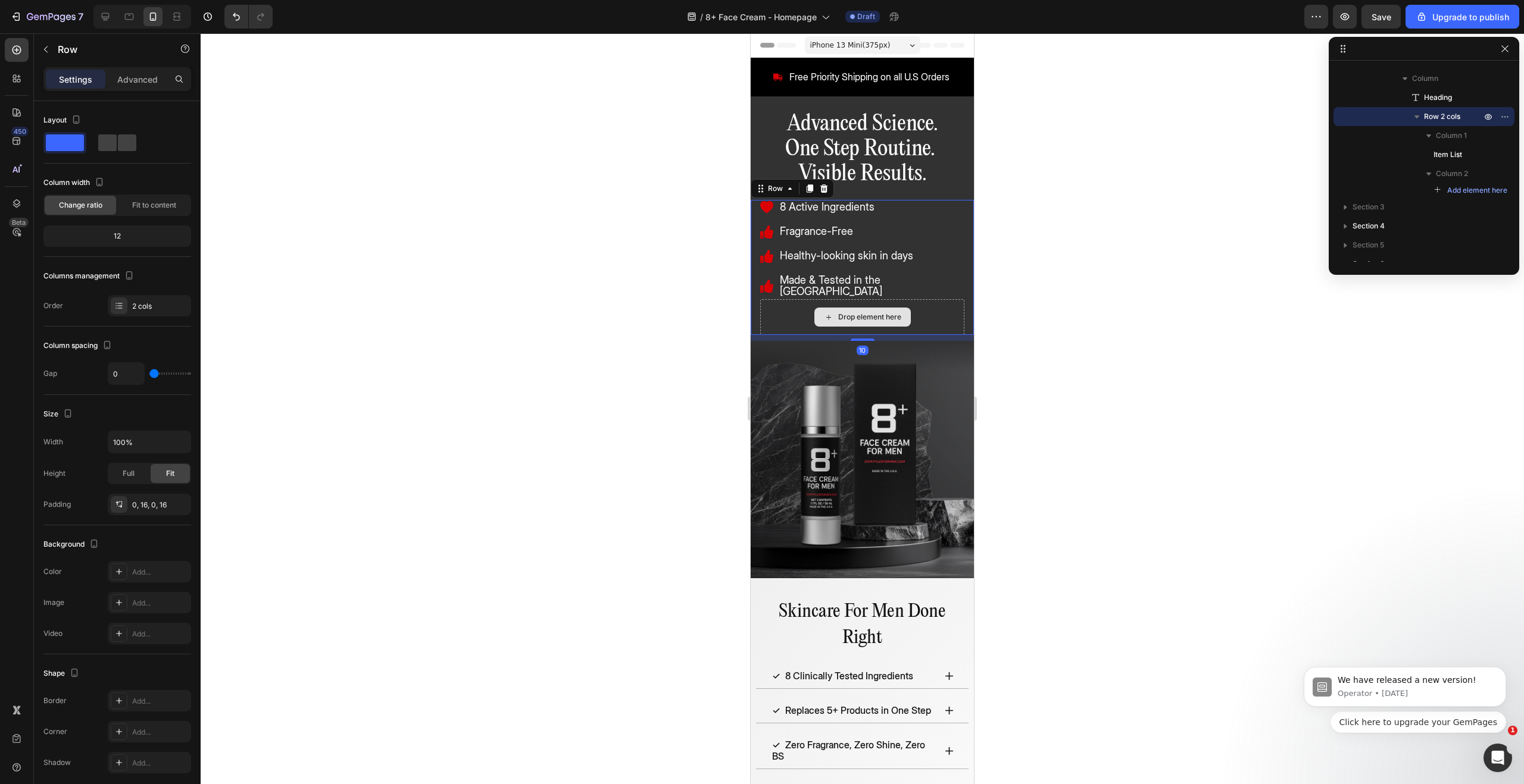
click at [937, 299] on div "Drop element here" at bounding box center [862, 317] width 204 height 36
click at [937, 284] on div "8 Active Ingredients Fragrance-Free Healthy-looking skin in days Made & Tested …" at bounding box center [862, 249] width 204 height 99
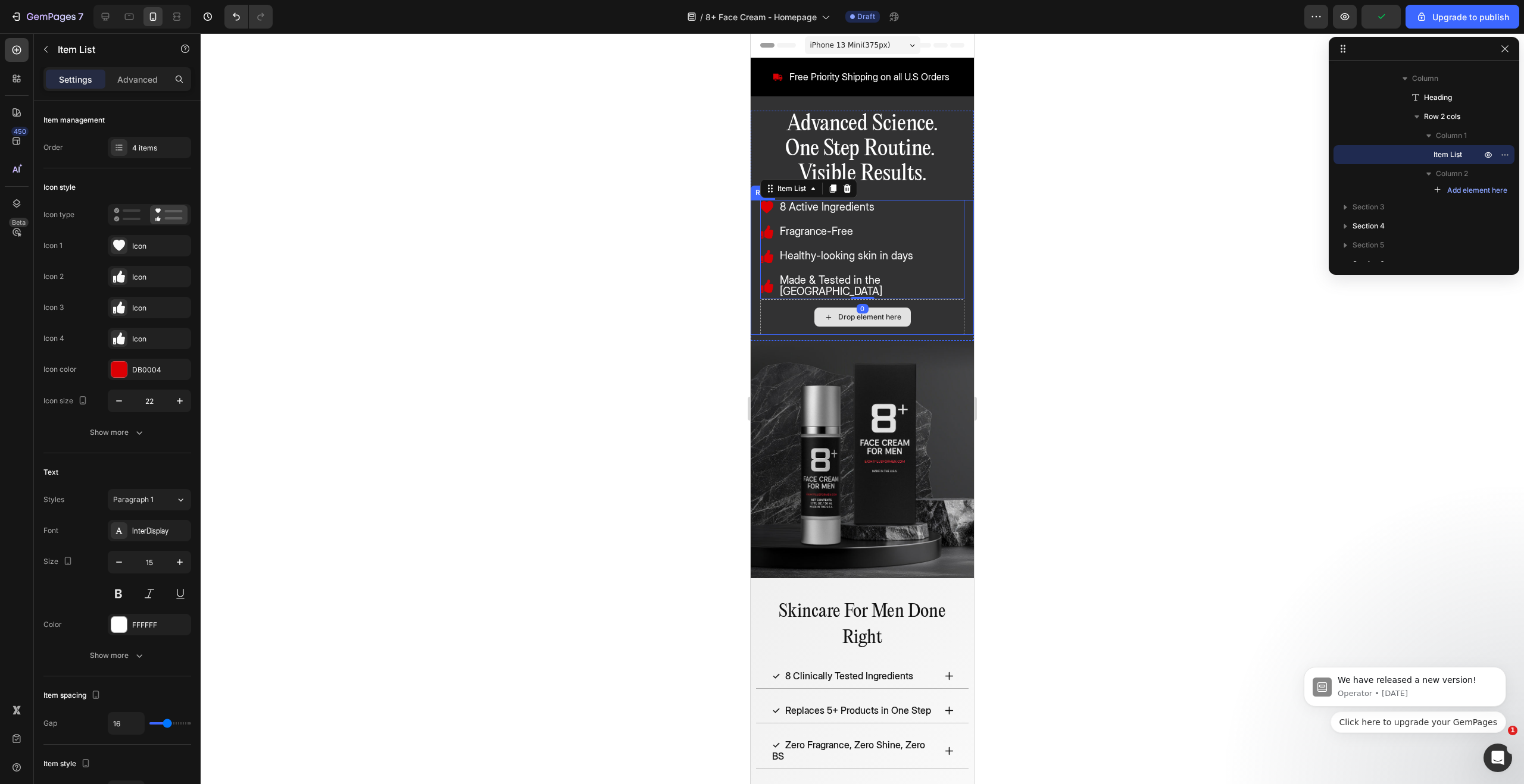
click at [948, 304] on div "Drop element here" at bounding box center [862, 317] width 204 height 36
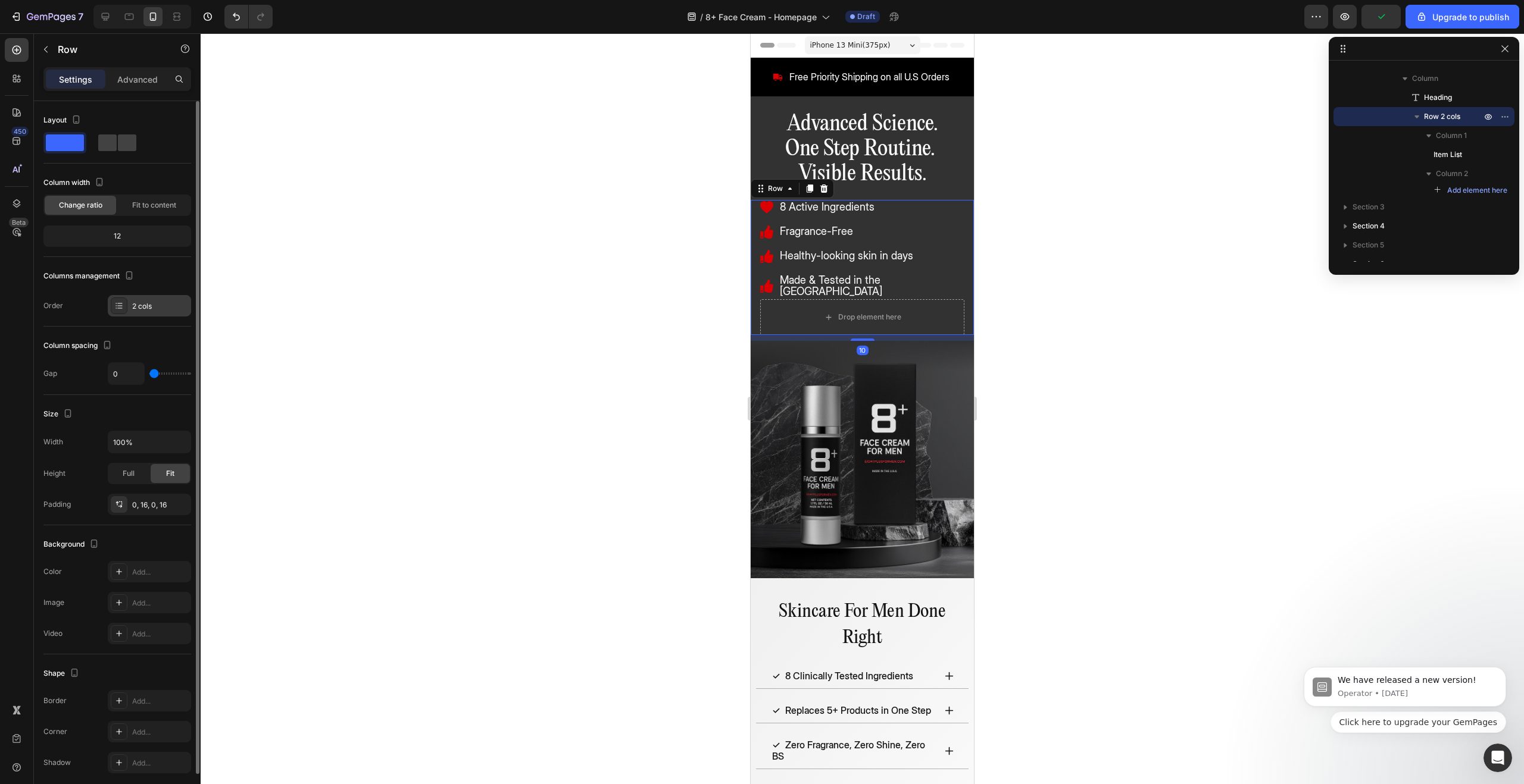
click at [126, 311] on div at bounding box center [119, 306] width 17 height 17
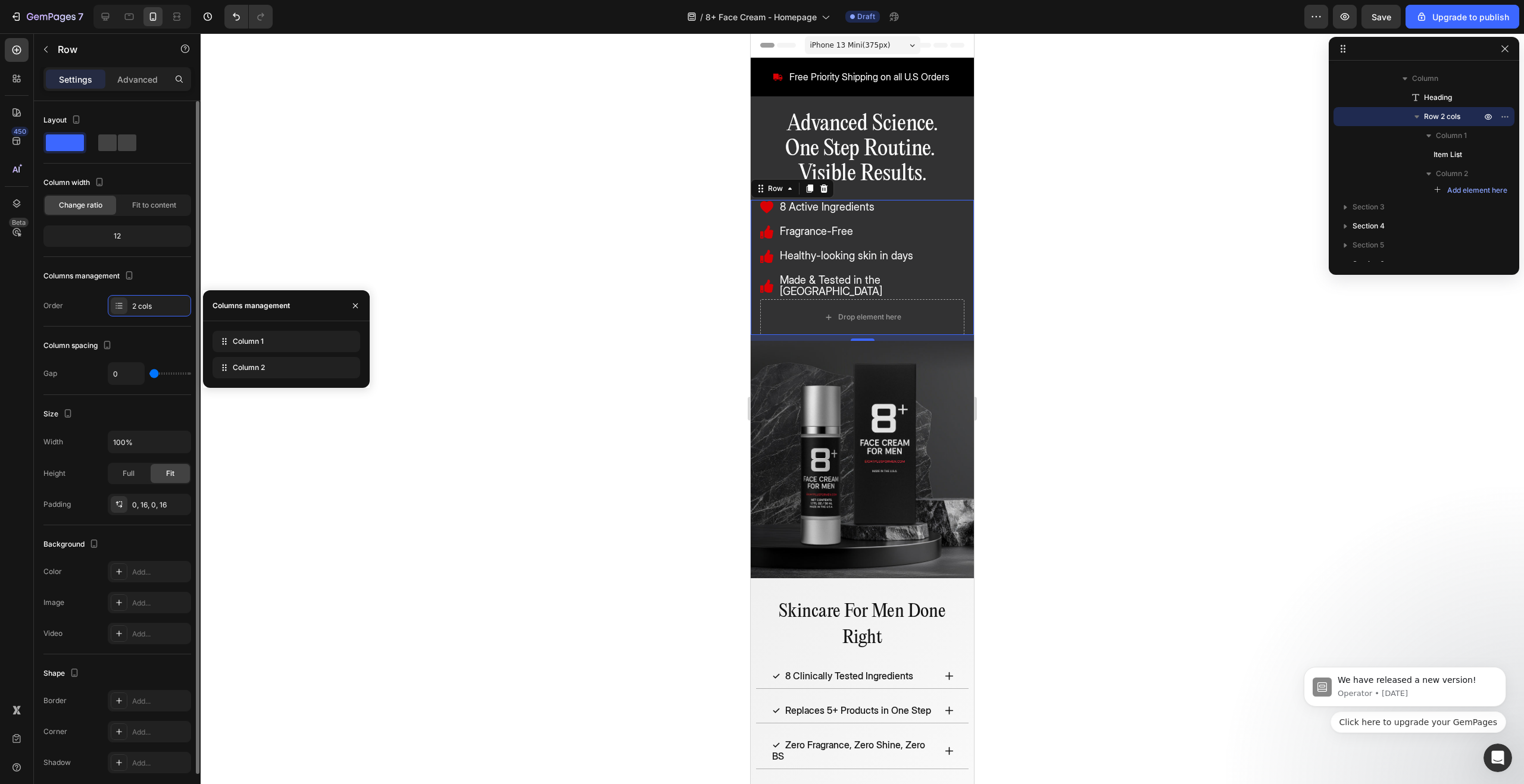
click at [164, 171] on div "Layout Column width Change ratio Fit to content 12 Columns management Order 2 c…" at bounding box center [117, 213] width 148 height 206
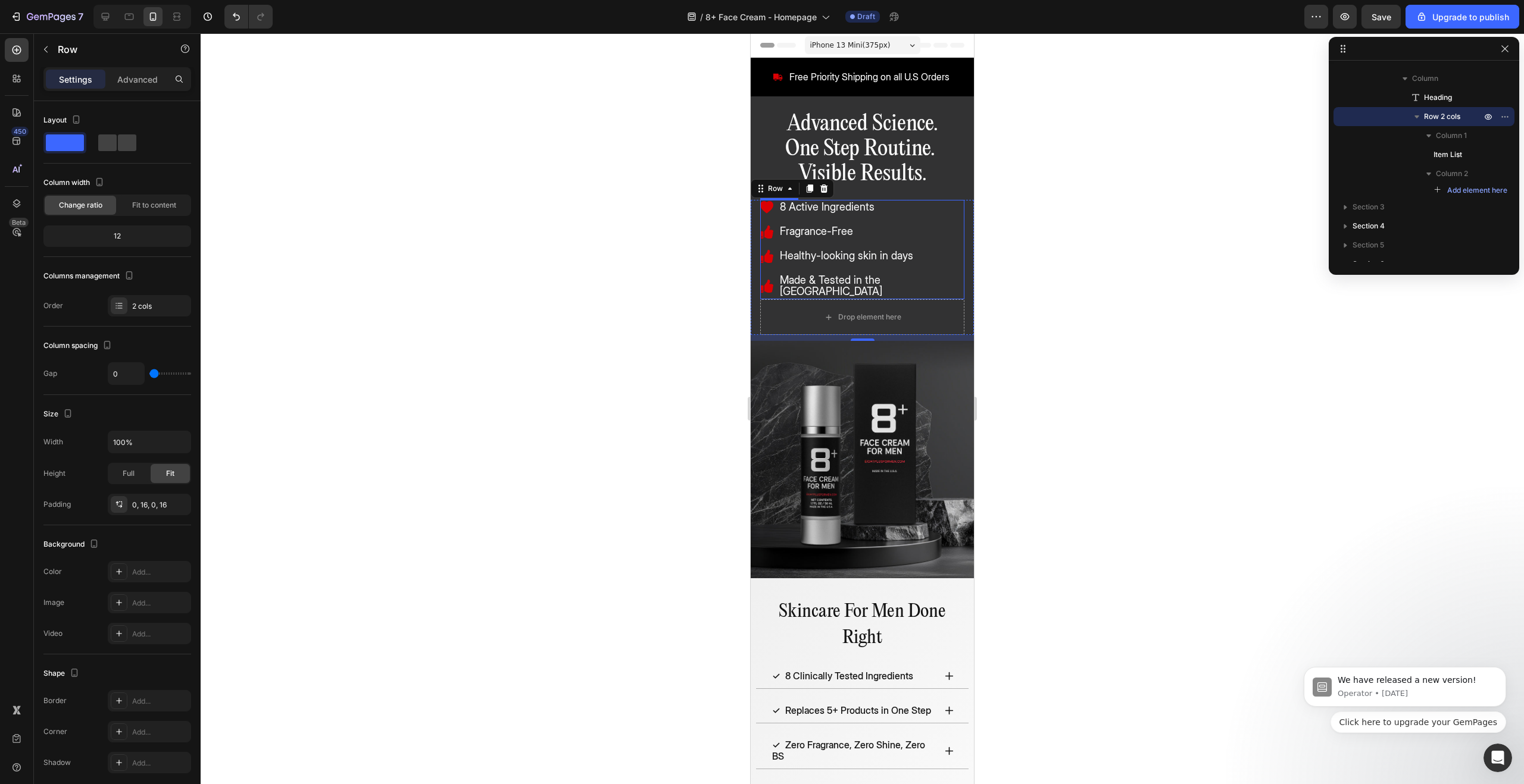
click at [962, 284] on div "8 Active Ingredients Fragrance-Free Healthy-looking skin in days Made & Tested …" at bounding box center [862, 249] width 204 height 99
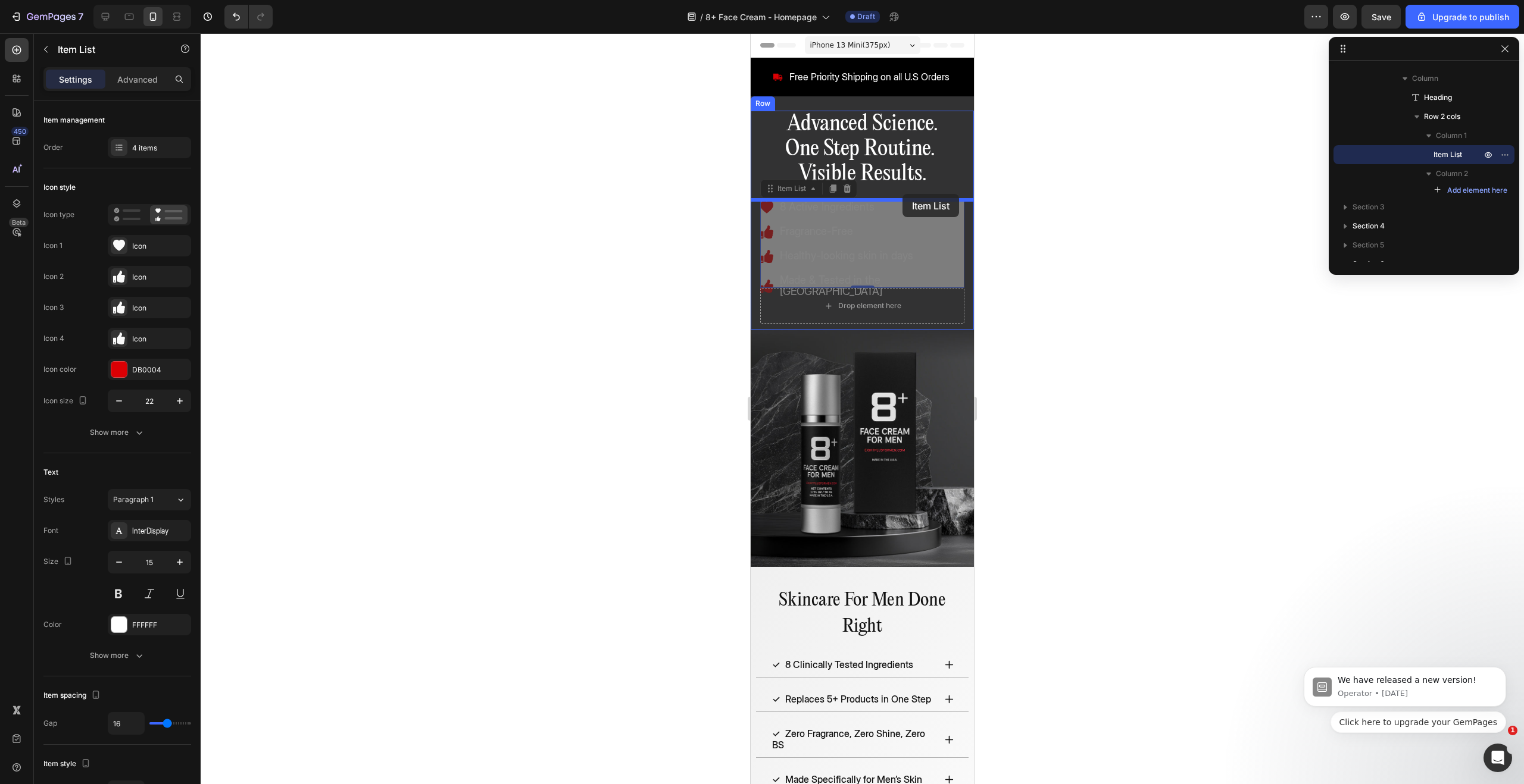
drag, startPoint x: 768, startPoint y: 188, endPoint x: 902, endPoint y: 194, distance: 134.1
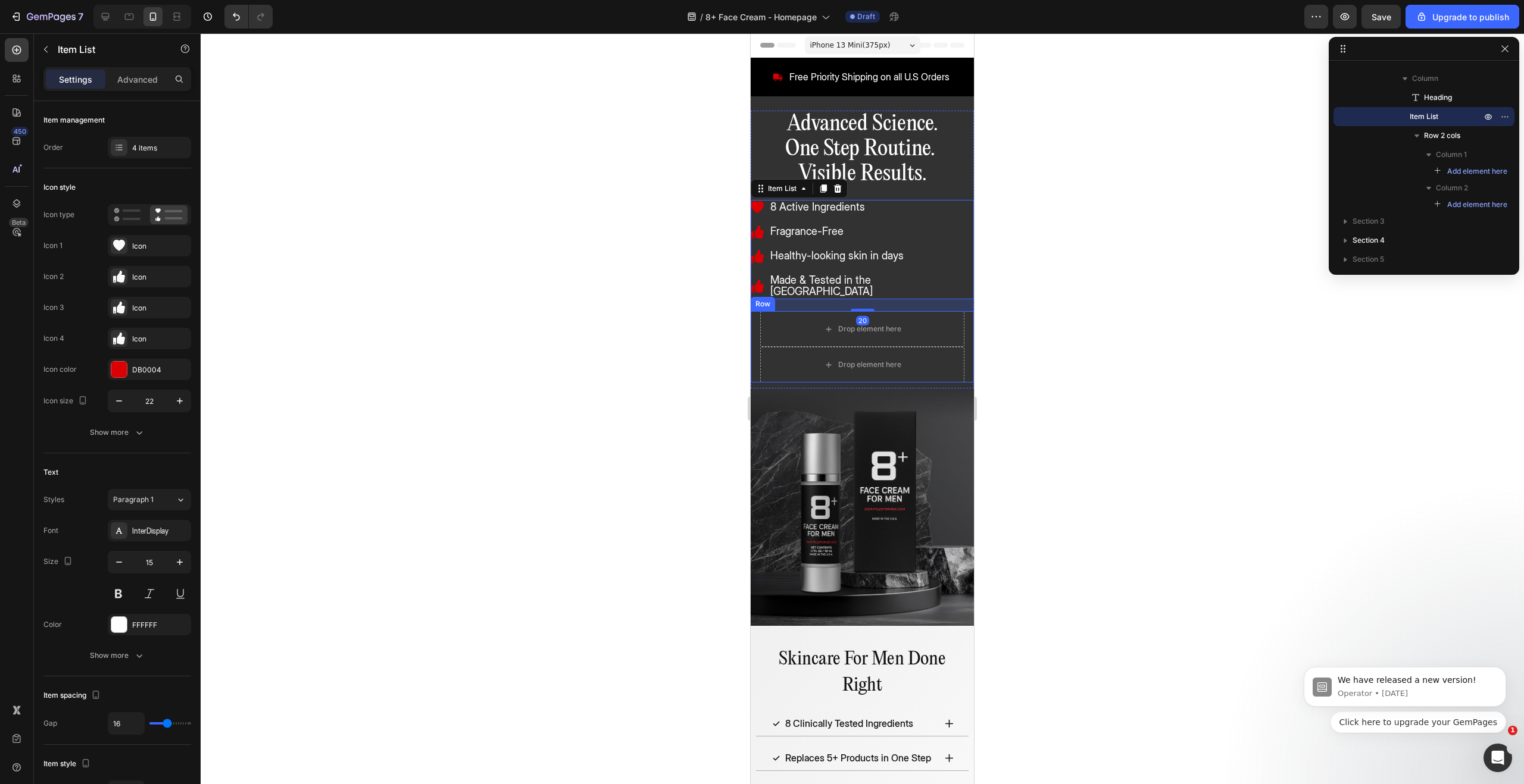
click at [969, 326] on div "Drop element here Drop element here Row" at bounding box center [862, 347] width 223 height 71
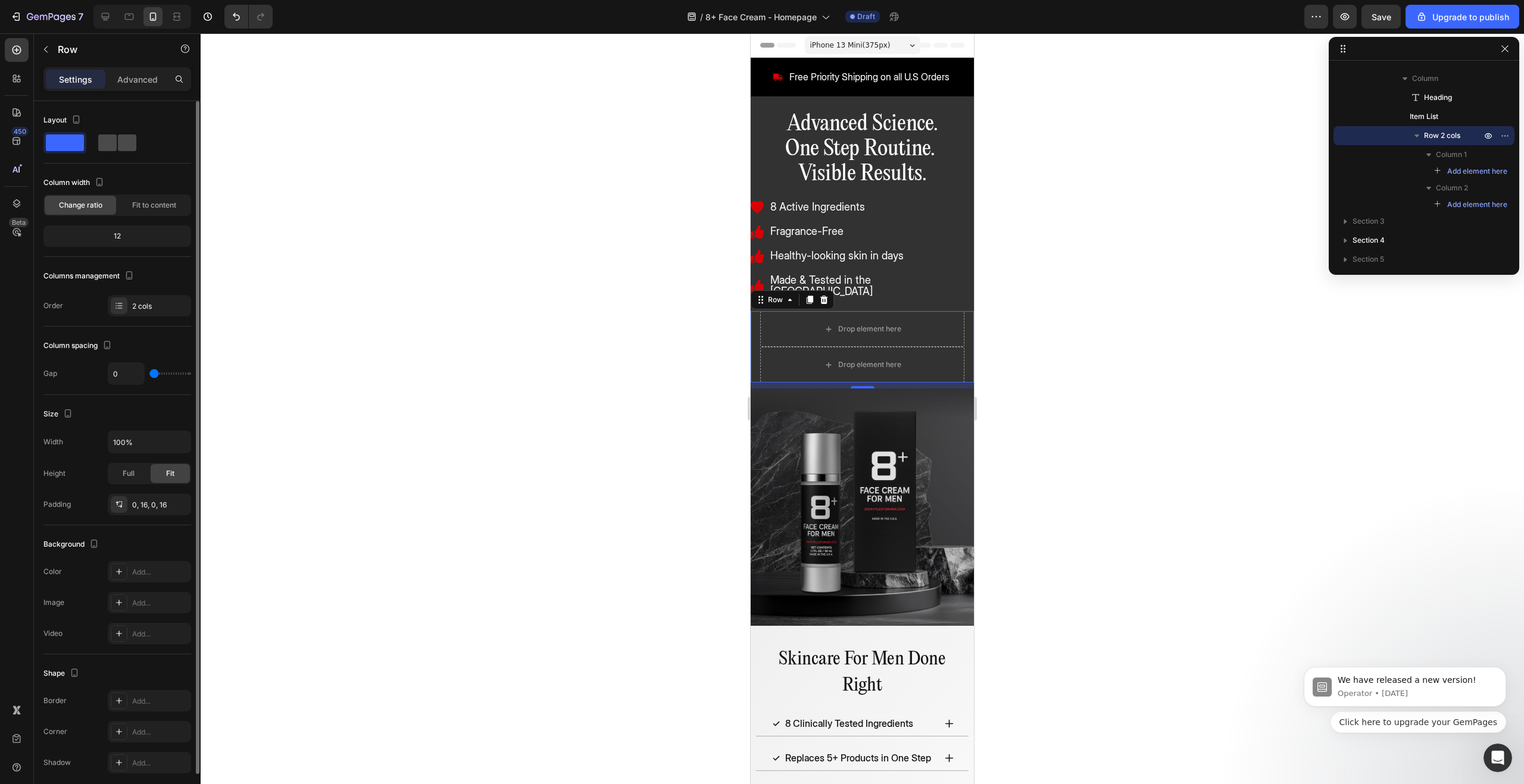
click at [135, 135] on span at bounding box center [127, 143] width 19 height 17
type input "8"
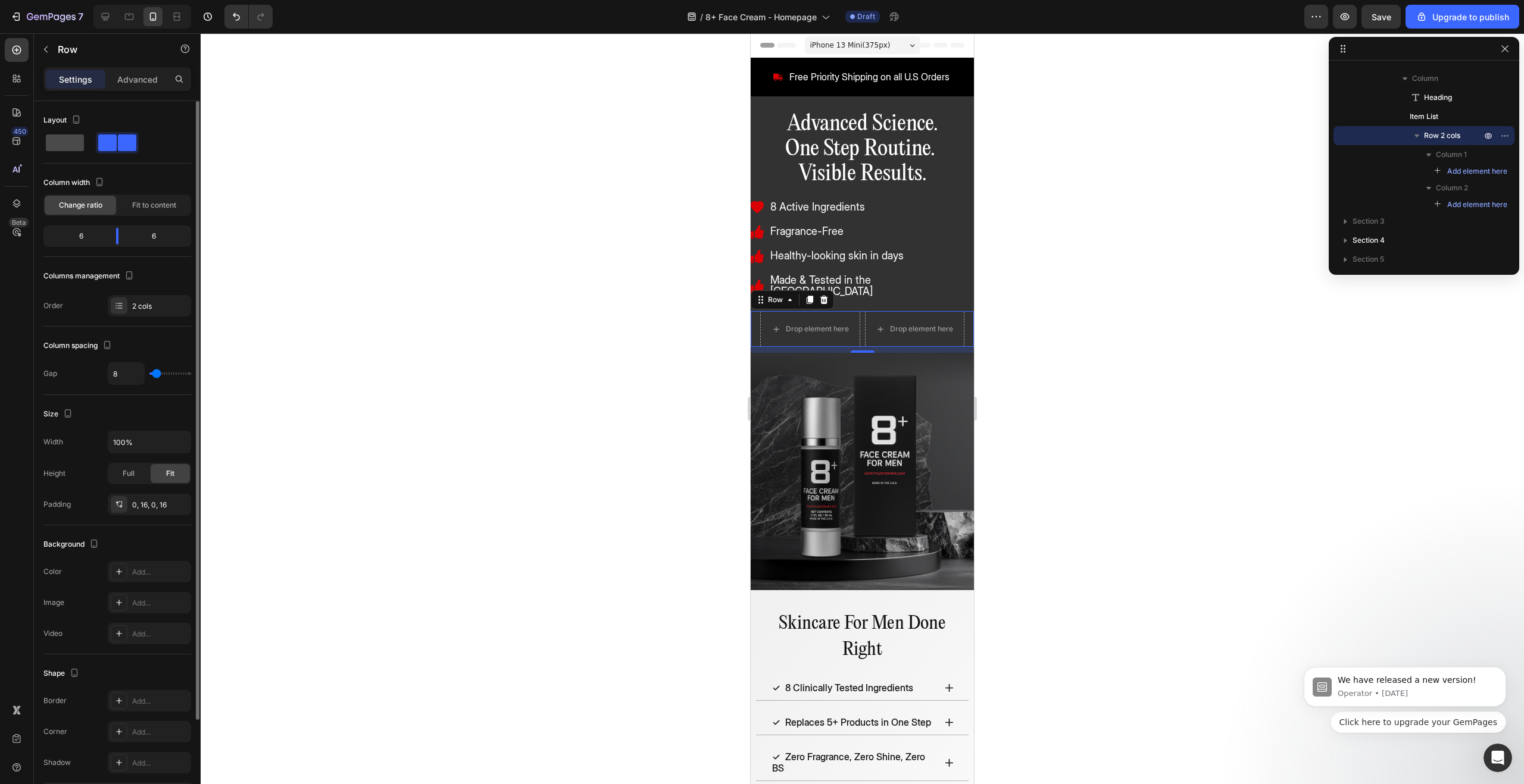
click at [77, 144] on span at bounding box center [64, 143] width 38 height 17
type input "0"
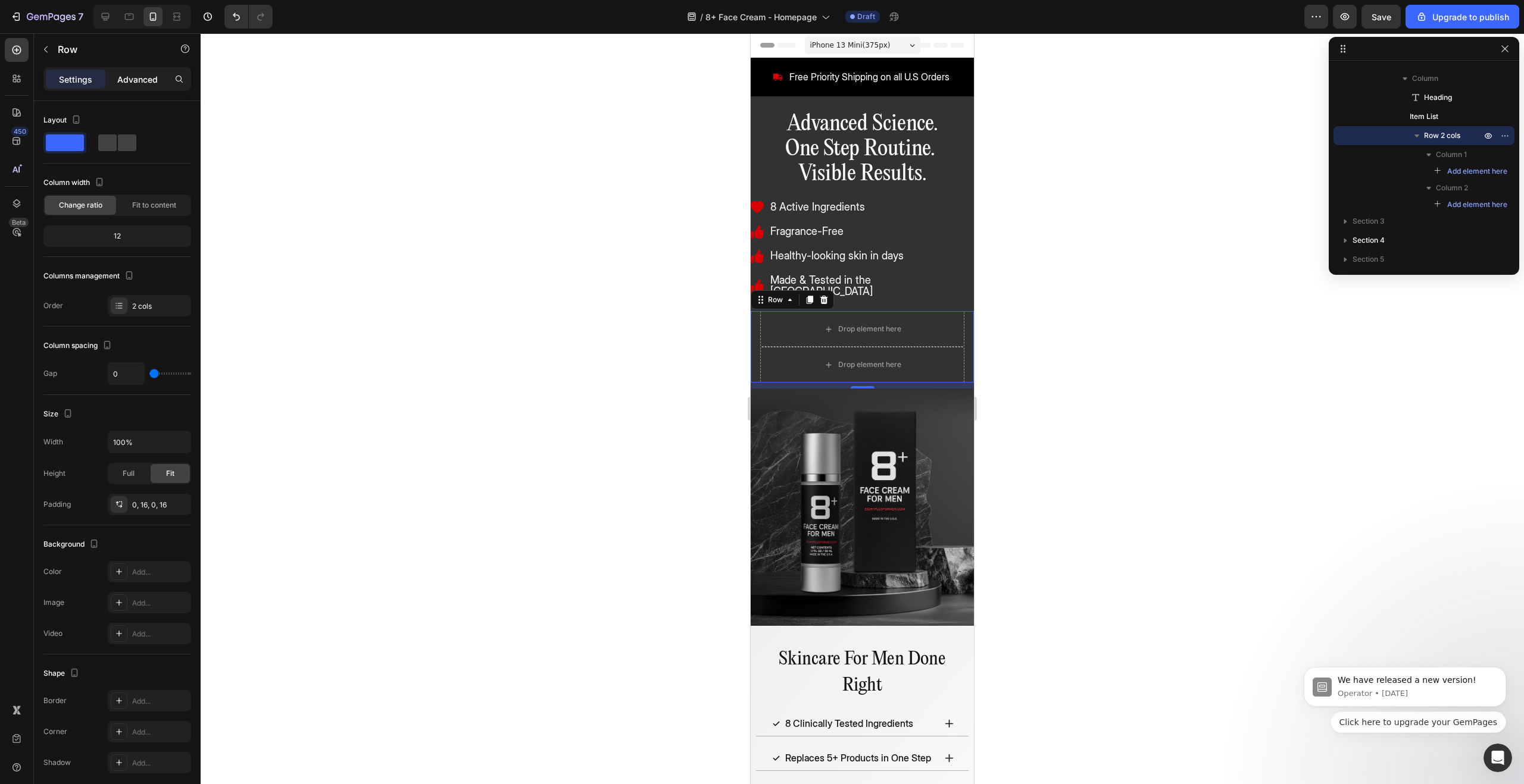
click at [139, 80] on p "Advanced" at bounding box center [137, 79] width 41 height 12
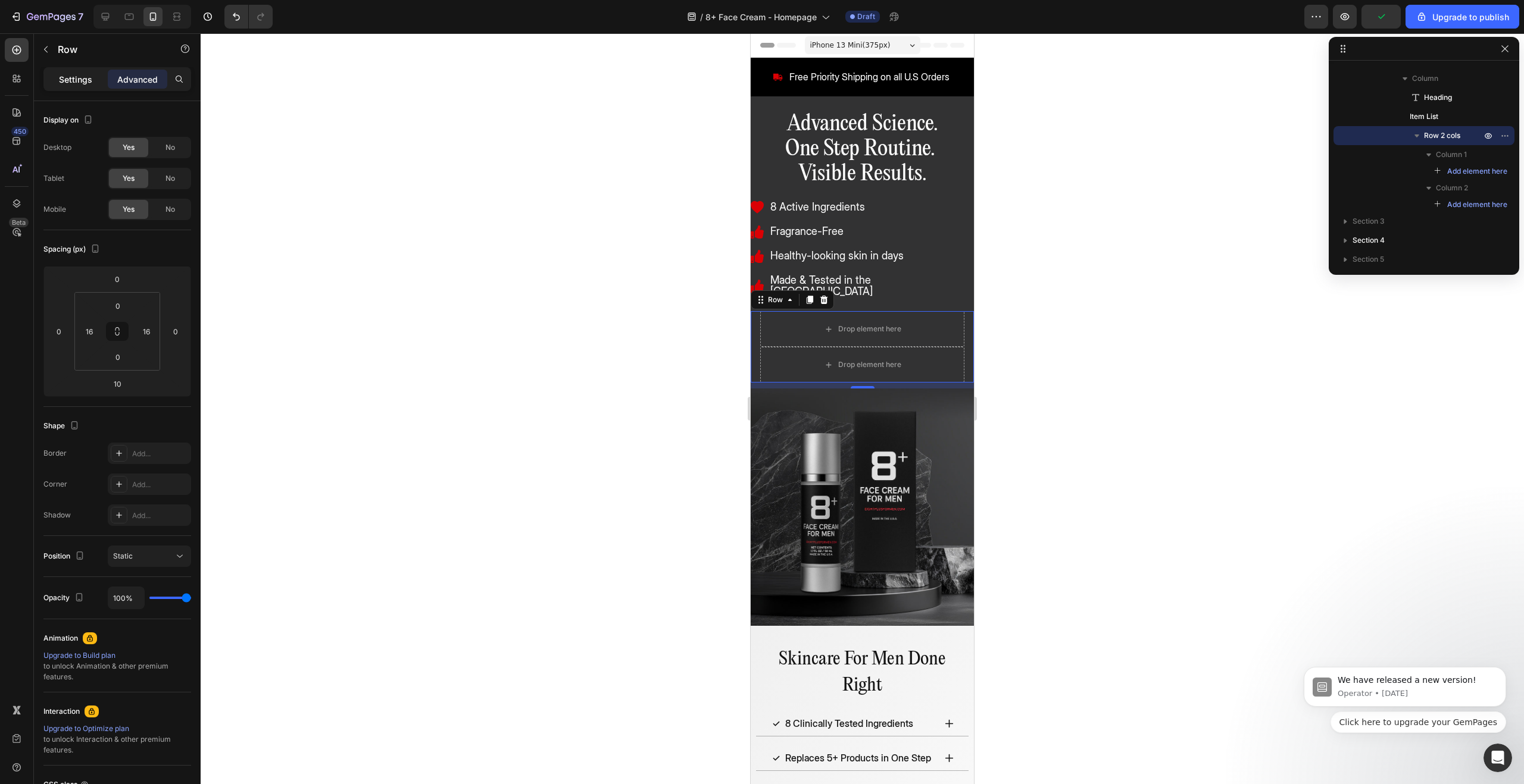
click at [76, 82] on p "Settings" at bounding box center [75, 79] width 33 height 12
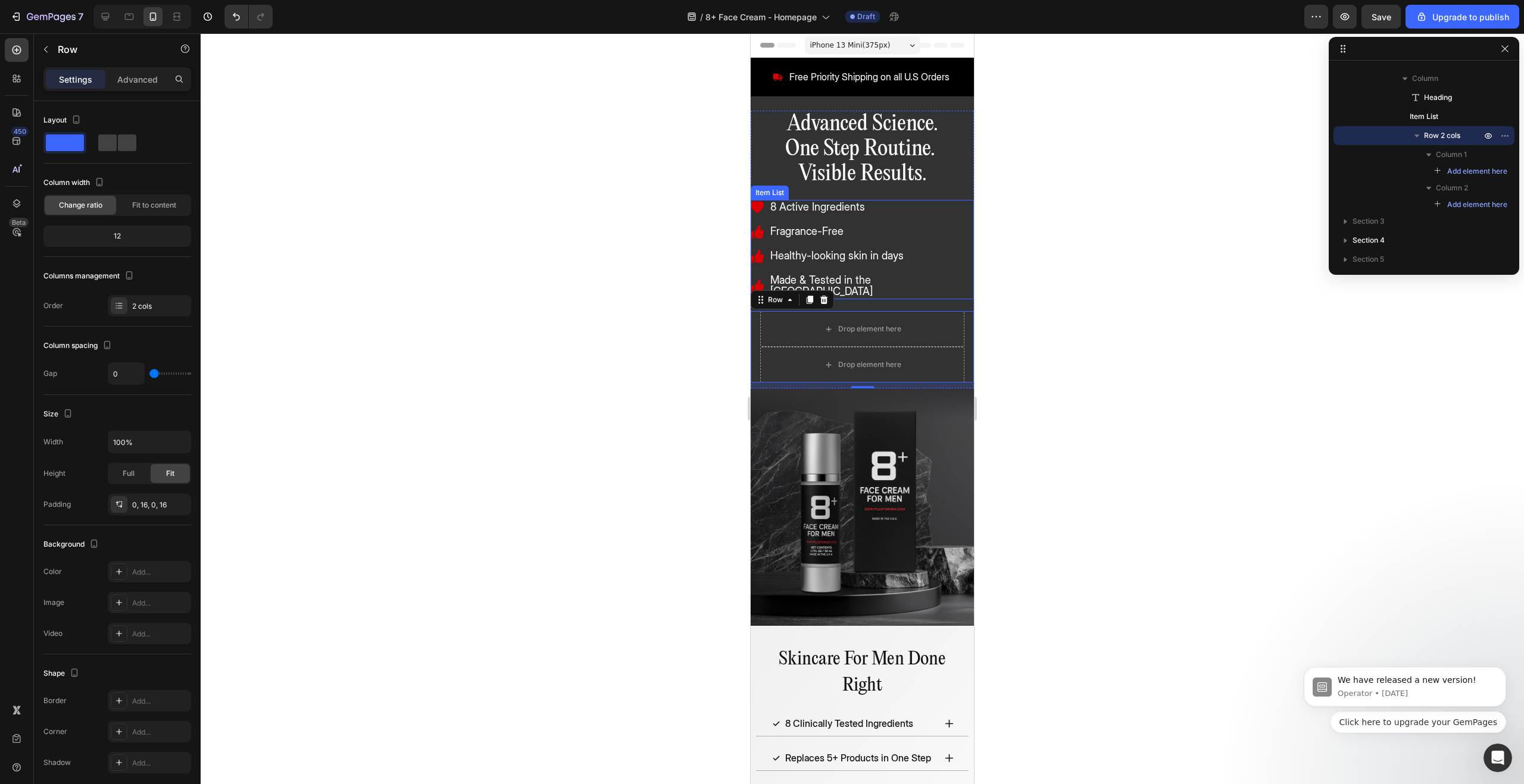
click at [769, 194] on div "Item List" at bounding box center [769, 192] width 33 height 11
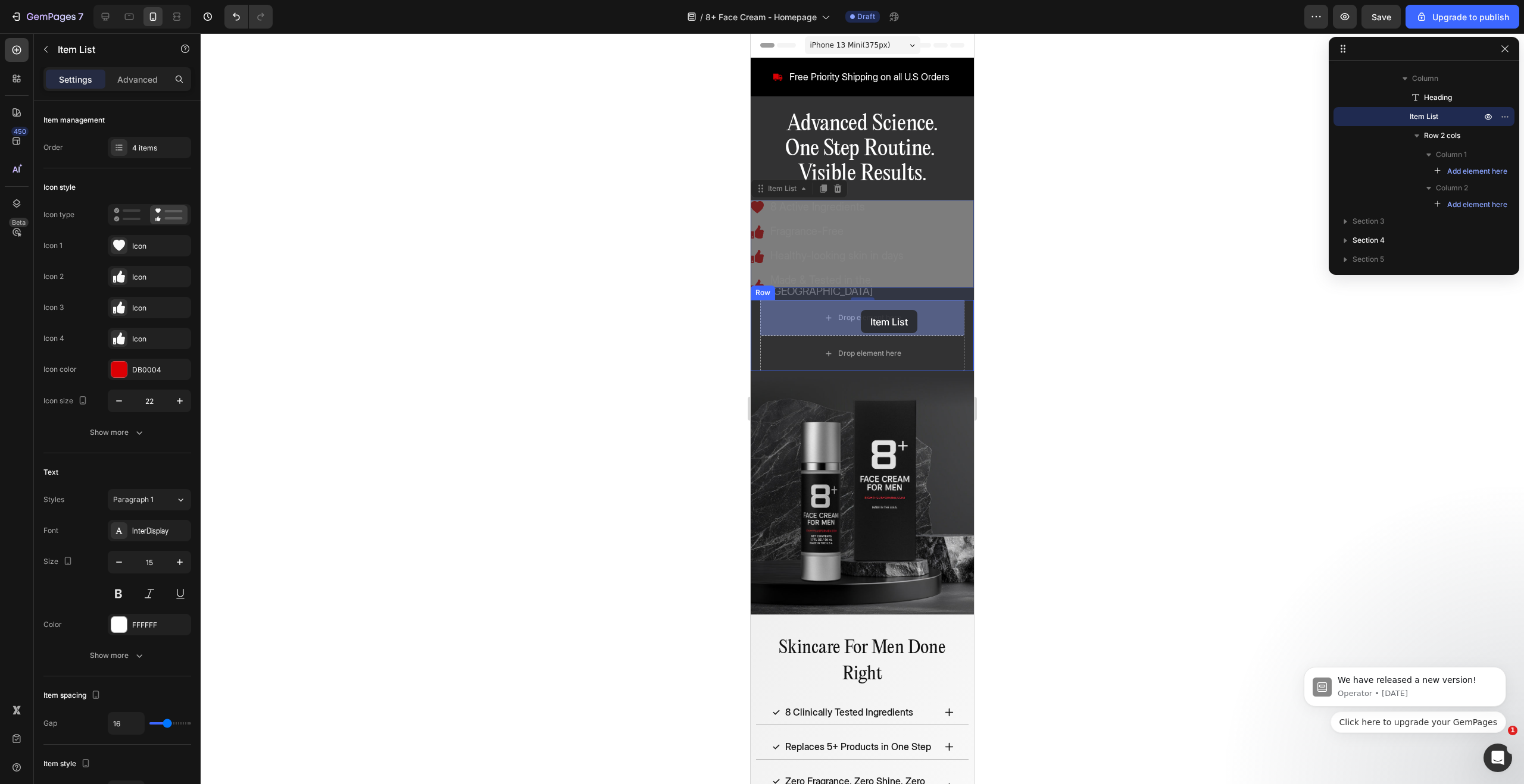
drag, startPoint x: 764, startPoint y: 188, endPoint x: 861, endPoint y: 310, distance: 155.9
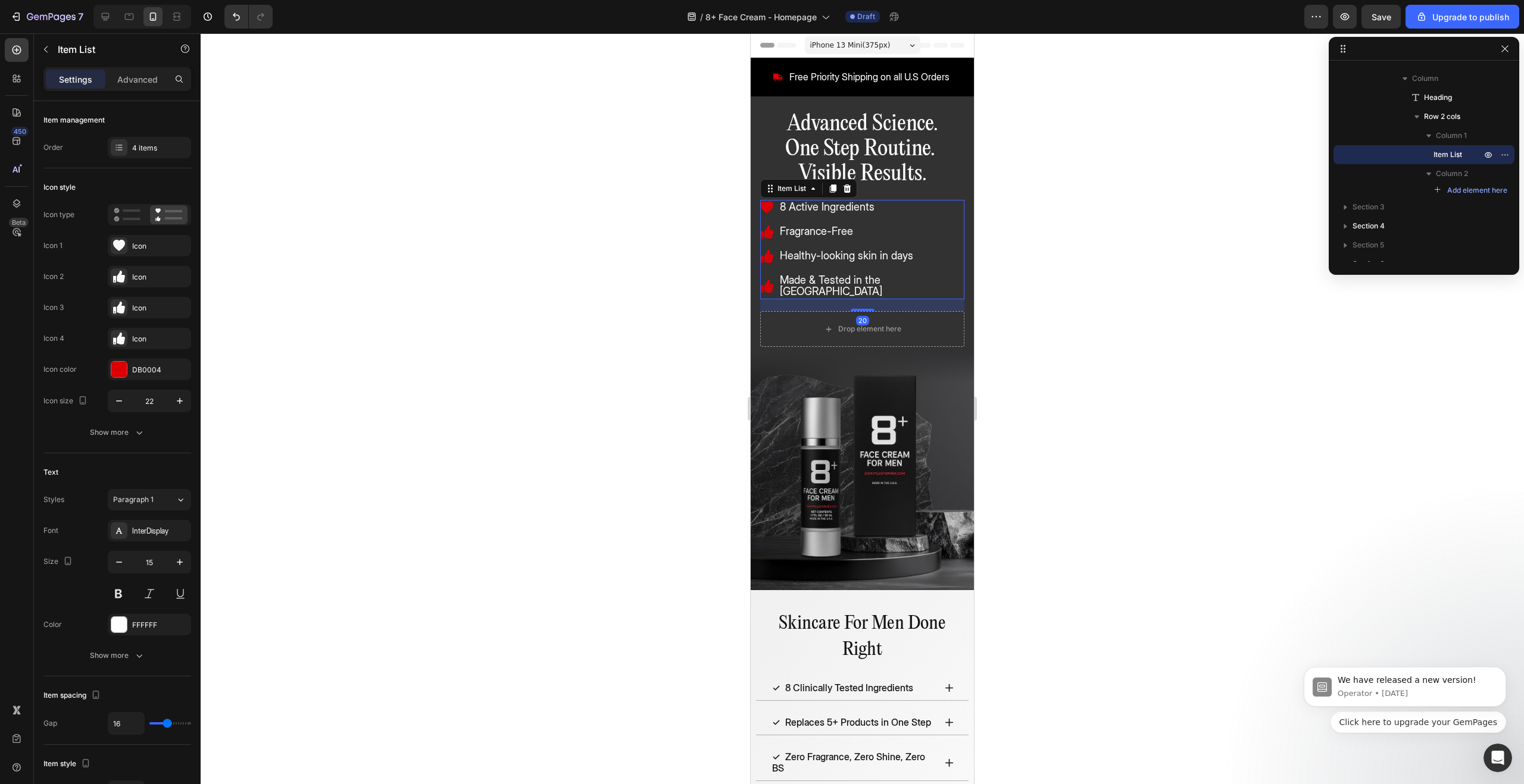
click at [1099, 352] on div at bounding box center [862, 409] width 1324 height 751
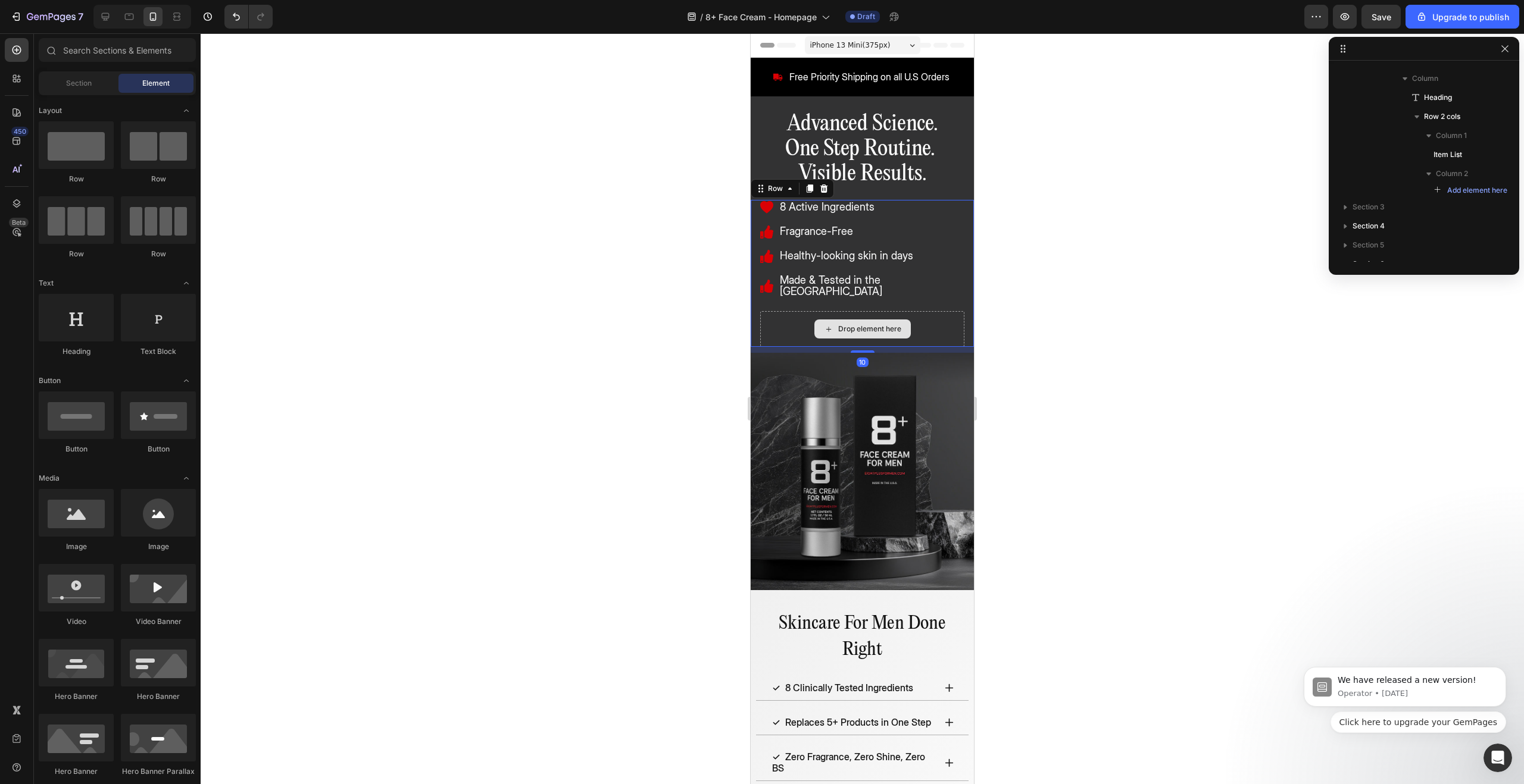
click at [949, 318] on div "Drop element here" at bounding box center [862, 329] width 204 height 36
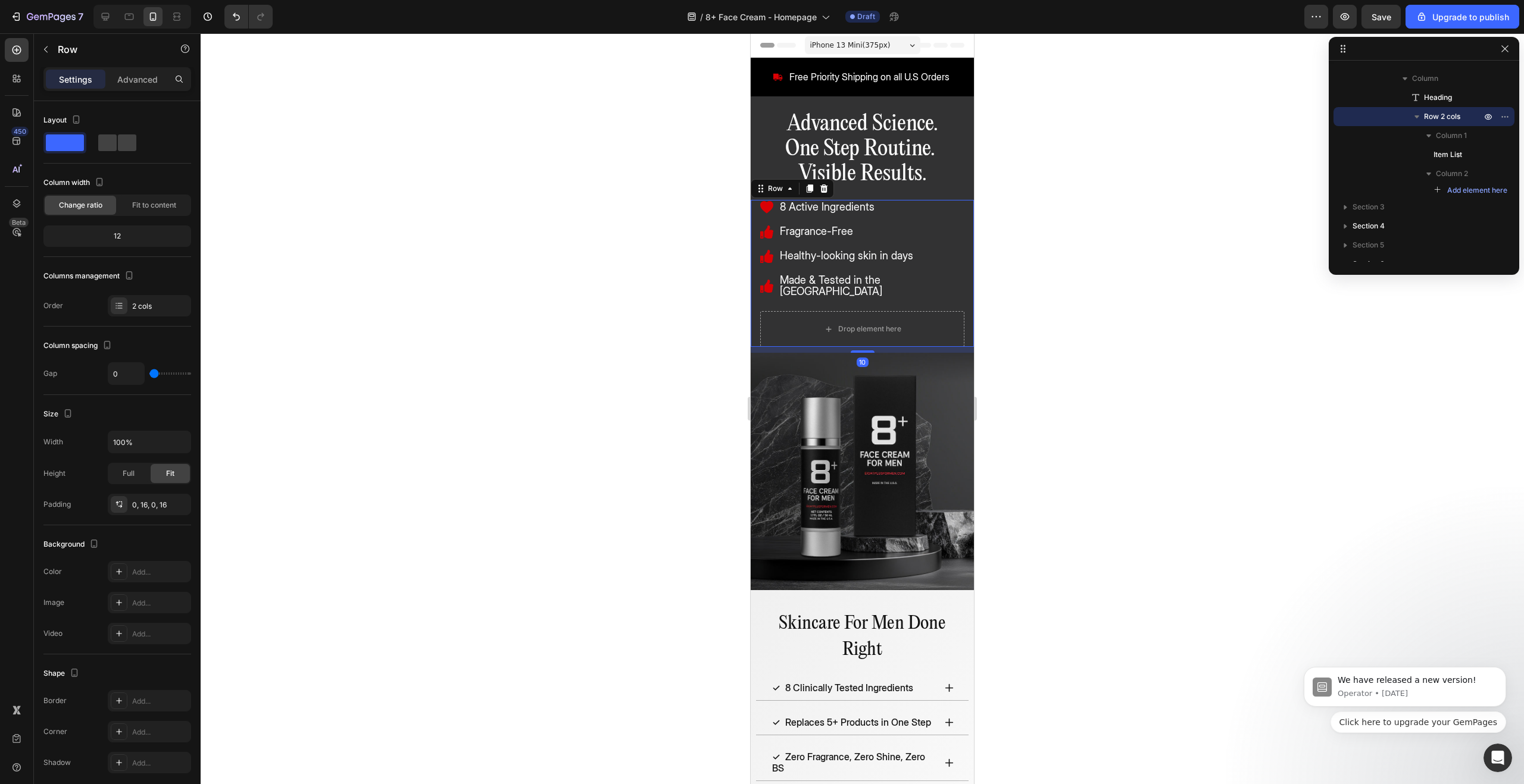
click at [1047, 283] on div at bounding box center [862, 409] width 1324 height 751
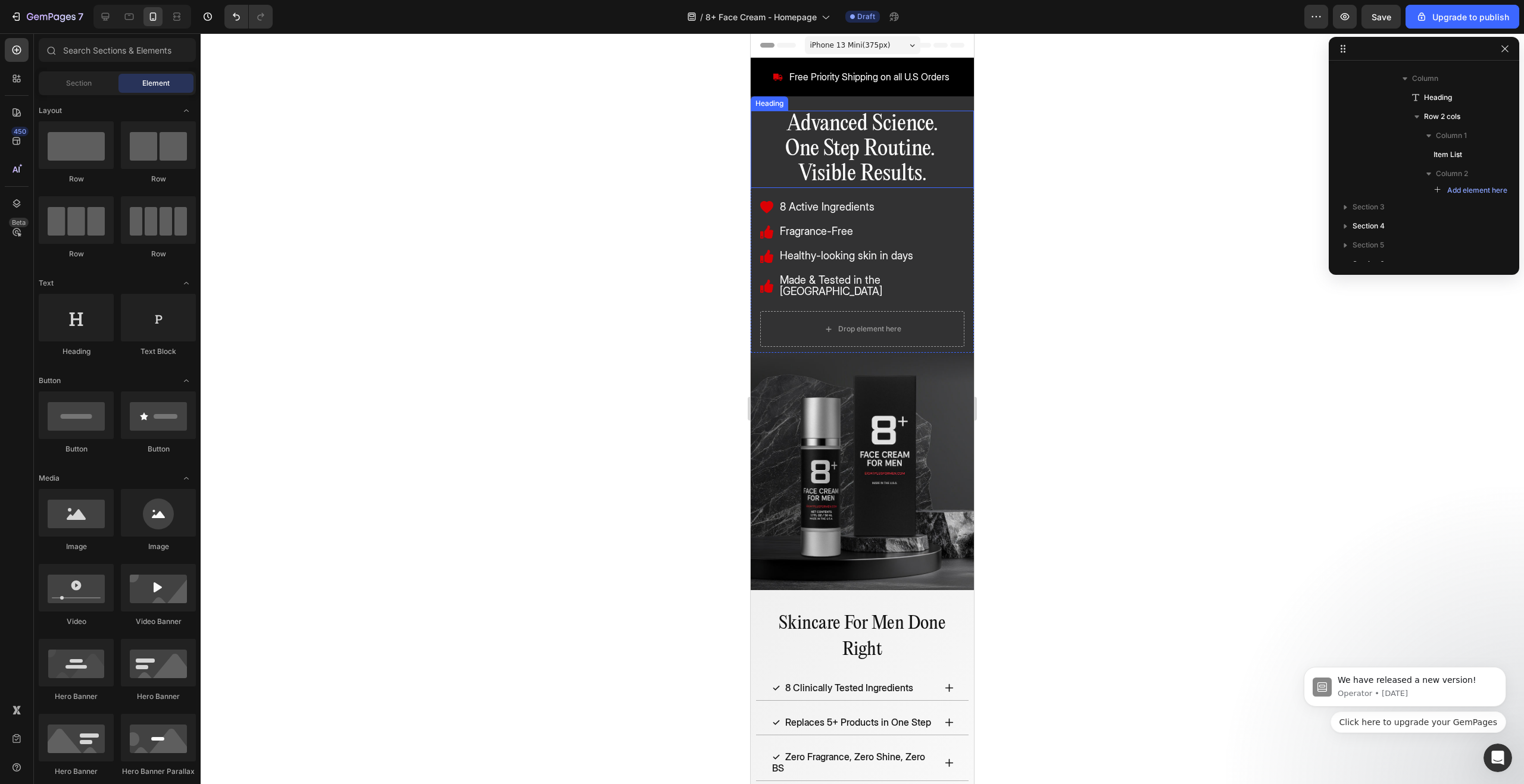
click at [846, 128] on p "Advanced Science. One Step Routine. Visible Results." at bounding box center [862, 149] width 202 height 75
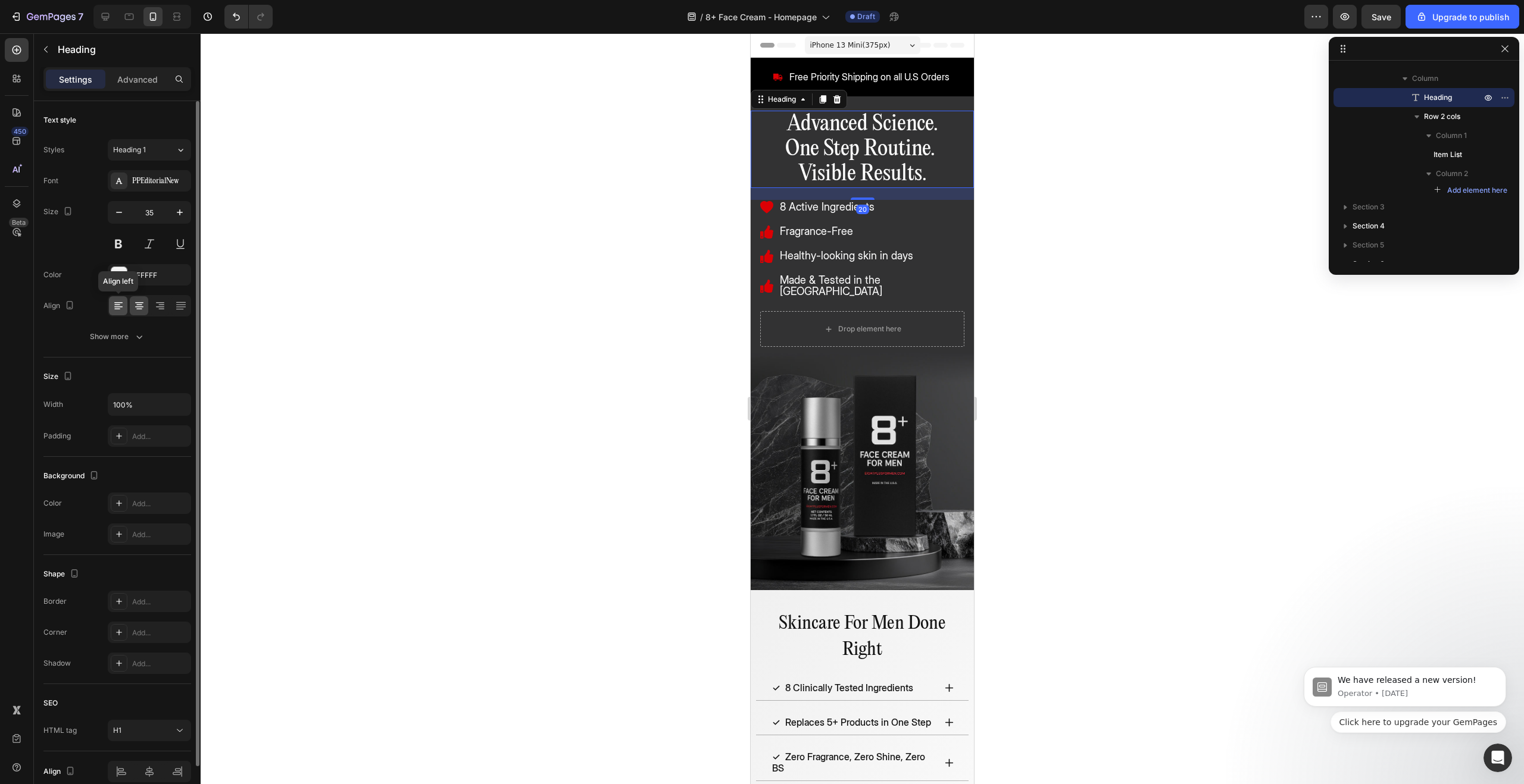
click at [124, 300] on icon at bounding box center [118, 306] width 12 height 12
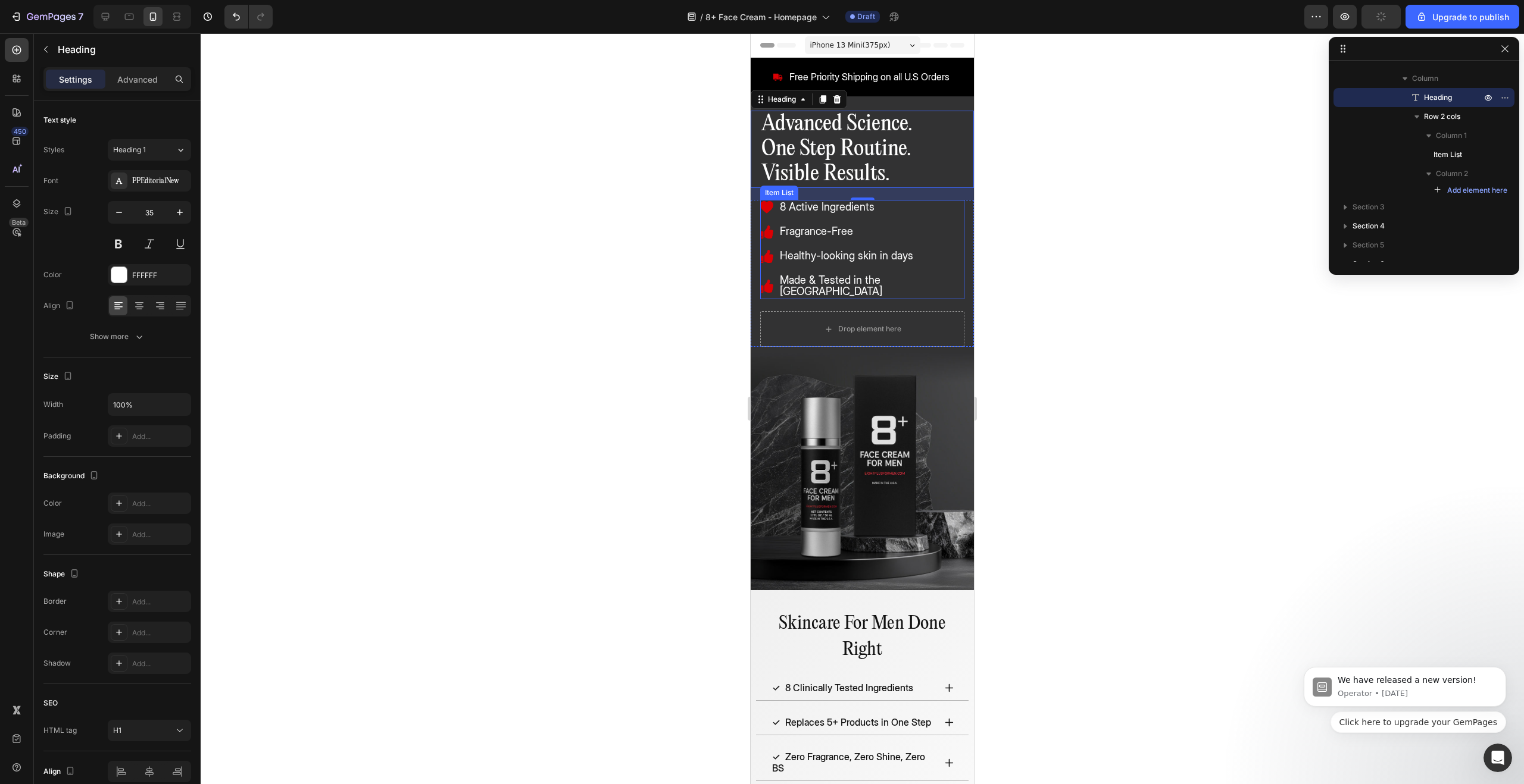
click at [988, 236] on div at bounding box center [862, 409] width 1324 height 751
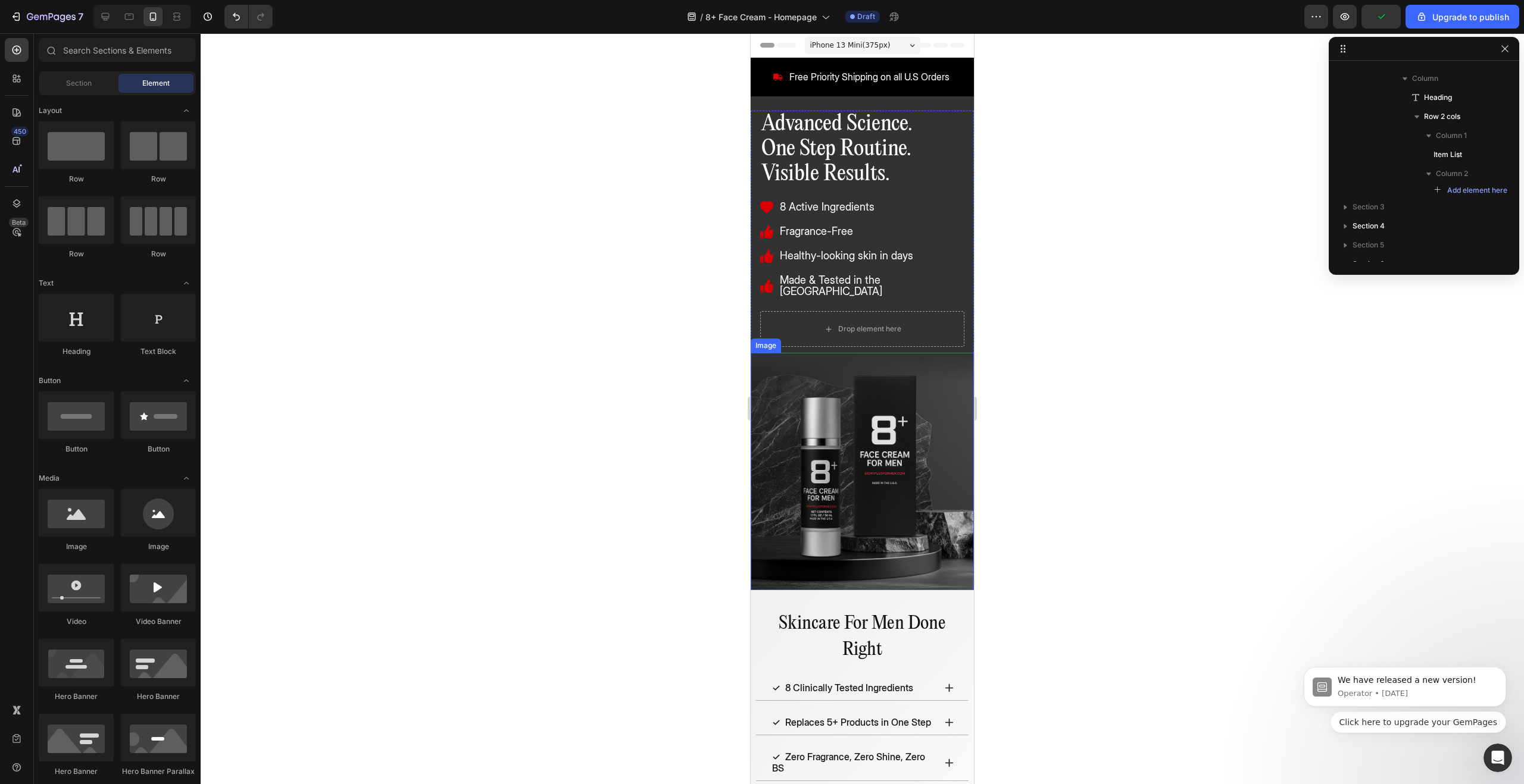
click at [898, 422] on img at bounding box center [862, 472] width 223 height 238
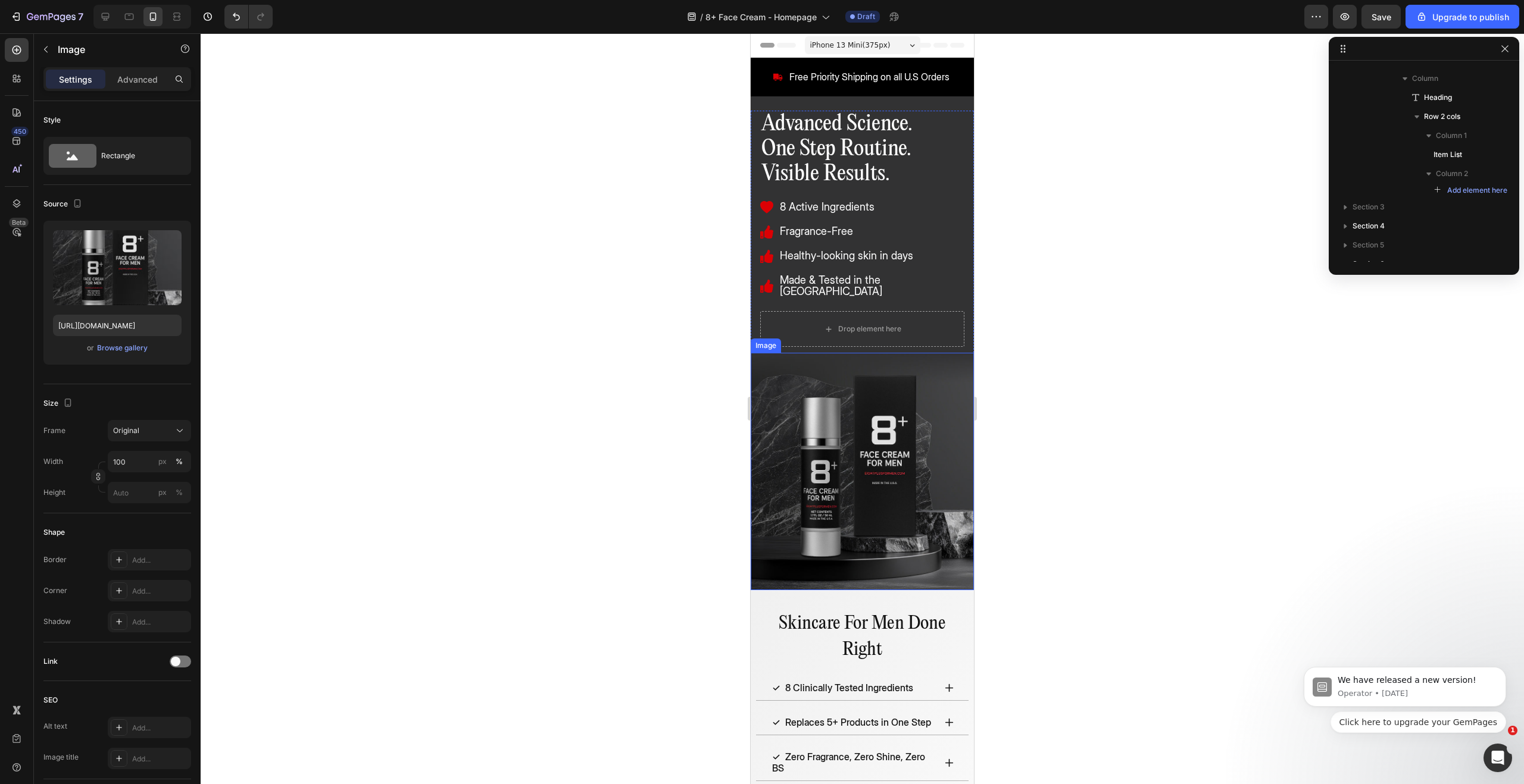
scroll to position [16, 0]
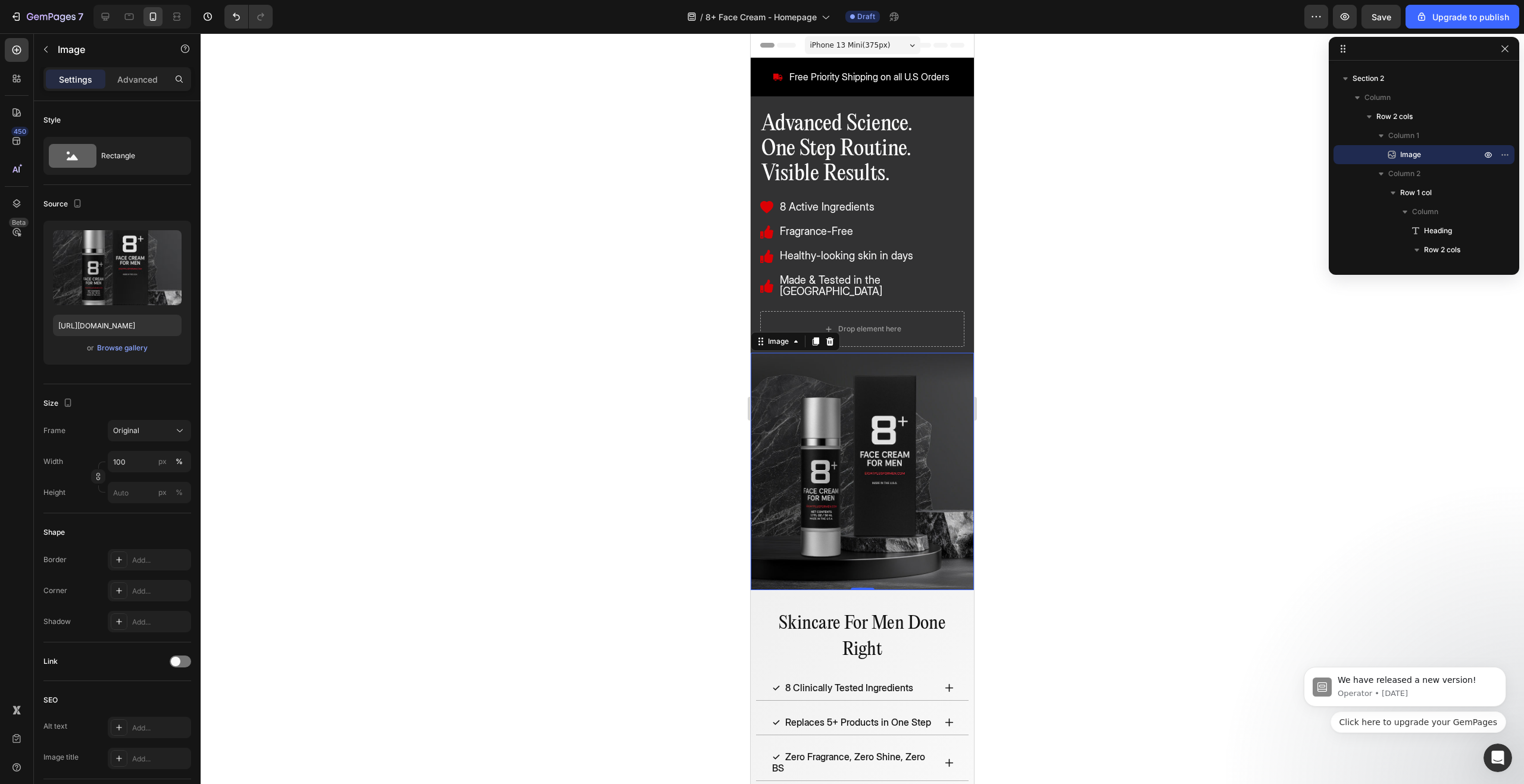
click at [622, 364] on div at bounding box center [862, 409] width 1324 height 751
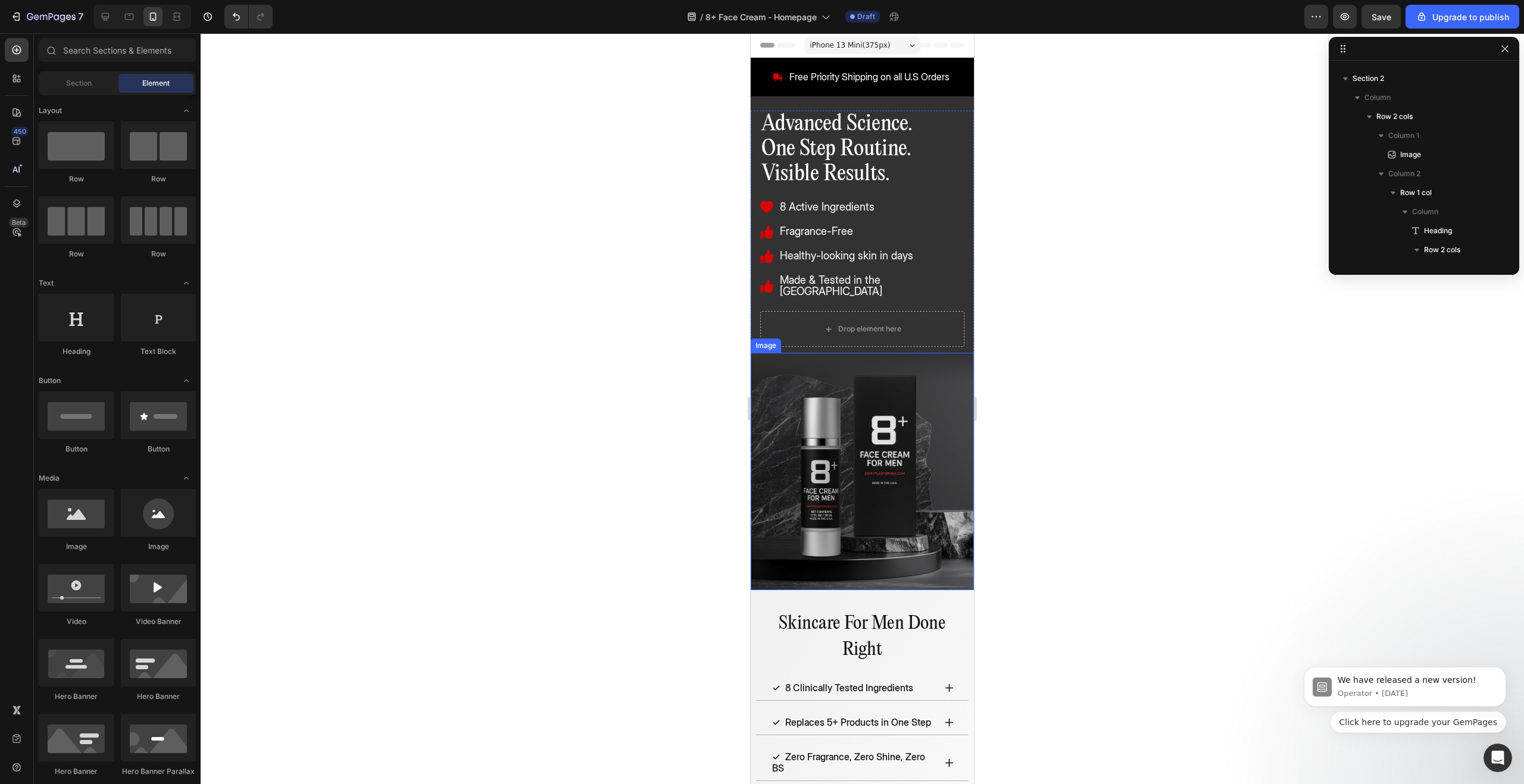
click at [897, 435] on img at bounding box center [862, 472] width 223 height 238
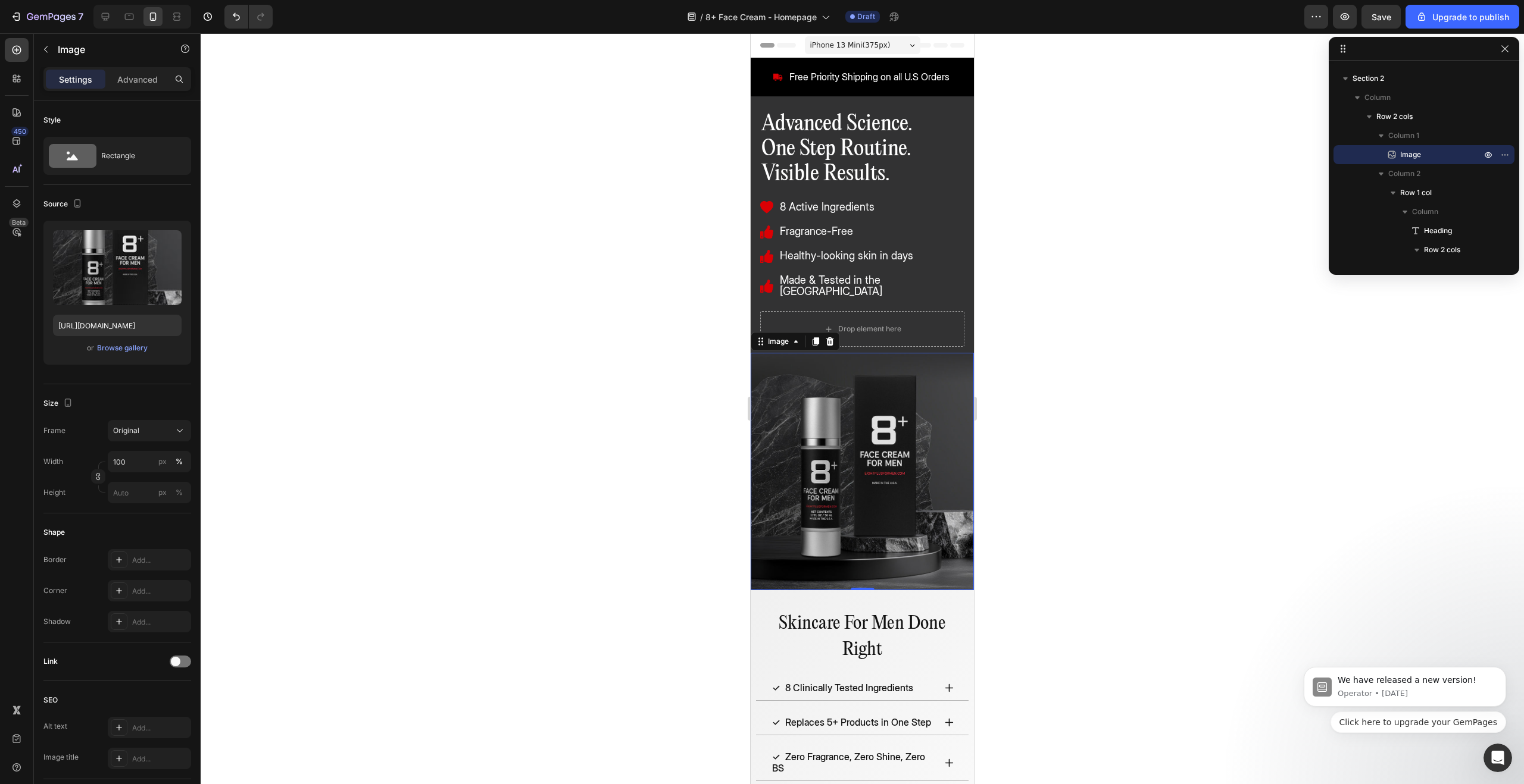
click at [885, 449] on img at bounding box center [862, 472] width 223 height 238
click at [124, 287] on input "file" at bounding box center [117, 288] width 82 height 20
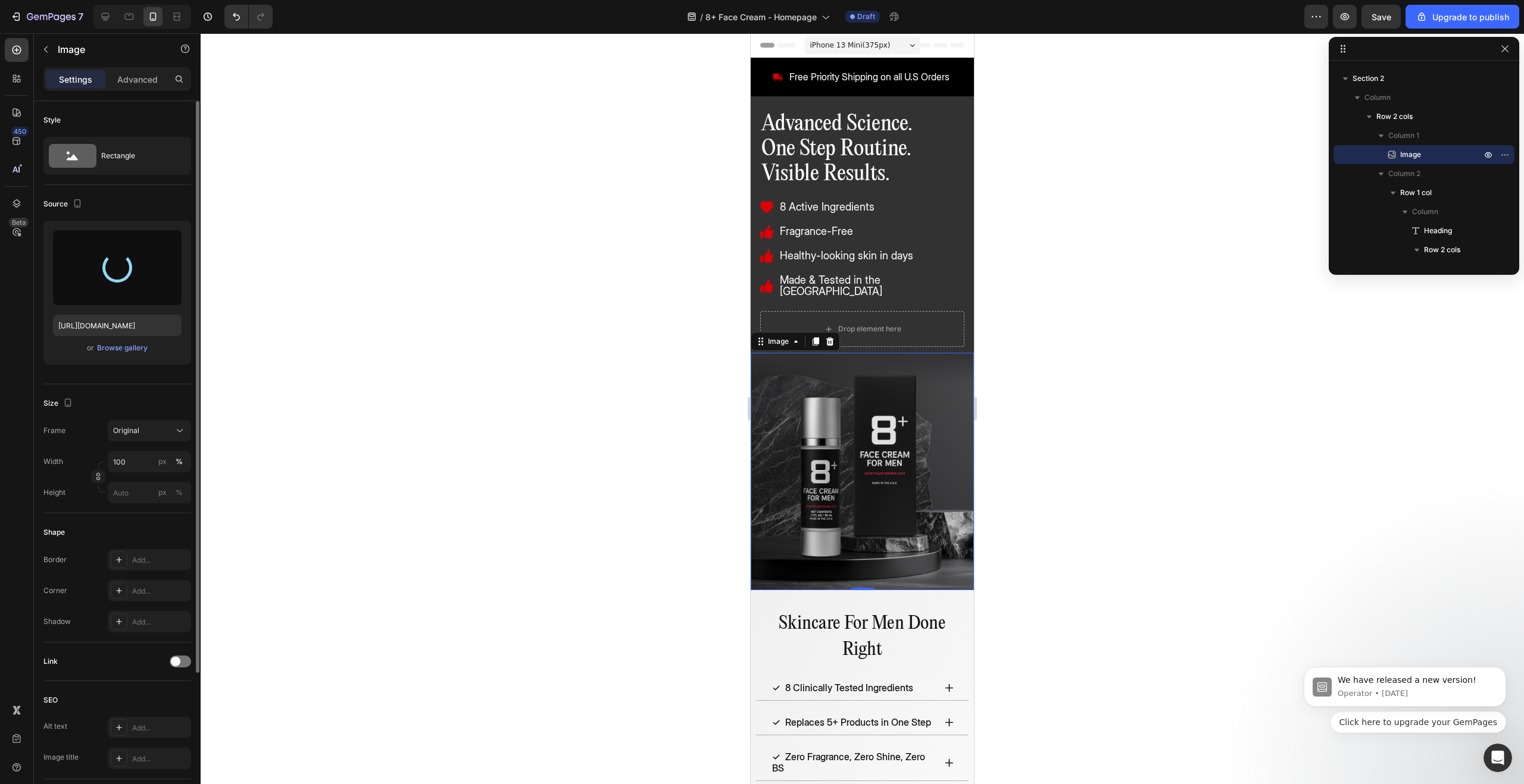
type input "[URL][DOMAIN_NAME]"
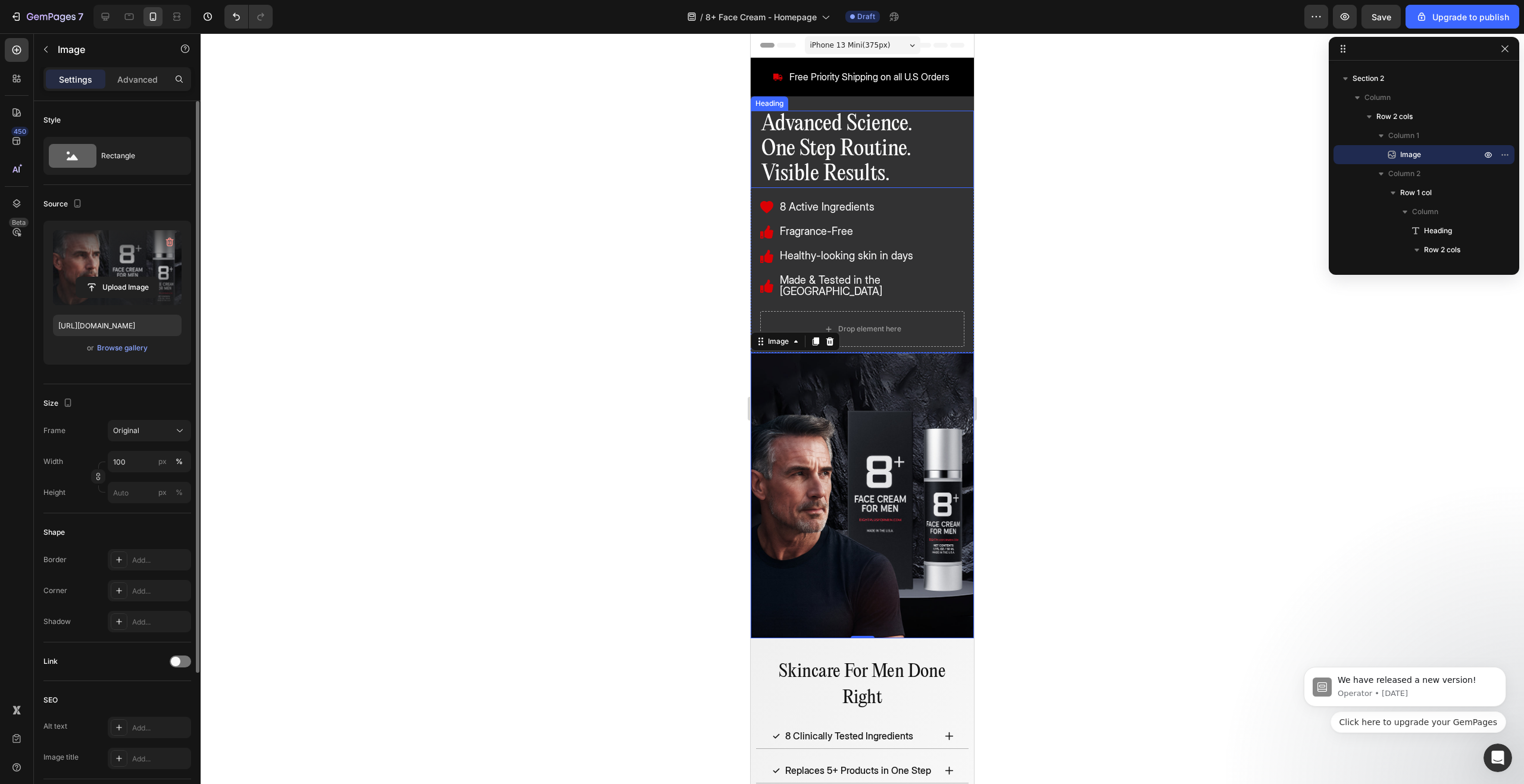
click at [952, 181] on p "Advanced Science. One Step Routine. Visible Results." at bounding box center [862, 149] width 202 height 75
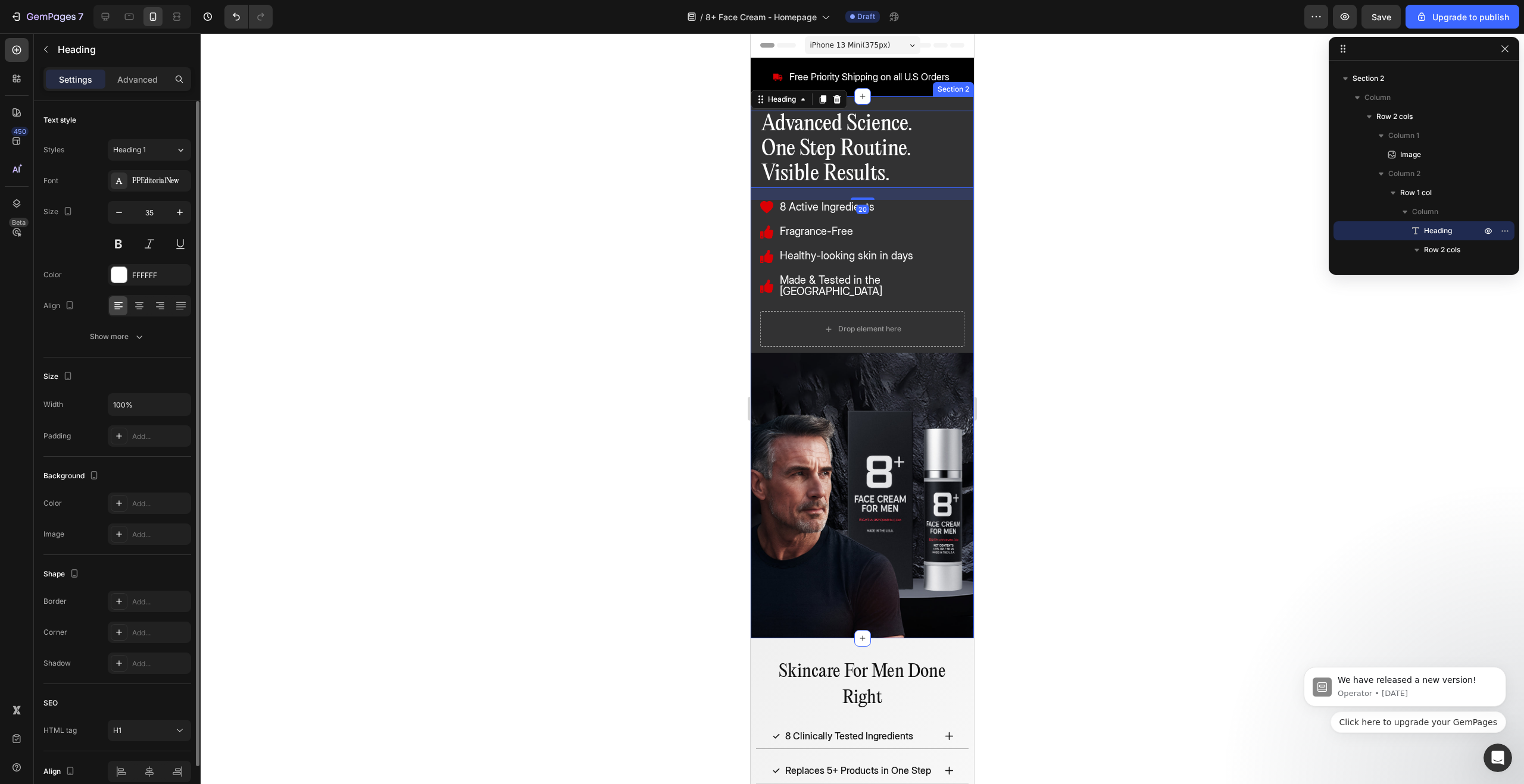
click at [960, 105] on div "Image Advanced Science. One Step Routine. Visible Results. Heading 20 8 Active …" at bounding box center [862, 367] width 223 height 542
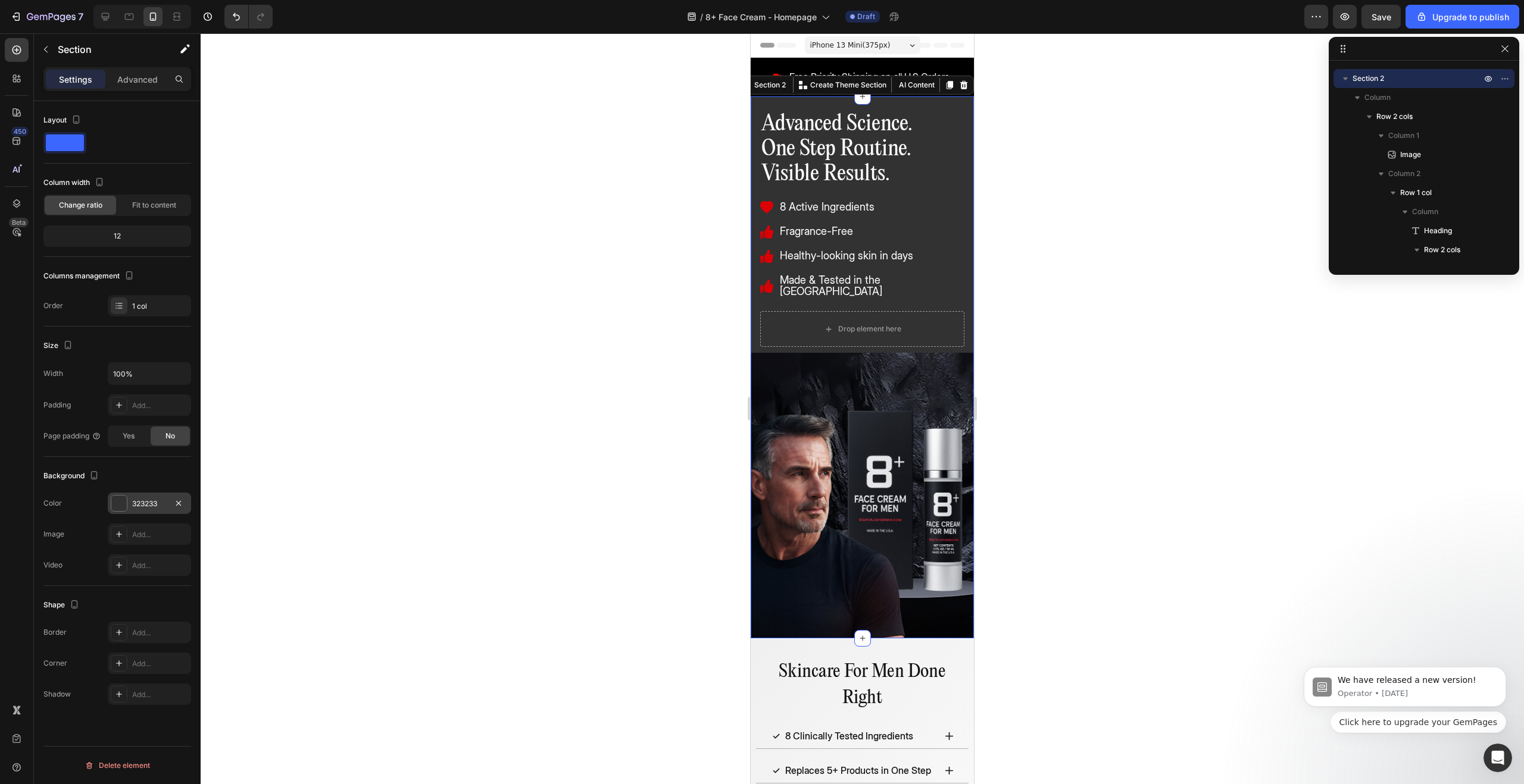
click at [122, 500] on div at bounding box center [119, 503] width 16 height 16
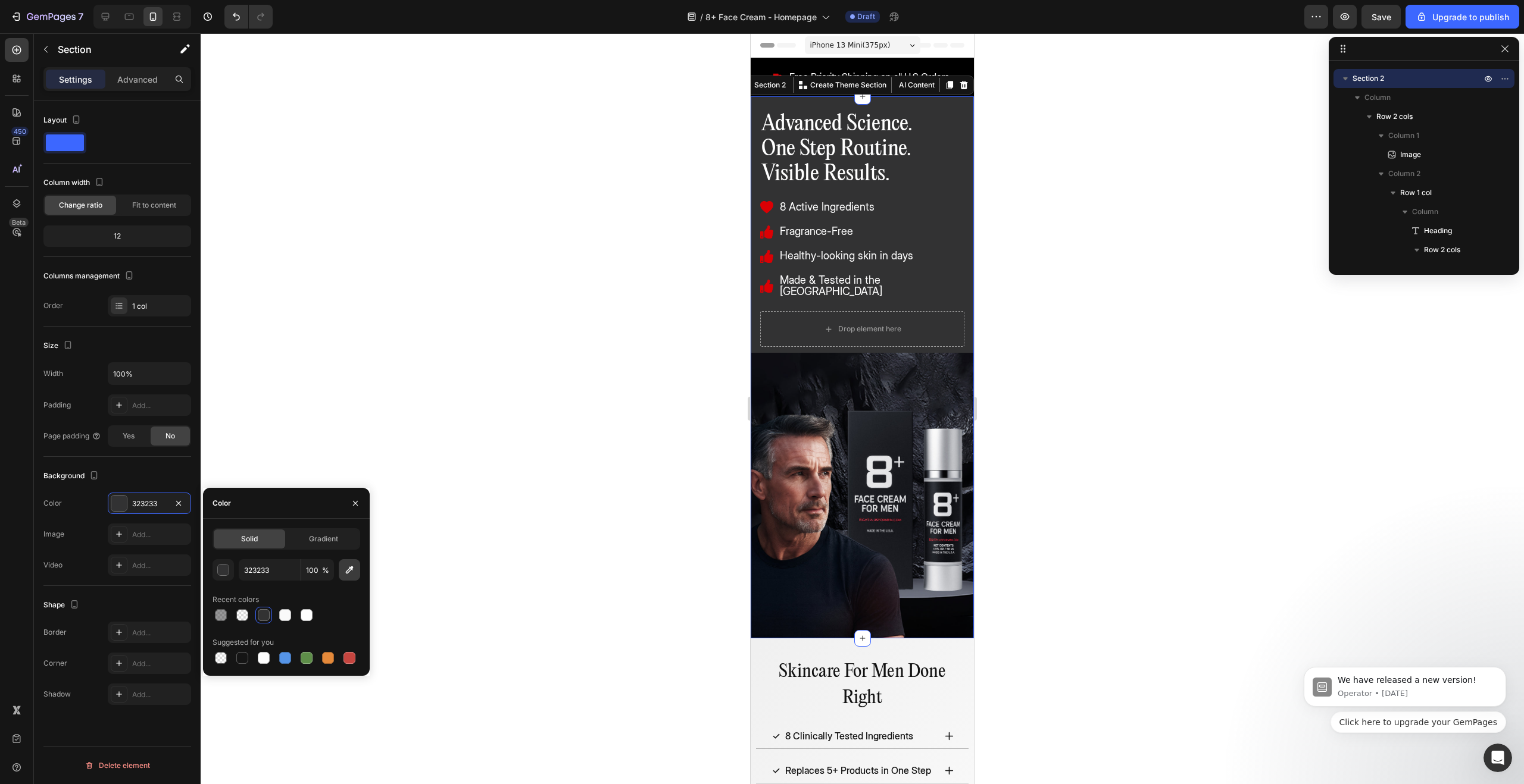
click at [343, 574] on button "button" at bounding box center [349, 570] width 21 height 21
type input "101216"
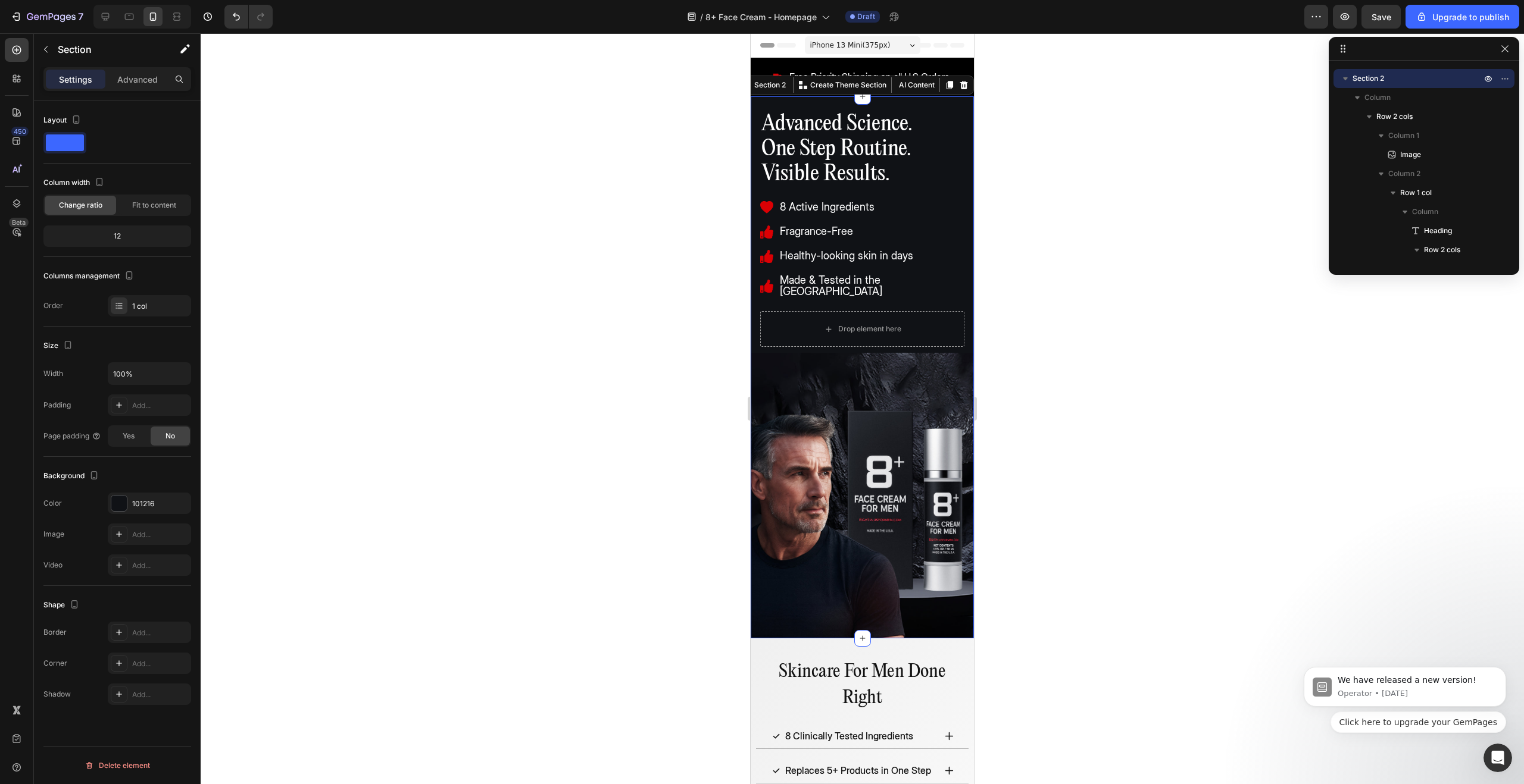
click at [1058, 339] on div at bounding box center [862, 409] width 1324 height 751
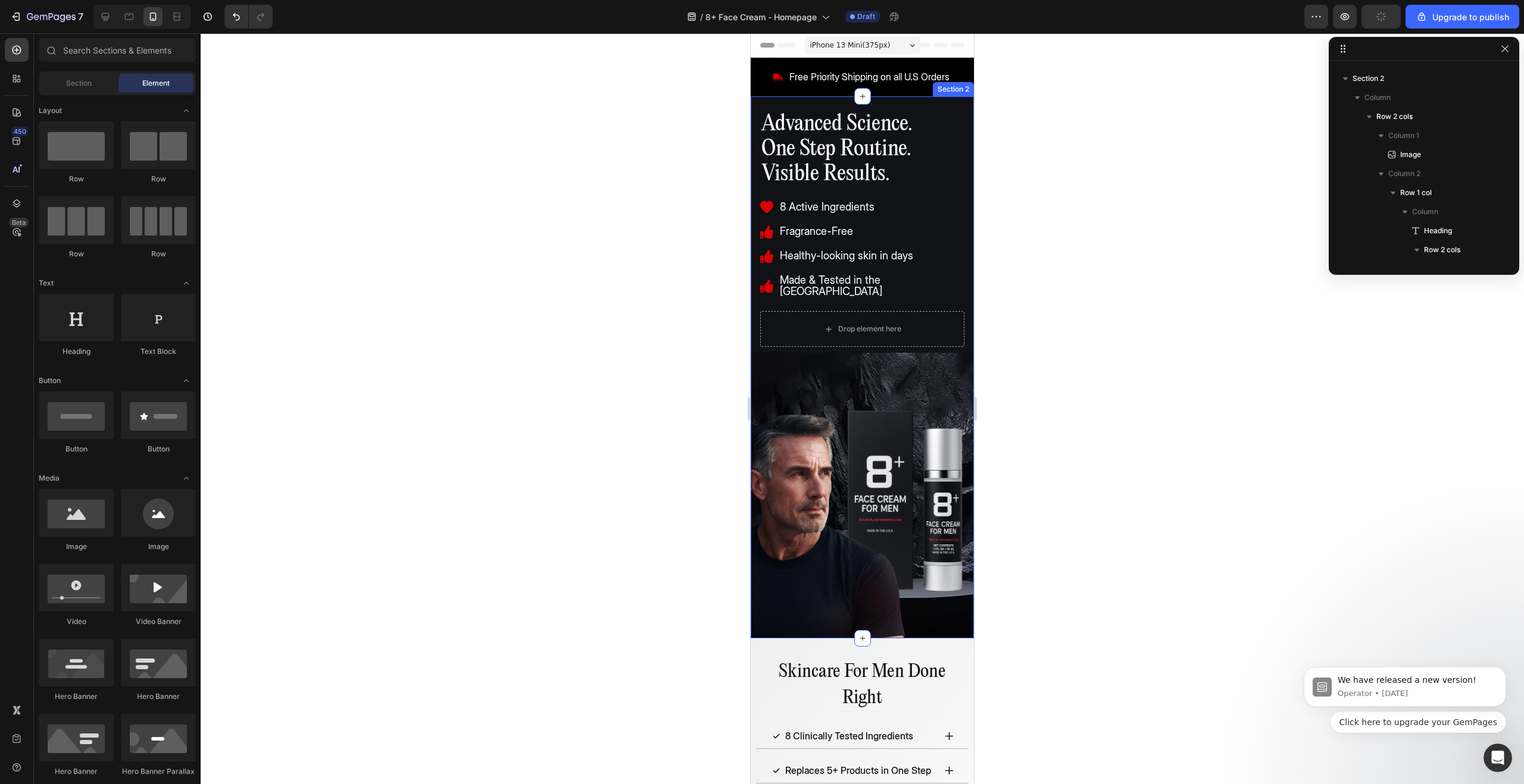
click at [883, 100] on div "Image Advanced Science. One Step Routine. Visible Results. Heading 8 Active Ing…" at bounding box center [862, 367] width 223 height 542
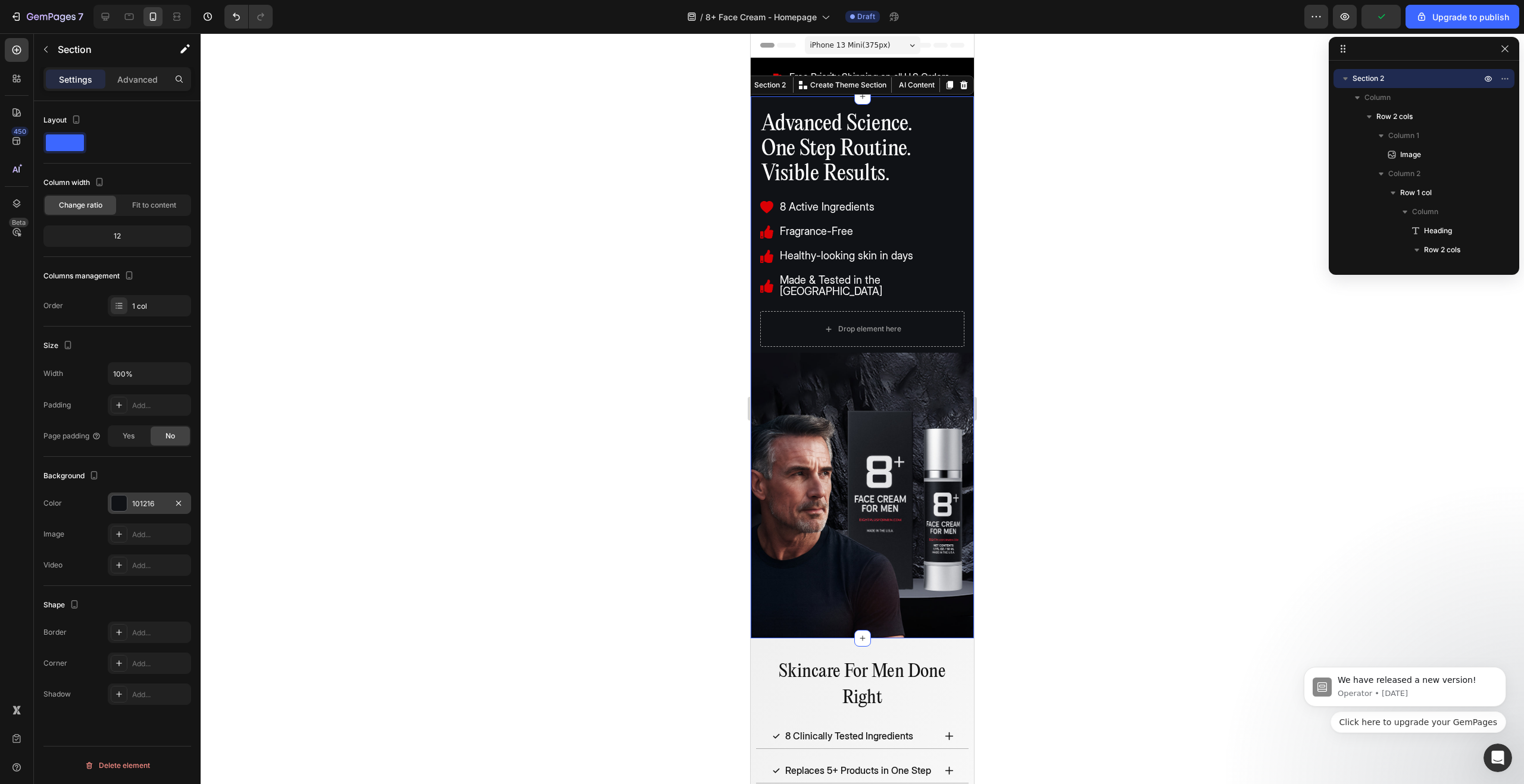
click at [118, 498] on div at bounding box center [119, 503] width 16 height 16
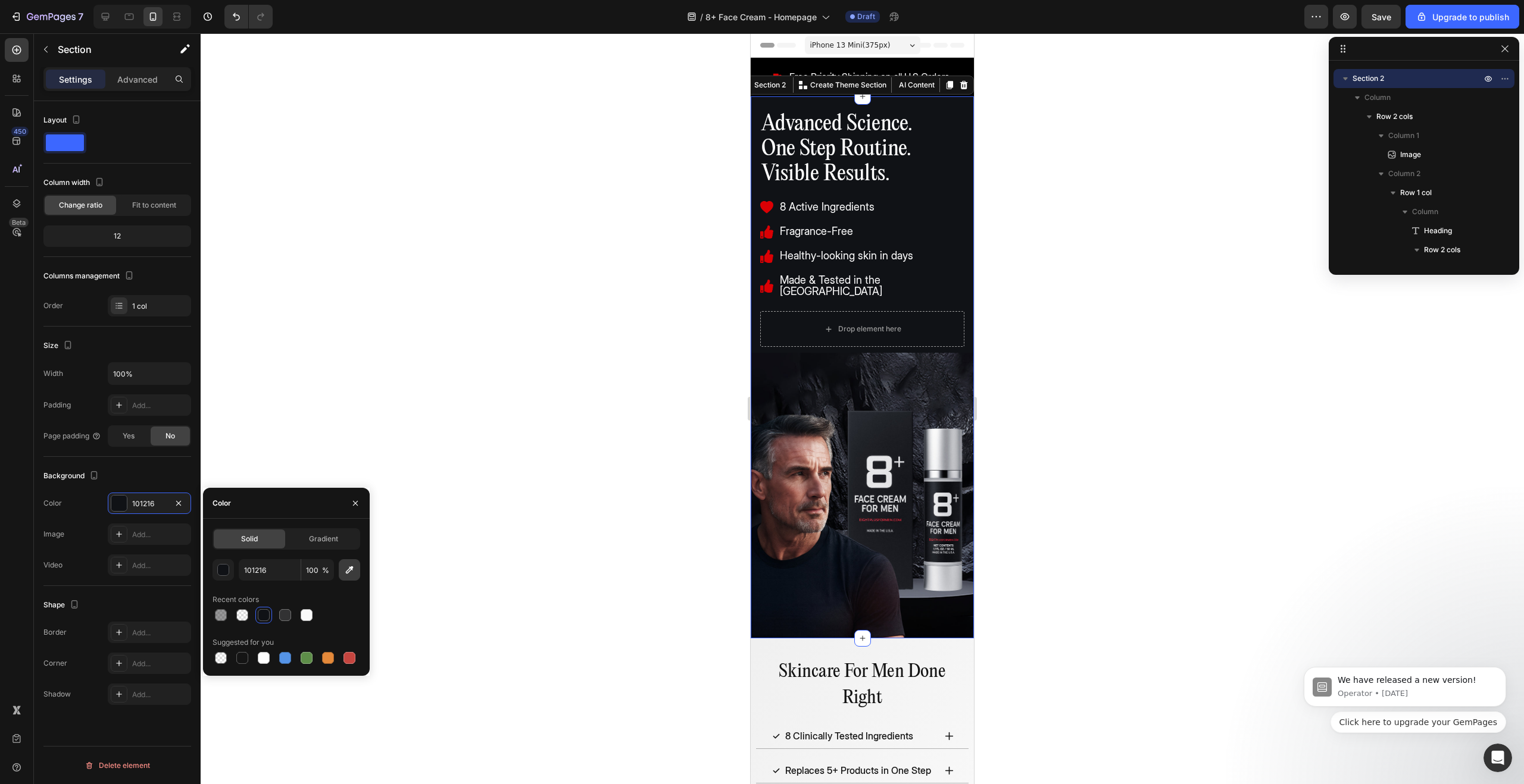
click at [356, 568] on button "button" at bounding box center [349, 570] width 21 height 21
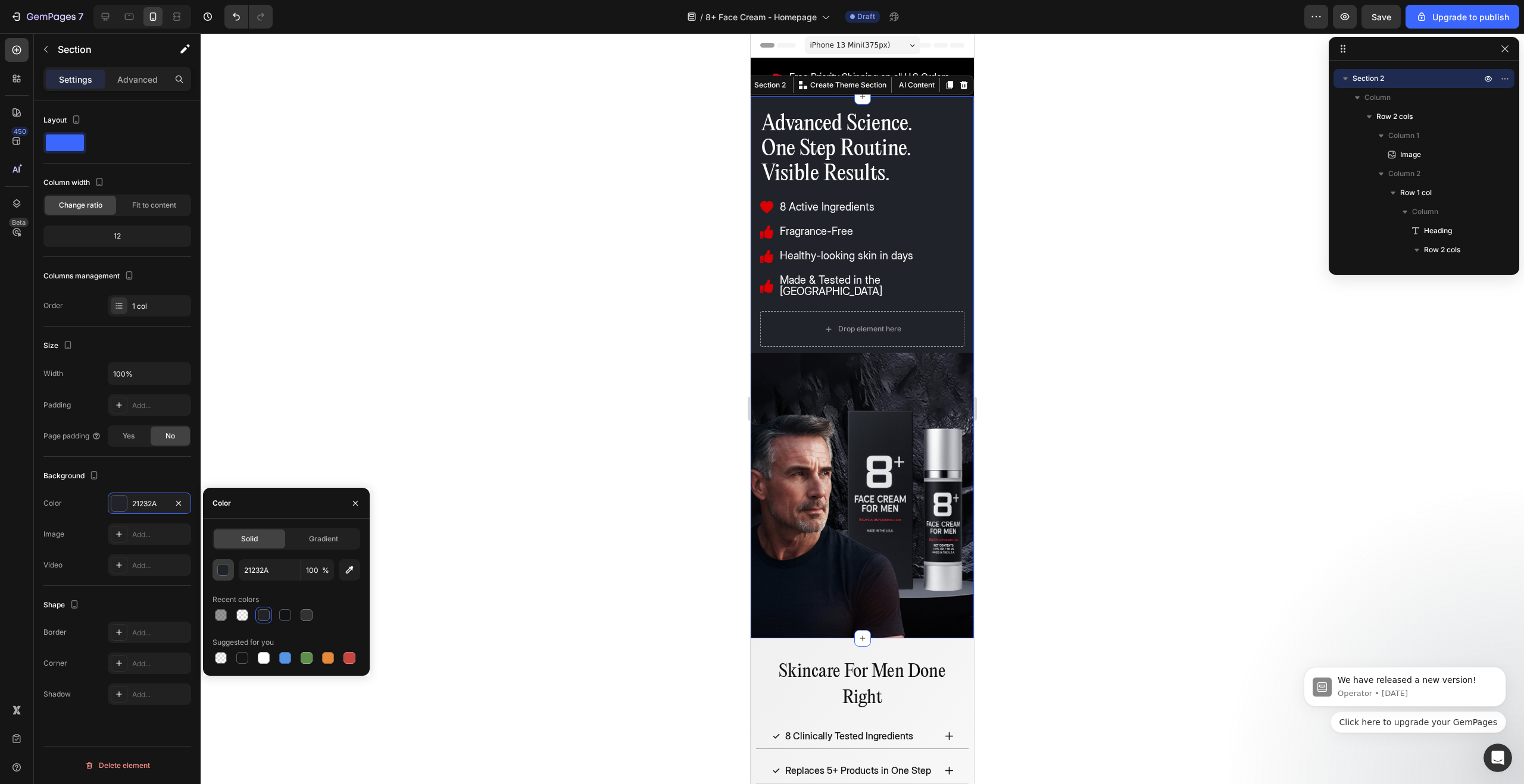
click at [227, 570] on div "button" at bounding box center [223, 570] width 12 height 12
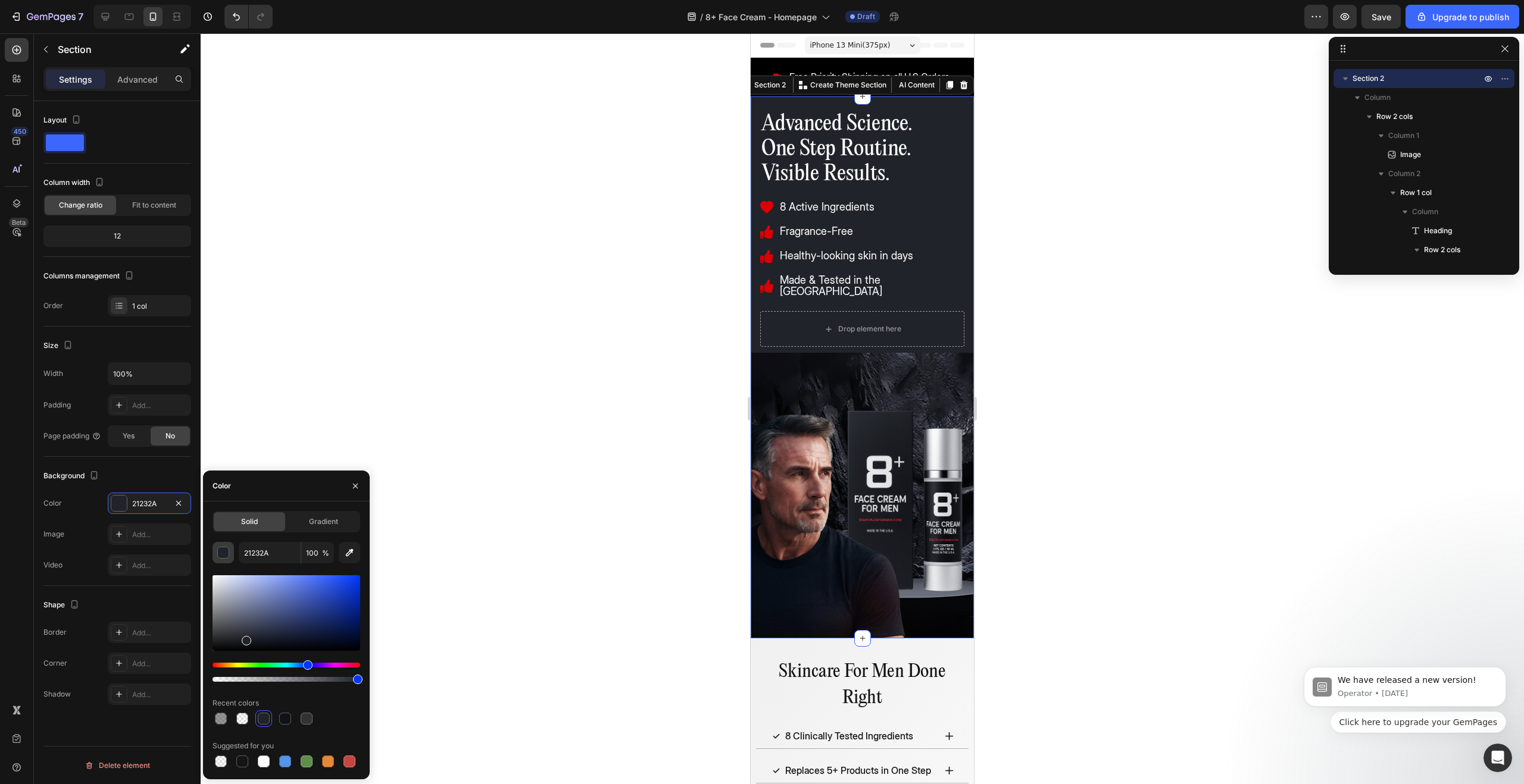
click at [224, 558] on div "button" at bounding box center [223, 553] width 12 height 12
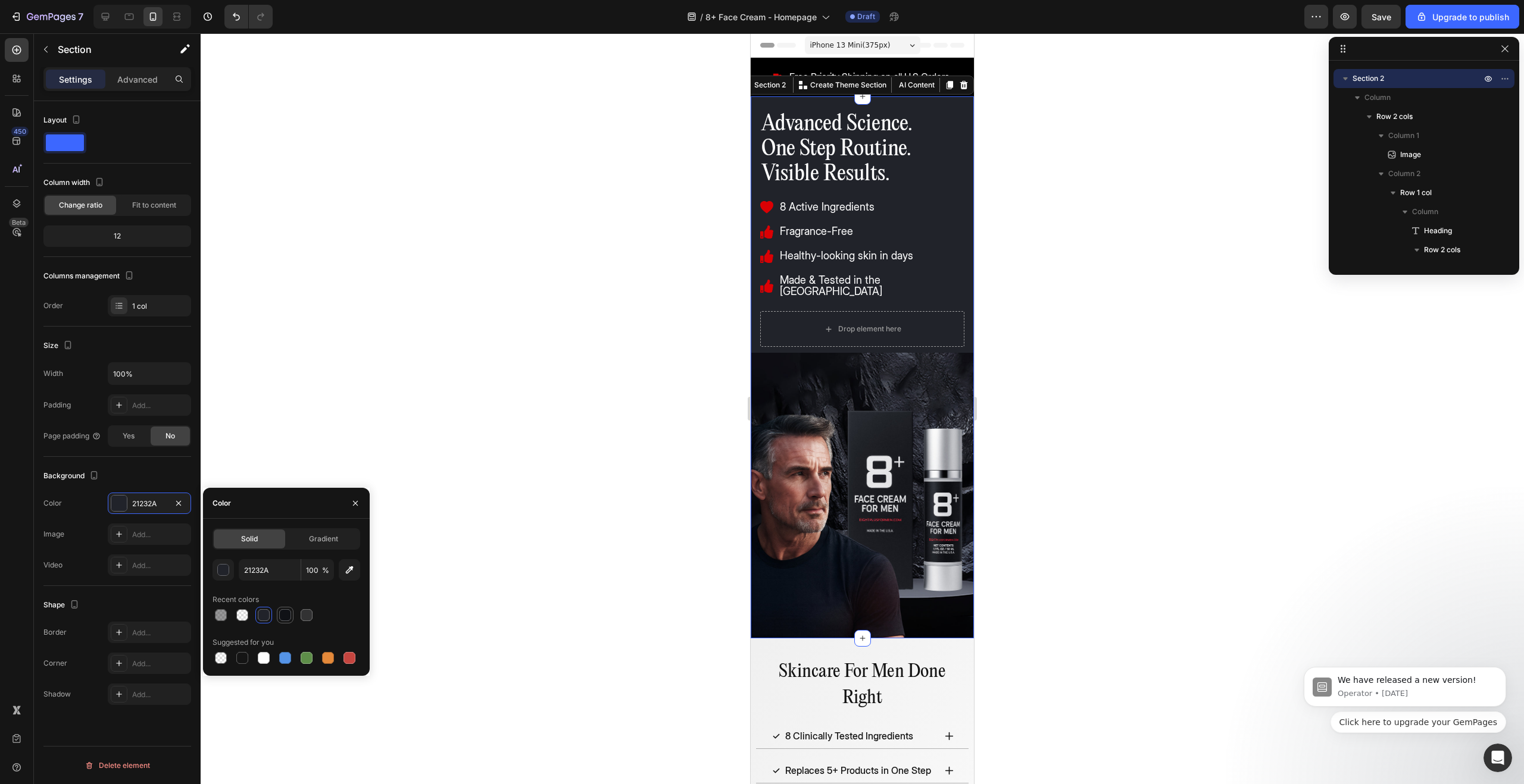
click at [283, 616] on div at bounding box center [285, 615] width 12 height 12
type input "101216"
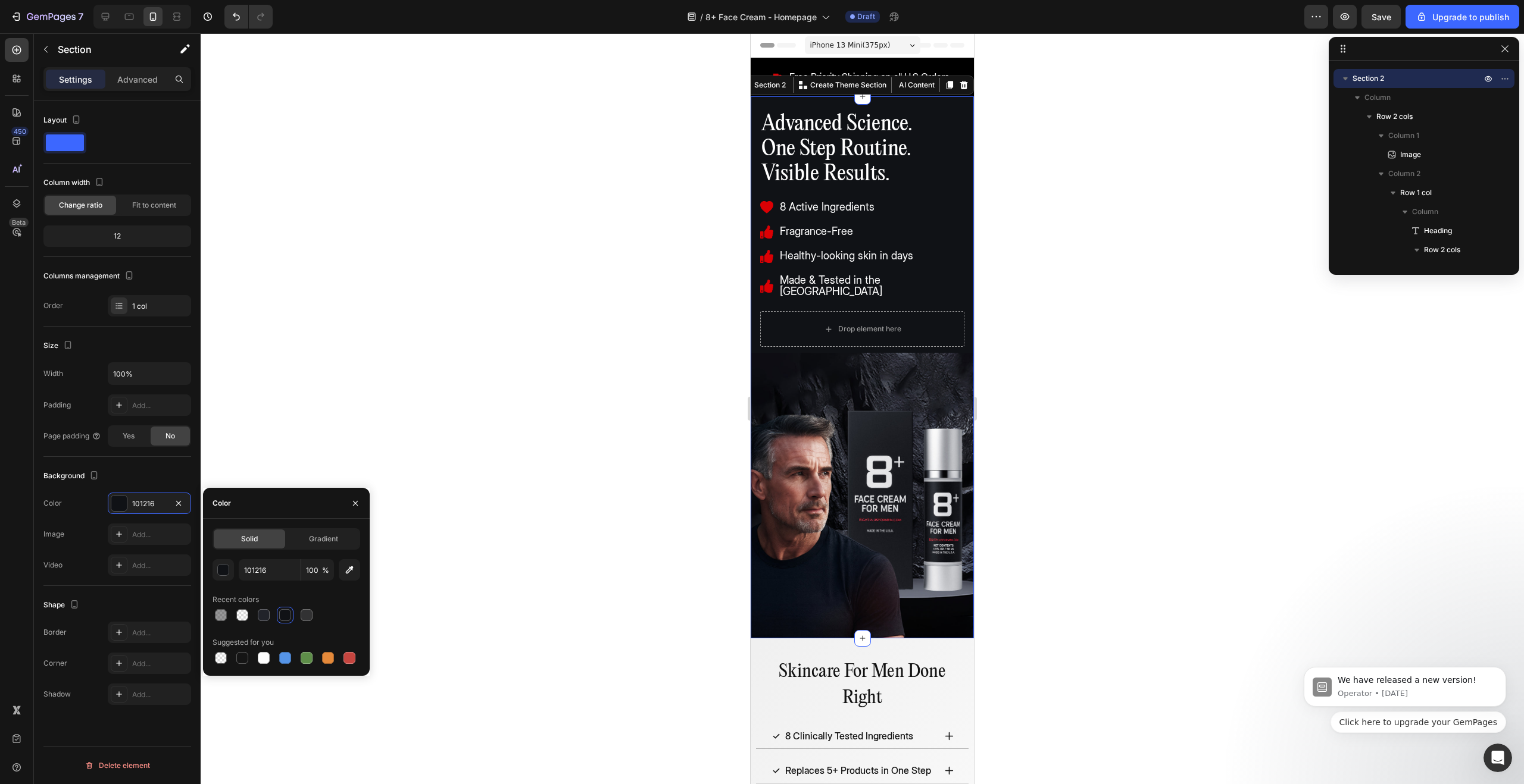
click at [1030, 428] on div at bounding box center [862, 409] width 1324 height 751
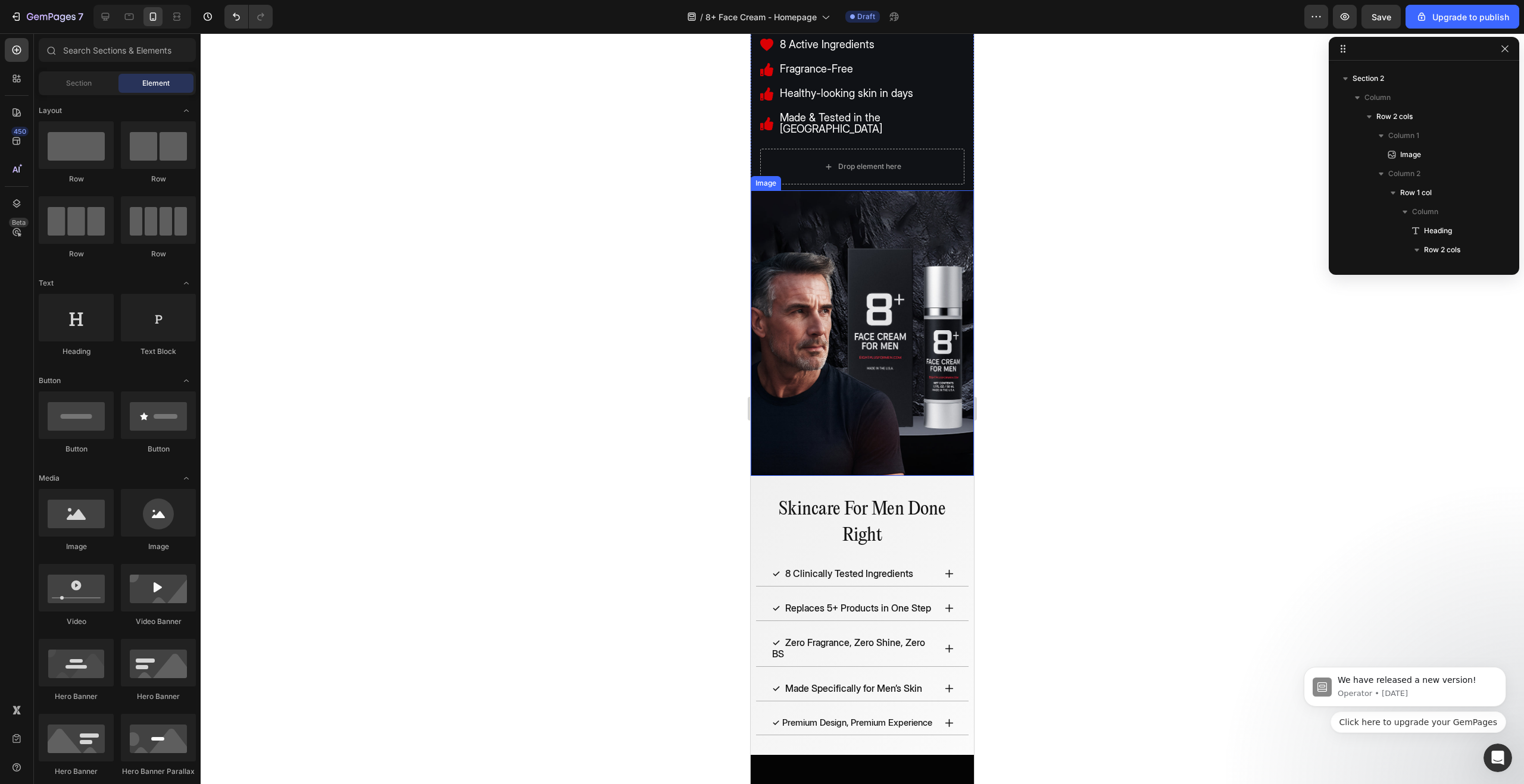
scroll to position [0, 0]
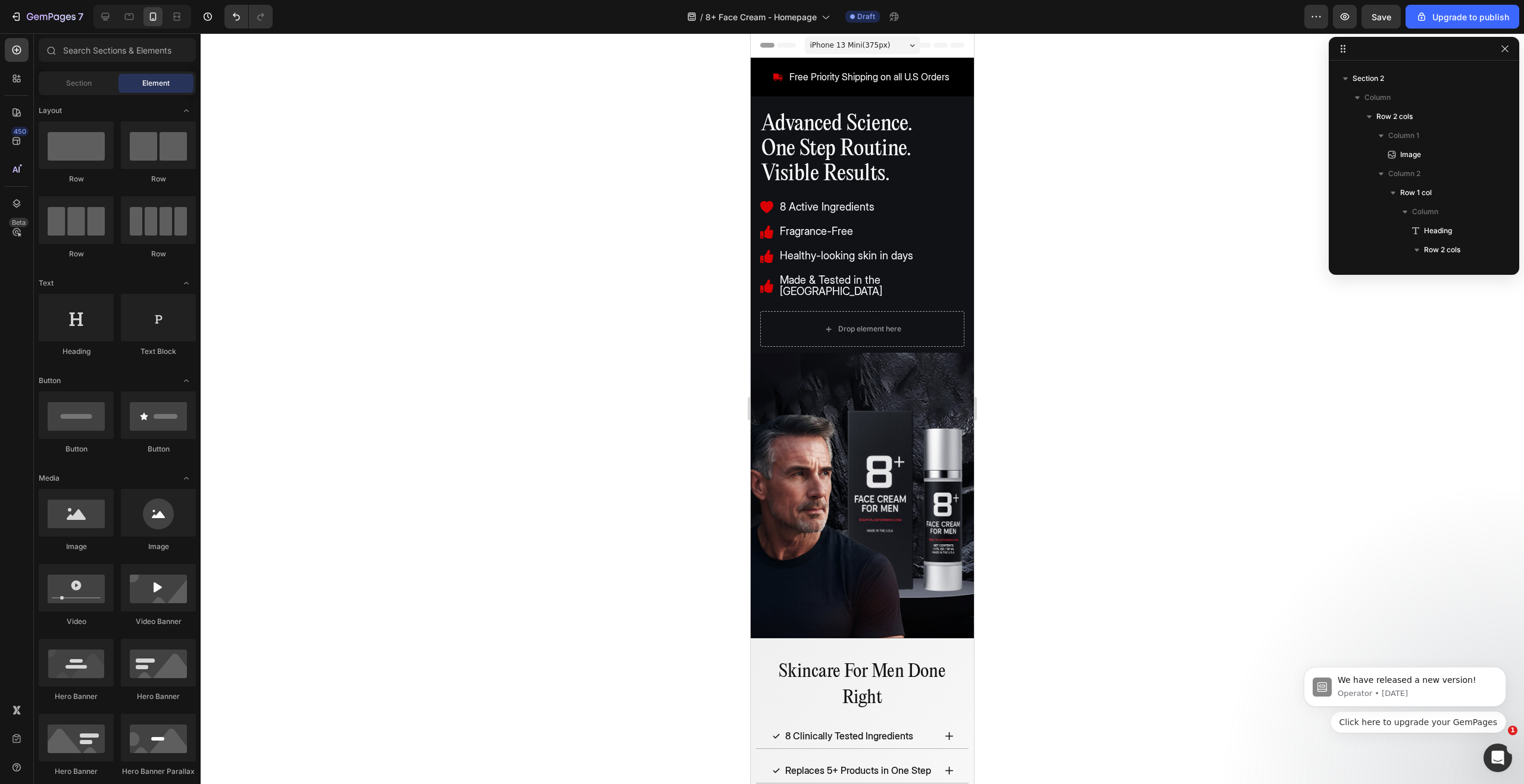
click at [818, 192] on div "Advanced Science. One Step Routine. Visible Results. Heading 8 Active Ingredien…" at bounding box center [862, 231] width 223 height 242
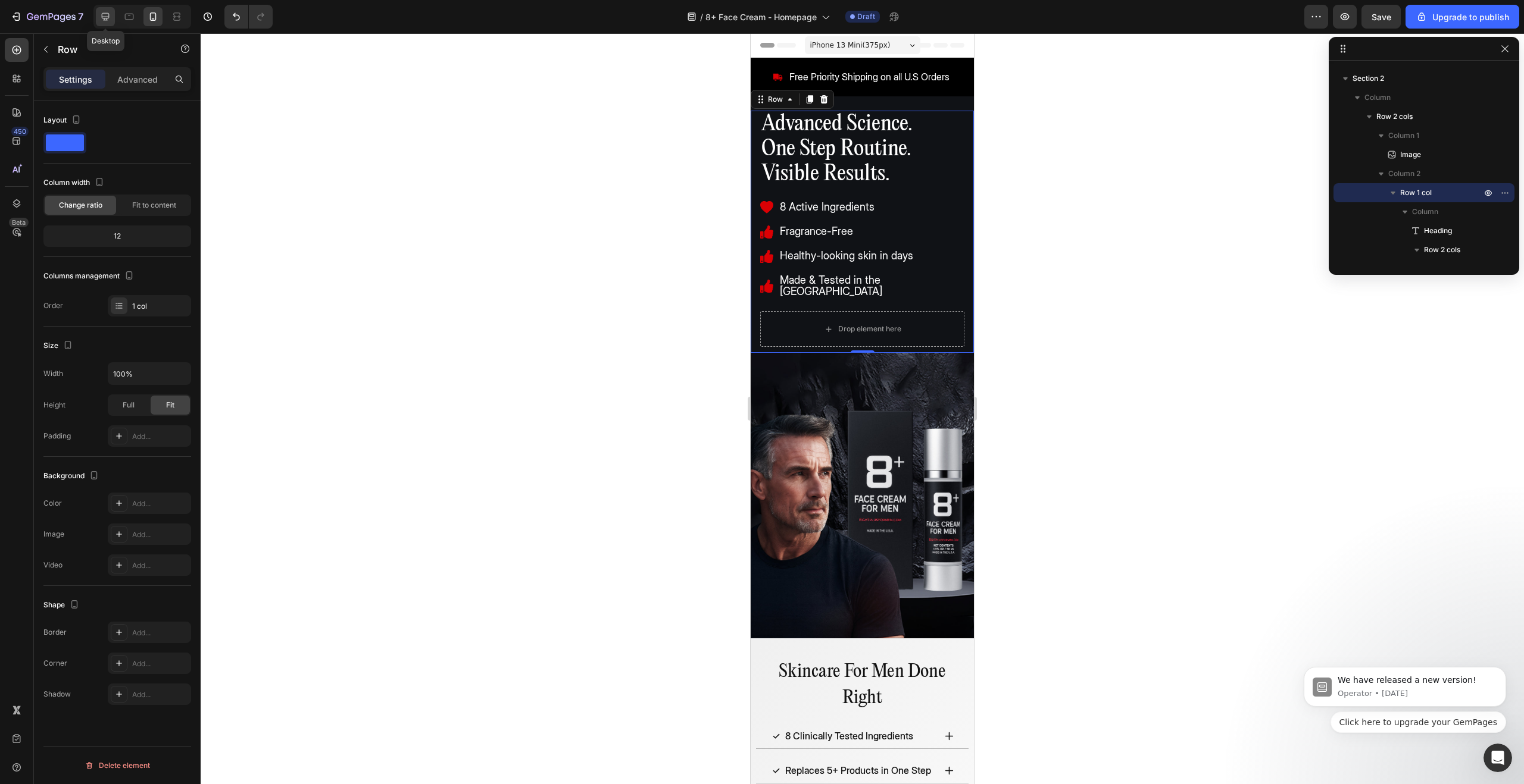
click at [105, 16] on icon at bounding box center [105, 16] width 12 height 12
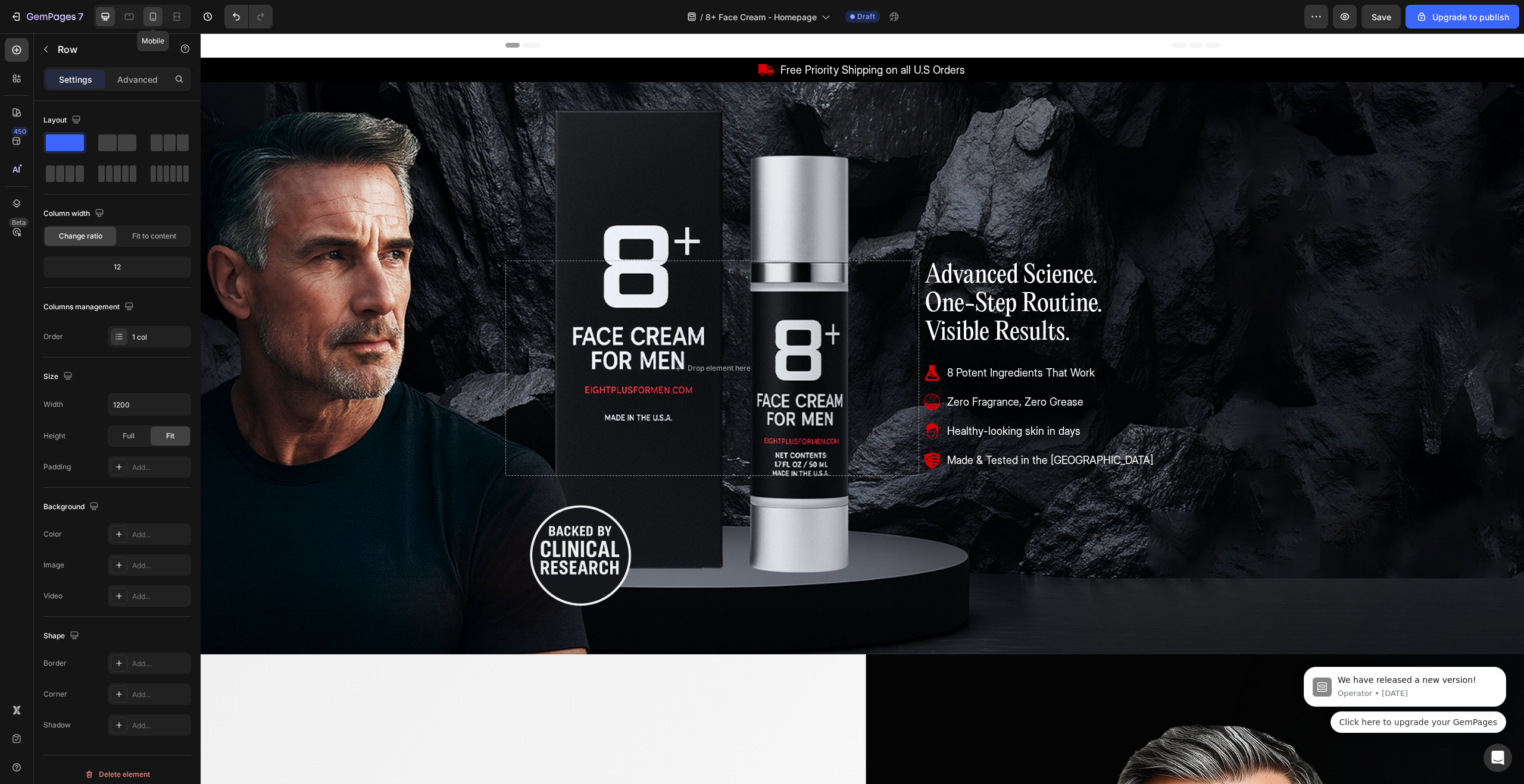
click at [153, 13] on icon at bounding box center [153, 16] width 6 height 8
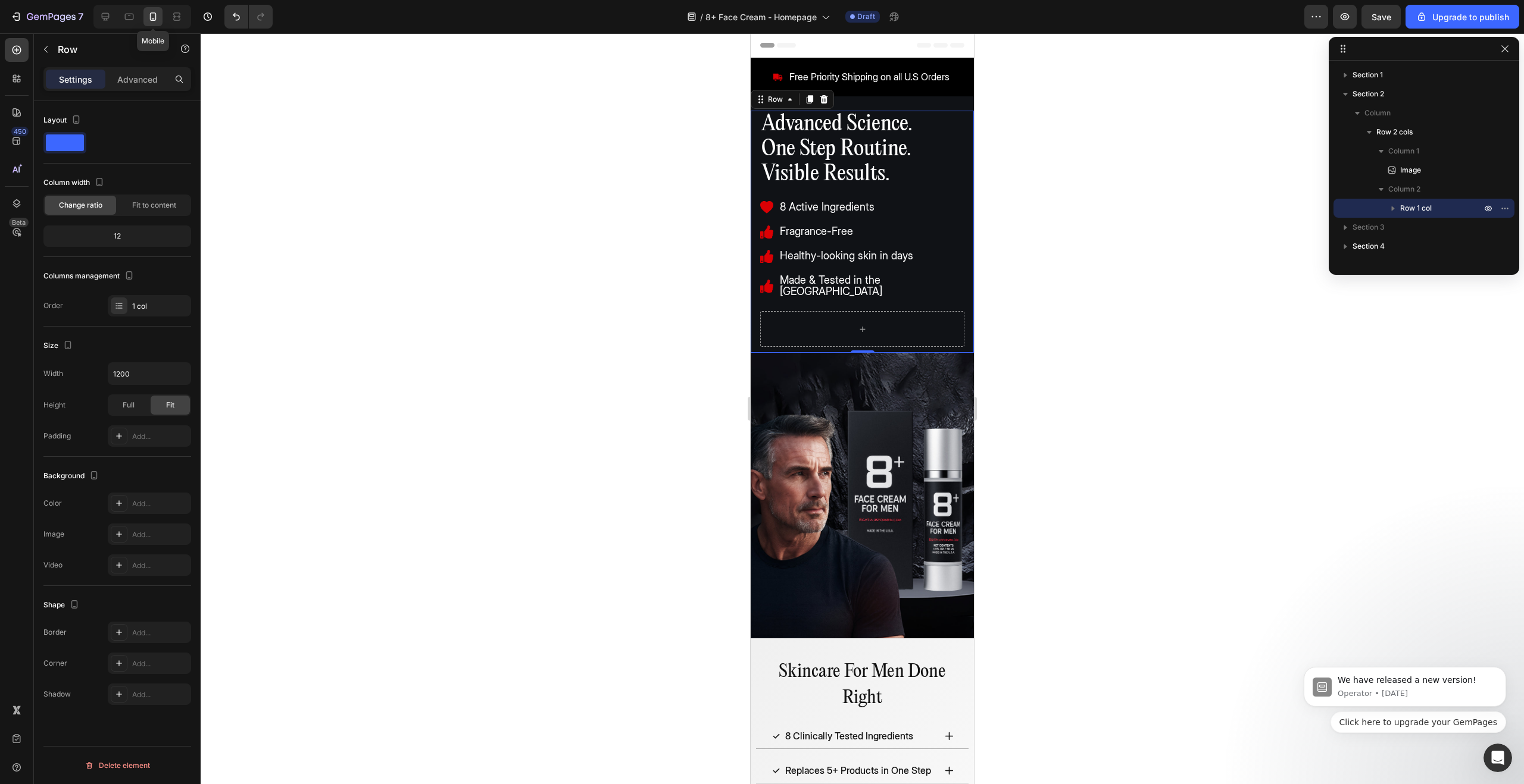
type input "100%"
click at [886, 293] on div "8 Active Ingredients Fragrance-Free Healthy-looking skin in days Made & Tested …" at bounding box center [862, 256] width 204 height 111
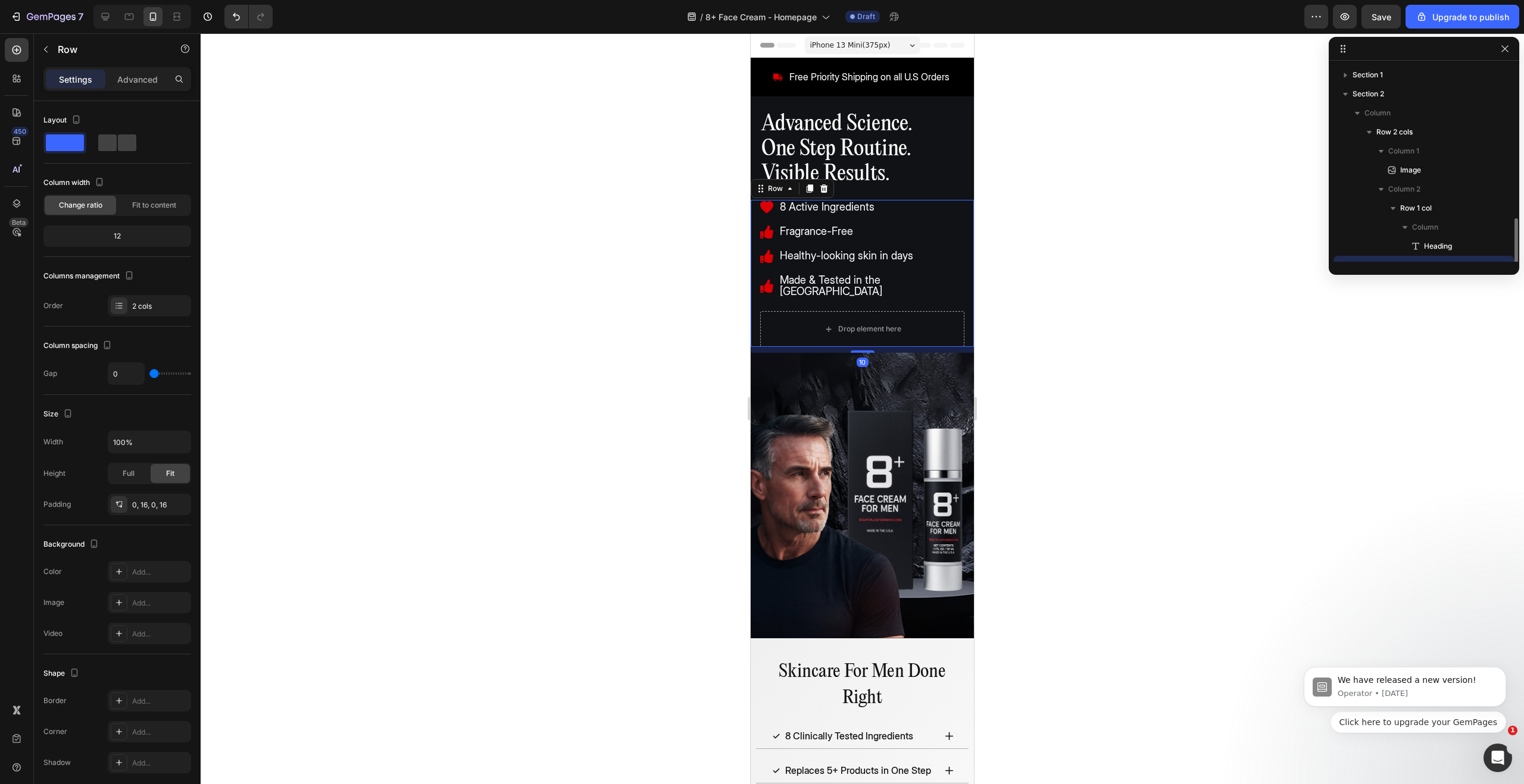
scroll to position [110, 0]
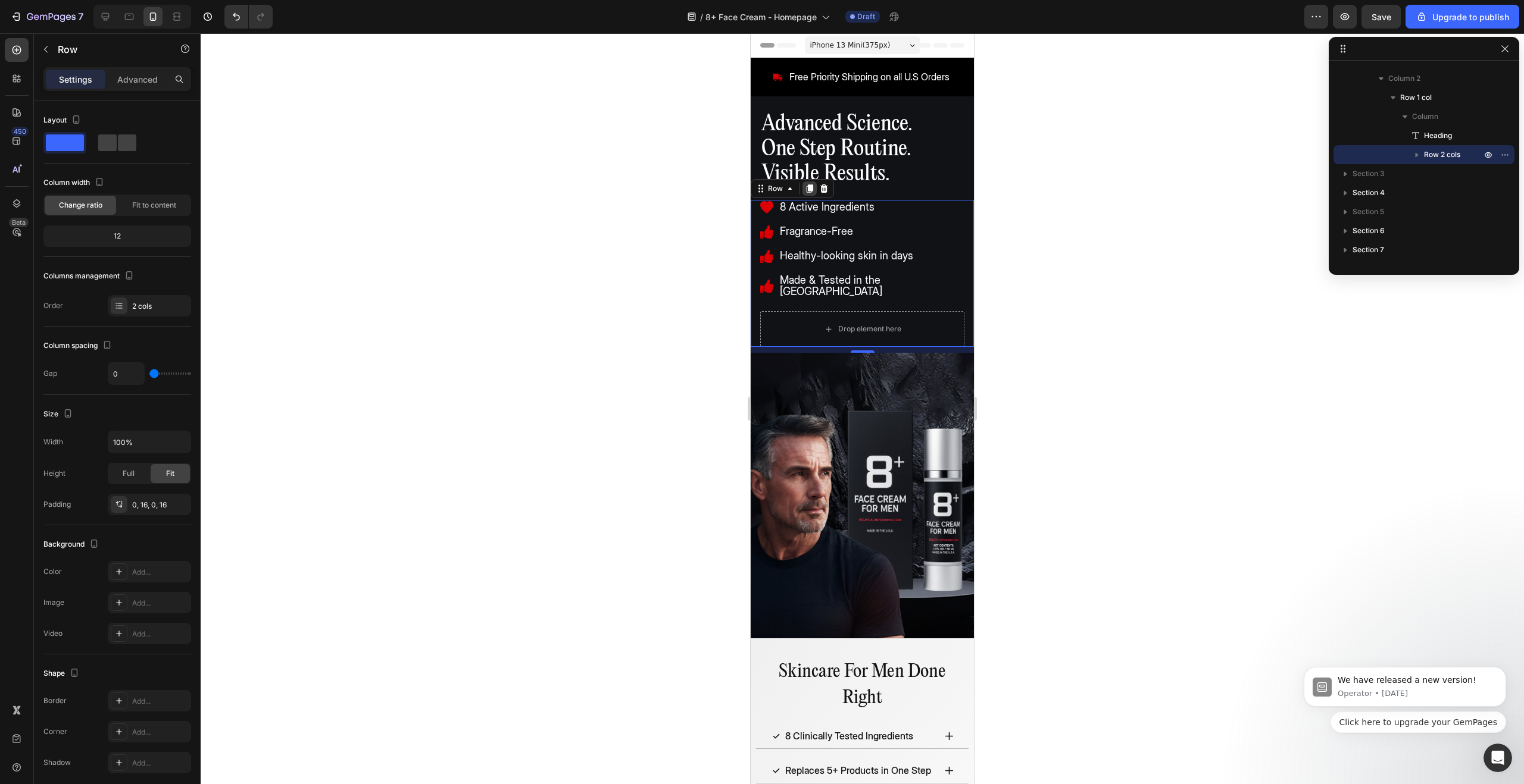
click at [809, 190] on icon at bounding box center [810, 188] width 6 height 8
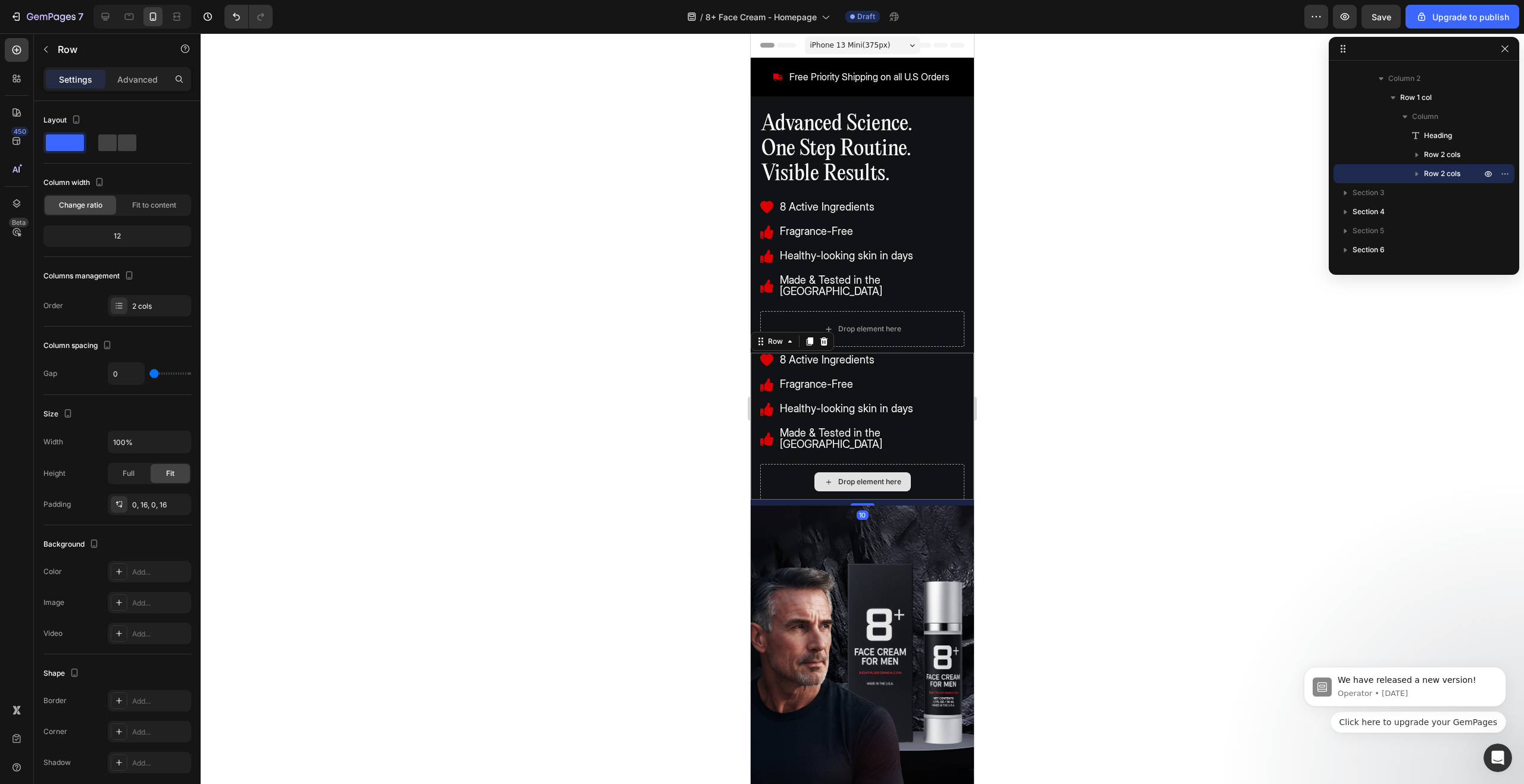
click at [943, 464] on div "Drop element here" at bounding box center [862, 482] width 204 height 36
click at [924, 365] on div "8 Active Ingredients Fragrance-Free Healthy-looking skin in days Made & Tested …" at bounding box center [862, 402] width 204 height 99
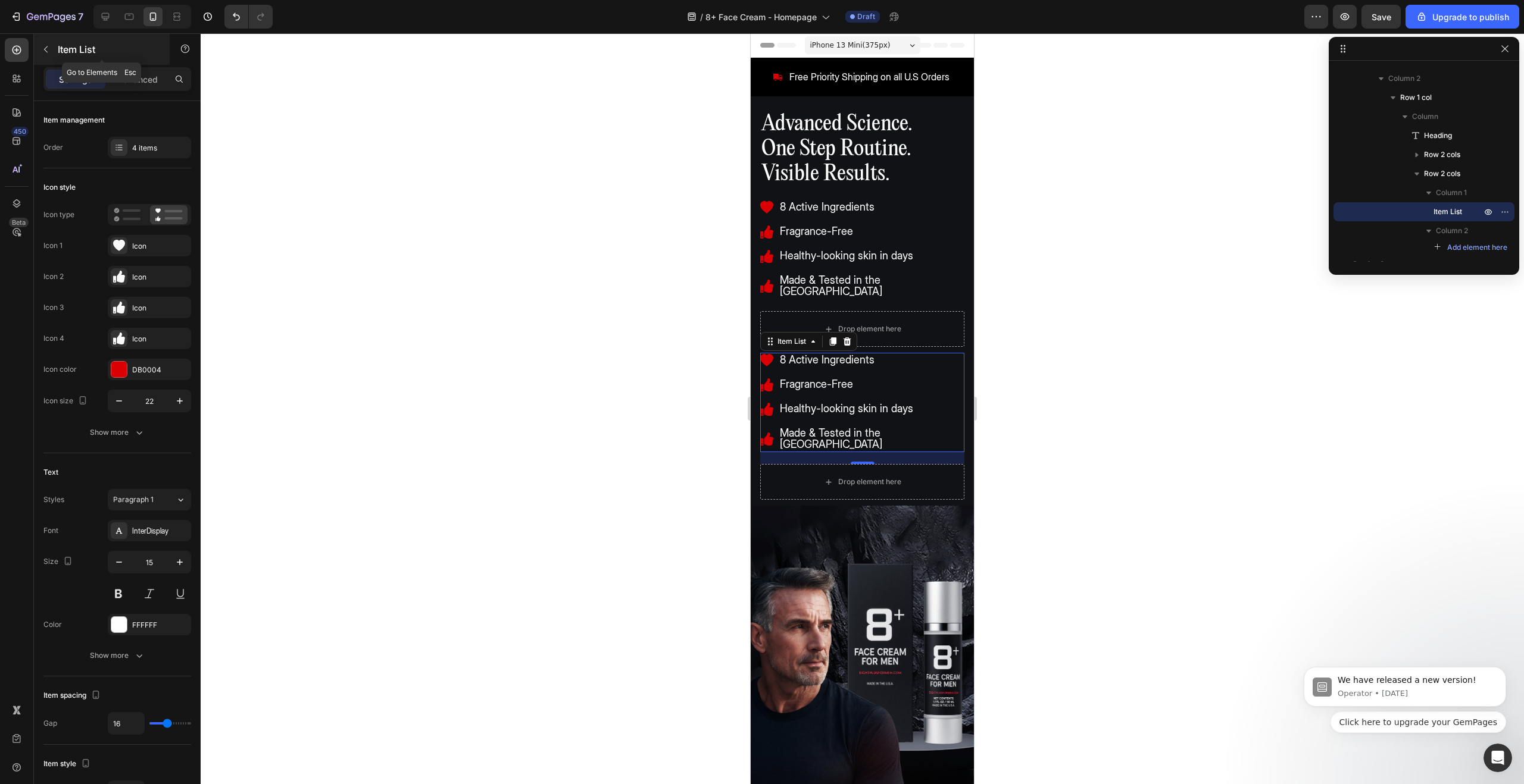
click at [62, 46] on p "Item List" at bounding box center [109, 49] width 101 height 14
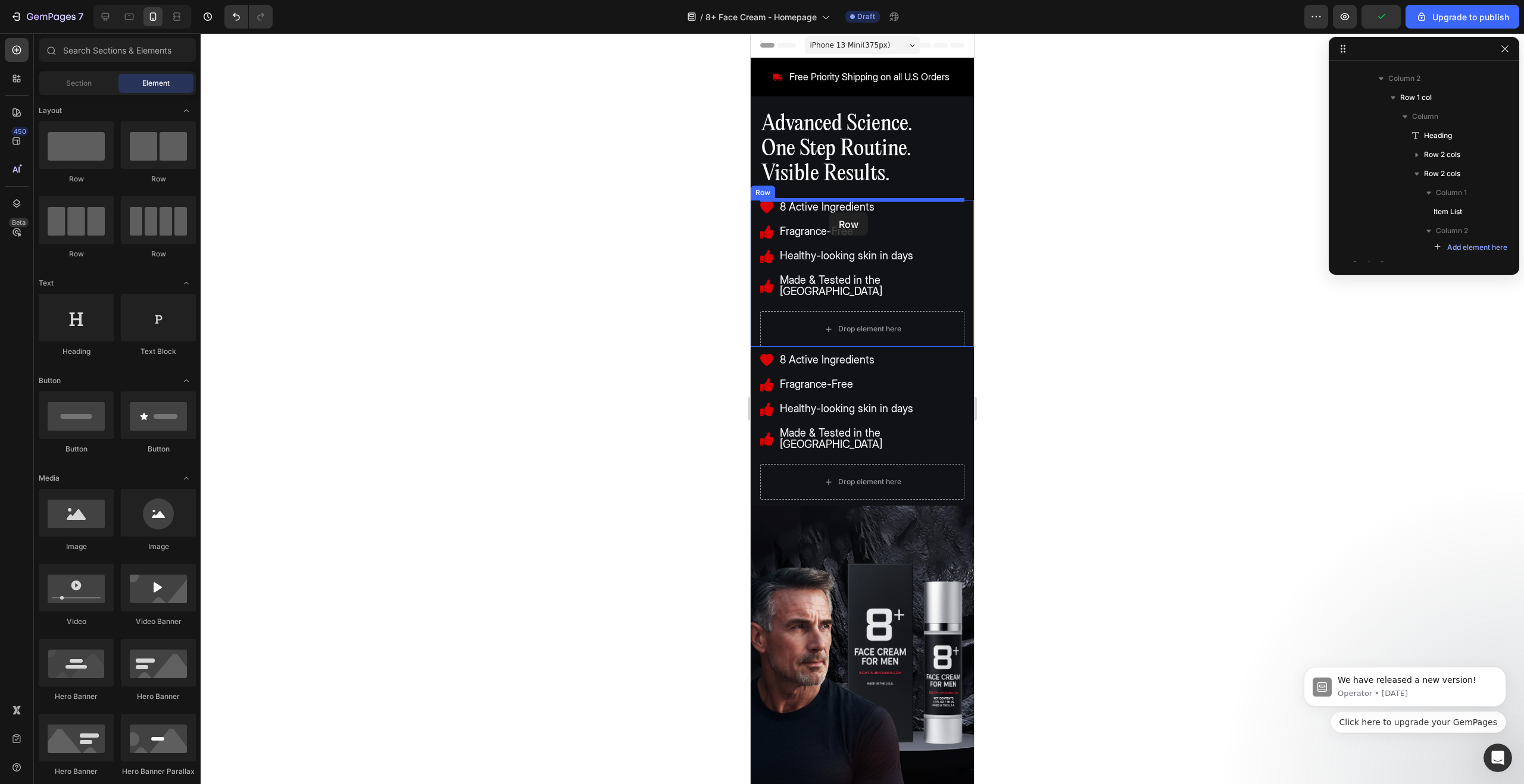
drag, startPoint x: 829, startPoint y: 195, endPoint x: 829, endPoint y: 213, distance: 18.0
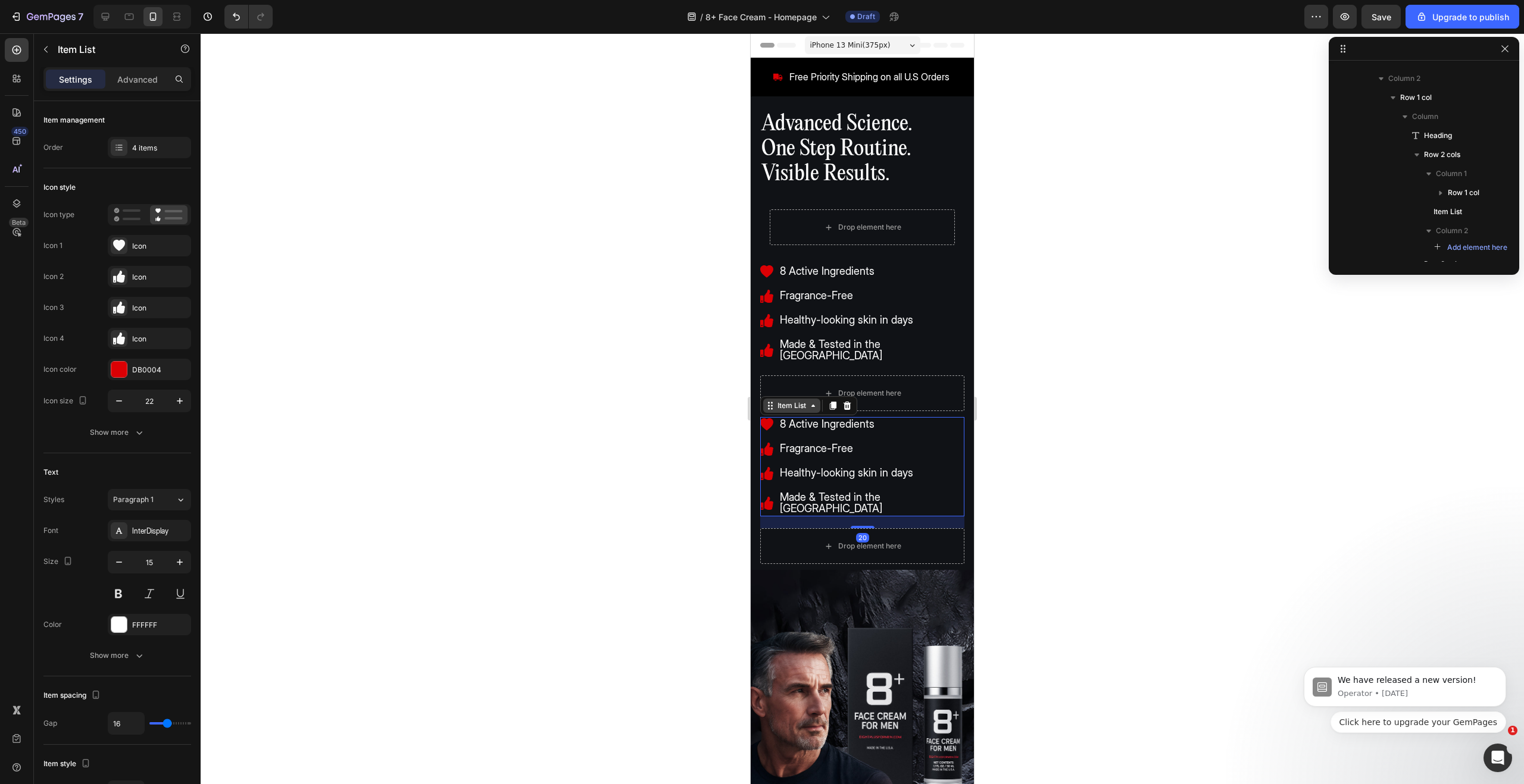
scroll to position [258, 0]
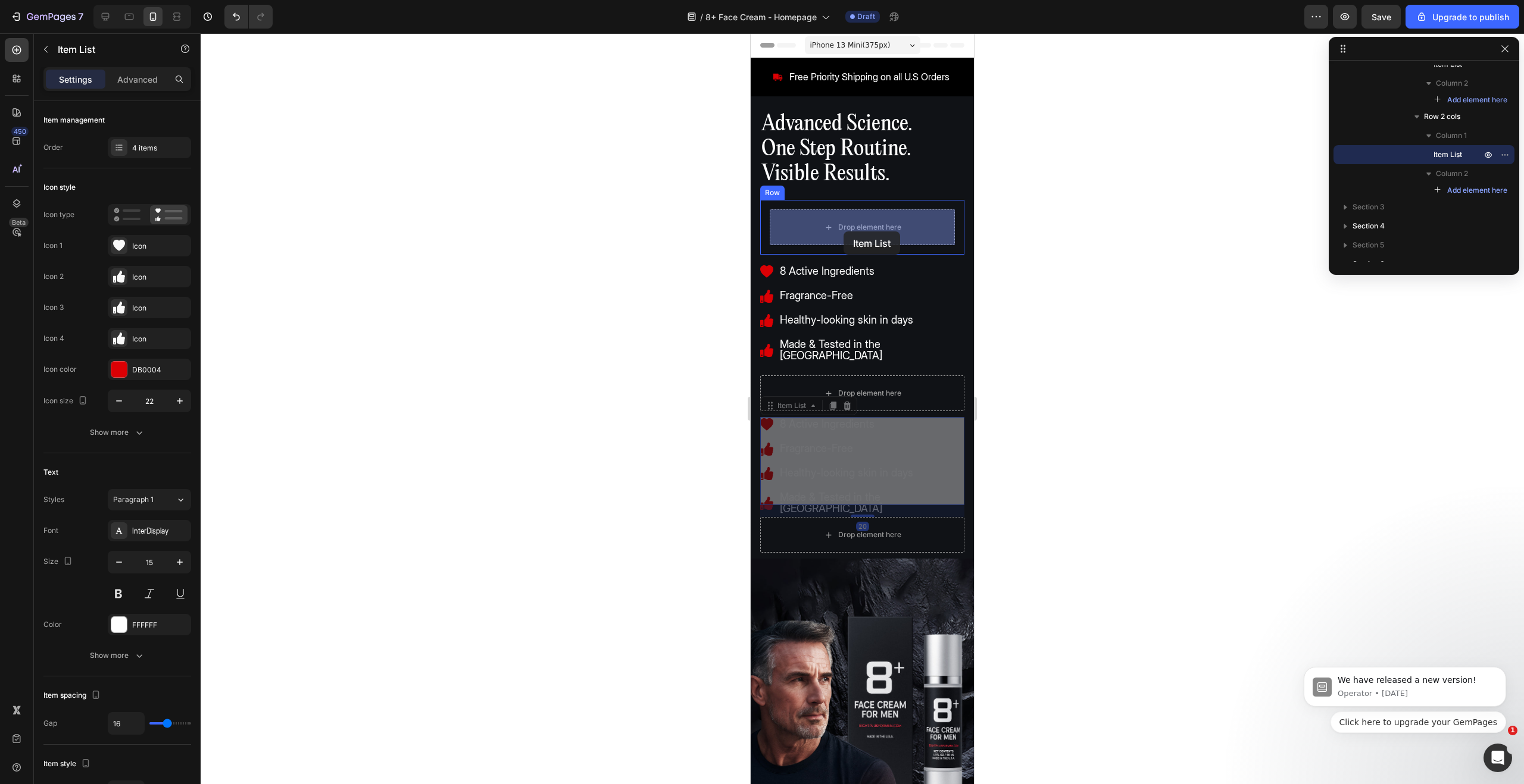
drag, startPoint x: 779, startPoint y: 400, endPoint x: 844, endPoint y: 231, distance: 181.1
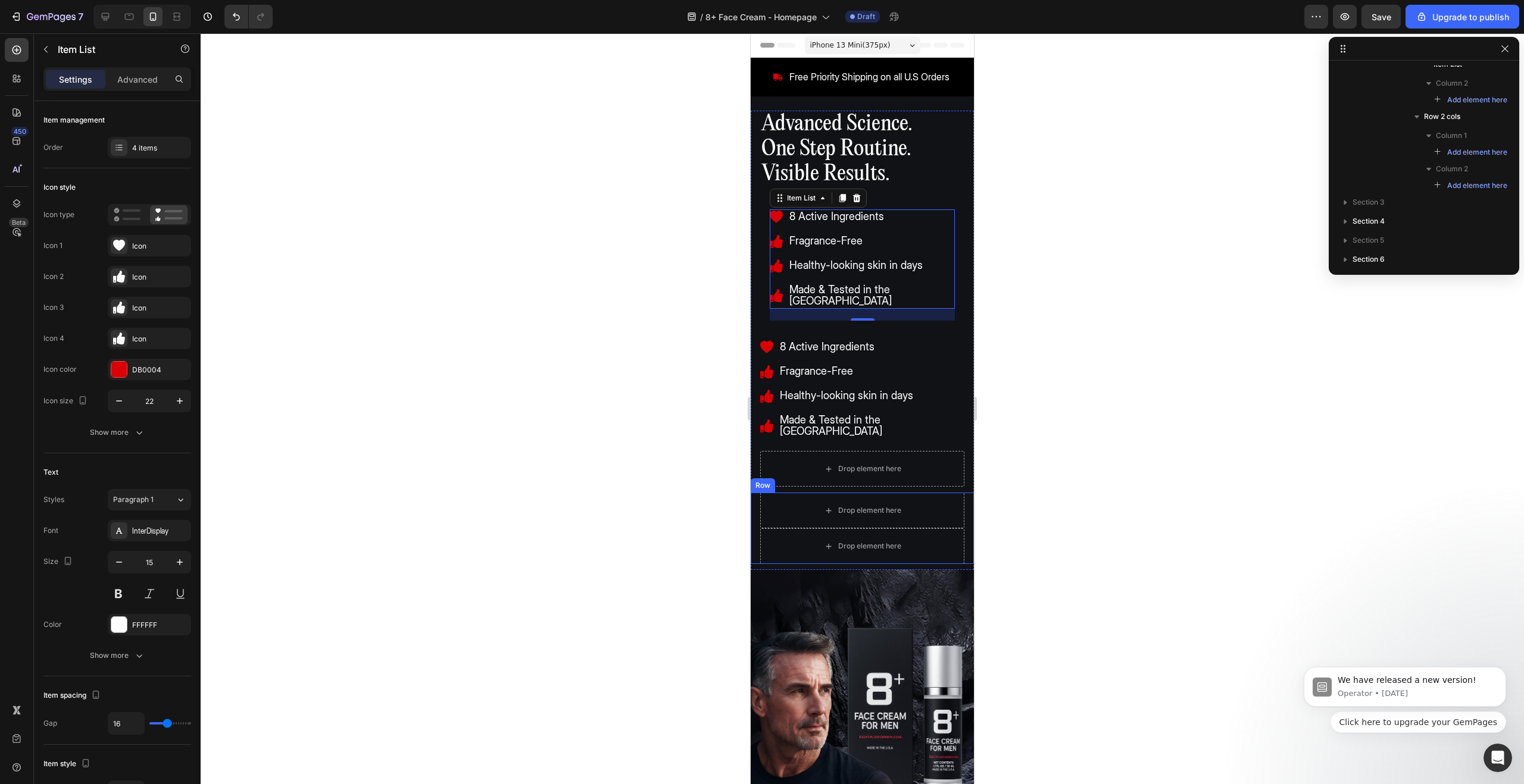
click at [966, 493] on div "Drop element here Drop element here Row" at bounding box center [862, 528] width 223 height 71
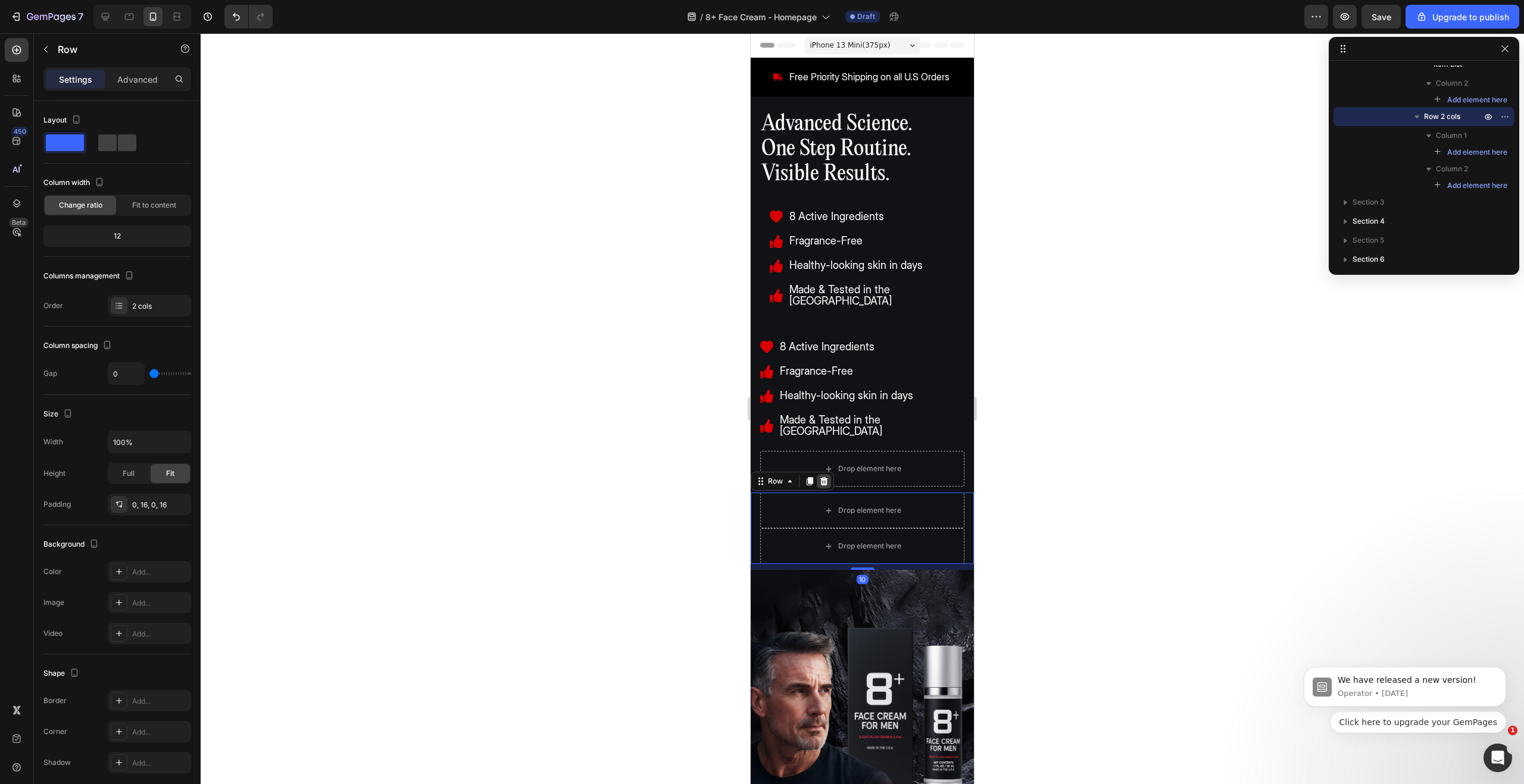
click at [826, 477] on icon at bounding box center [824, 481] width 7 height 8
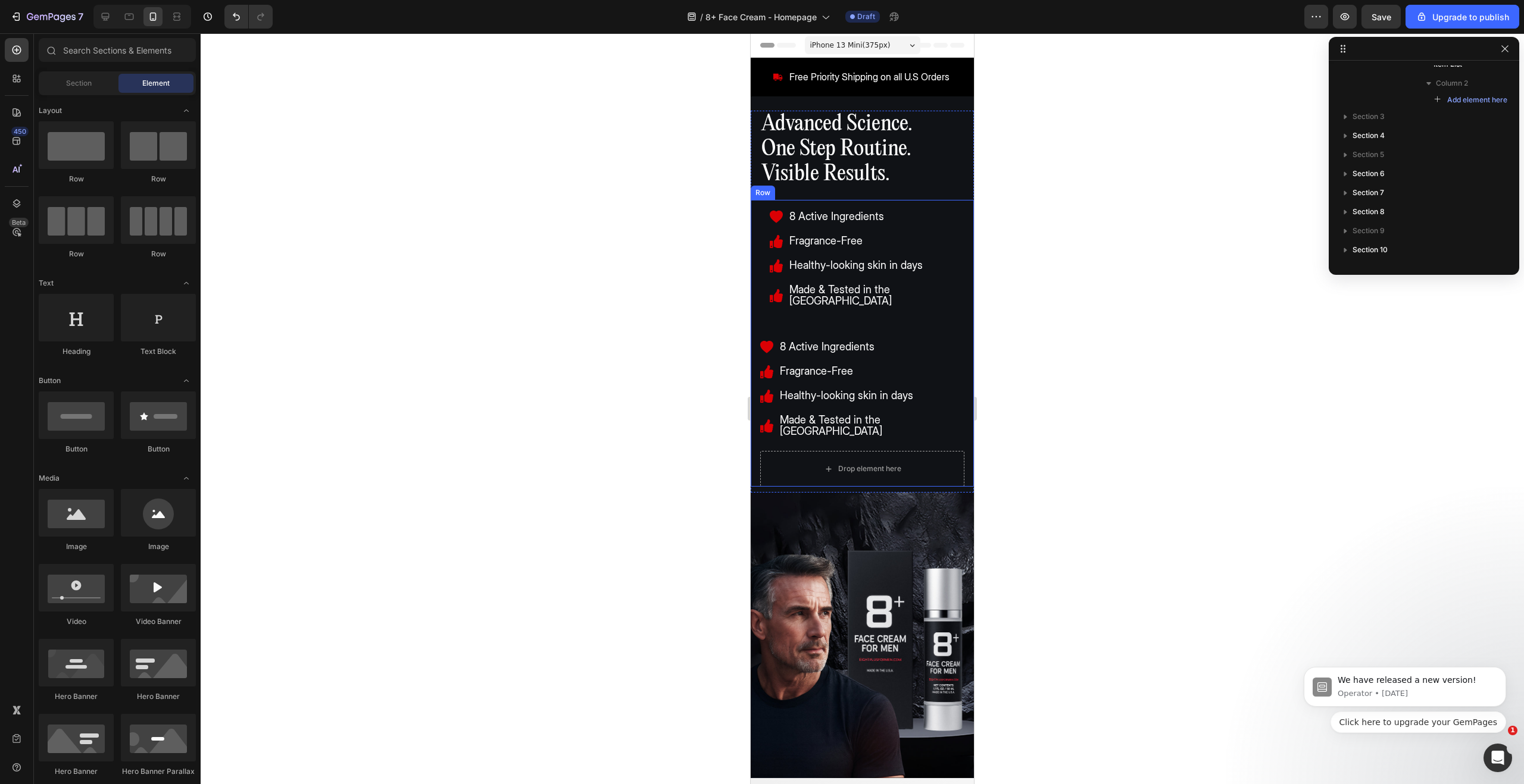
click at [964, 420] on div "8 Active Ingredients Fragrance-Free Healthy-looking skin in days Made & Tested …" at bounding box center [862, 344] width 223 height 287
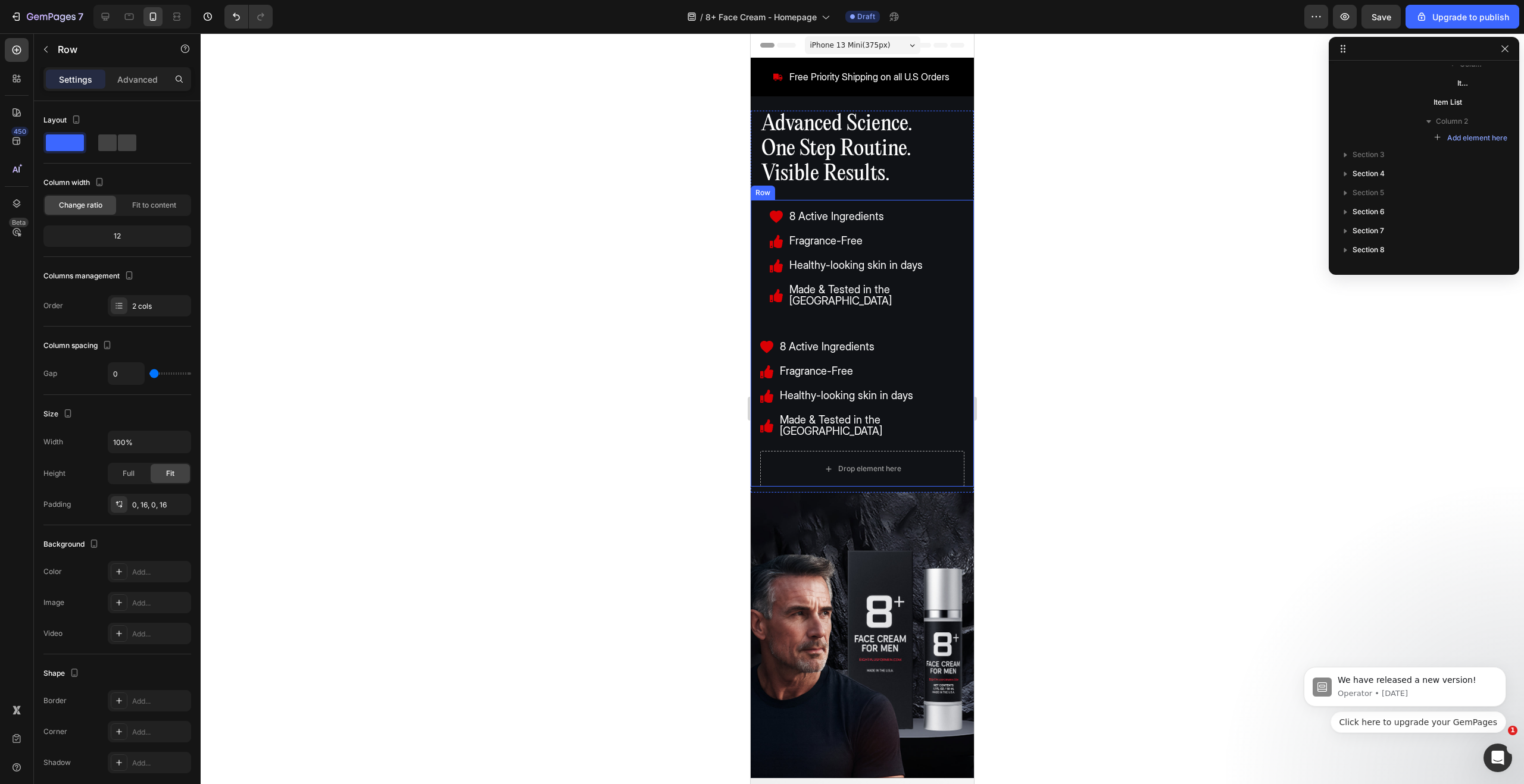
scroll to position [110, 0]
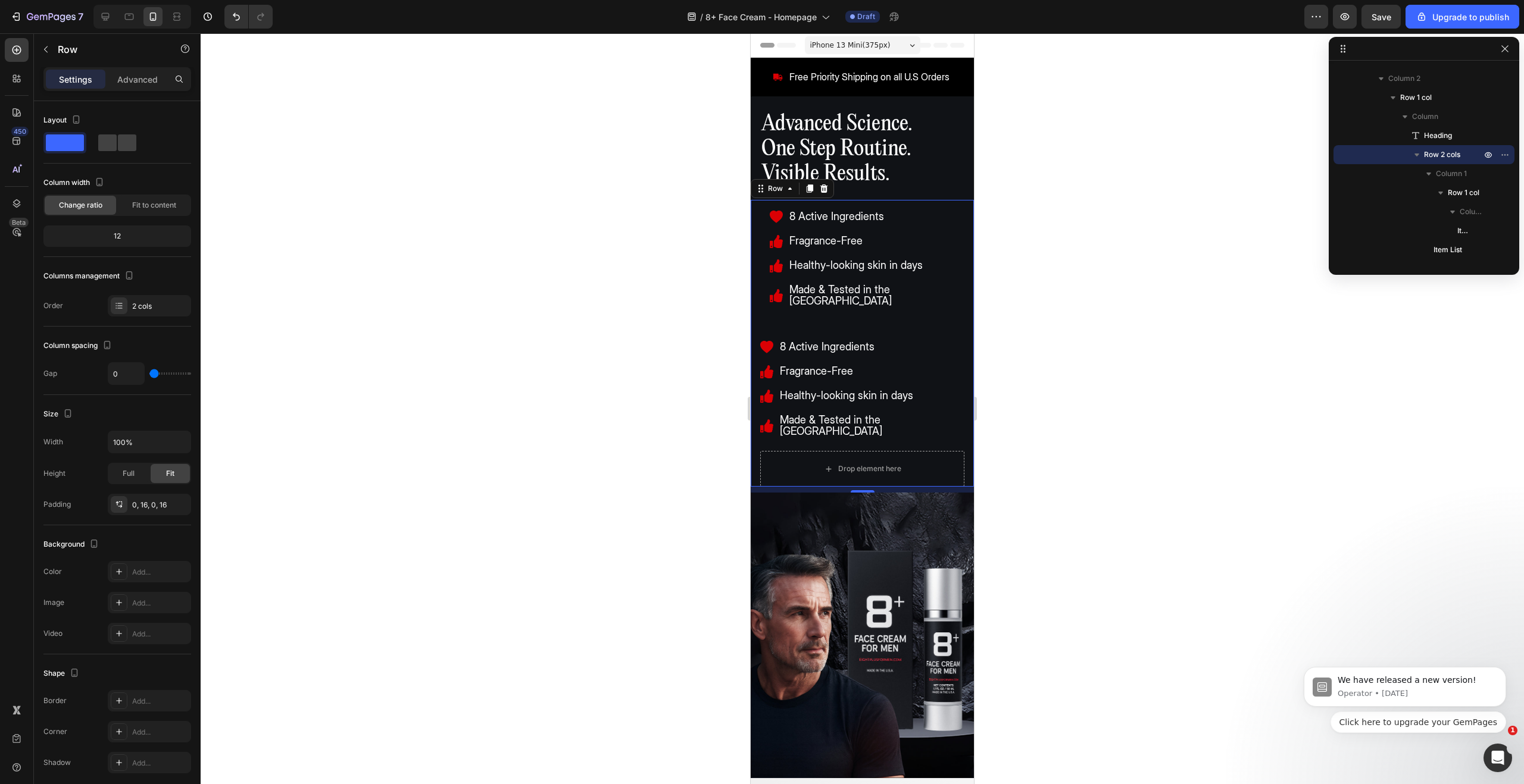
click at [926, 425] on div "8 Active Ingredients Fragrance-Free Healthy-looking skin in days Made & Tested …" at bounding box center [862, 326] width 204 height 251
click at [809, 194] on div at bounding box center [809, 188] width 14 height 14
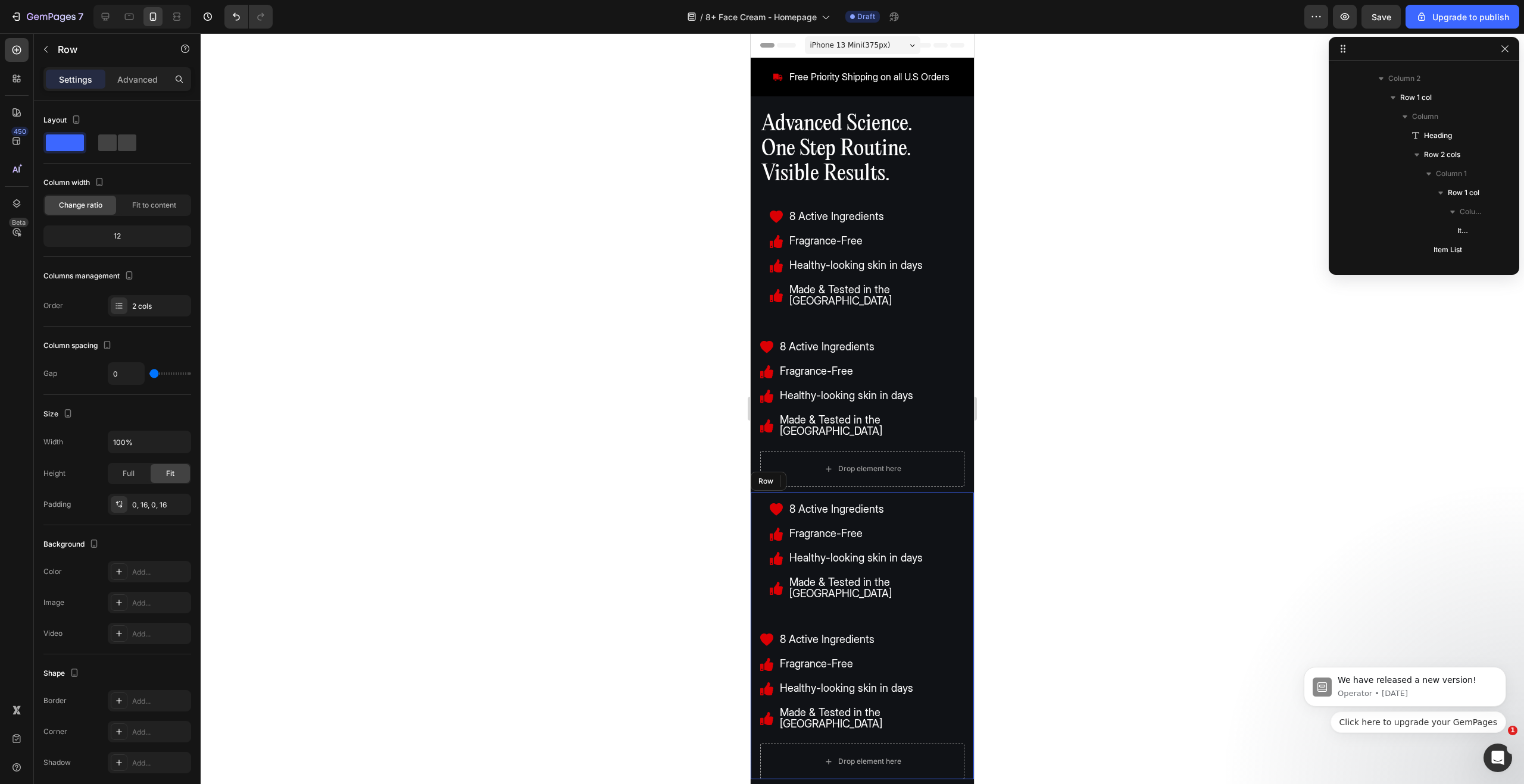
scroll to position [258, 0]
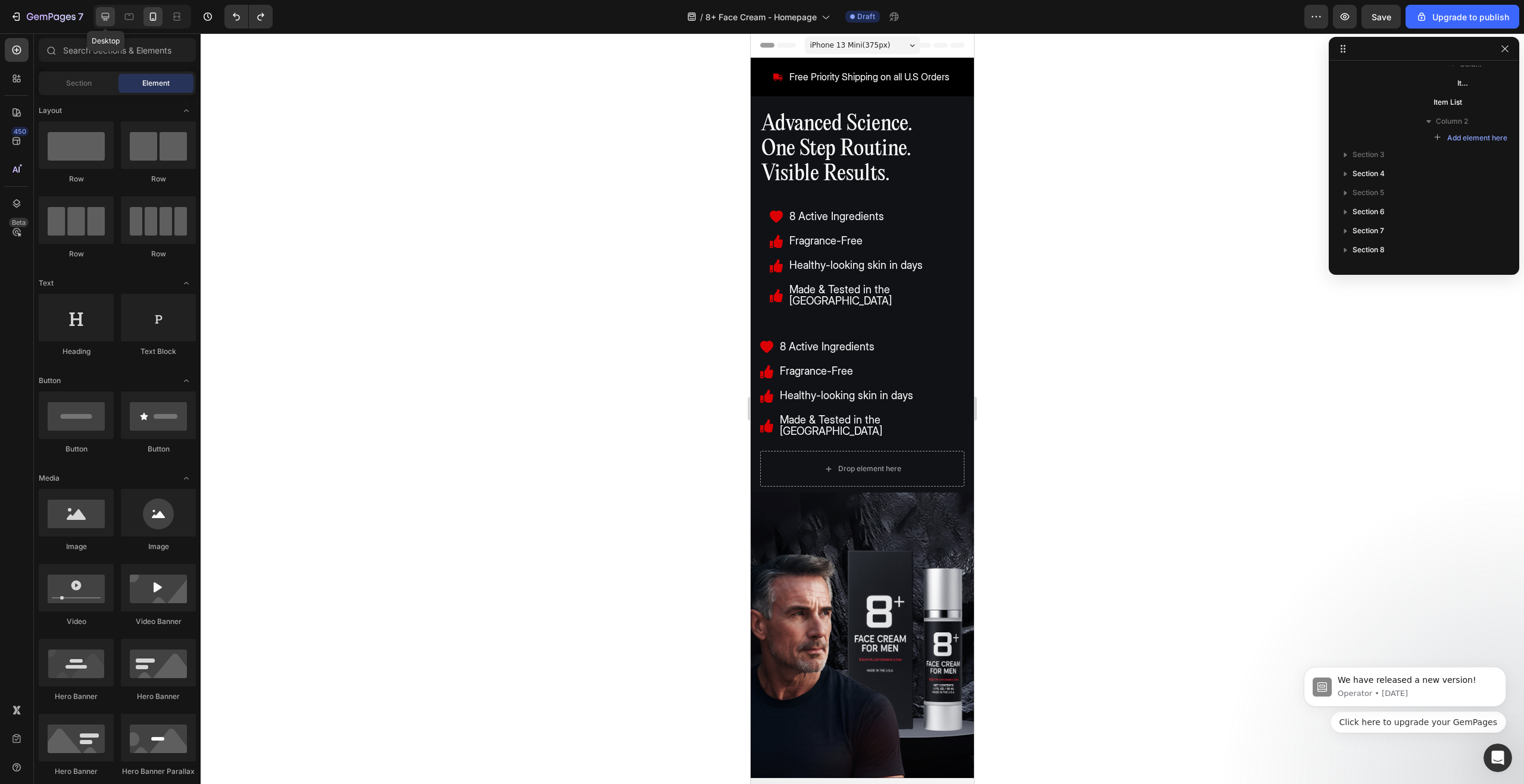
click at [109, 16] on icon at bounding box center [105, 17] width 7 height 7
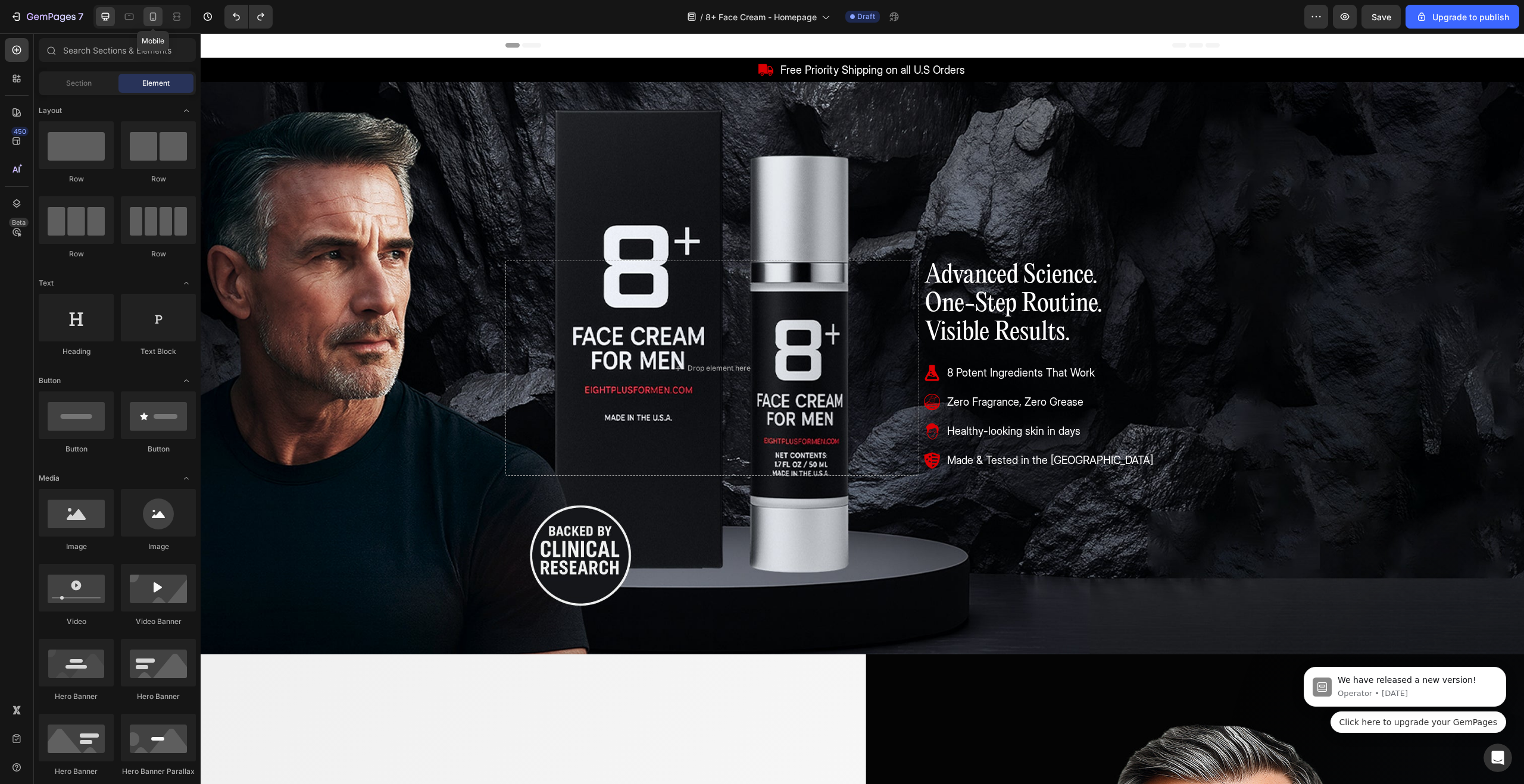
click at [152, 19] on icon at bounding box center [153, 16] width 6 height 8
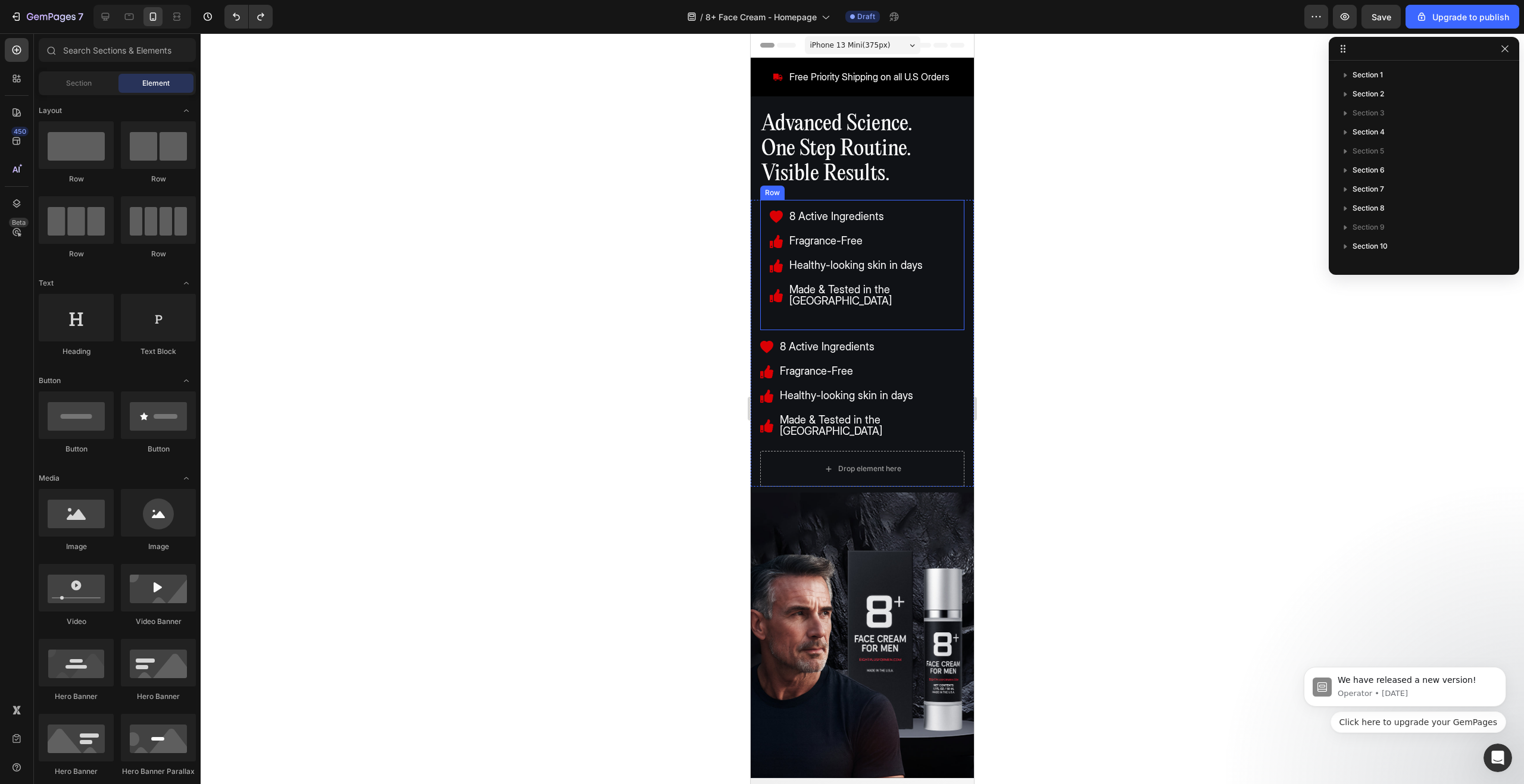
click at [829, 304] on div "8 Active Ingredients Fragrance-Free Healthy-looking skin in days Made & Tested …" at bounding box center [862, 265] width 185 height 111
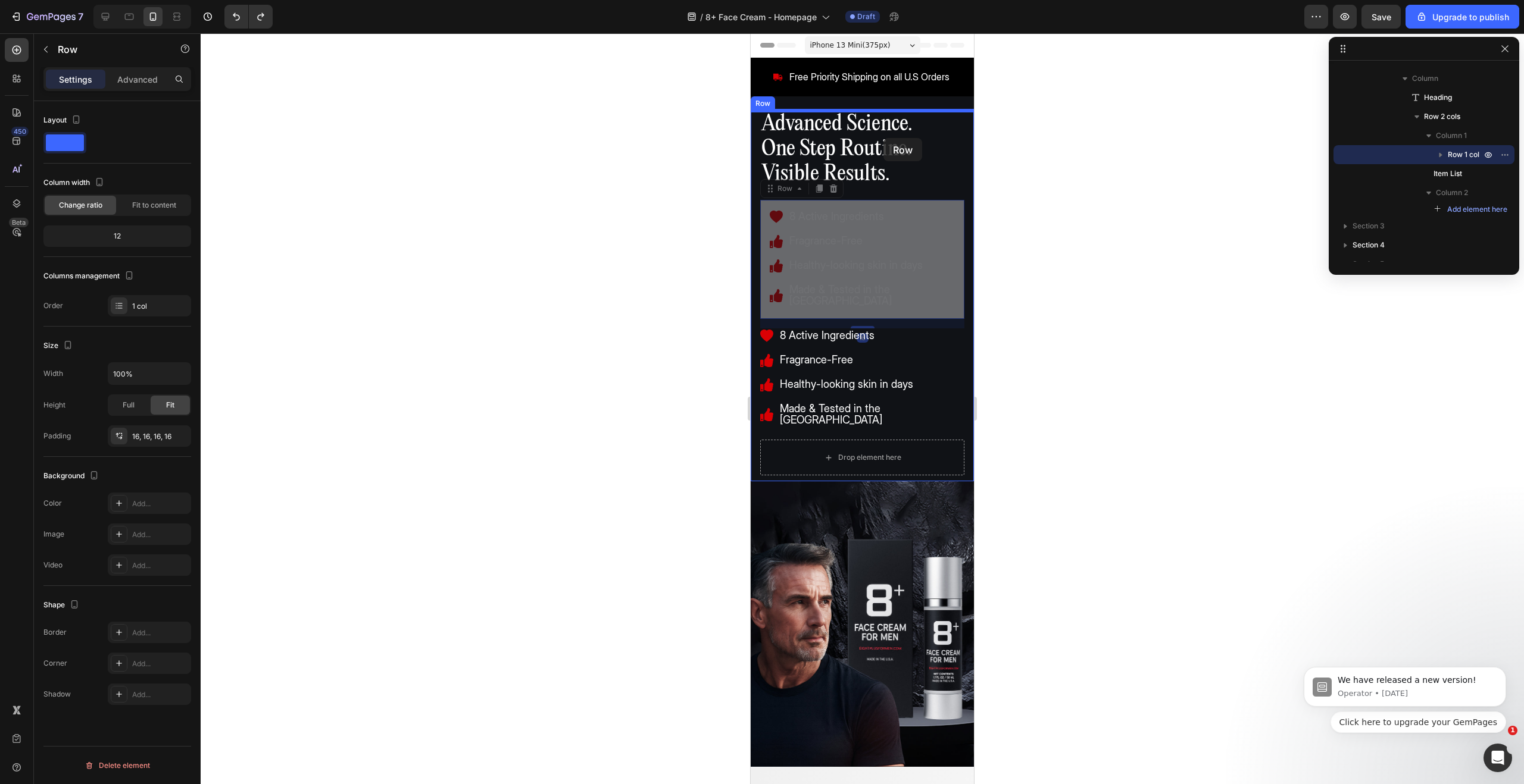
drag, startPoint x: 770, startPoint y: 191, endPoint x: 884, endPoint y: 138, distance: 125.7
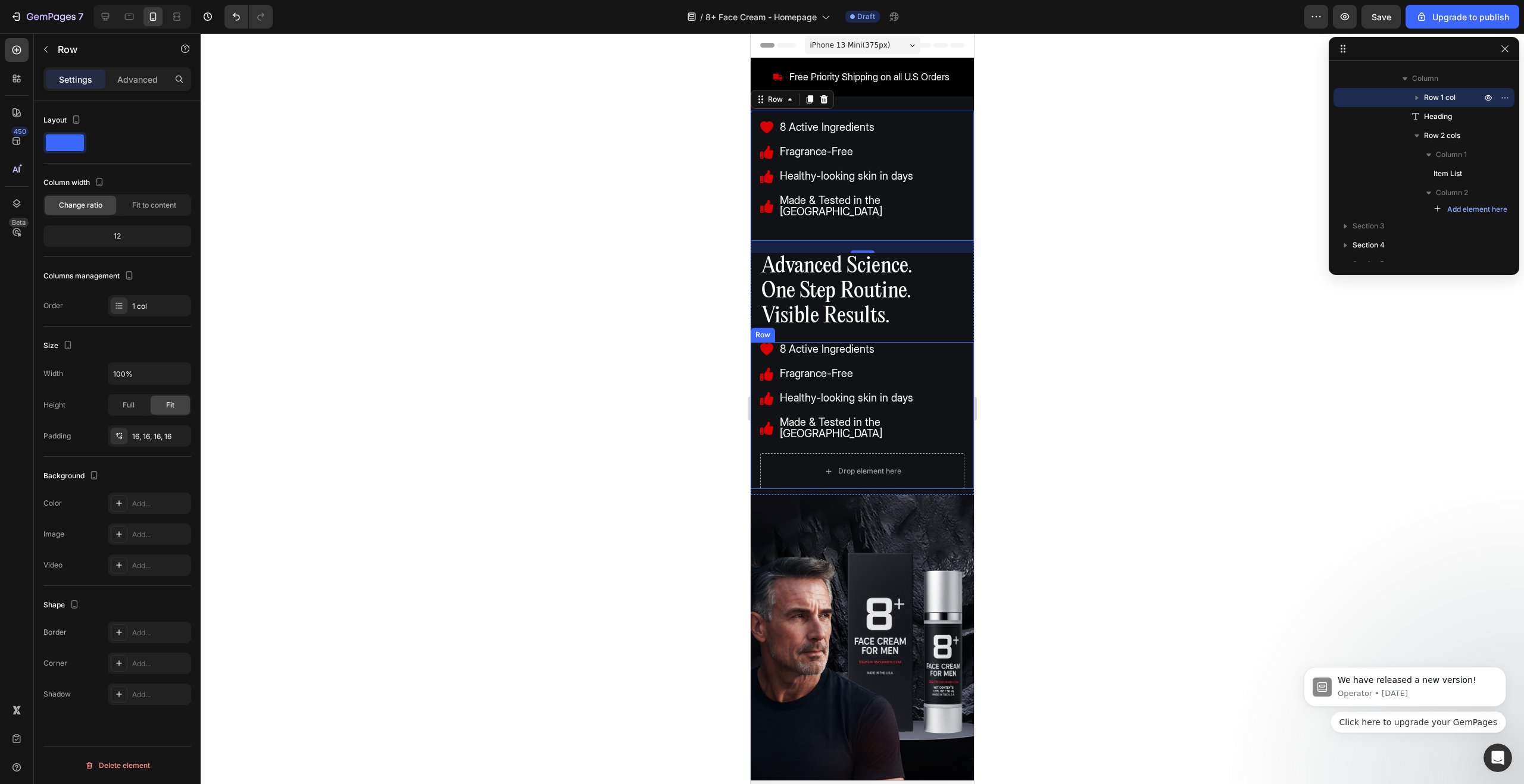
click at [964, 421] on div "8 Active Ingredients Fragrance-Free Healthy-looking skin in days Made & Tested …" at bounding box center [862, 398] width 204 height 111
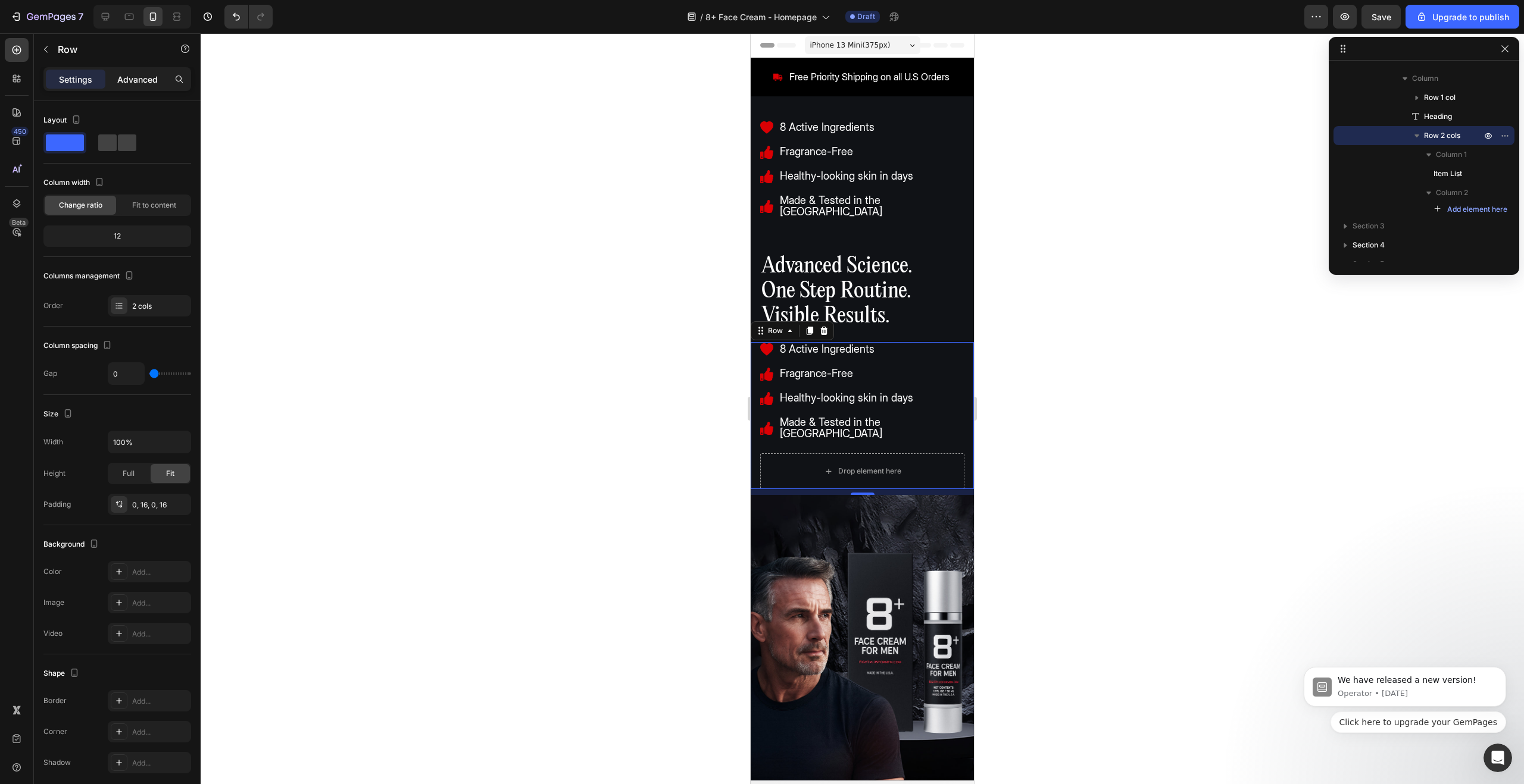
click at [139, 79] on p "Advanced" at bounding box center [137, 79] width 41 height 12
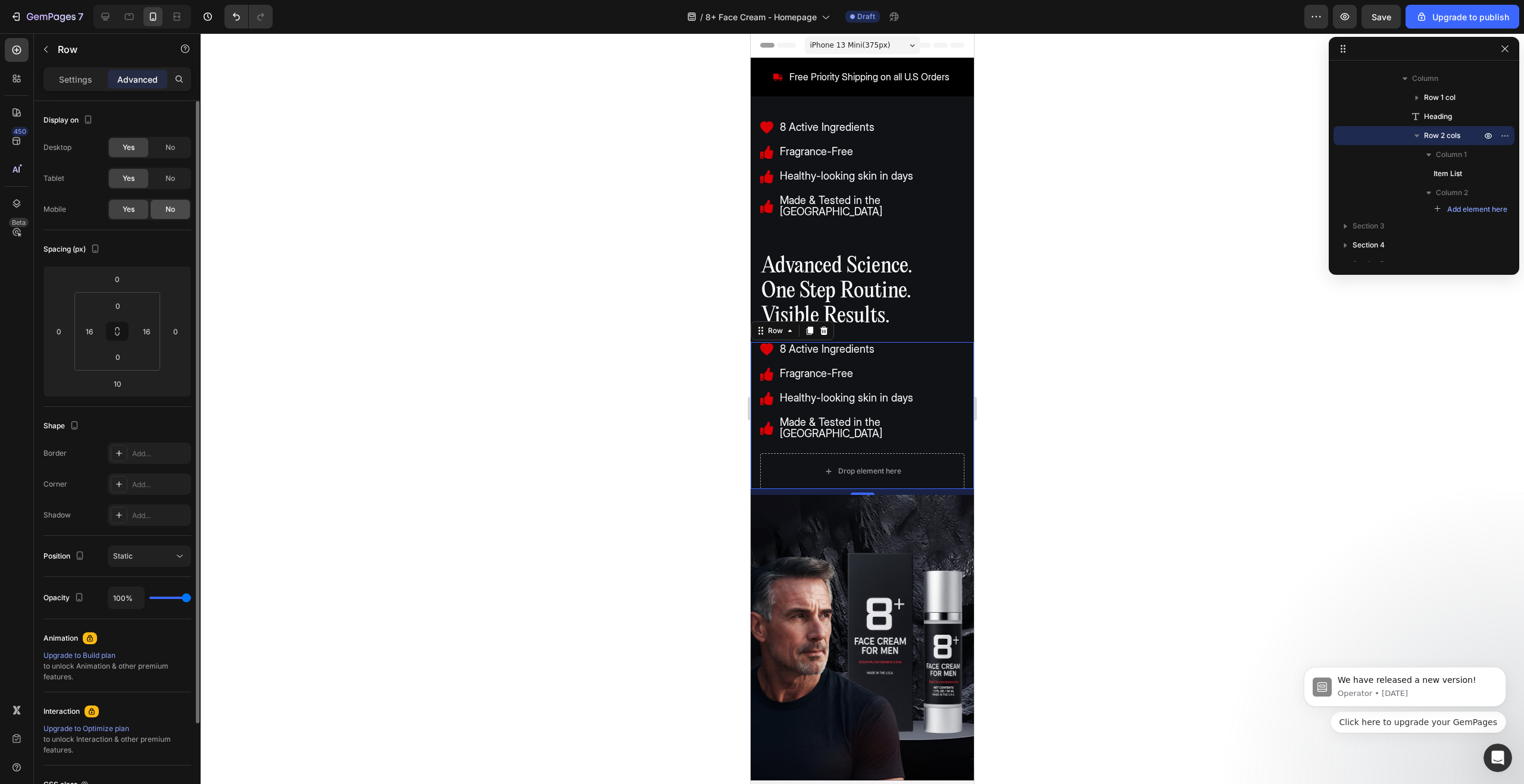
click at [173, 206] on span "No" at bounding box center [170, 209] width 9 height 11
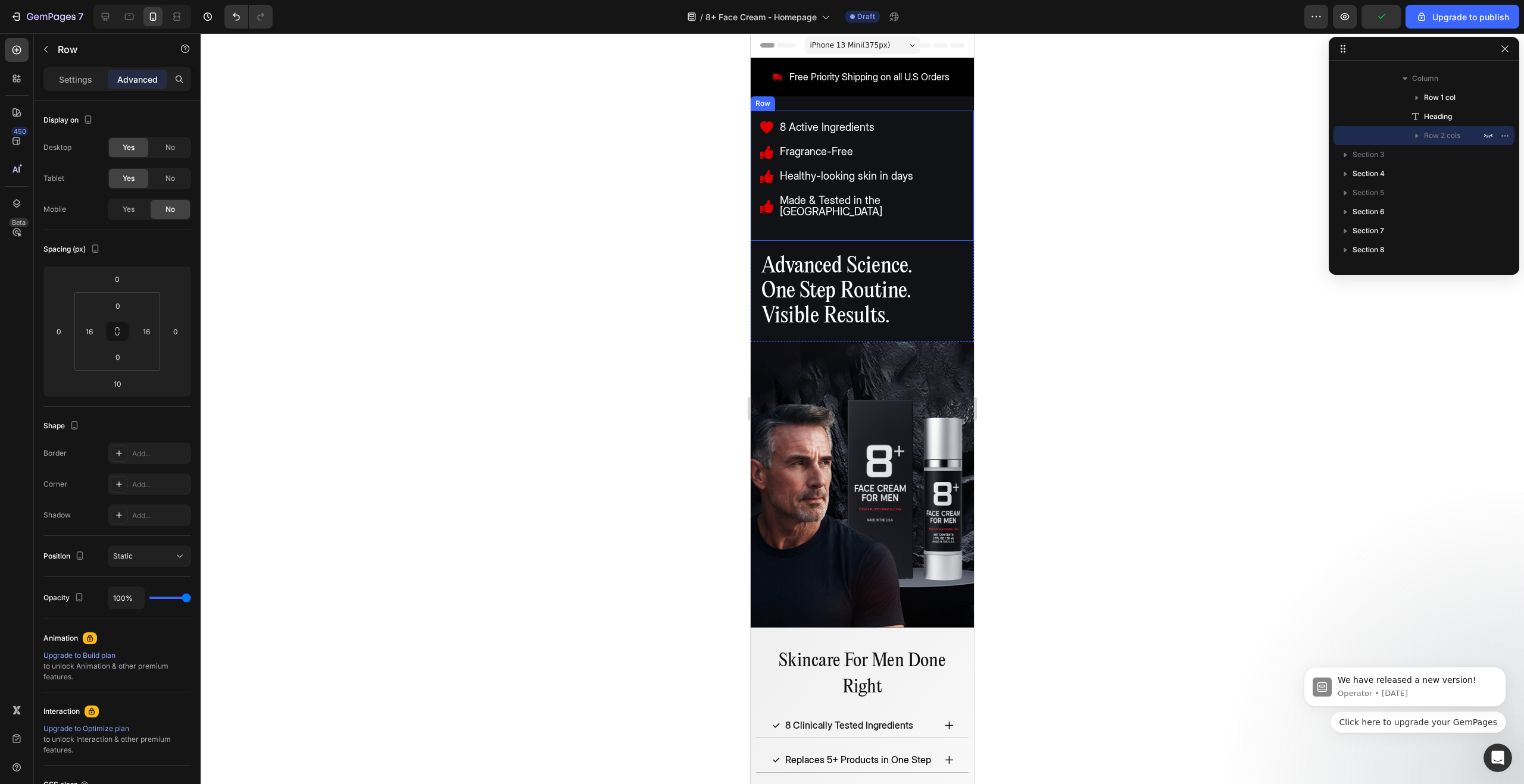
click at [949, 116] on div "8 Active Ingredients Fragrance-Free Healthy-looking skin in days Made & Tested …" at bounding box center [862, 175] width 223 height 130
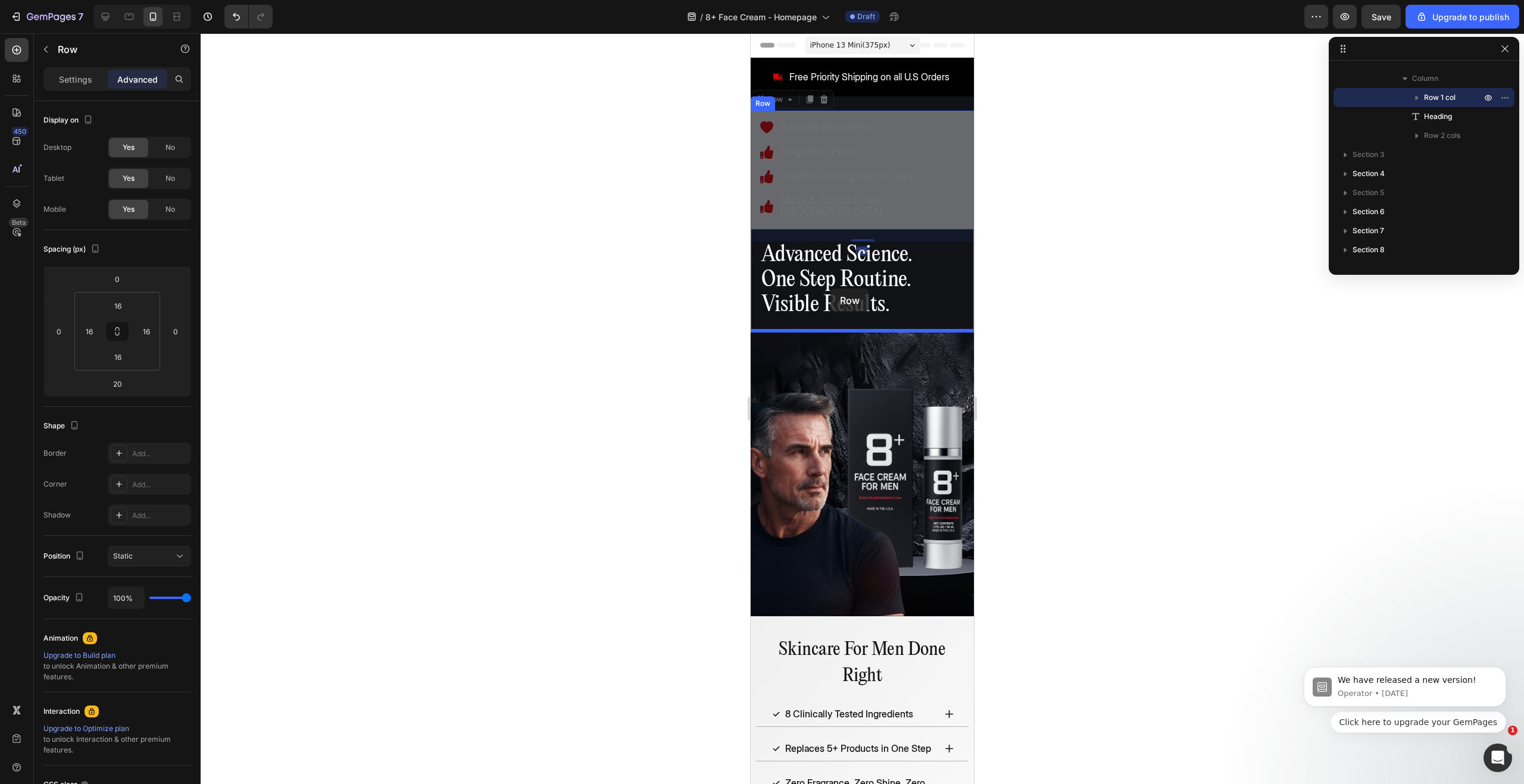
drag, startPoint x: 762, startPoint y: 97, endPoint x: 831, endPoint y: 289, distance: 204.0
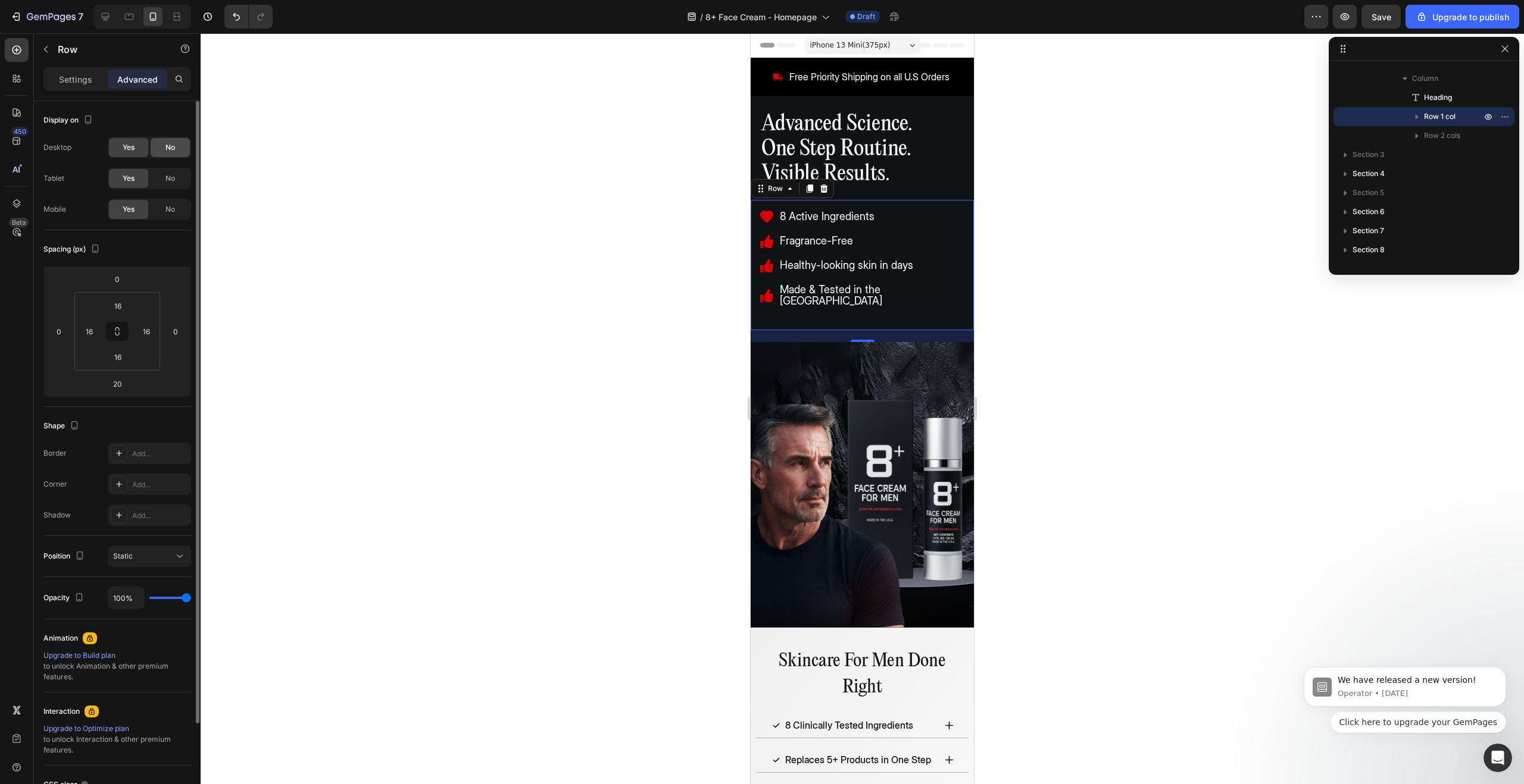
click at [177, 152] on div "No" at bounding box center [170, 147] width 39 height 19
click at [175, 175] on div "No" at bounding box center [170, 178] width 39 height 19
click at [527, 287] on div at bounding box center [862, 409] width 1324 height 751
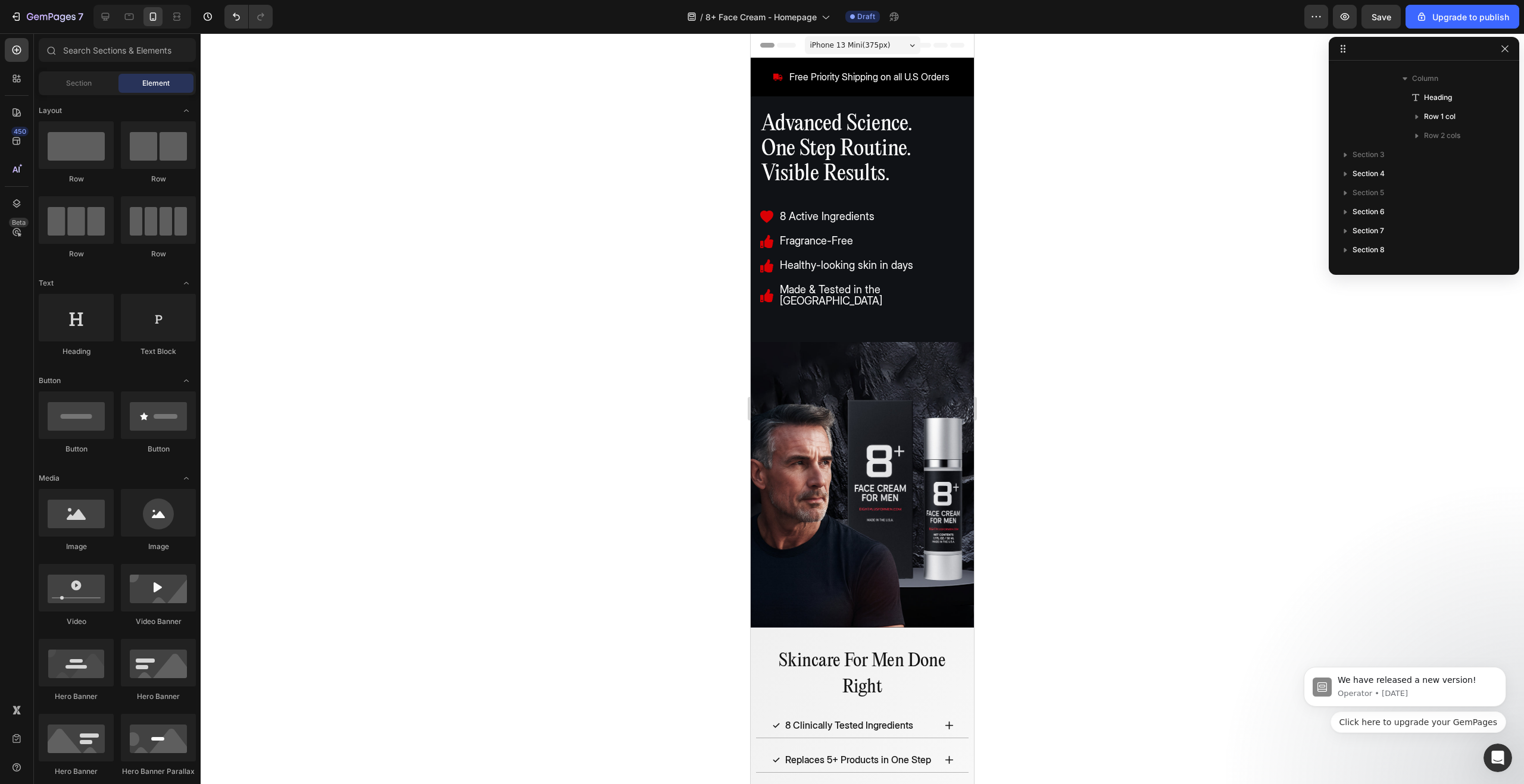
click at [108, 26] on div at bounding box center [142, 17] width 97 height 24
click at [107, 20] on icon at bounding box center [105, 17] width 7 height 7
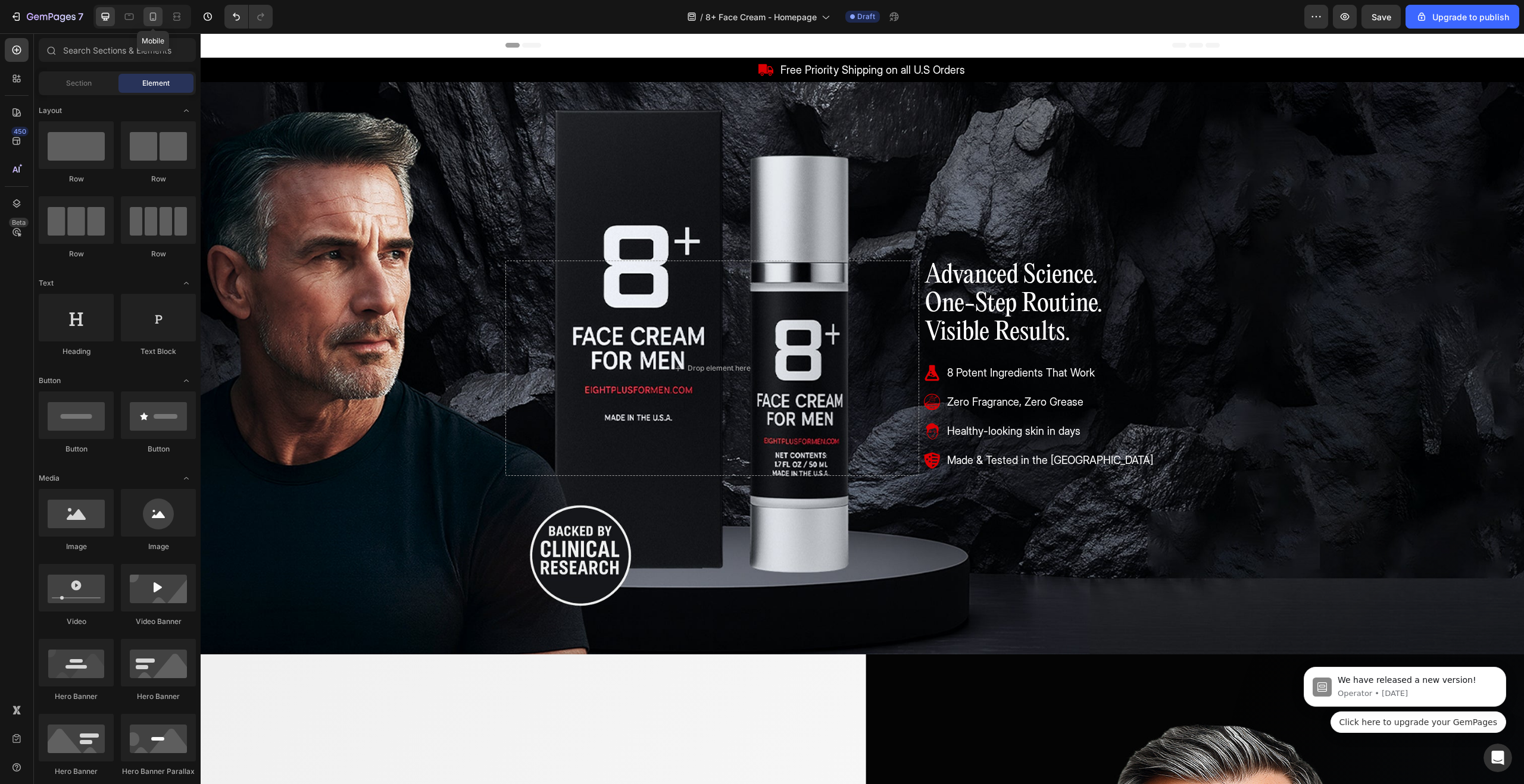
click at [157, 18] on icon at bounding box center [153, 16] width 12 height 12
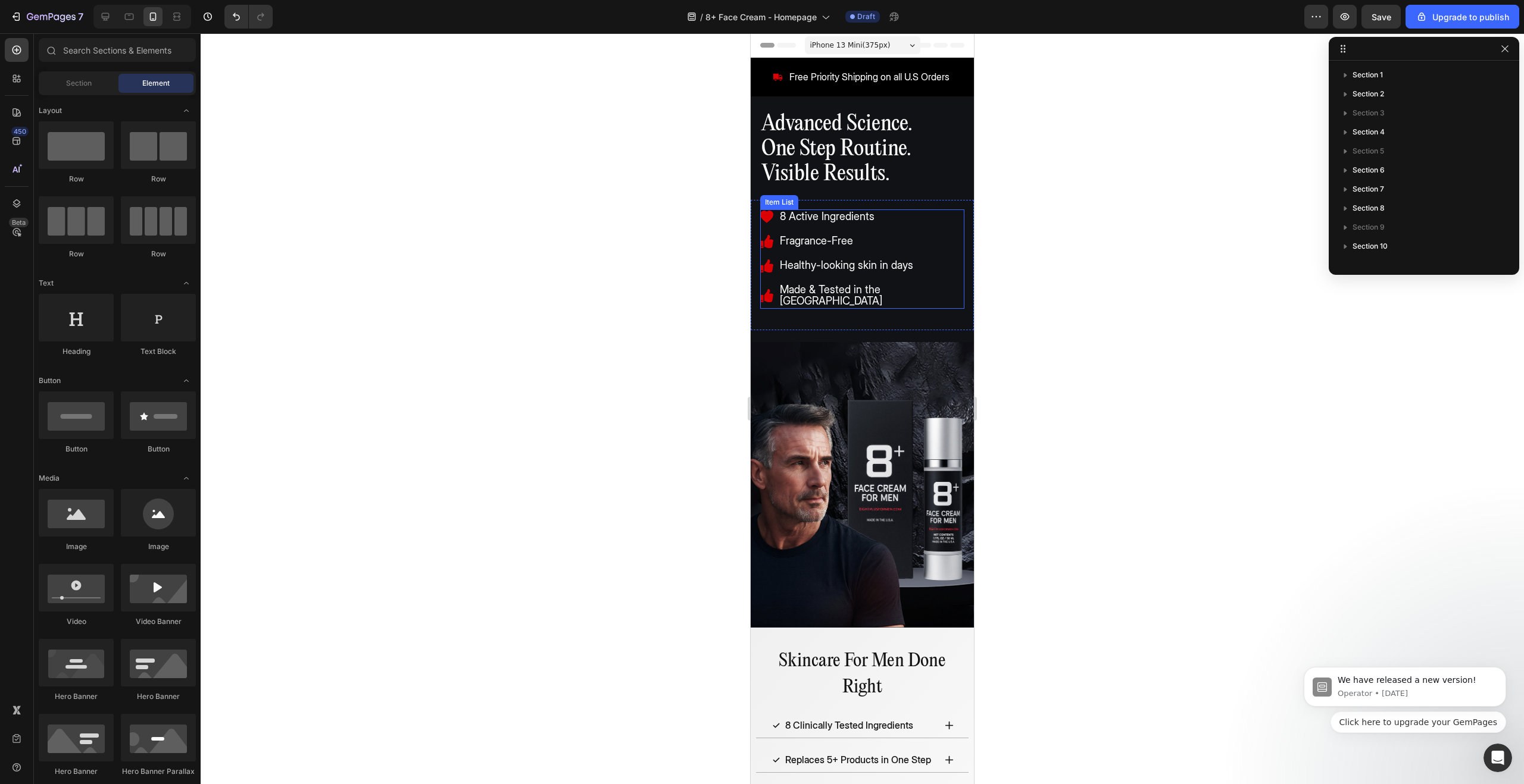
click at [768, 240] on icon at bounding box center [766, 241] width 13 height 13
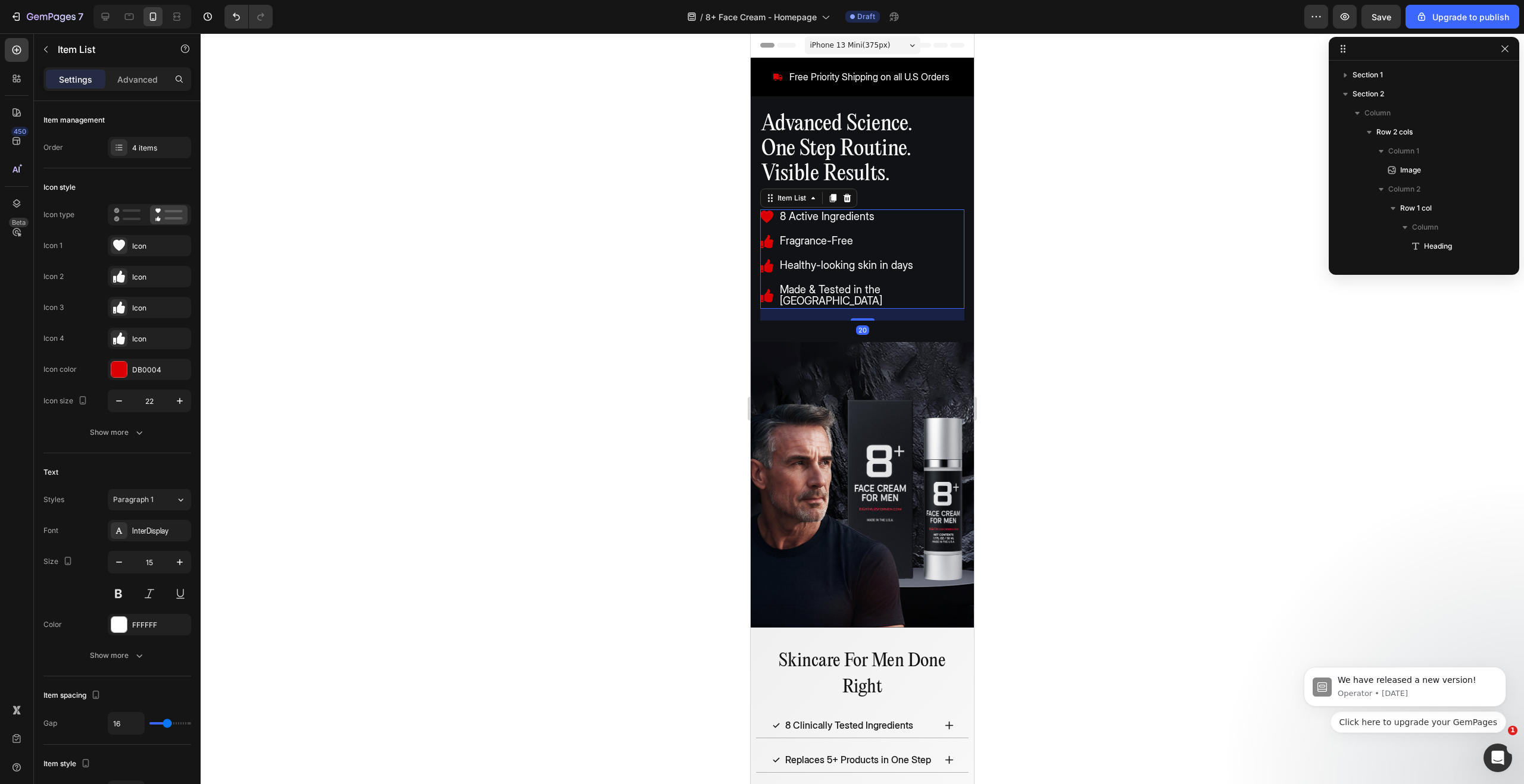
scroll to position [148, 0]
click at [768, 215] on icon at bounding box center [766, 217] width 13 height 12
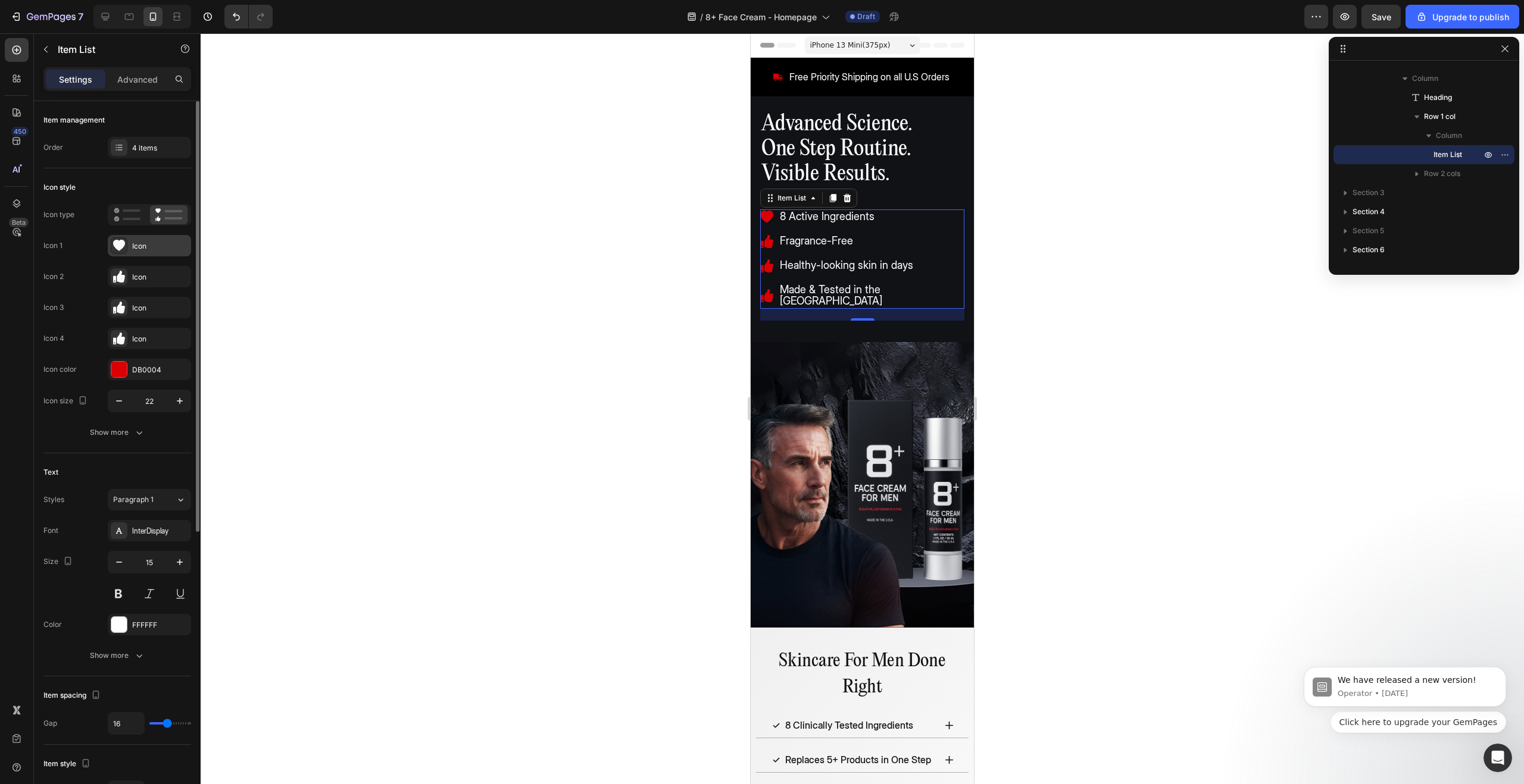
click at [141, 251] on div "Icon" at bounding box center [160, 246] width 56 height 11
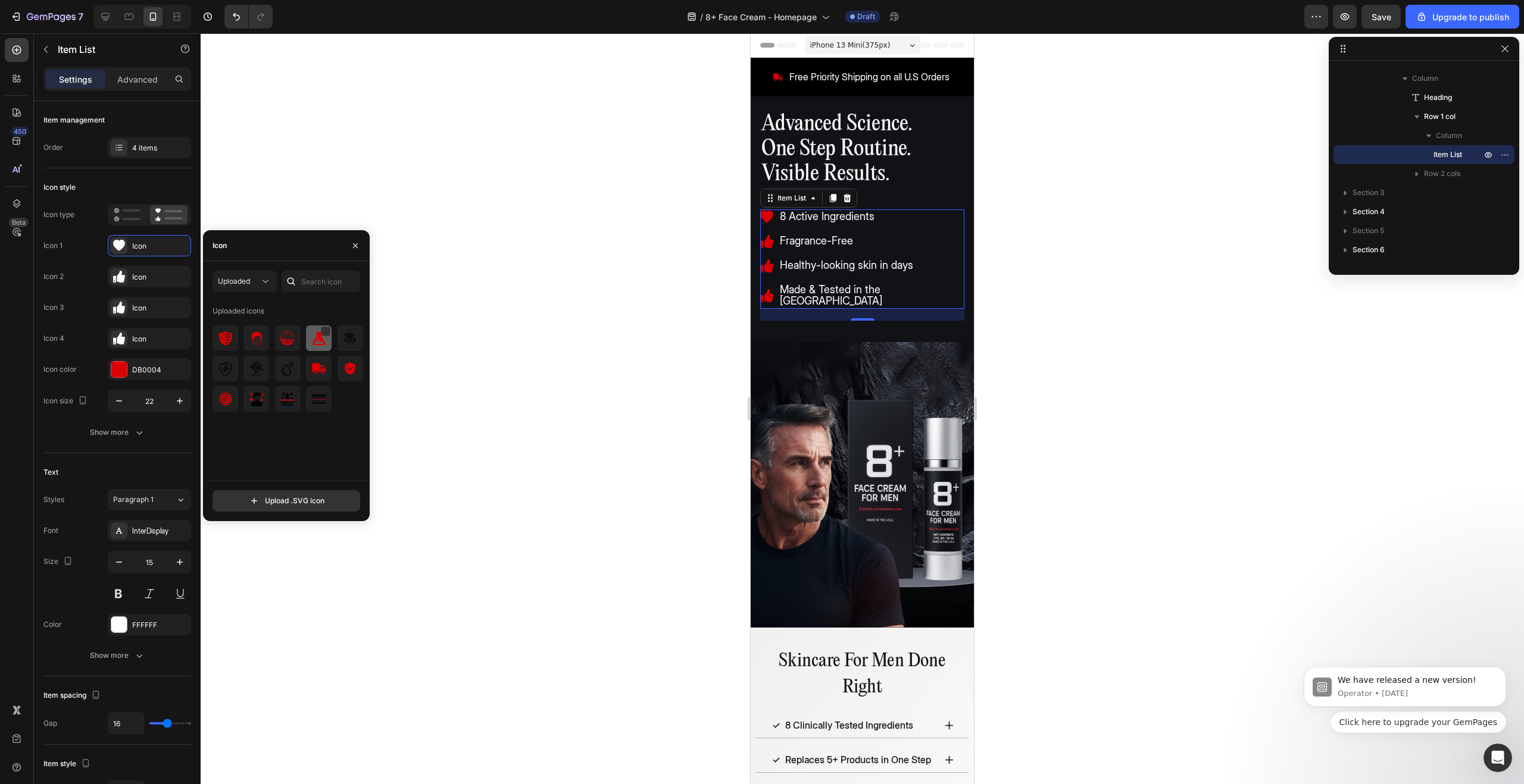
click at [316, 343] on img at bounding box center [319, 338] width 14 height 14
click at [144, 276] on div "Icon" at bounding box center [160, 277] width 56 height 11
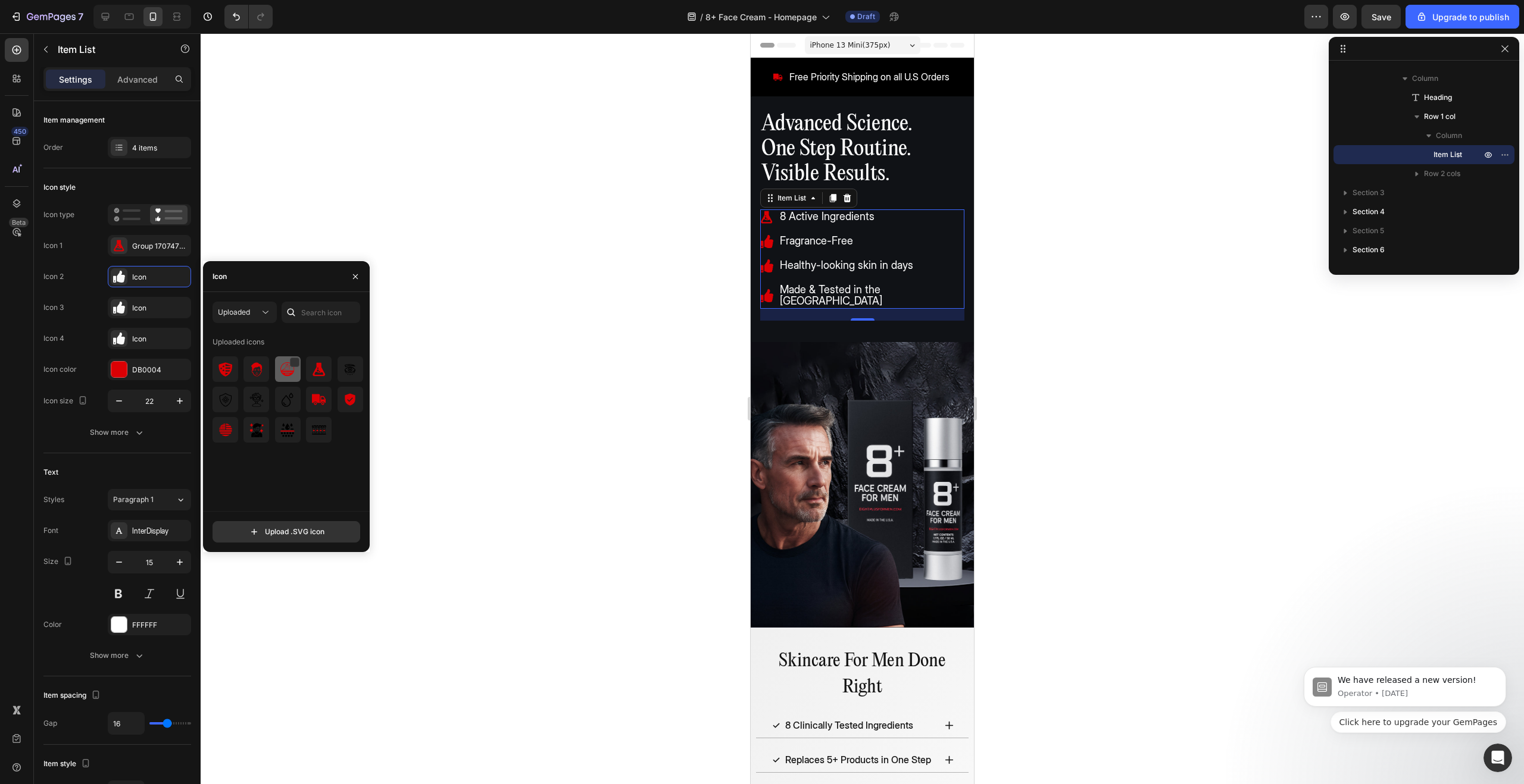
click at [286, 369] on img at bounding box center [287, 369] width 14 height 14
click at [140, 310] on div "Icon" at bounding box center [160, 308] width 56 height 11
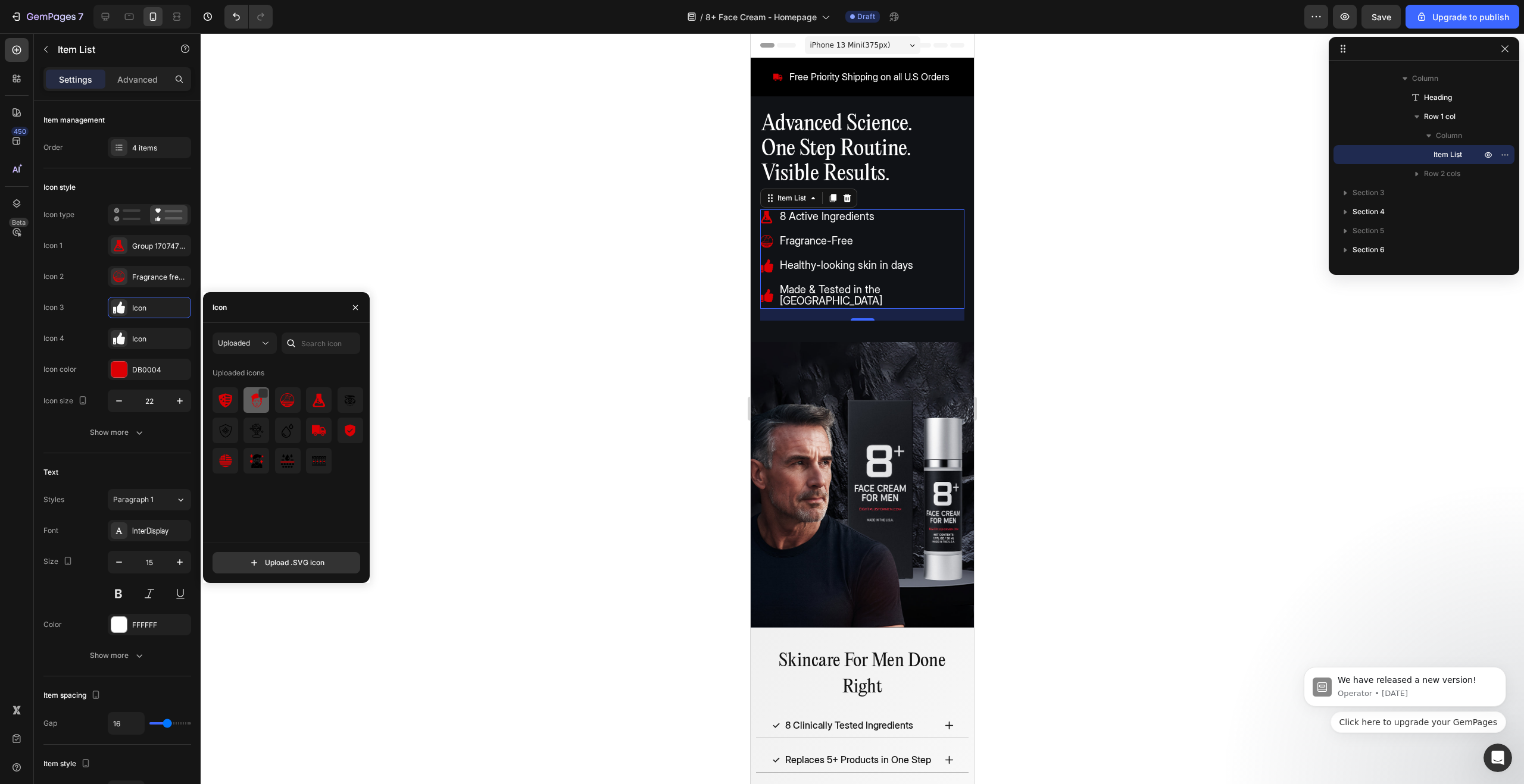
click at [256, 392] on div at bounding box center [256, 400] width 26 height 26
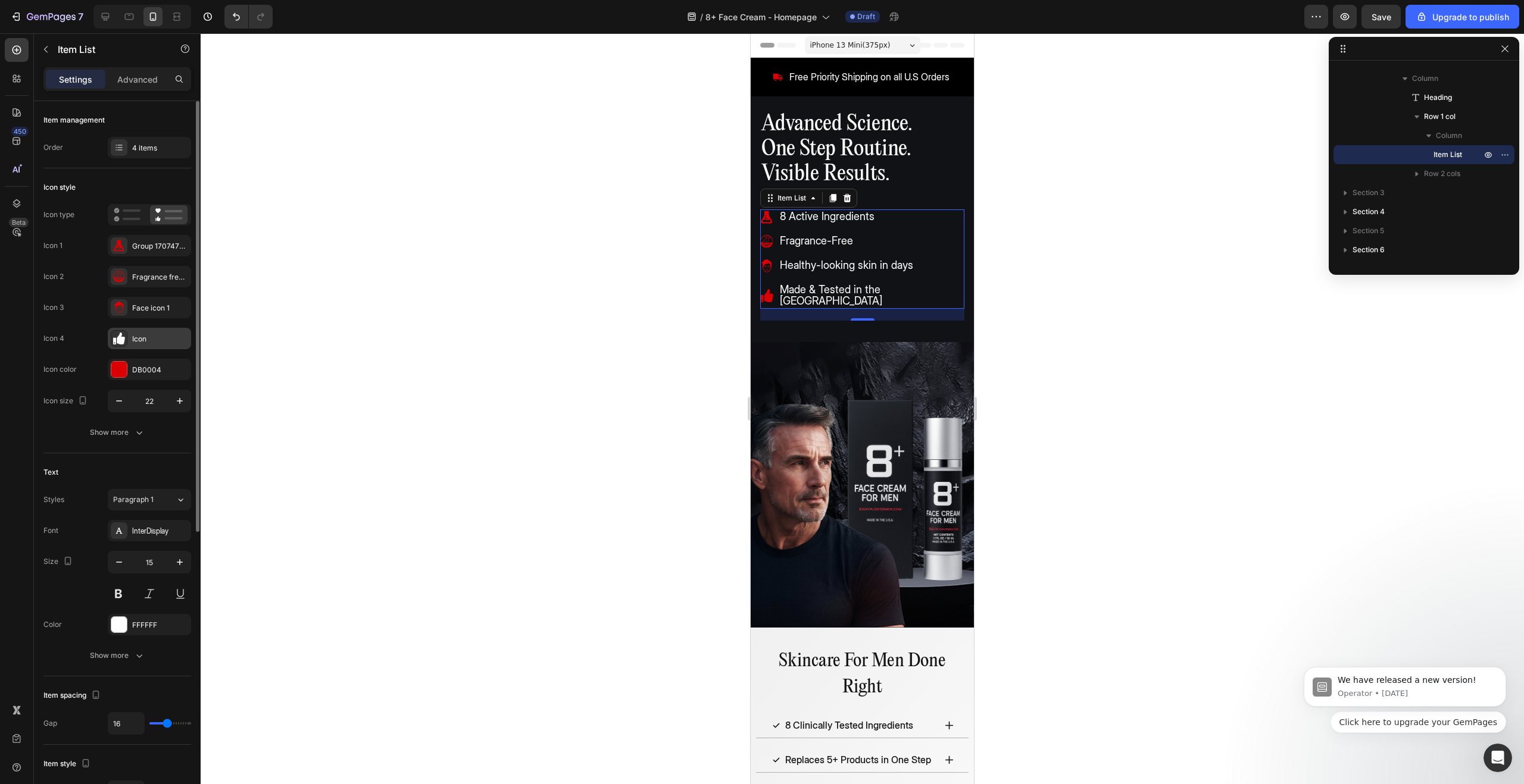
click at [147, 332] on div "Icon" at bounding box center [150, 339] width 84 height 21
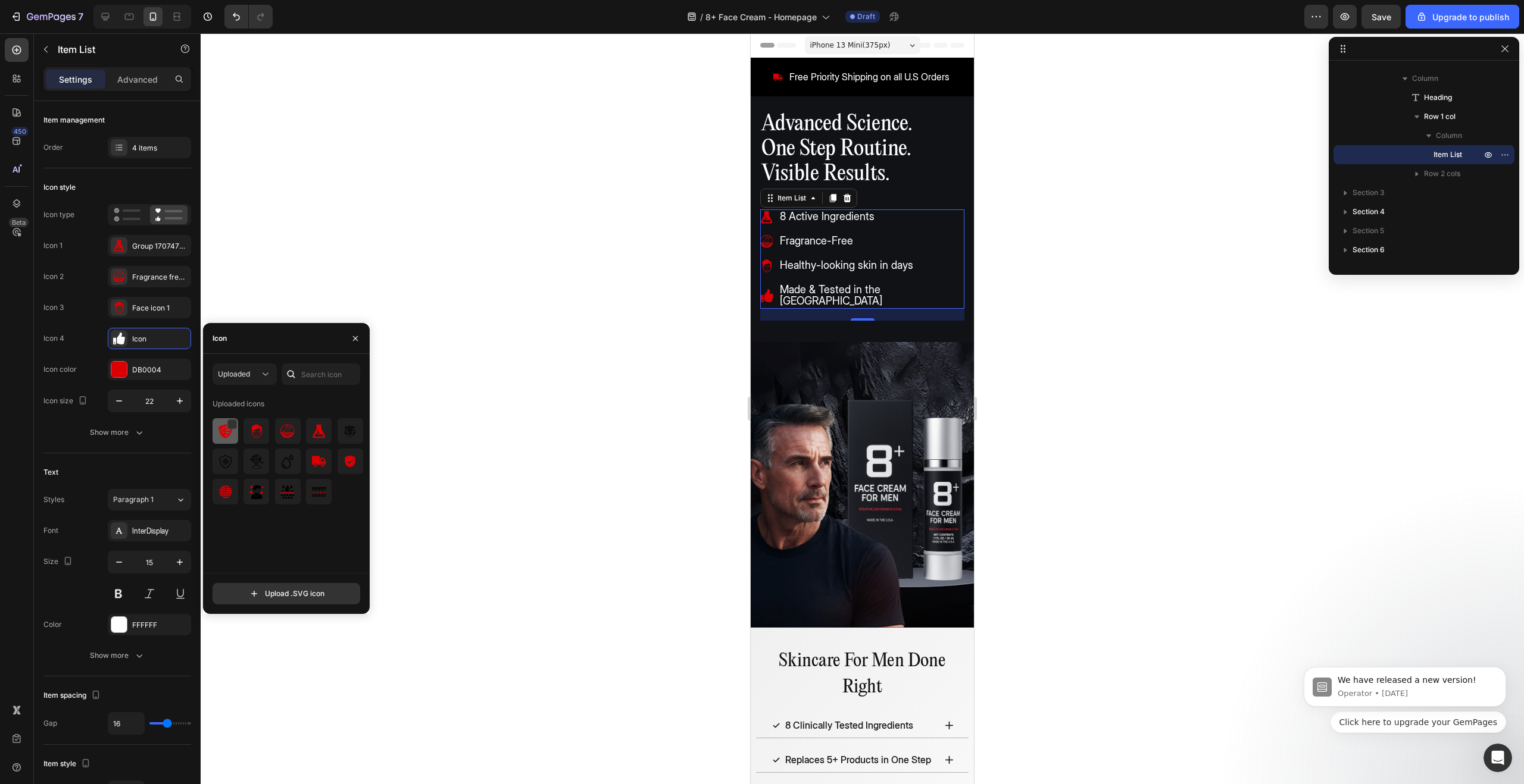
click at [227, 433] on img at bounding box center [225, 431] width 14 height 14
click at [562, 361] on div at bounding box center [862, 409] width 1324 height 751
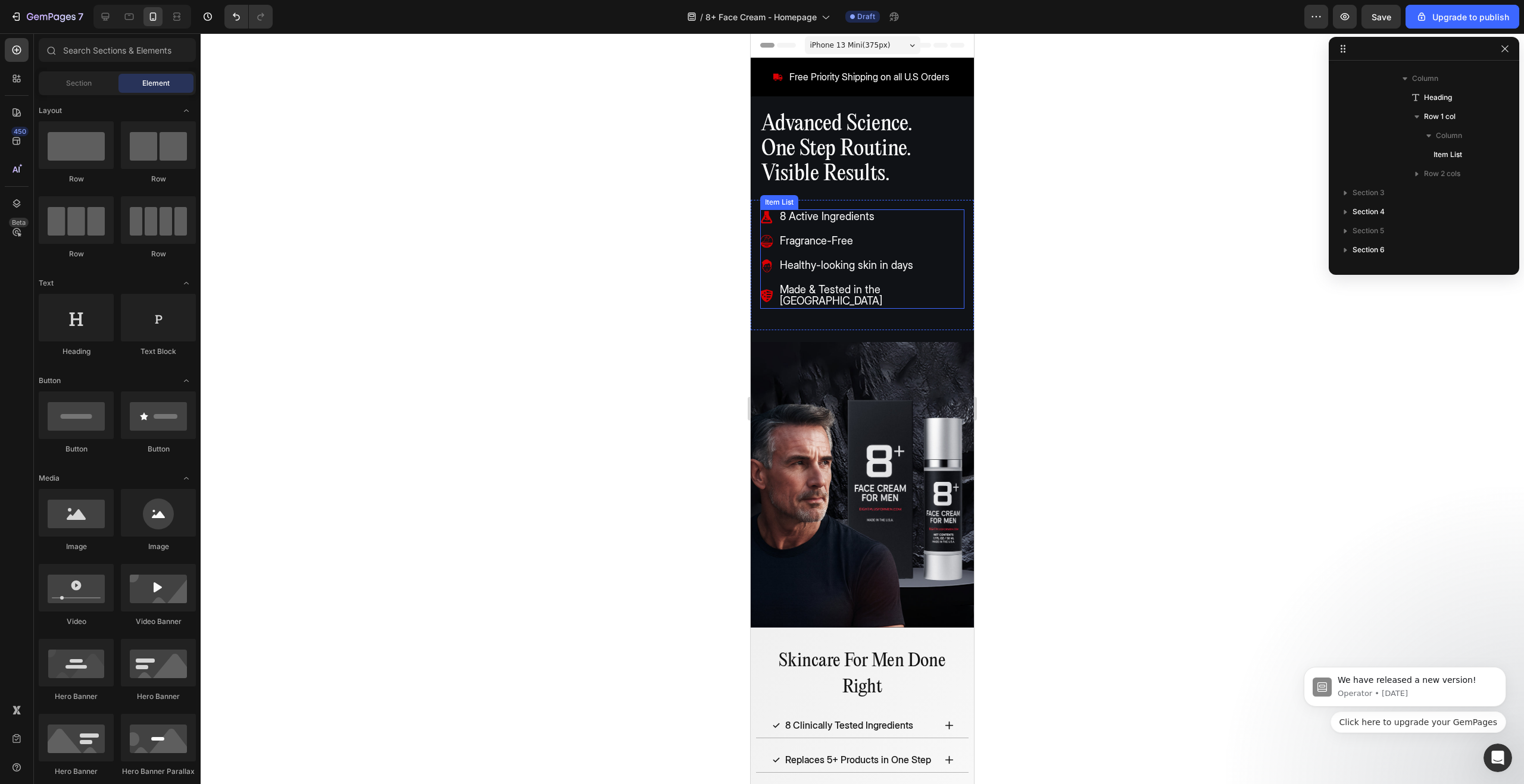
click at [766, 218] on icon at bounding box center [766, 217] width 13 height 13
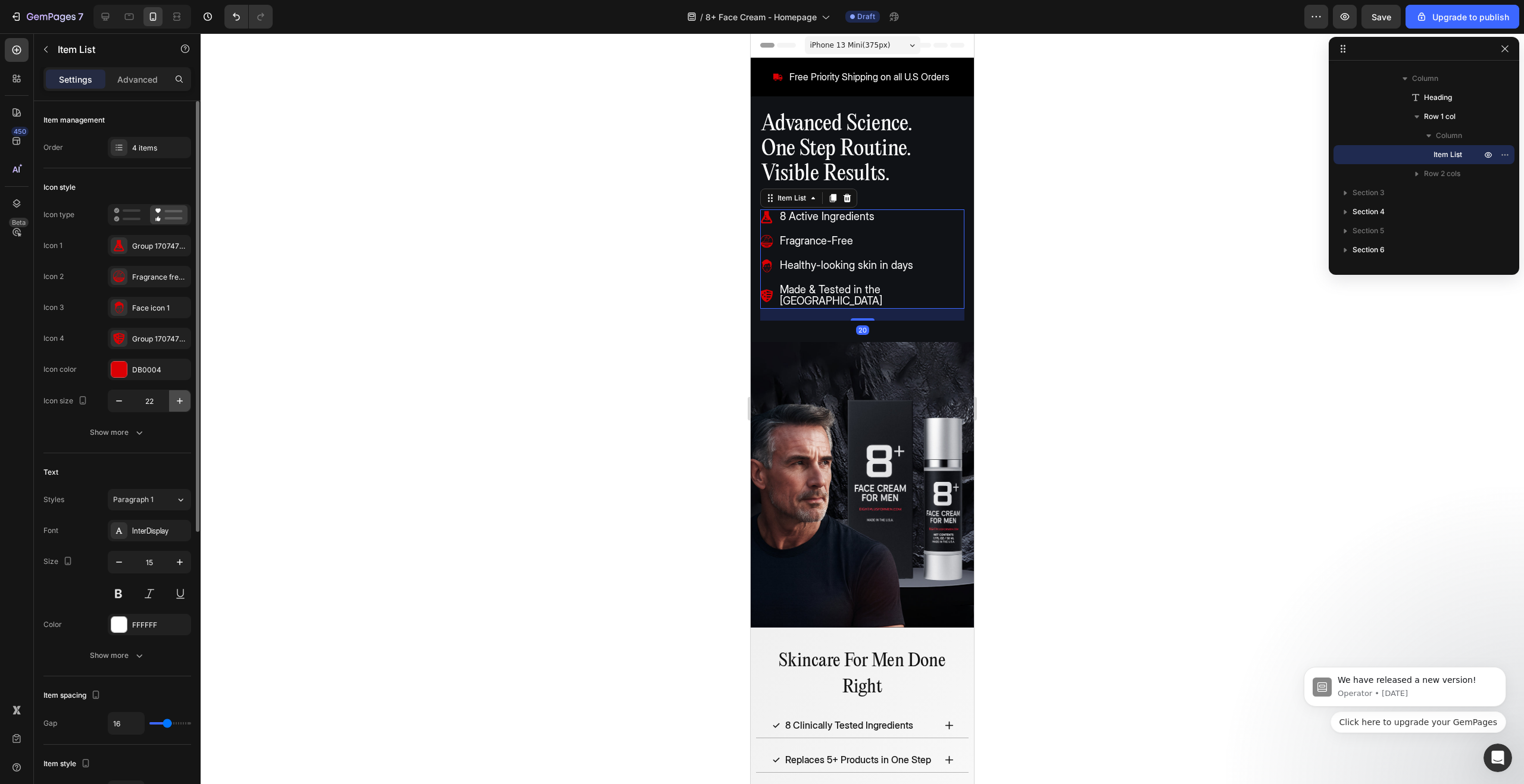
click at [176, 402] on icon "button" at bounding box center [180, 400] width 12 height 12
type input "24"
click at [907, 198] on div "Advanced Science. One Step Routine. Visible Results. Heading 8 Active Ingredien…" at bounding box center [862, 226] width 223 height 231
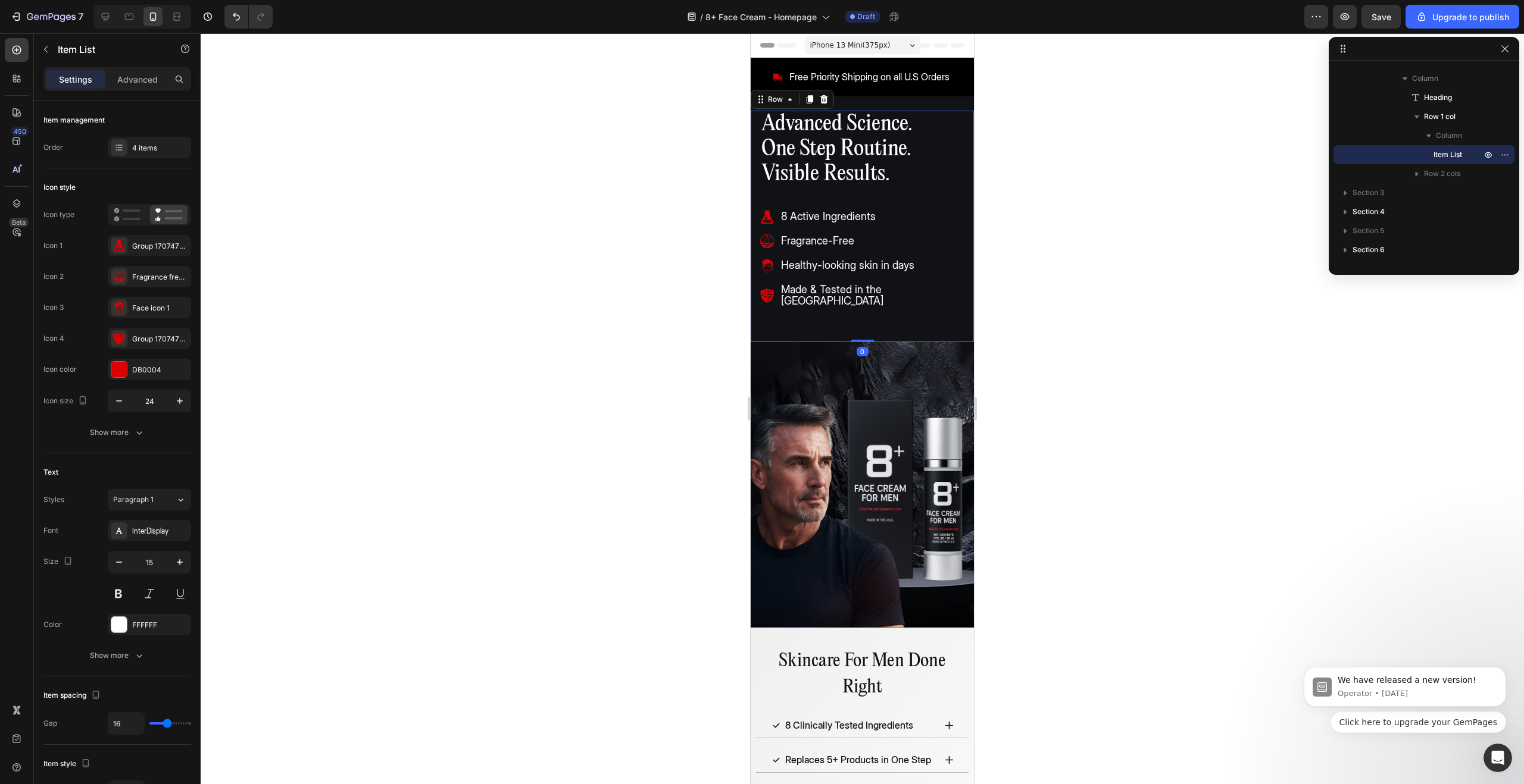
scroll to position [54, 0]
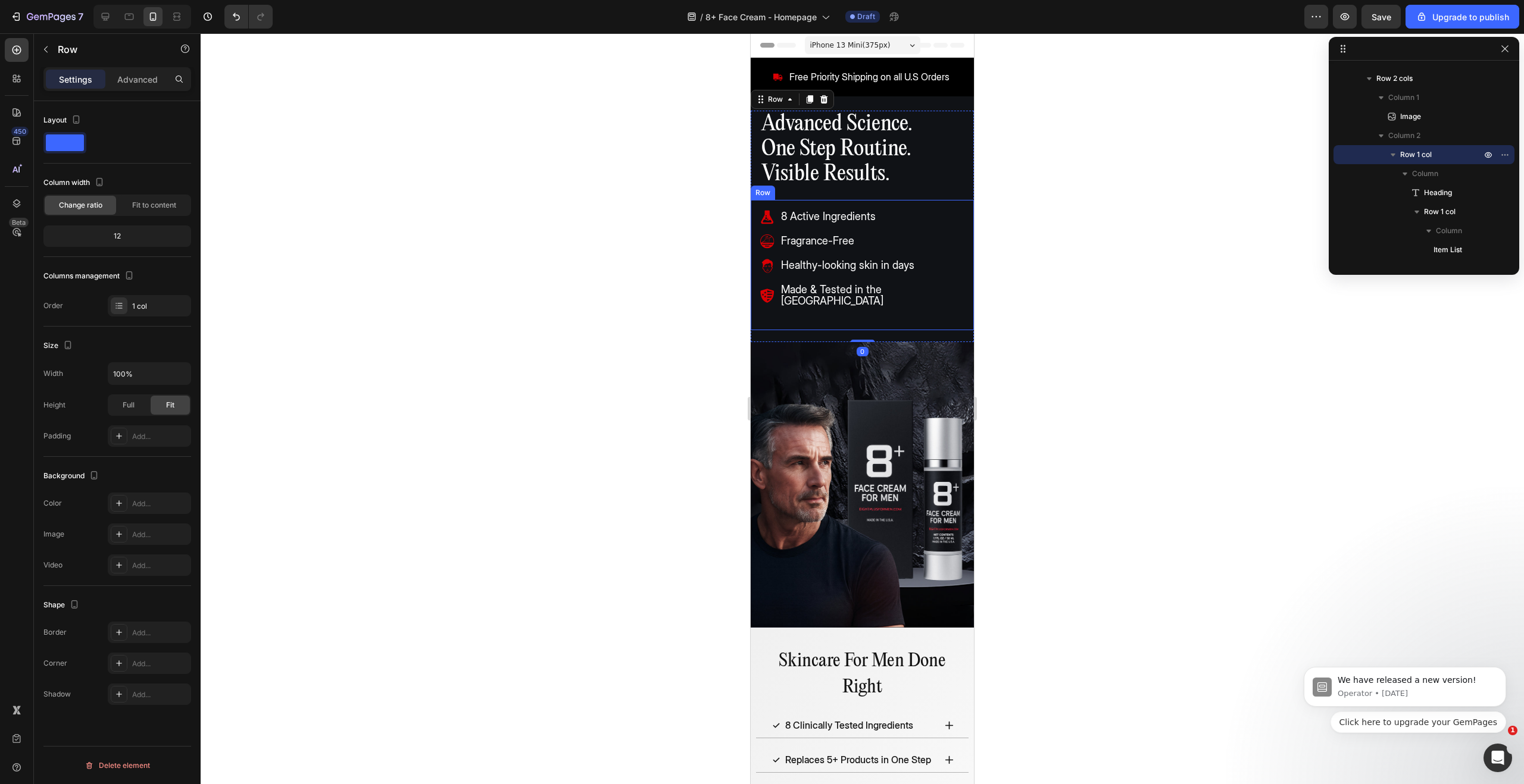
click at [829, 208] on div "8 Active Ingredients Fragrance-Free Healthy-looking skin in days Made & Tested …" at bounding box center [862, 265] width 223 height 130
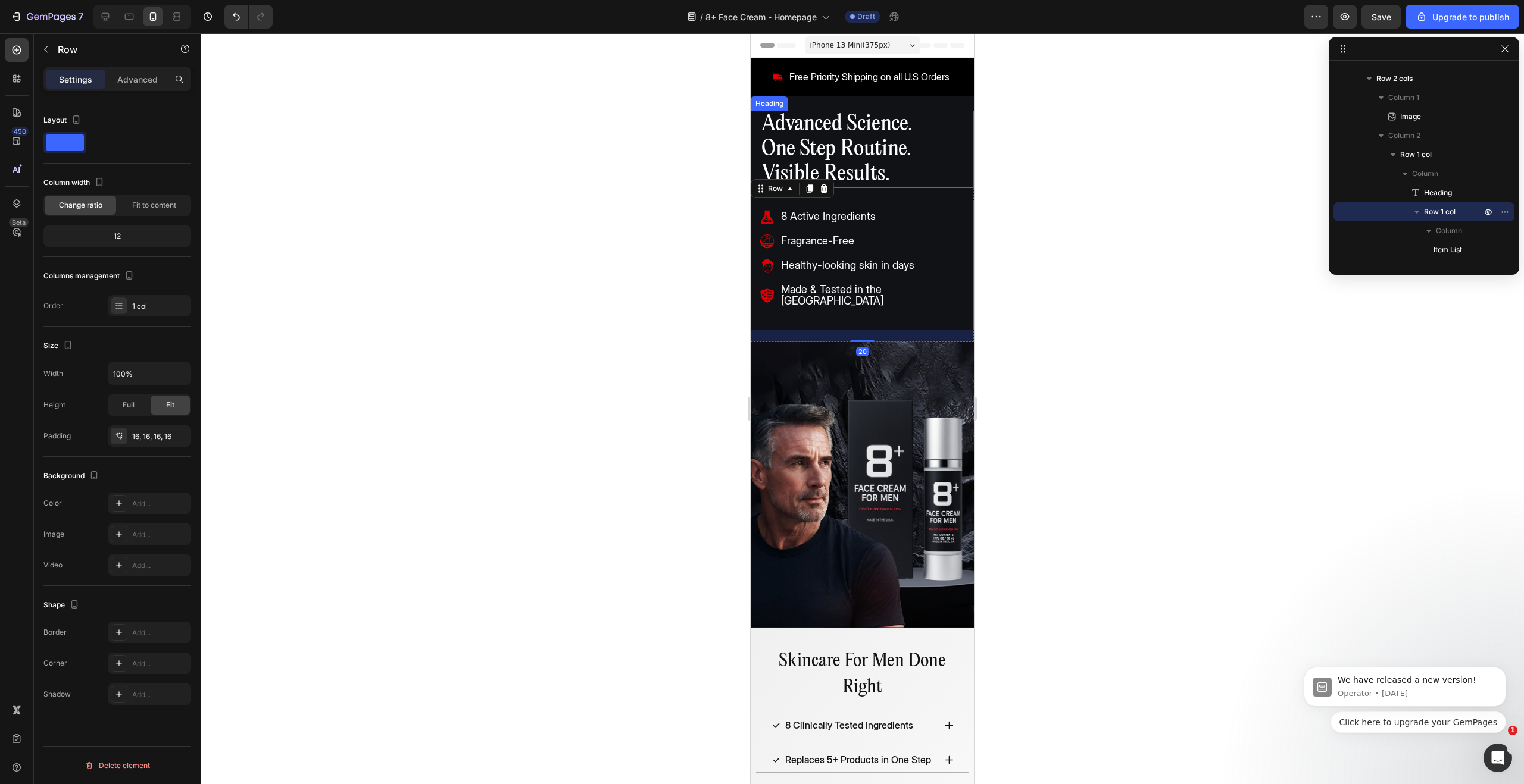
click at [866, 168] on p "Advanced Science. One Step Routine. Visible Results." at bounding box center [862, 149] width 202 height 75
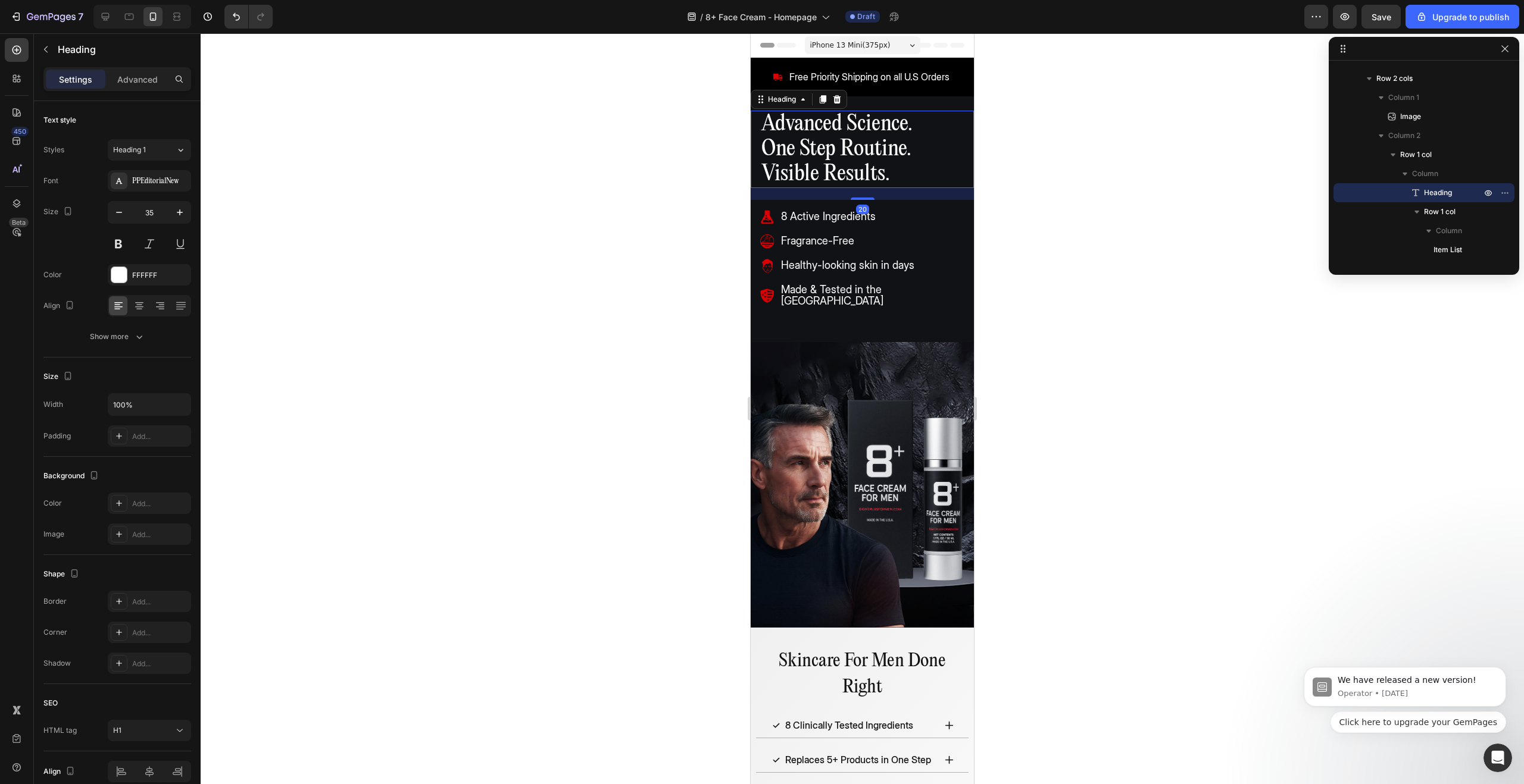
click at [1067, 196] on div at bounding box center [862, 409] width 1324 height 751
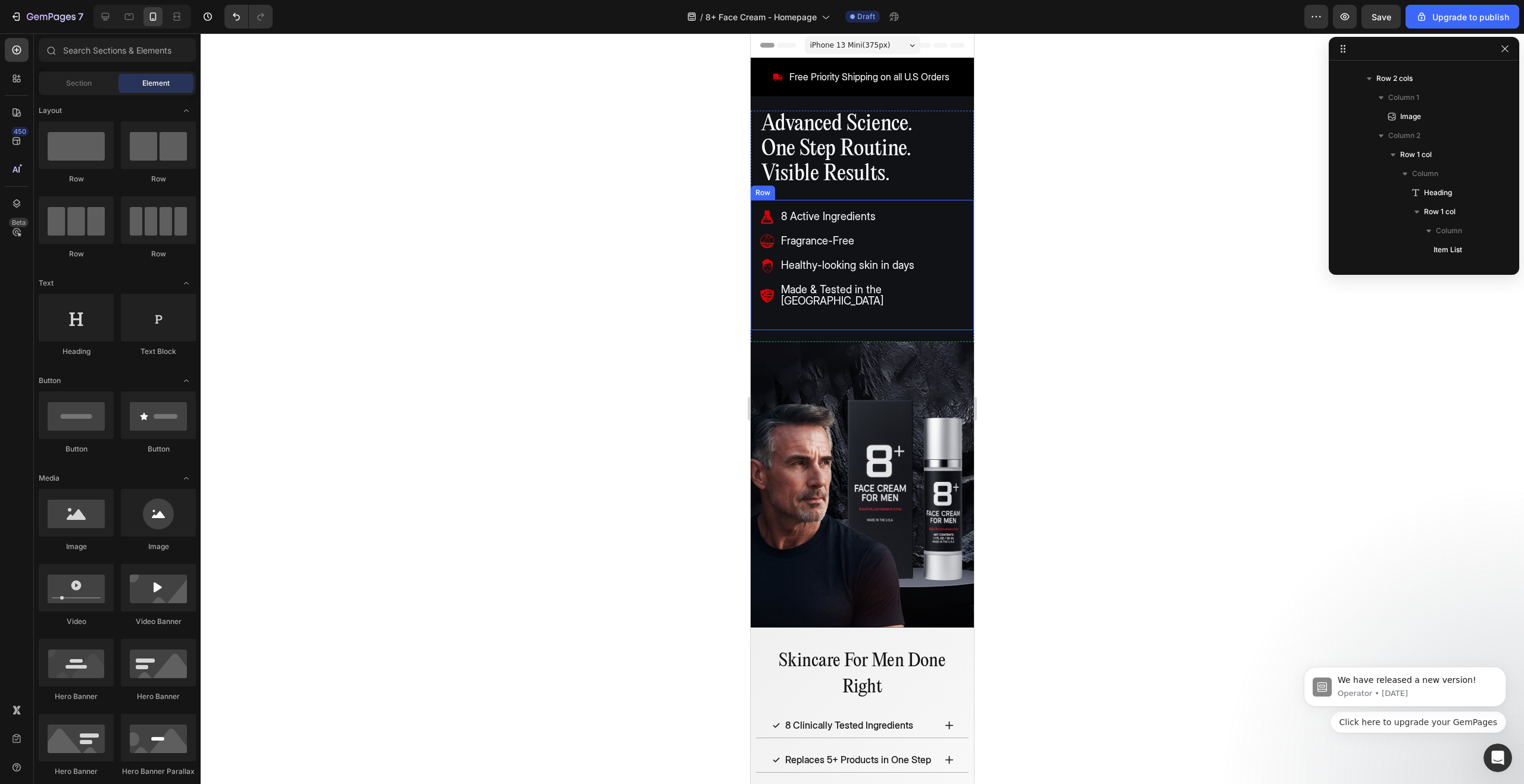
click at [844, 202] on div "8 Active Ingredients Fragrance-Free Healthy-looking skin in days Made & Tested …" at bounding box center [862, 265] width 223 height 130
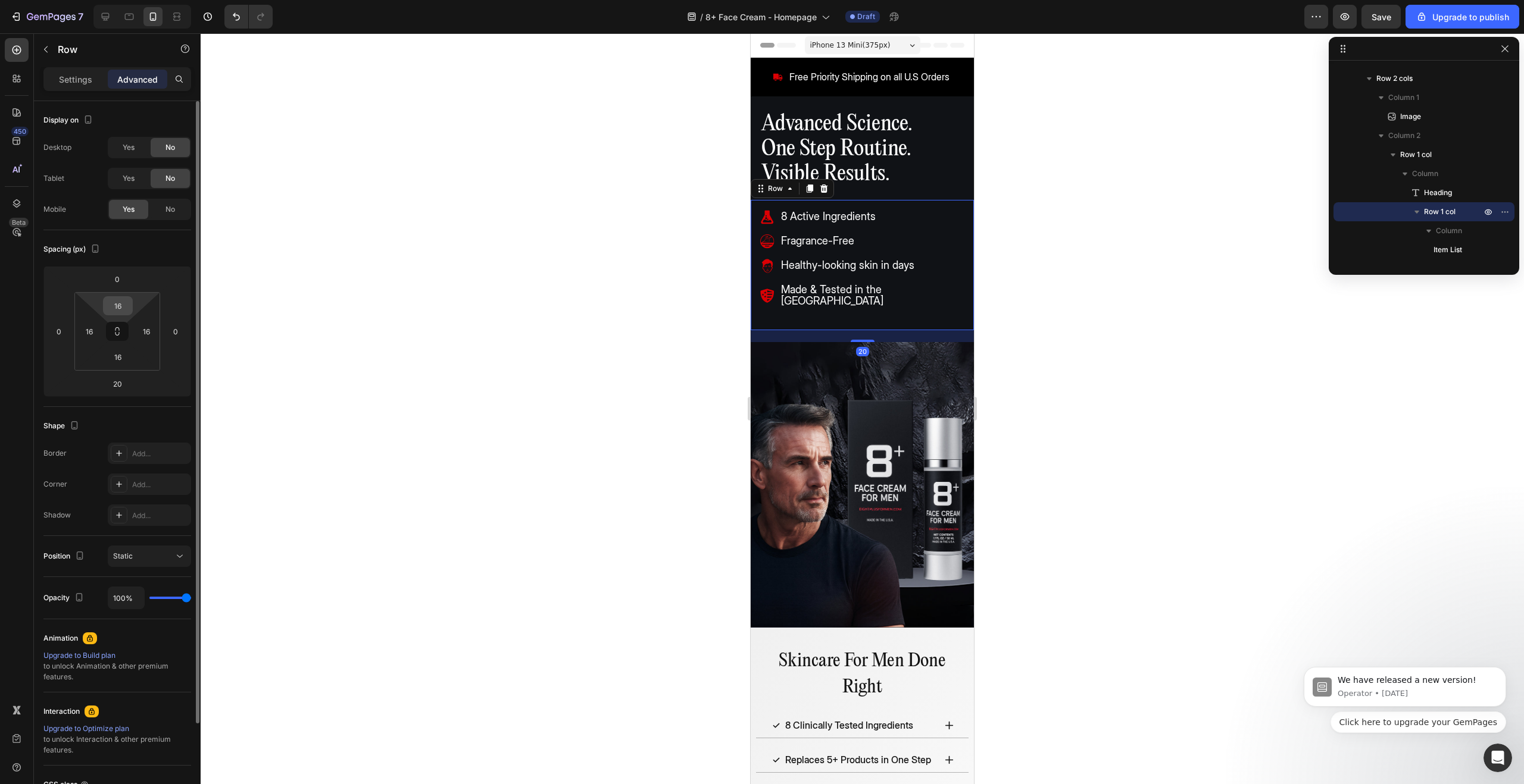
click at [114, 305] on input "16" at bounding box center [118, 306] width 24 height 18
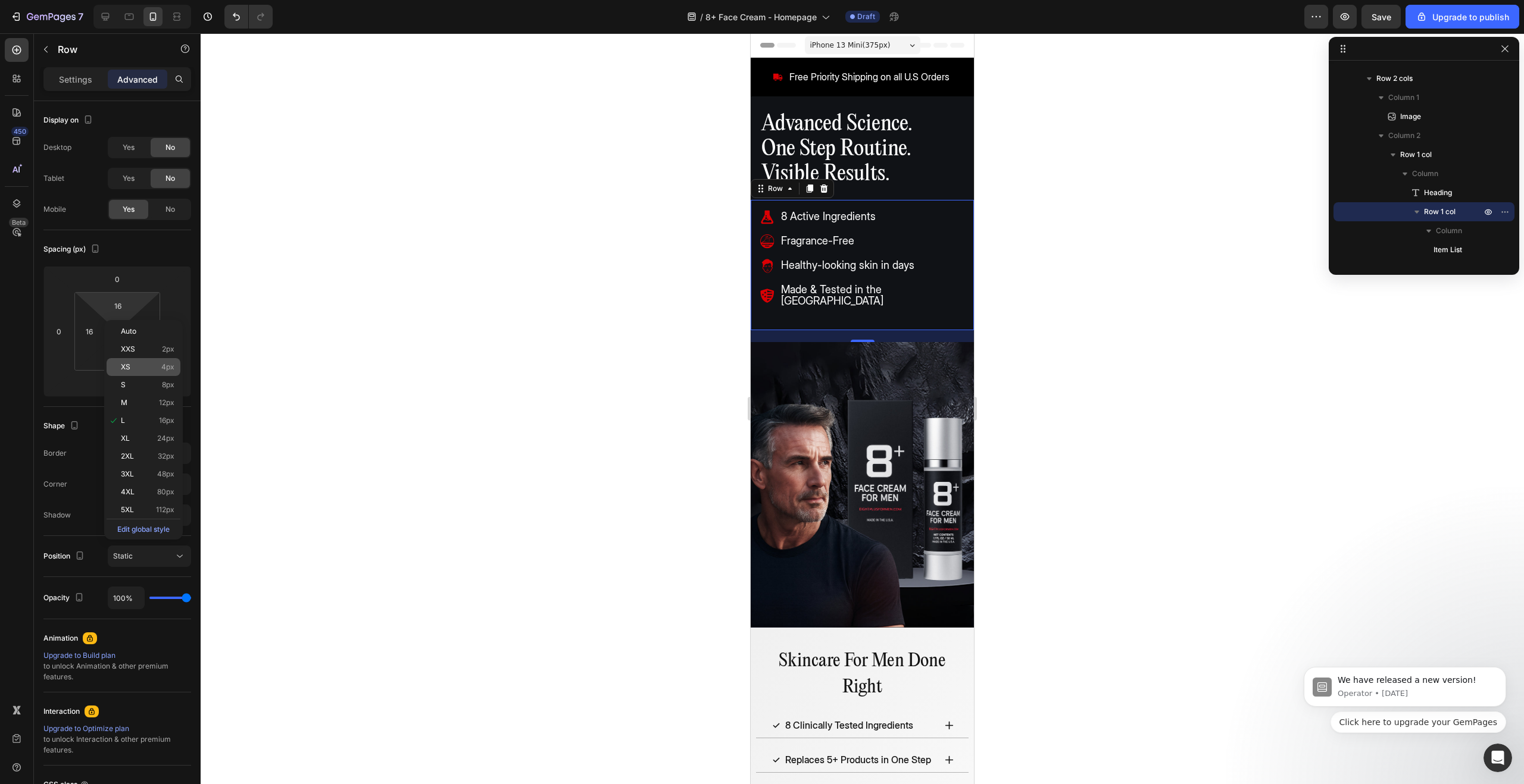
click at [150, 360] on div "XS 4px" at bounding box center [144, 367] width 74 height 18
type input "4"
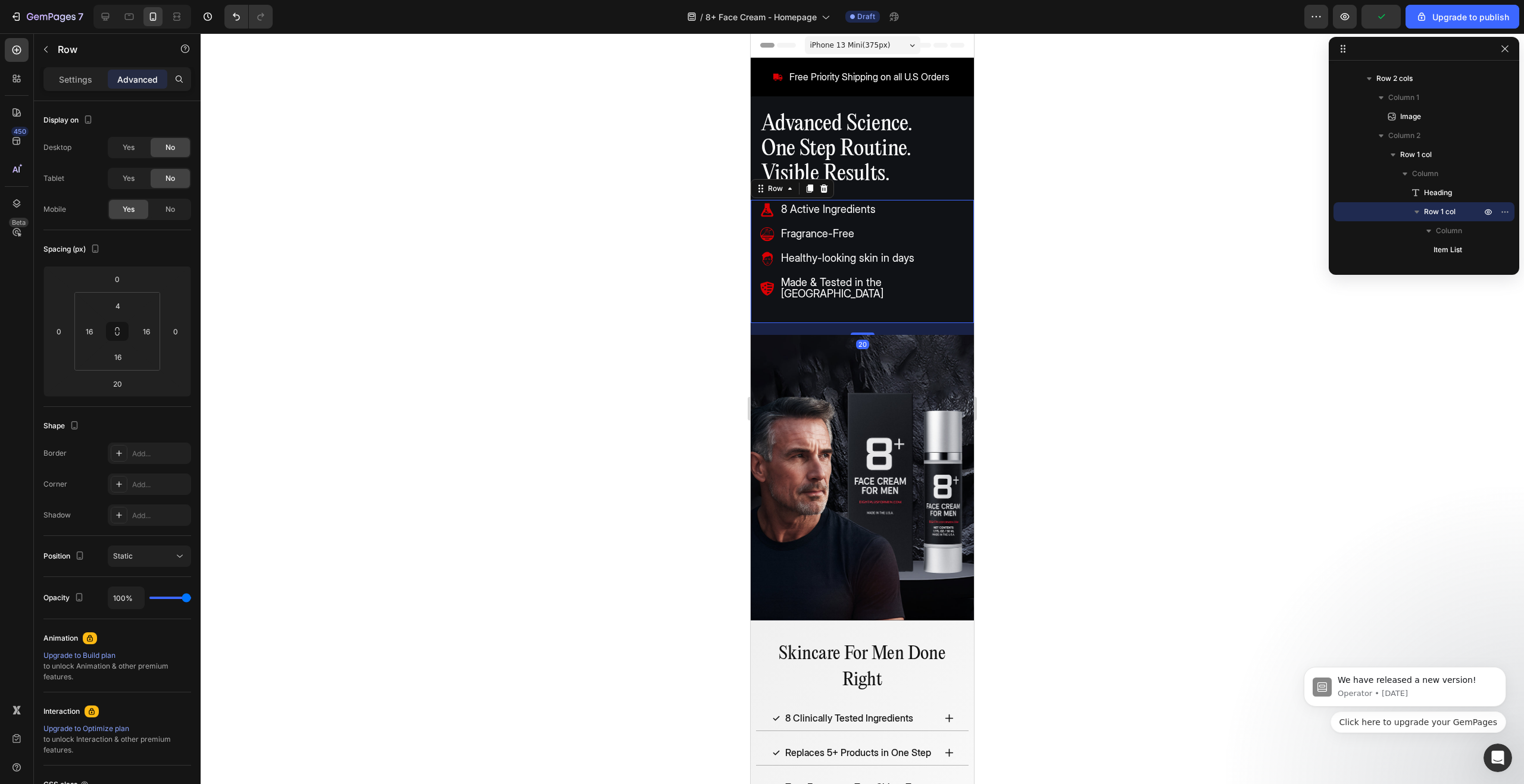
click at [546, 301] on div at bounding box center [862, 409] width 1324 height 751
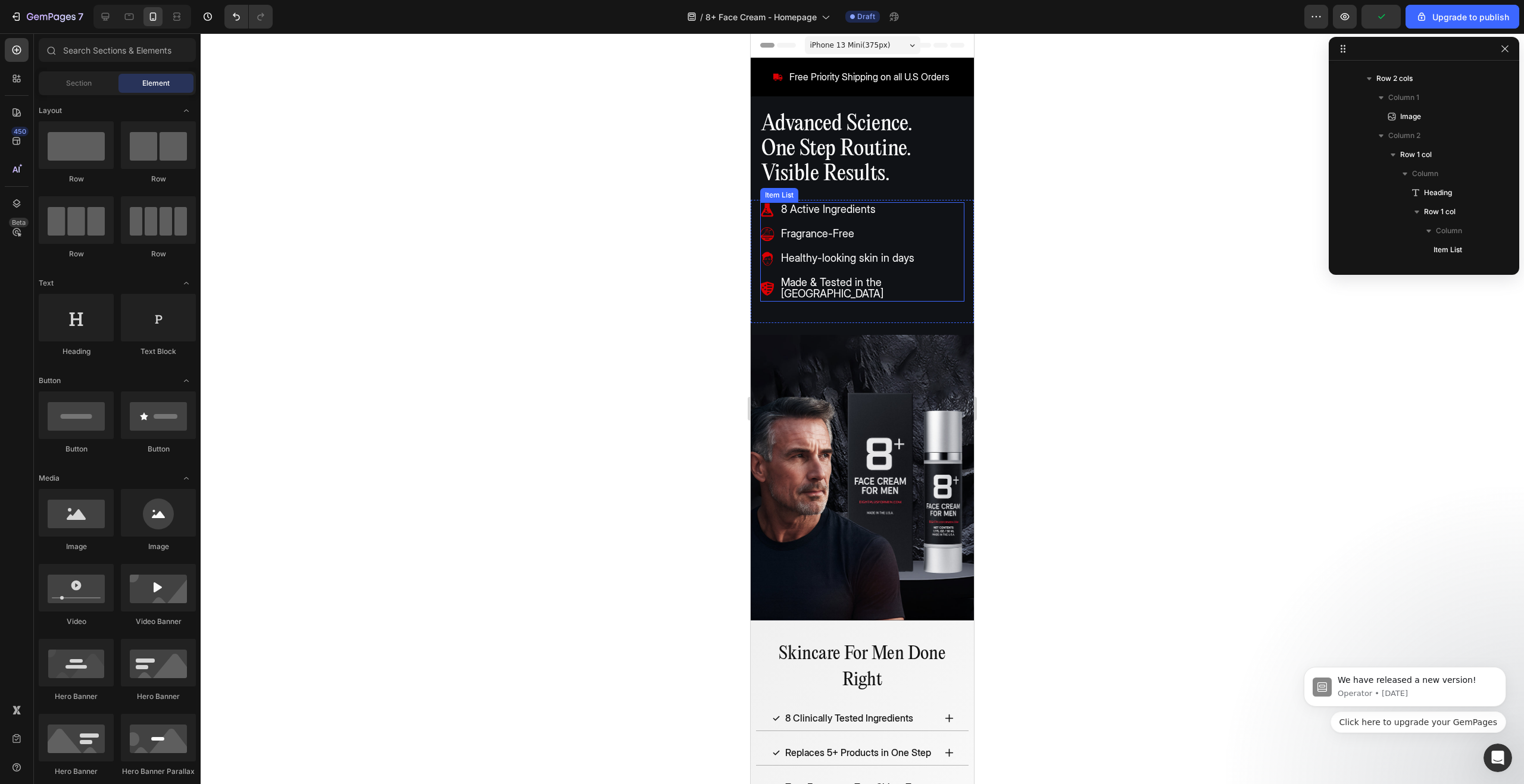
click at [879, 286] on span "Made & Tested in the [GEOGRAPHIC_DATA]" at bounding box center [833, 288] width 102 height 24
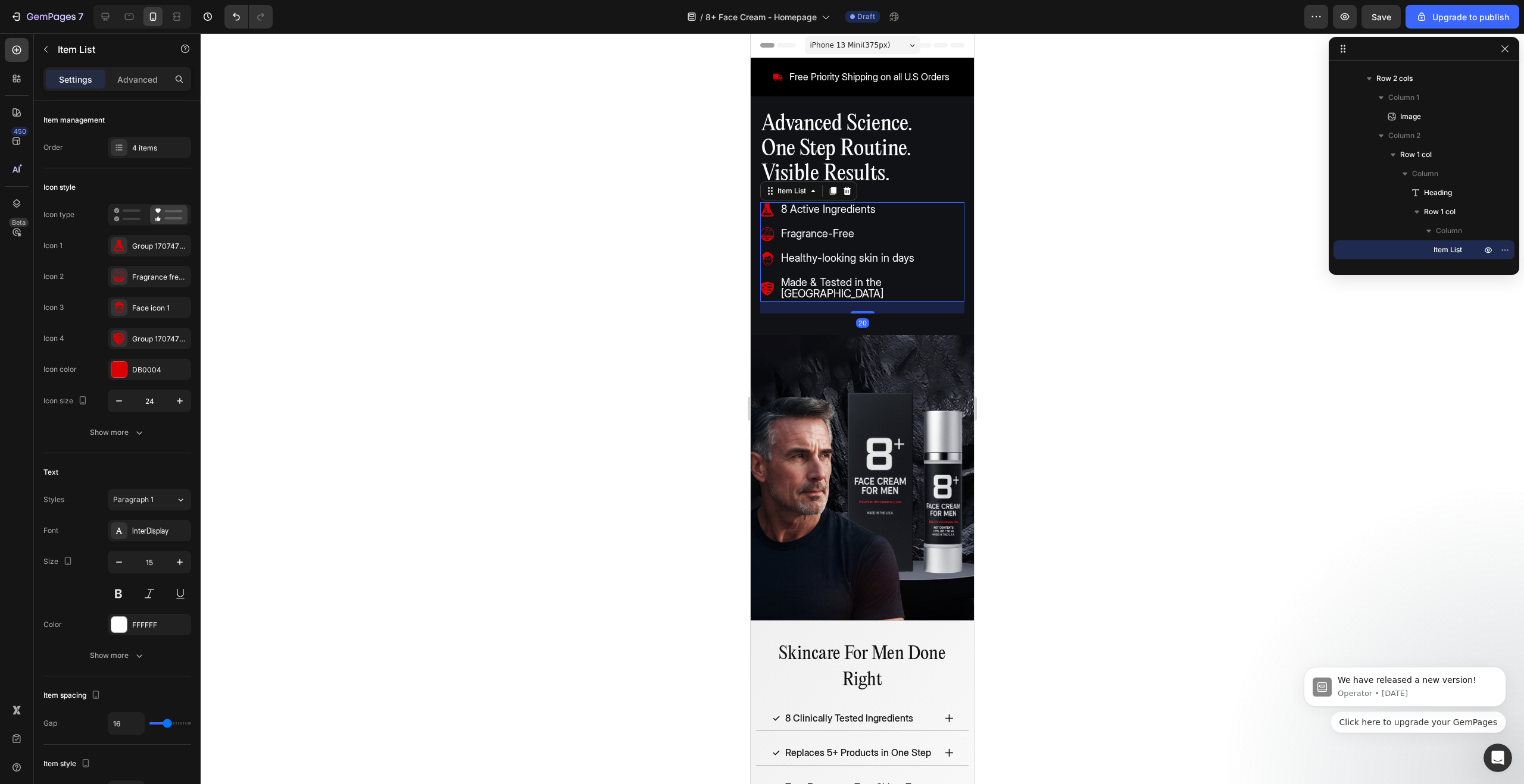
click at [953, 302] on div "20" at bounding box center [862, 307] width 204 height 12
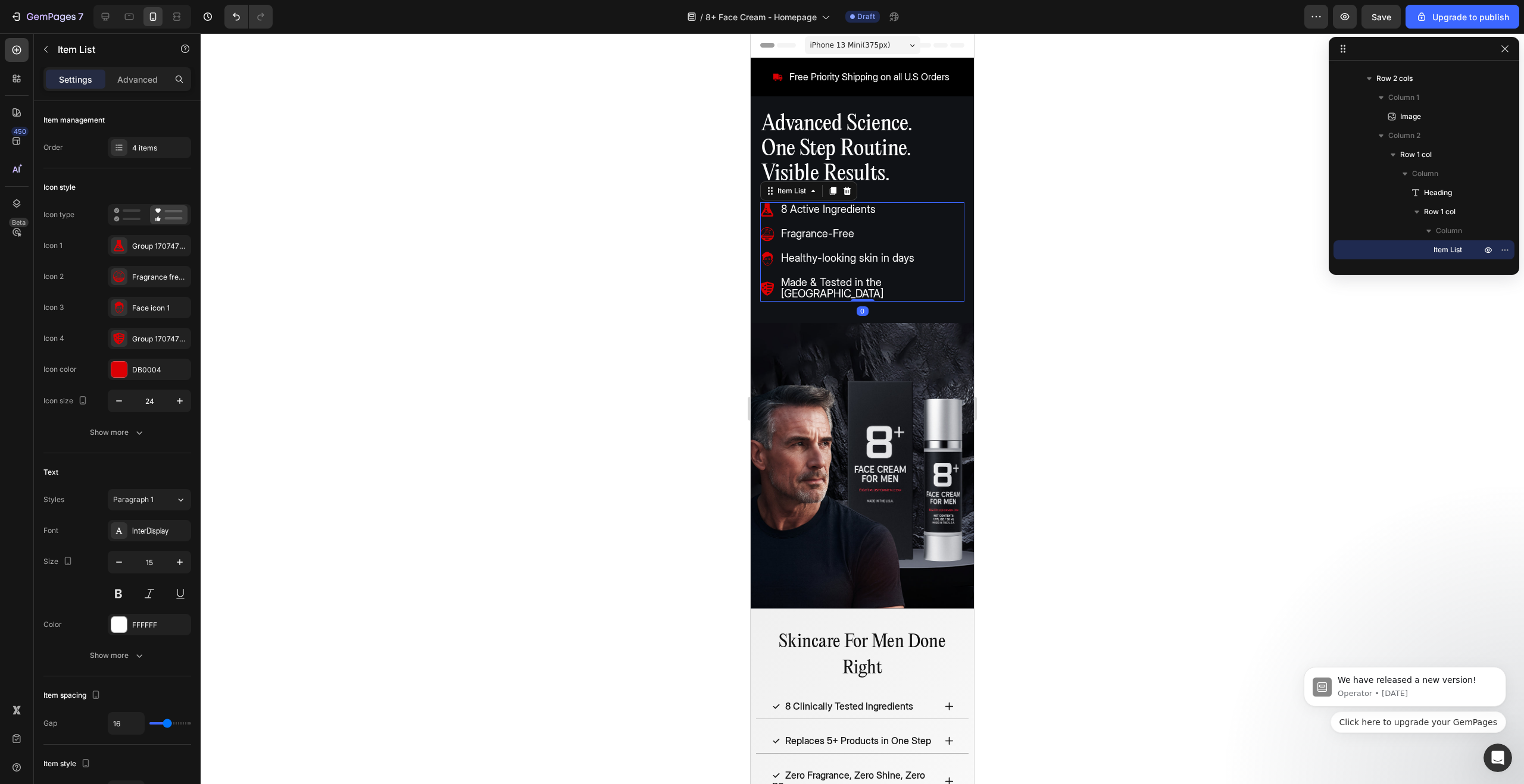
drag, startPoint x: 861, startPoint y: 301, endPoint x: 925, endPoint y: 292, distance: 64.6
click at [861, 281] on div "8 Active Ingredients Fragrance-Free Healthy-looking skin in days Made & Tested …" at bounding box center [862, 251] width 204 height 99
type input "100%"
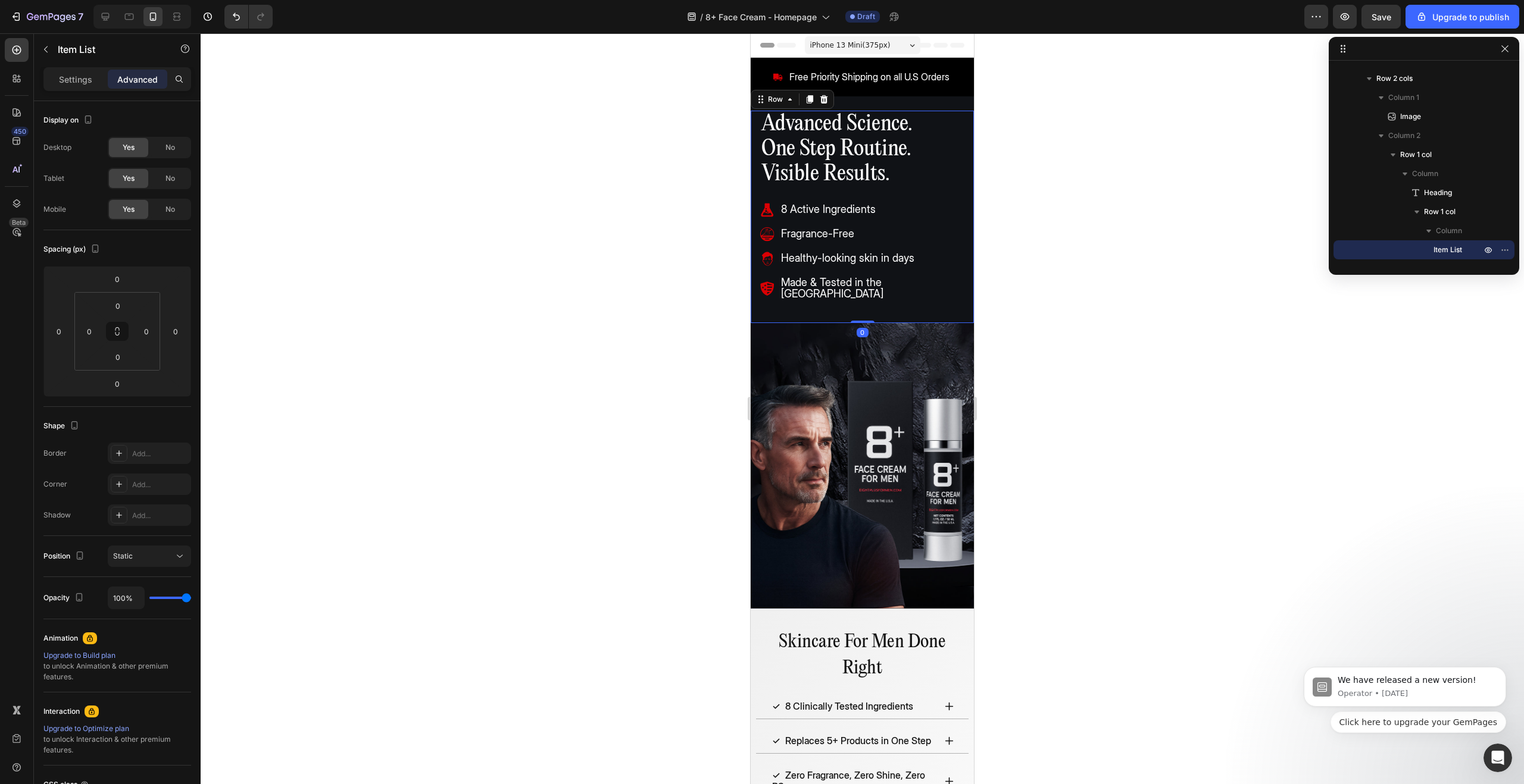
click at [937, 307] on div "Advanced Science. One Step Routine. Visible Results. Heading 8 Active Ingredien…" at bounding box center [862, 216] width 223 height 213
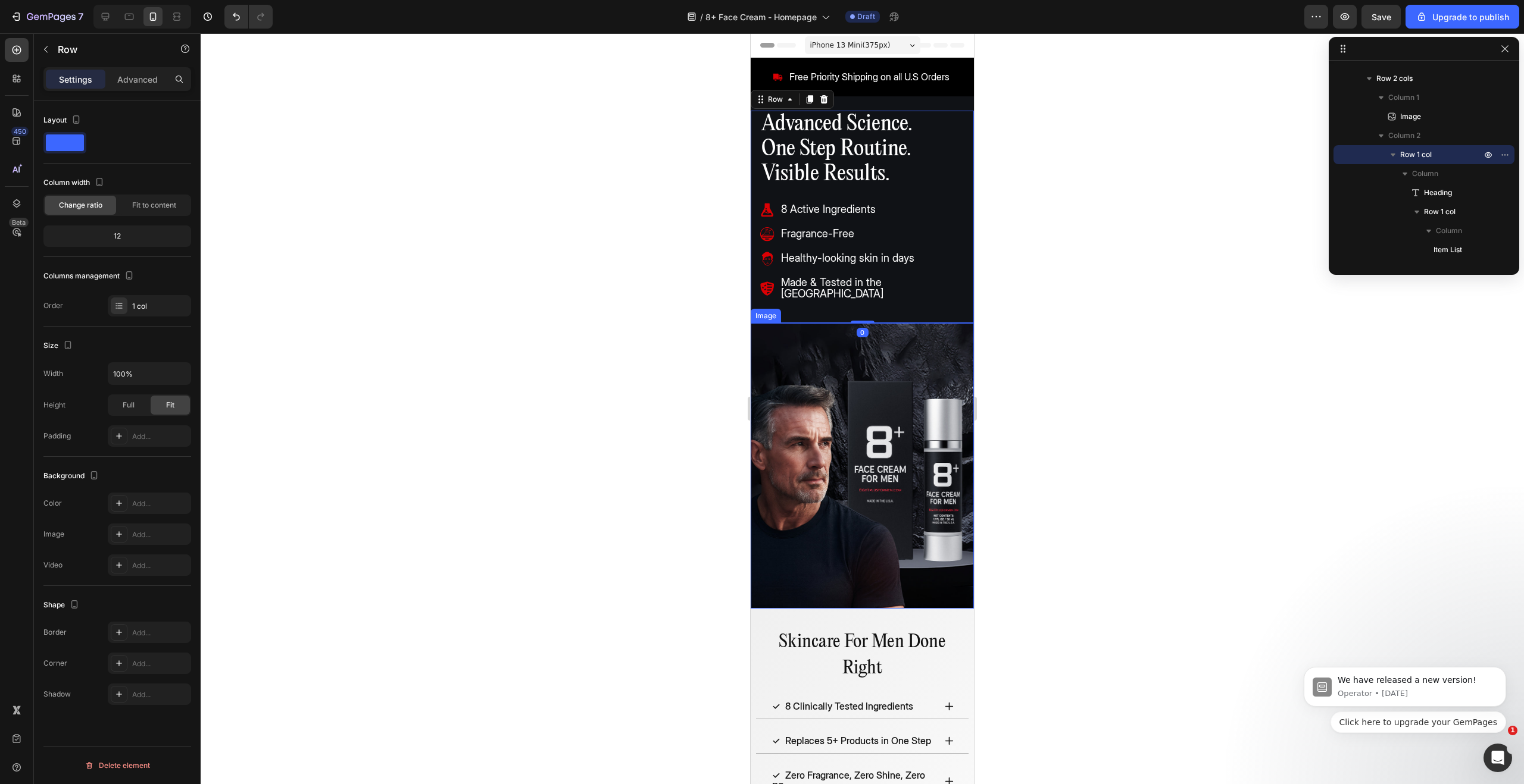
click at [920, 334] on img at bounding box center [862, 466] width 223 height 286
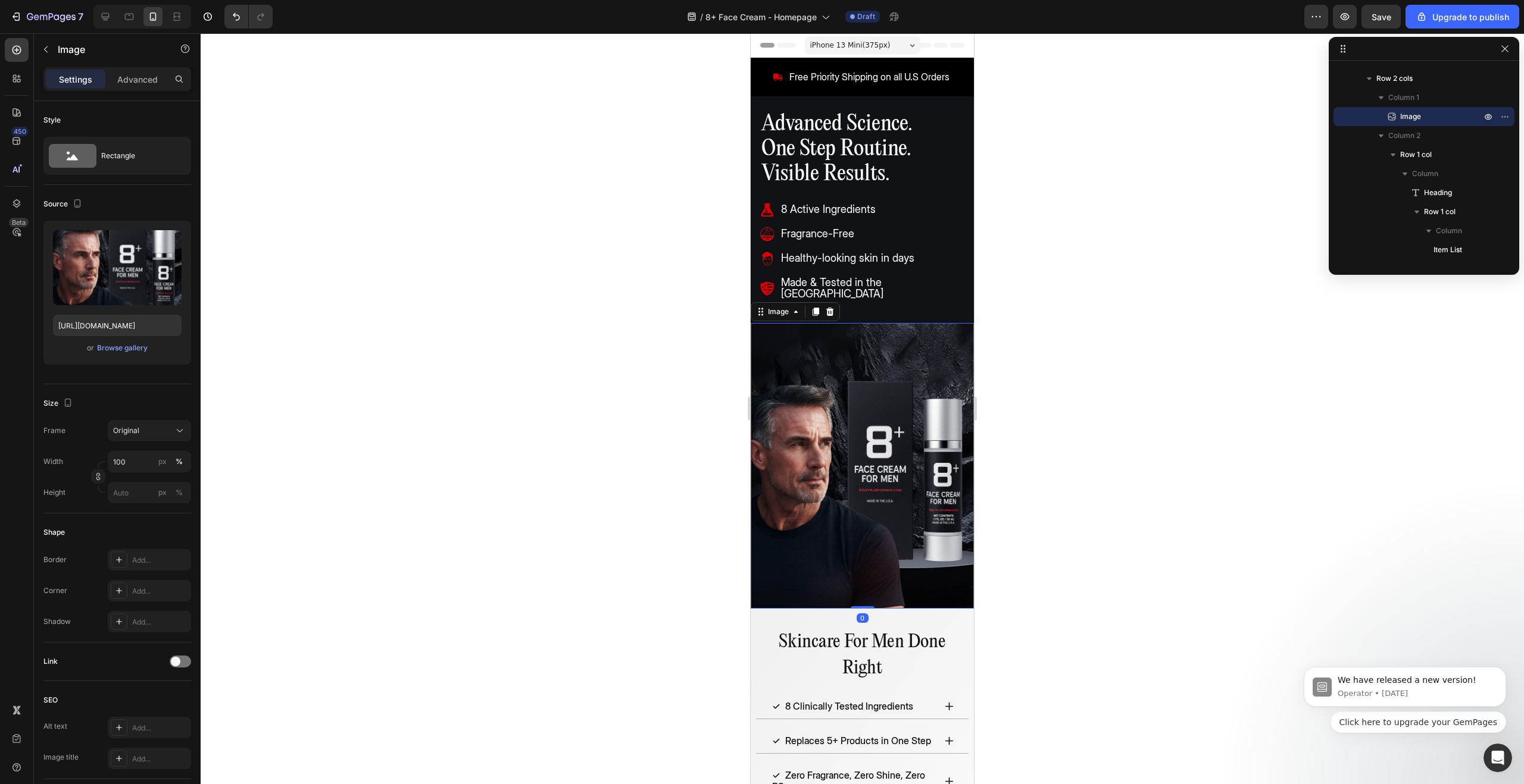
click at [1040, 356] on div at bounding box center [862, 409] width 1324 height 751
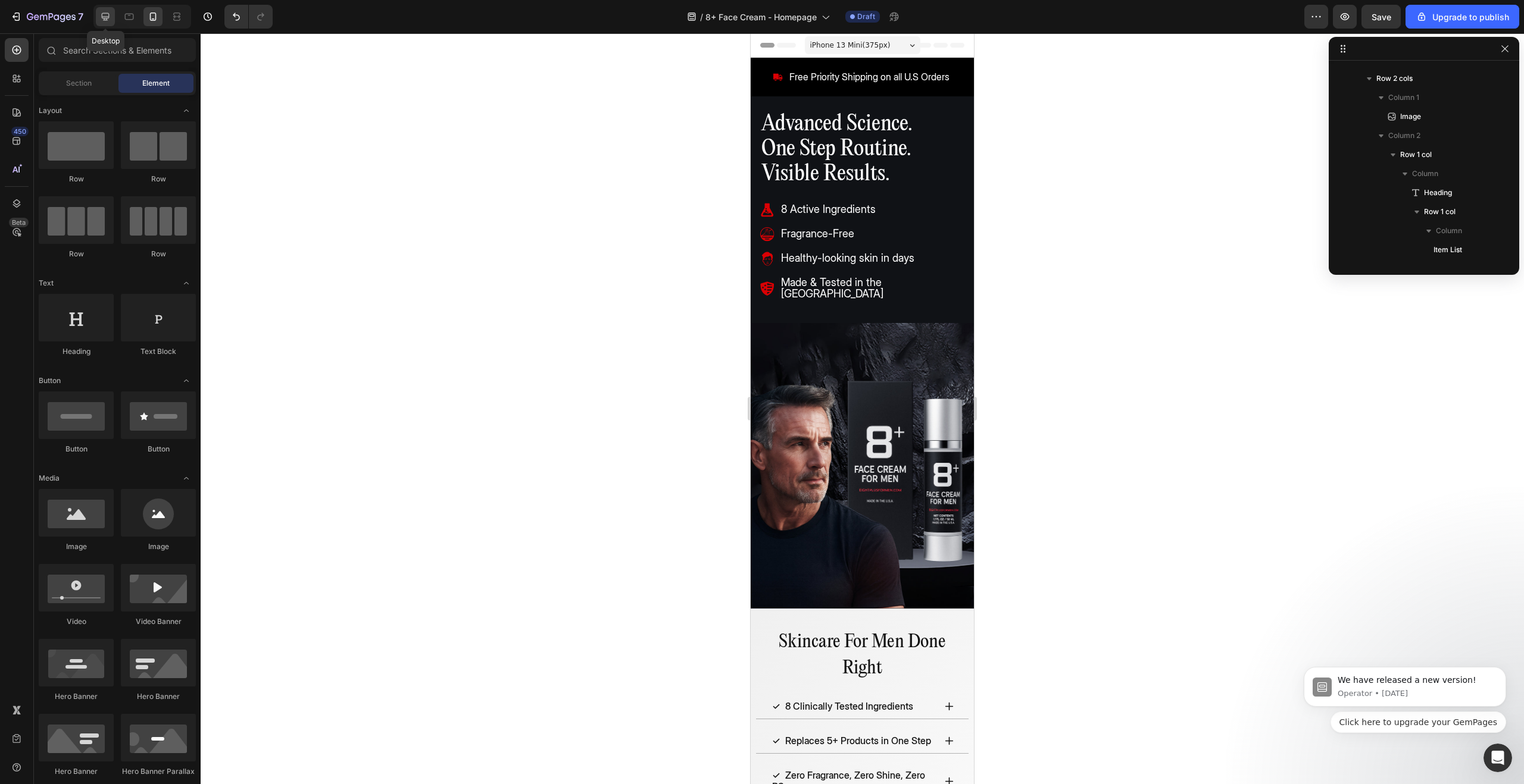
click at [110, 16] on icon at bounding box center [105, 16] width 12 height 12
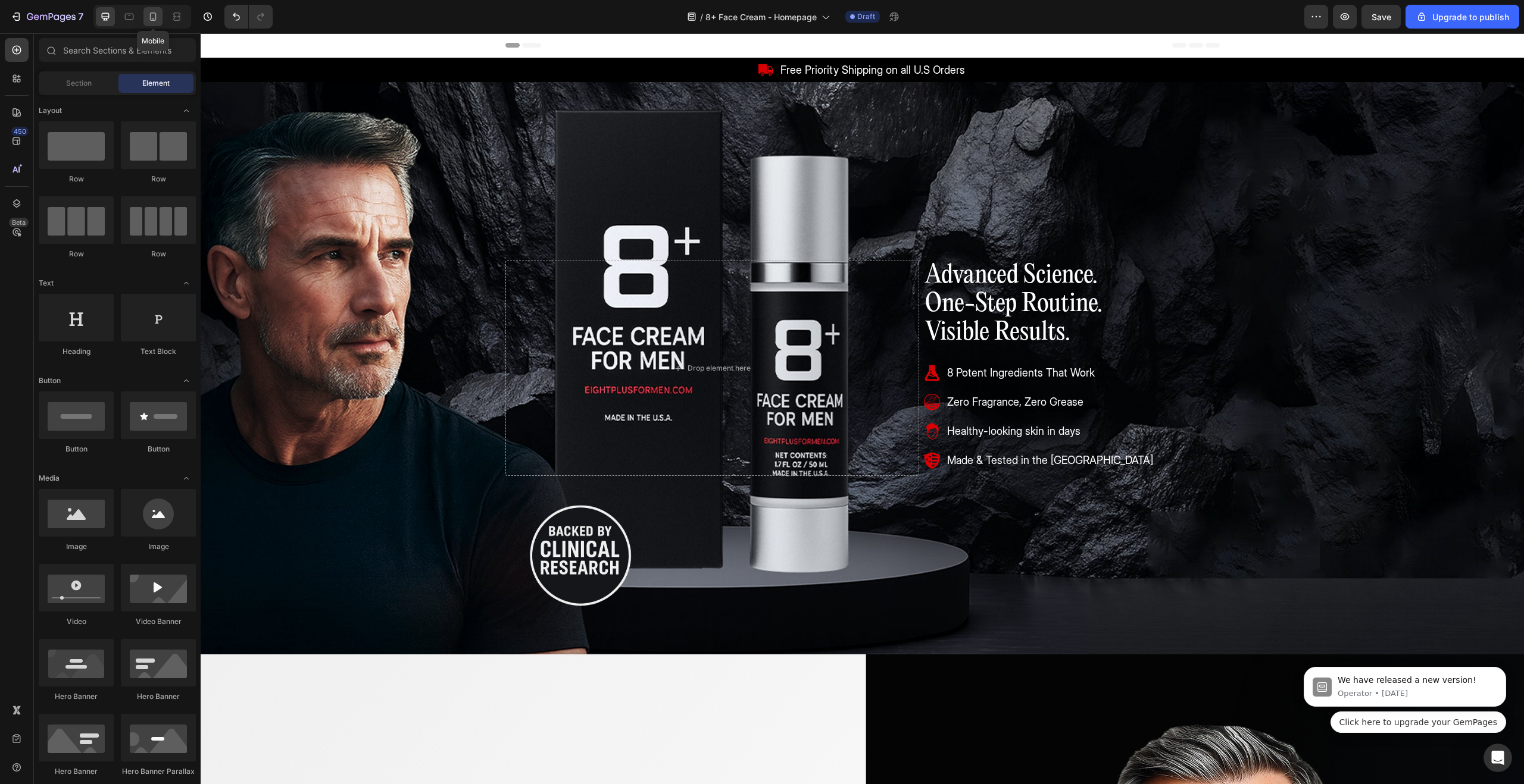
click at [154, 17] on icon at bounding box center [153, 16] width 12 height 12
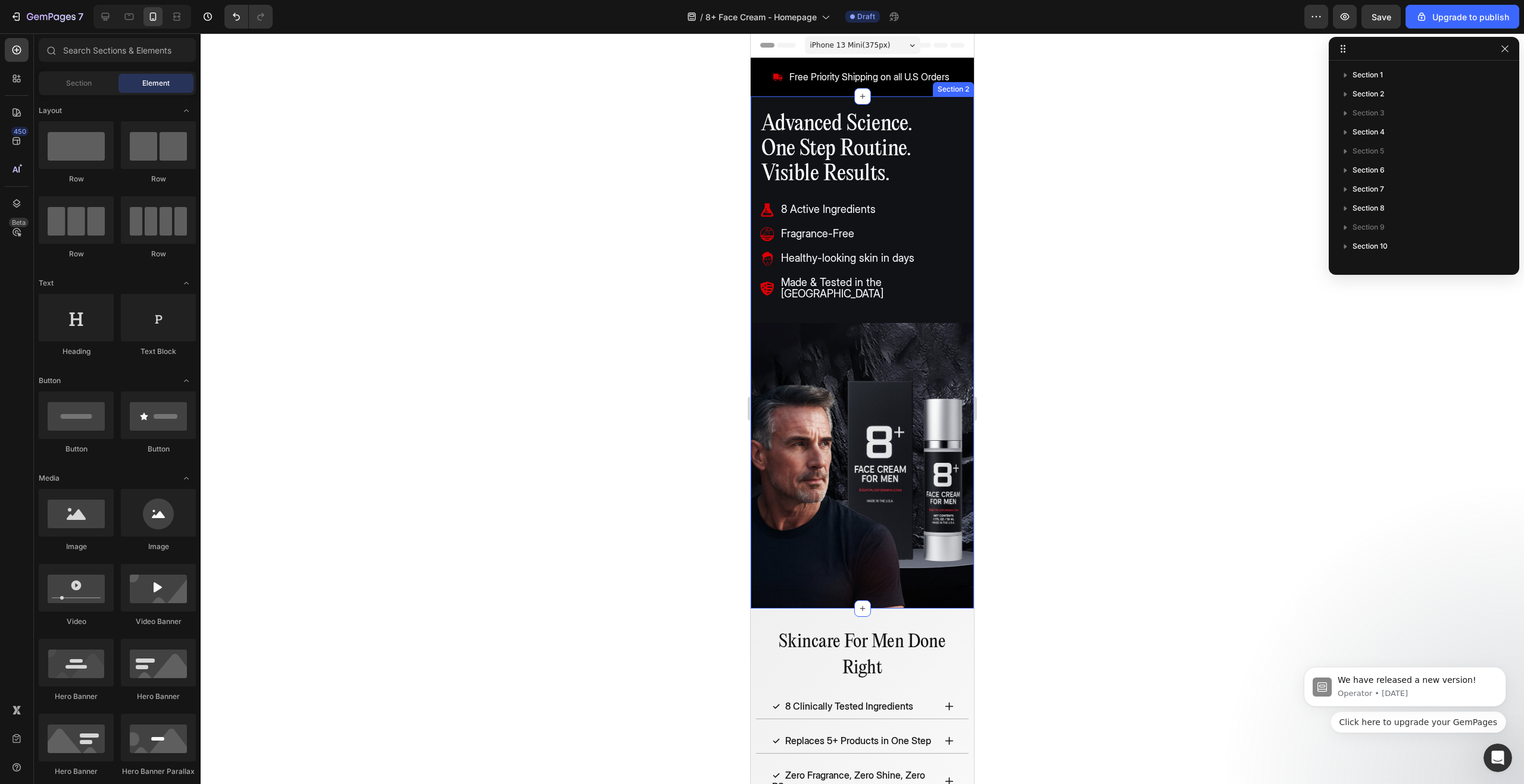
click at [952, 103] on div "Image Advanced Science. One Step Routine. Visible Results. Heading 8 Active Ing…" at bounding box center [862, 352] width 223 height 512
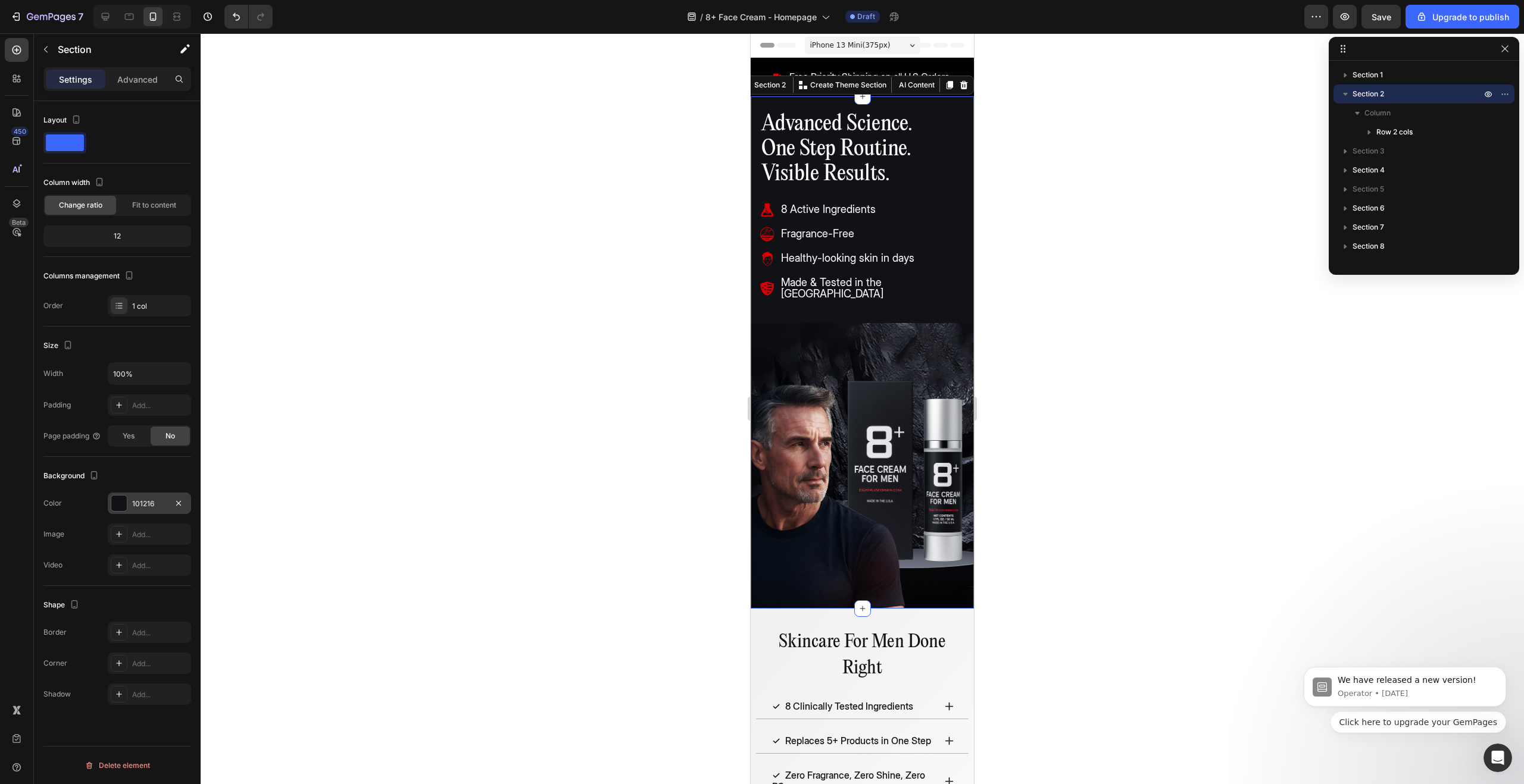
click at [123, 505] on div at bounding box center [119, 503] width 16 height 16
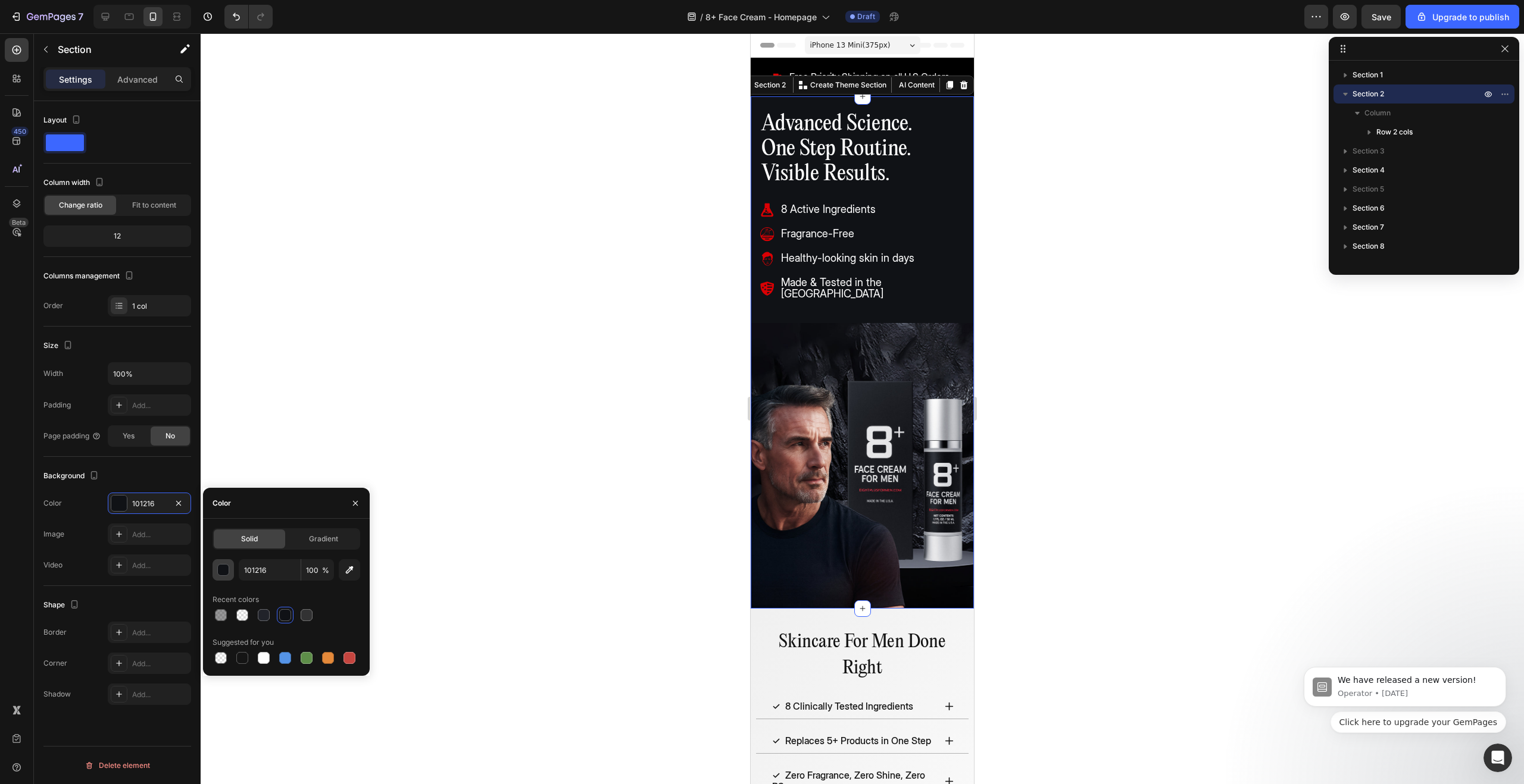
click at [223, 569] on div "button" at bounding box center [223, 570] width 12 height 12
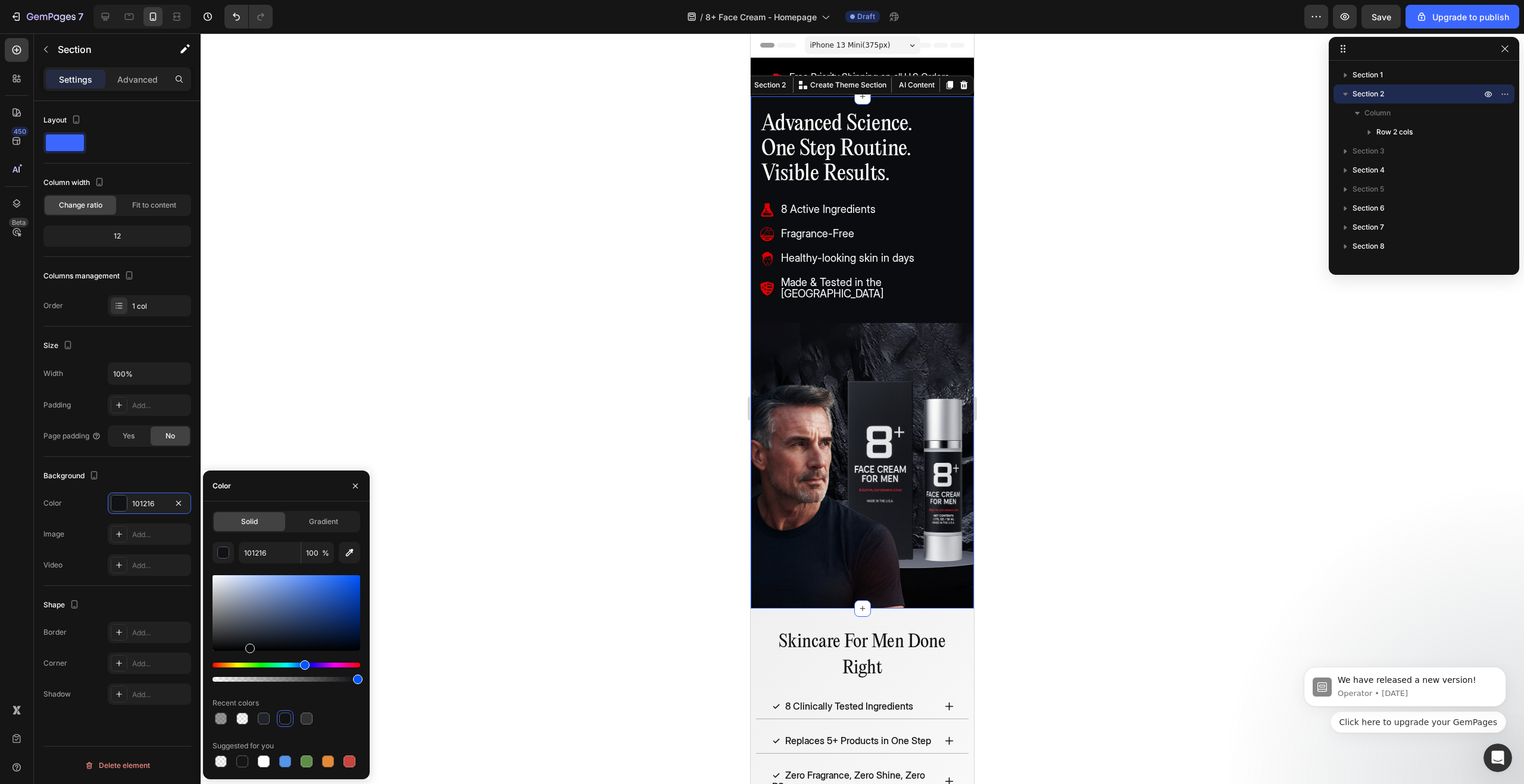
type input "0B0C0F"
click at [248, 646] on div at bounding box center [250, 648] width 9 height 9
click at [624, 386] on div at bounding box center [862, 409] width 1324 height 751
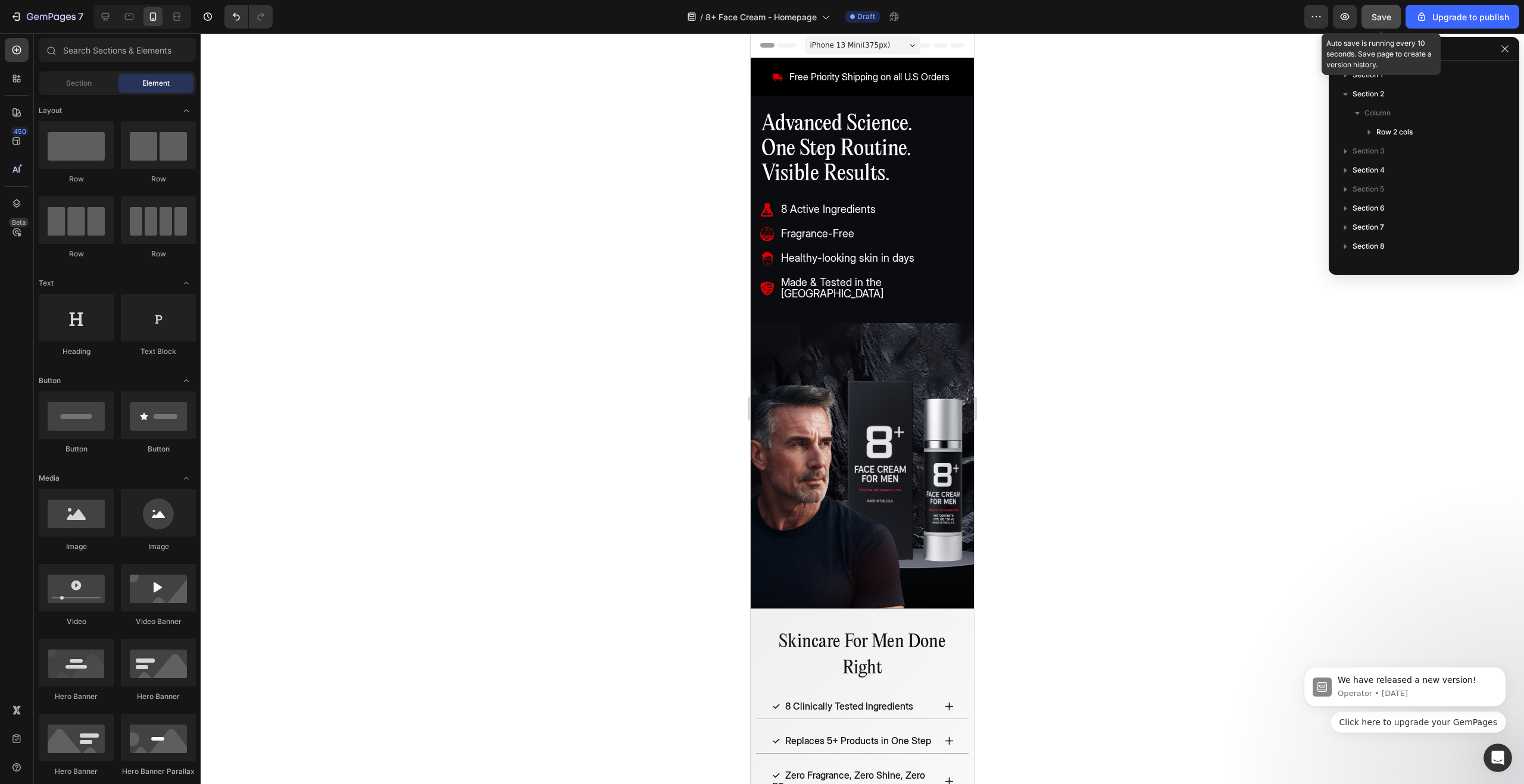
click at [1378, 14] on span "Save" at bounding box center [1381, 17] width 19 height 10
